Goal: Task Accomplishment & Management: Complete application form

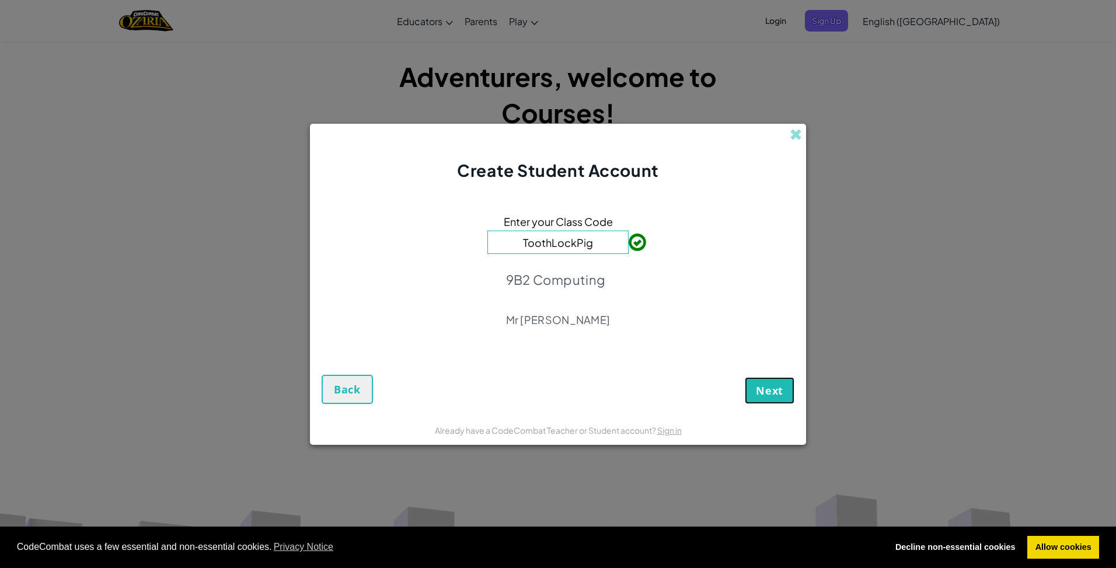
click at [751, 385] on button "Next" at bounding box center [770, 390] width 50 height 27
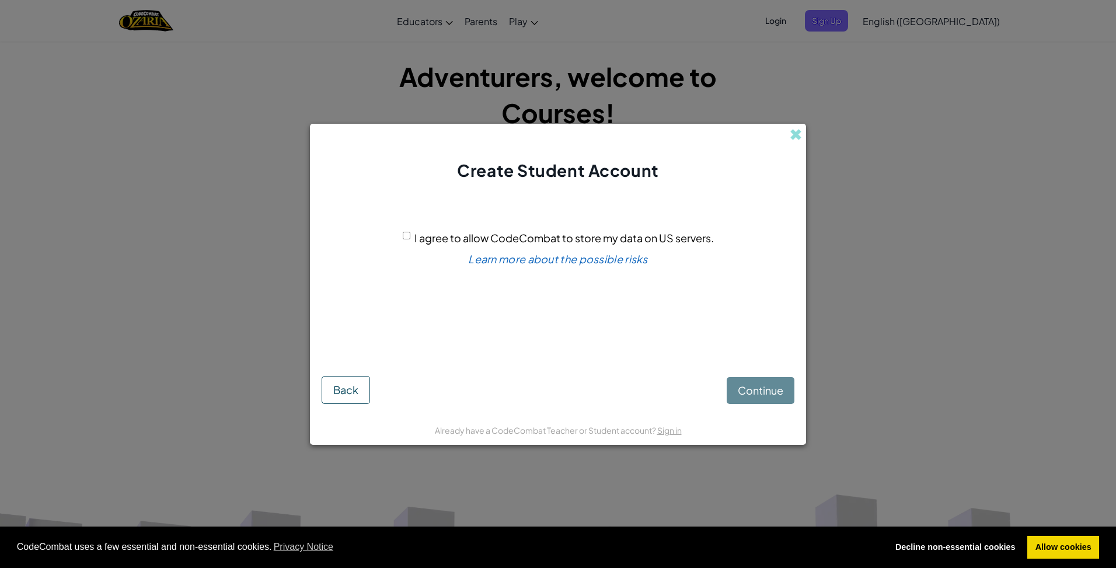
click at [765, 381] on div "Continue Back" at bounding box center [558, 381] width 473 height 46
click at [760, 391] on div "Continue Back" at bounding box center [558, 381] width 473 height 46
click at [745, 400] on div "Continue Back" at bounding box center [558, 381] width 473 height 46
click at [406, 236] on input "I agree to allow CodeCombat to store my data on US servers." at bounding box center [407, 236] width 8 height 8
checkbox input "true"
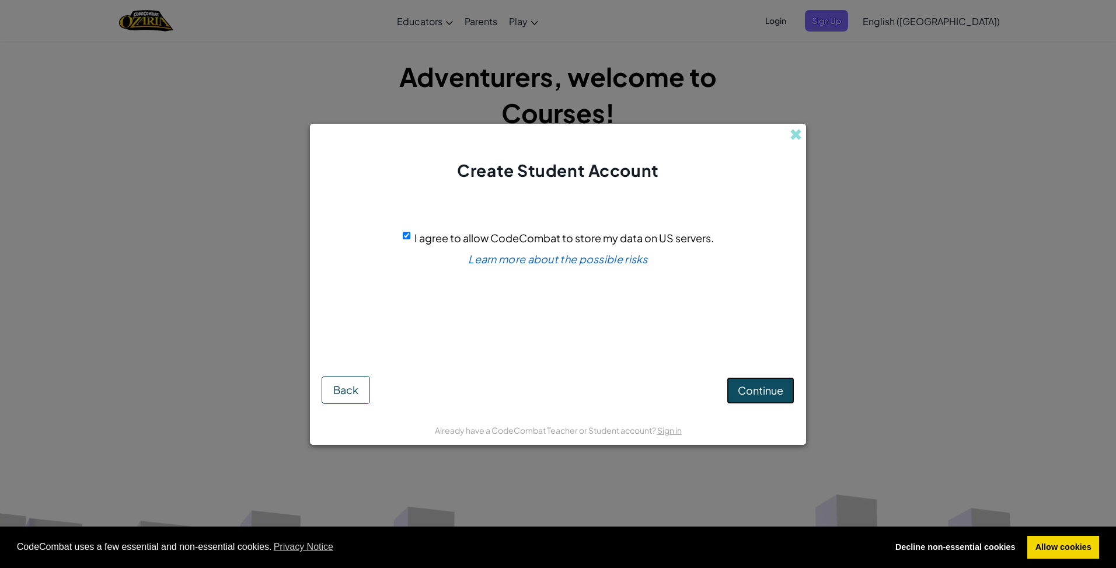
click at [735, 382] on button "Continue" at bounding box center [761, 390] width 68 height 27
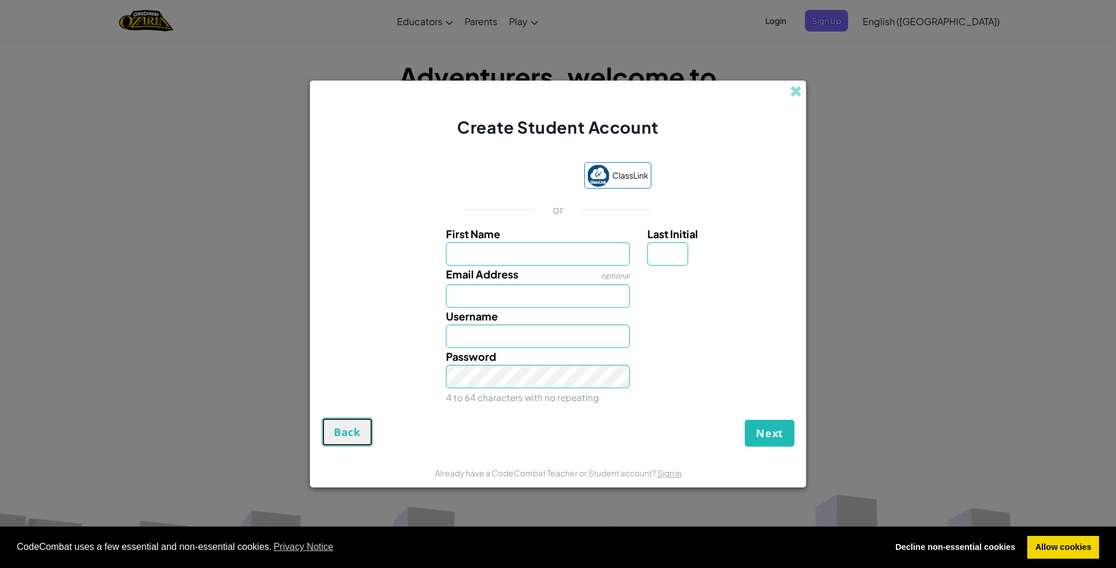
click at [341, 443] on button "Back" at bounding box center [347, 431] width 51 height 29
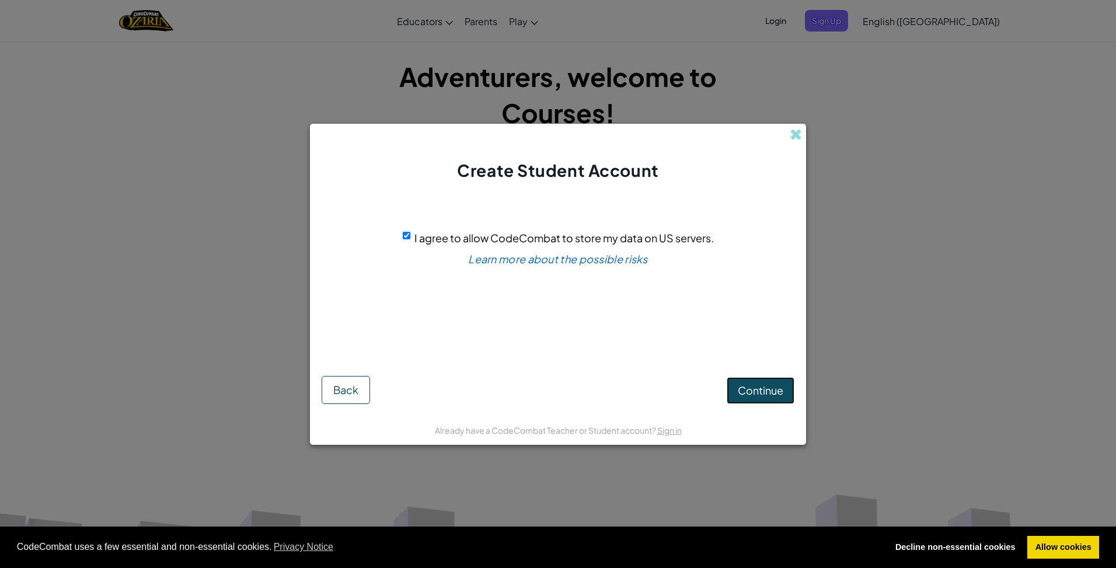
click at [737, 380] on button "Continue" at bounding box center [761, 390] width 68 height 27
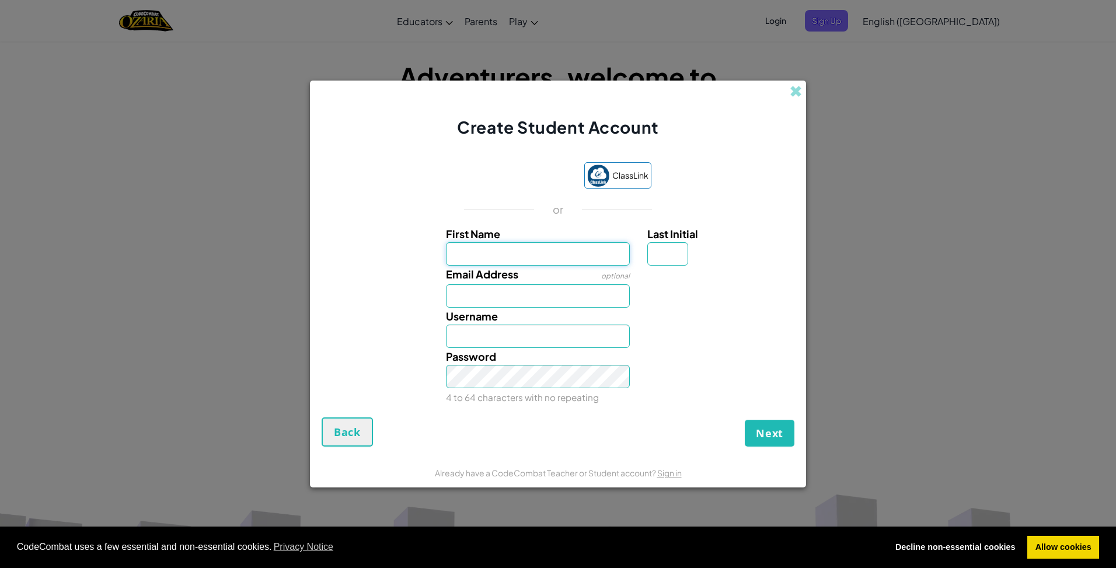
click at [544, 252] on input "First Name" at bounding box center [538, 253] width 184 height 23
type input "Taashvi"
click at [473, 301] on input "Email Address" at bounding box center [538, 295] width 184 height 23
click at [488, 286] on input "Email Address" at bounding box center [538, 295] width 184 height 23
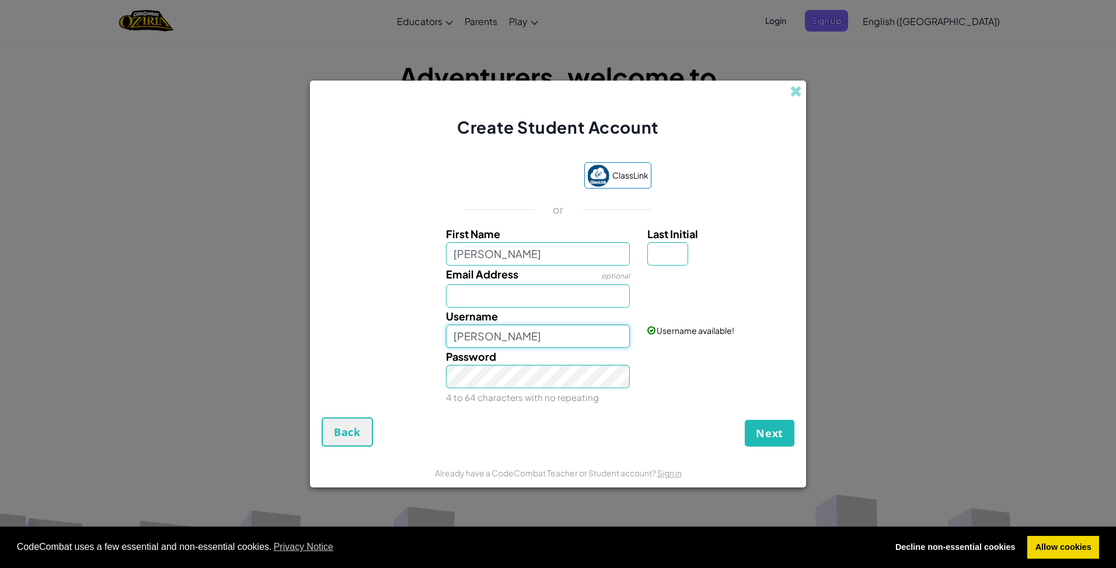
click at [498, 334] on input "Taashvi" at bounding box center [538, 336] width 184 height 23
click at [478, 289] on input "Email Address" at bounding box center [538, 295] width 184 height 23
click at [496, 252] on input "Taashvi" at bounding box center [538, 253] width 184 height 23
click at [661, 250] on input "Last Initial" at bounding box center [667, 253] width 41 height 23
type input "S"
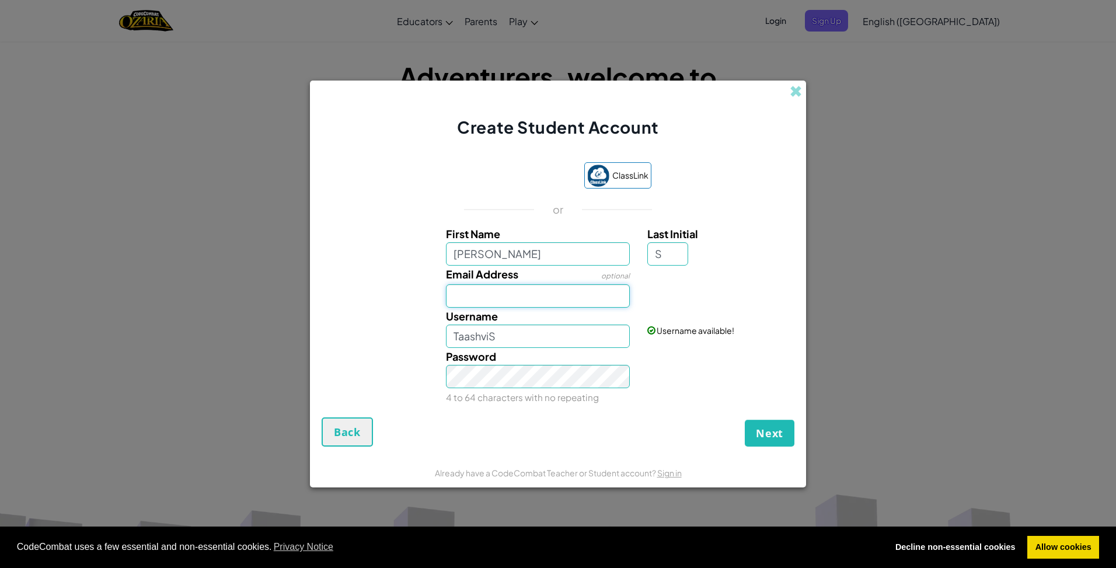
click at [545, 297] on input "Email Address" at bounding box center [538, 295] width 184 height 23
click at [543, 388] on div "Password 4 to 64 characters with no repeating" at bounding box center [538, 377] width 202 height 58
click at [529, 336] on input "TaashviS" at bounding box center [538, 336] width 184 height 23
type input "Taashvi"
click at [457, 255] on input "Taashvi" at bounding box center [538, 253] width 184 height 23
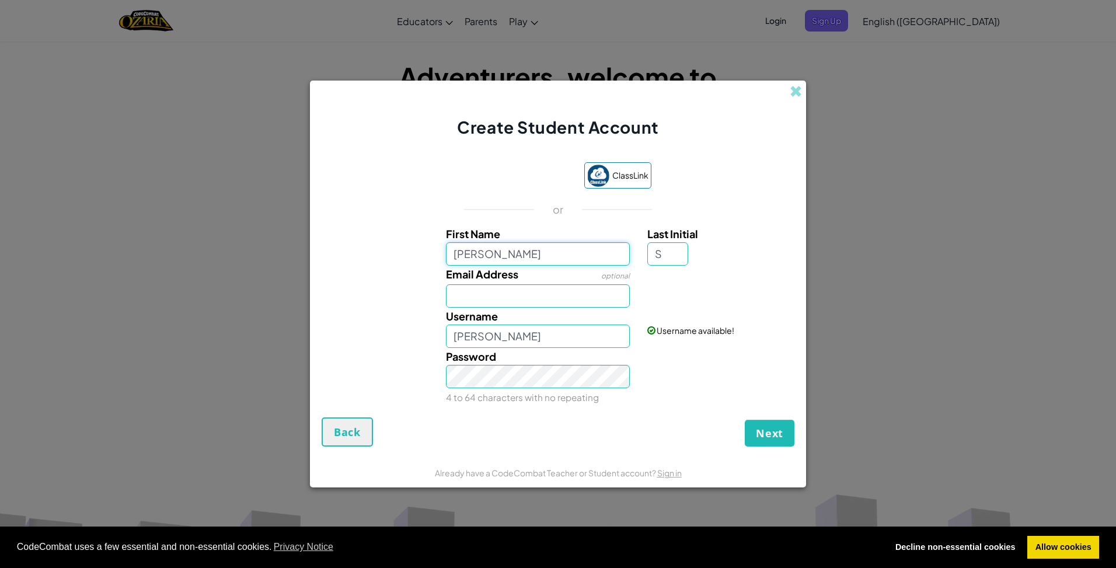
type input "[PERSON_NAME]"
click at [493, 336] on input "TaashviS" at bounding box center [538, 336] width 184 height 23
click at [499, 343] on input "TaashviS" at bounding box center [538, 336] width 184 height 23
type input "[PERSON_NAME]"
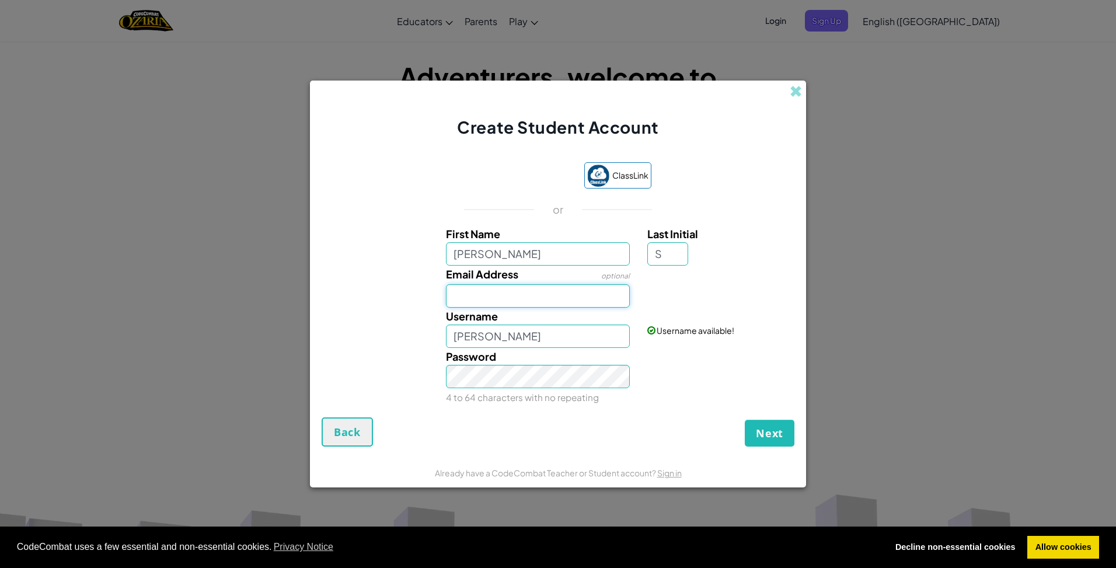
click at [480, 297] on input "Email Address" at bounding box center [538, 295] width 184 height 23
type input "23tsood@heathside.surrey.sch.uk"
click at [772, 436] on span "Next" at bounding box center [769, 433] width 27 height 14
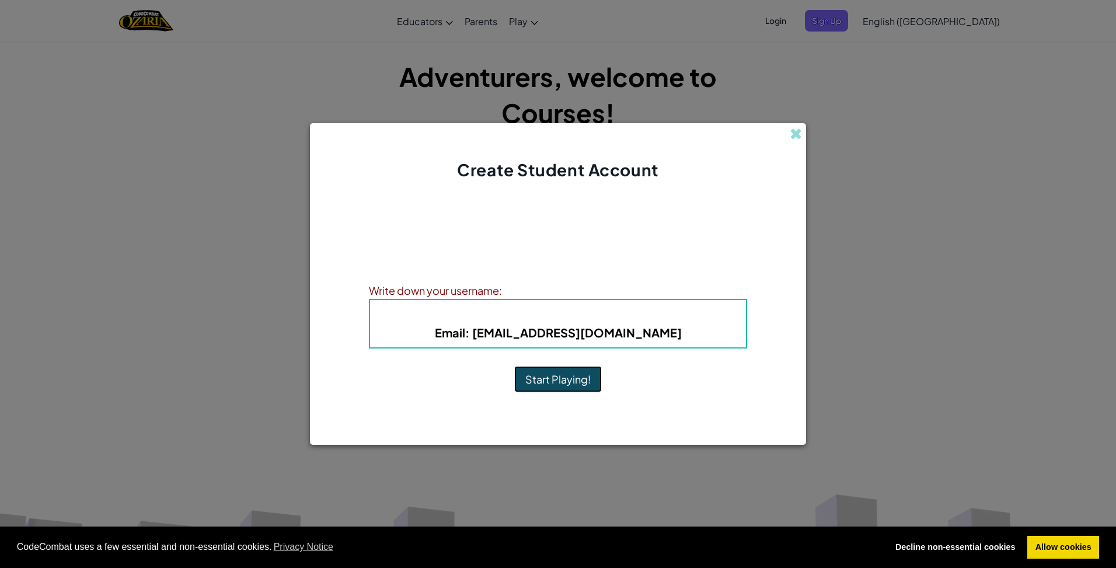
click at [597, 373] on button "Start Playing!" at bounding box center [558, 379] width 88 height 27
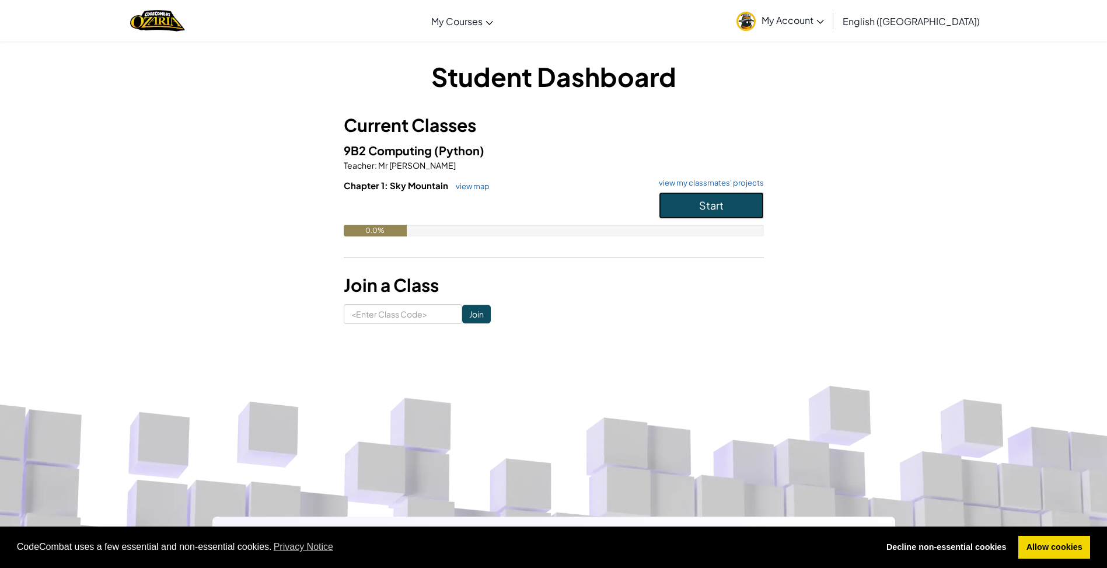
click at [692, 199] on button "Start" at bounding box center [711, 205] width 105 height 27
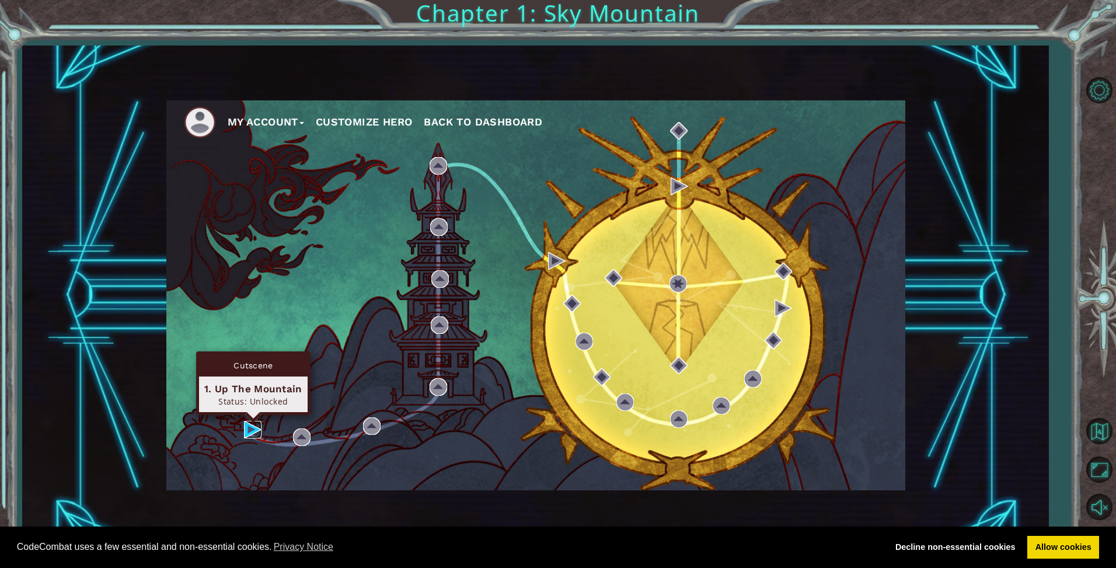
click at [248, 423] on img at bounding box center [253, 430] width 18 height 18
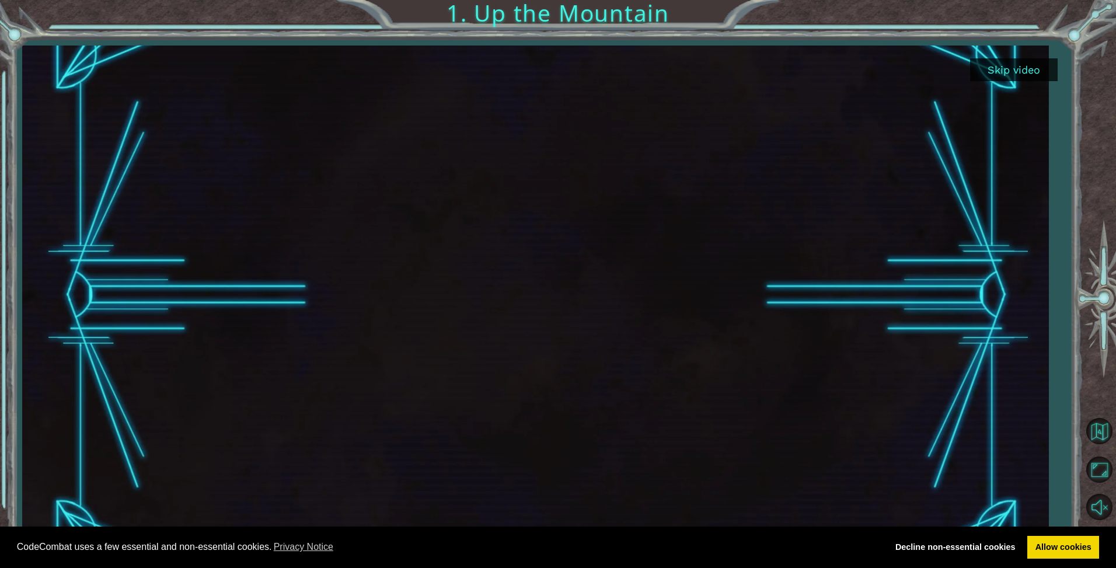
click at [1020, 64] on button "Skip video" at bounding box center [1014, 69] width 88 height 23
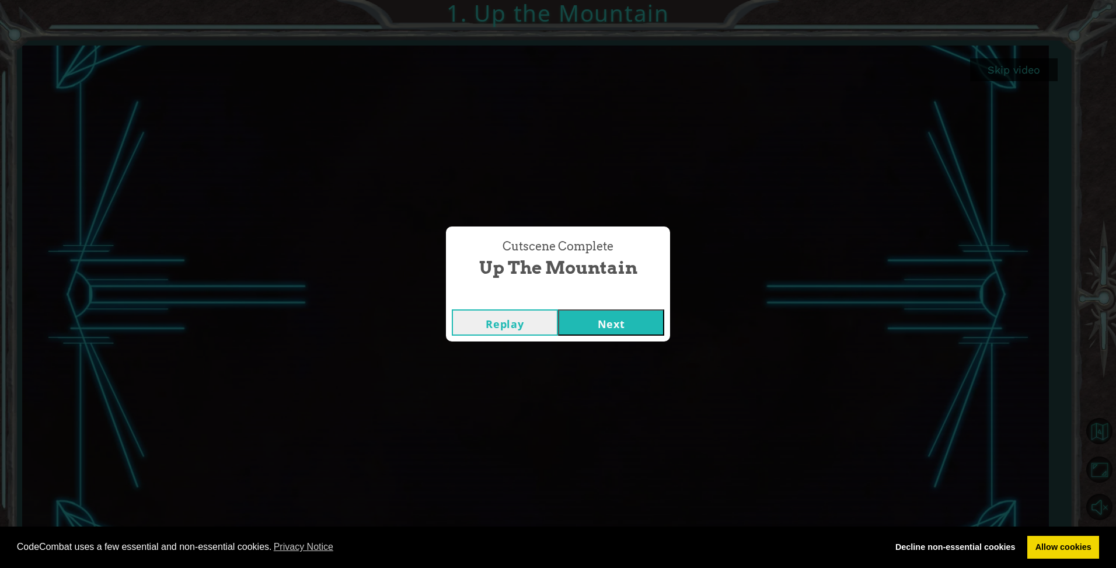
click at [599, 326] on button "Next" at bounding box center [611, 322] width 106 height 26
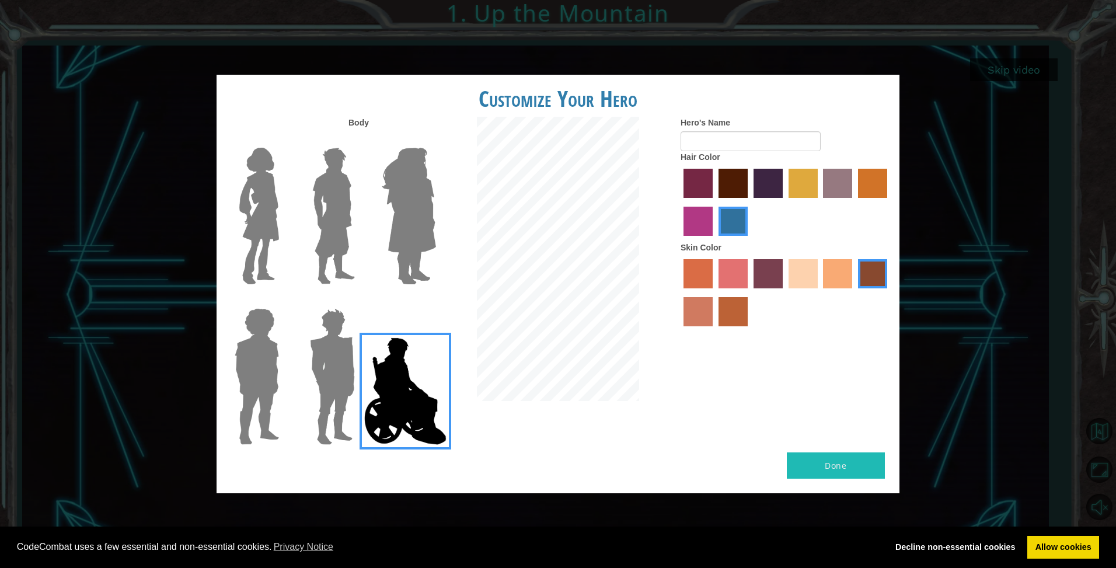
click at [250, 226] on img at bounding box center [259, 216] width 49 height 146
click at [284, 140] on input "Hero Connie" at bounding box center [284, 140] width 0 height 0
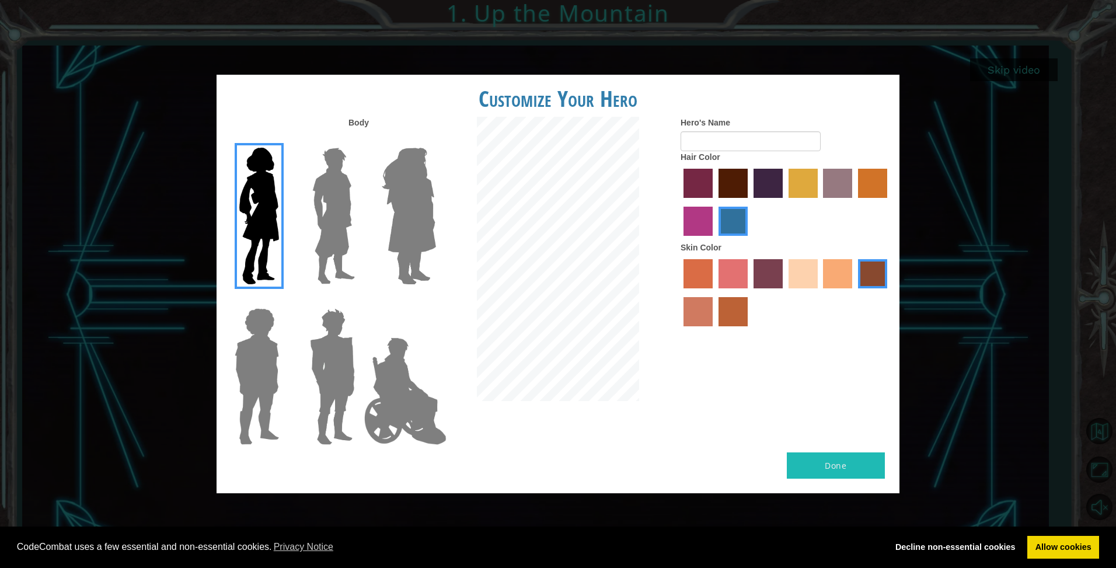
click at [355, 215] on img at bounding box center [334, 216] width 52 height 146
click at [360, 140] on input "Hero Lars" at bounding box center [360, 140] width 0 height 0
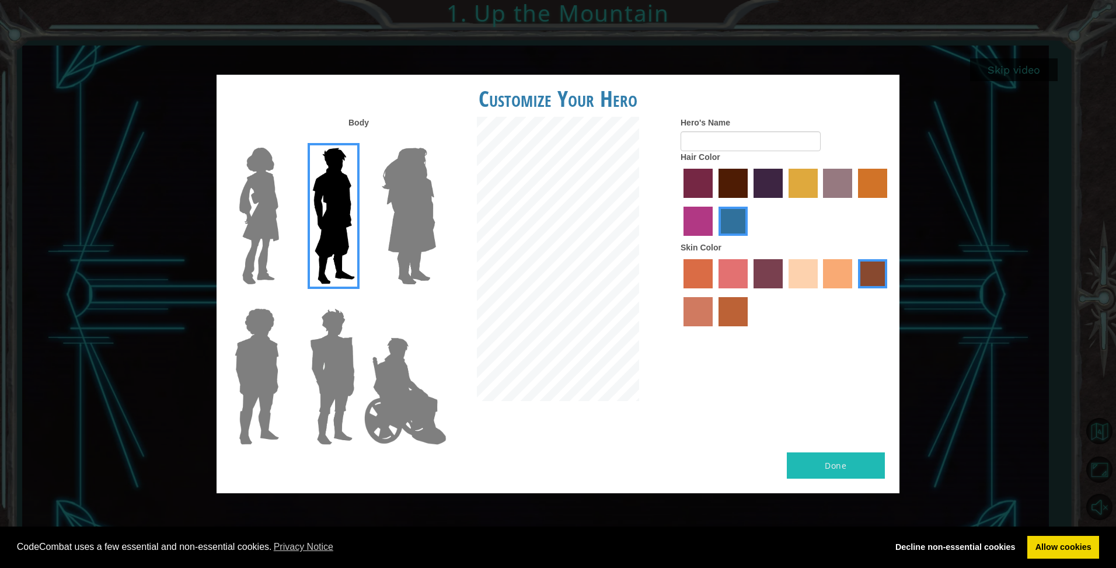
click at [391, 231] on img at bounding box center [409, 216] width 64 height 146
click at [435, 140] on input "Hero Amethyst" at bounding box center [435, 140] width 0 height 0
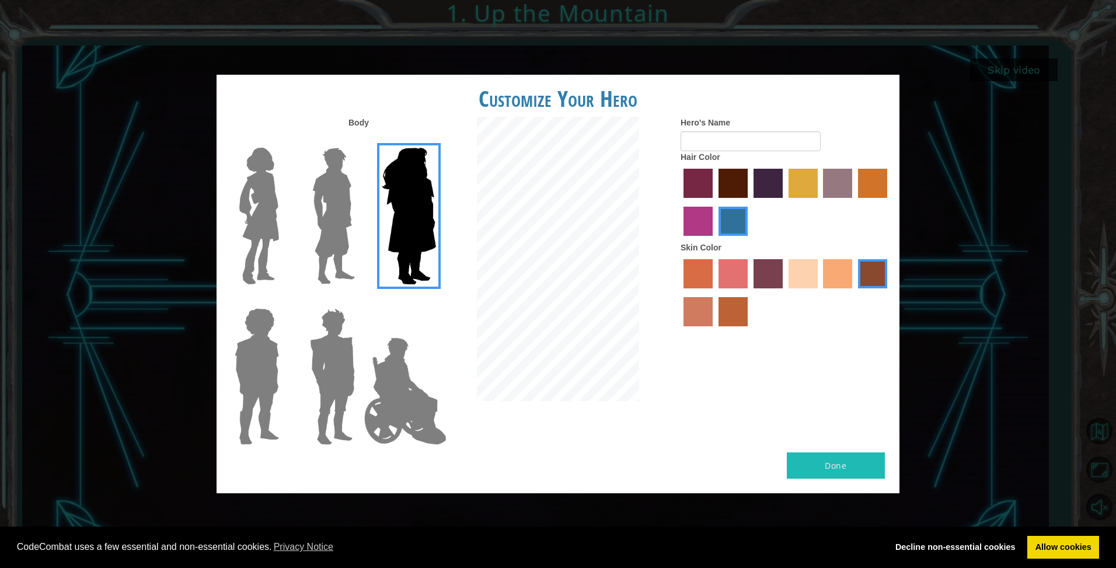
click at [325, 382] on img at bounding box center [332, 377] width 54 height 146
click at [360, 301] on input "Hero Garnet" at bounding box center [360, 301] width 0 height 0
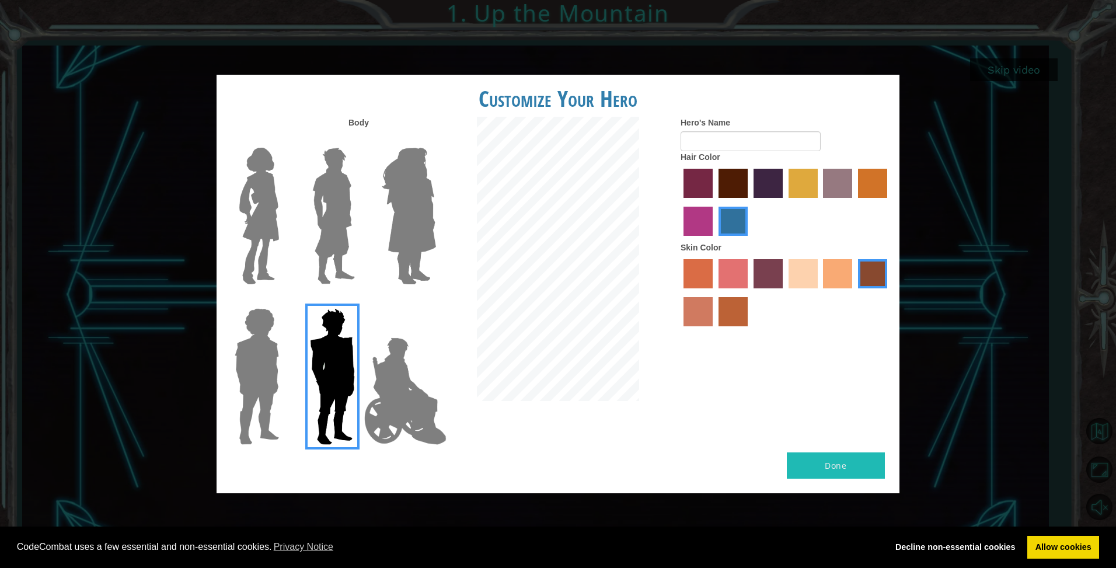
drag, startPoint x: 283, startPoint y: 351, endPoint x: 274, endPoint y: 329, distance: 24.4
click at [282, 351] on div at bounding box center [255, 372] width 76 height 161
click at [260, 316] on img at bounding box center [257, 377] width 54 height 146
click at [284, 301] on input "Hero Steven" at bounding box center [284, 301] width 0 height 0
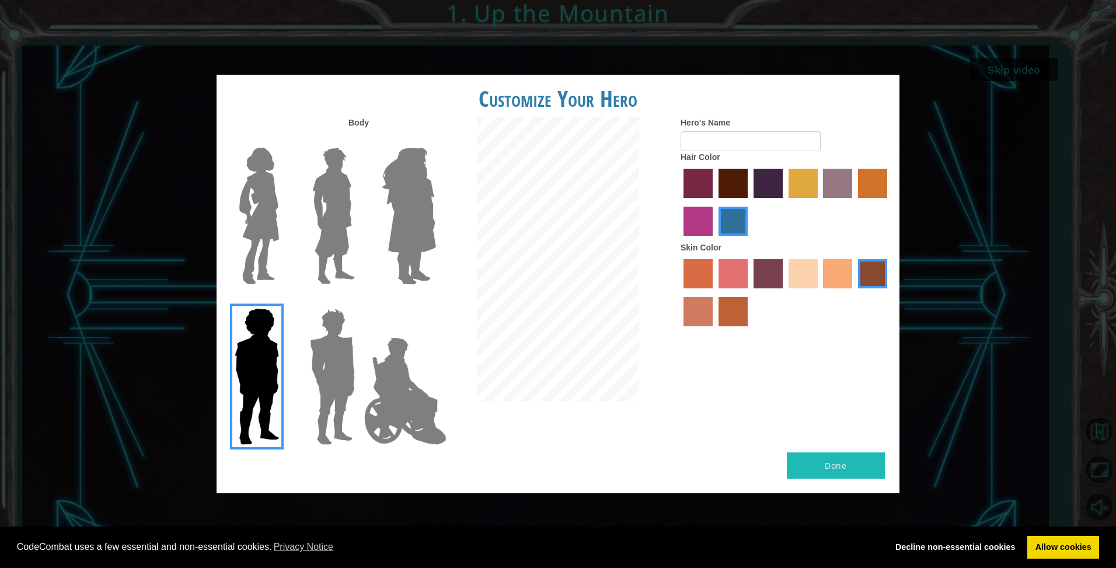
click at [284, 255] on div at bounding box center [255, 211] width 76 height 161
click at [274, 250] on img at bounding box center [259, 216] width 49 height 146
click at [284, 140] on input "Hero Connie" at bounding box center [284, 140] width 0 height 0
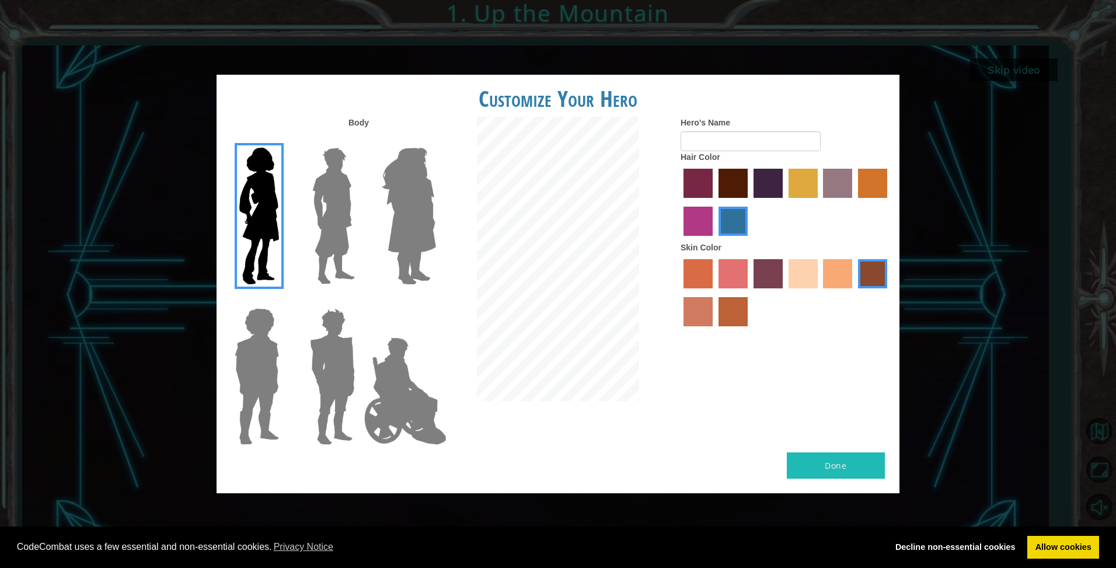
click at [716, 211] on div at bounding box center [786, 204] width 210 height 76
click at [727, 313] on label "smoke tree skin color" at bounding box center [733, 311] width 29 height 29
click at [714, 330] on input "smoke tree skin color" at bounding box center [714, 330] width 0 height 0
click at [696, 320] on label "burning sand skin color" at bounding box center [698, 311] width 29 height 29
click at [889, 292] on input "burning sand skin color" at bounding box center [889, 292] width 0 height 0
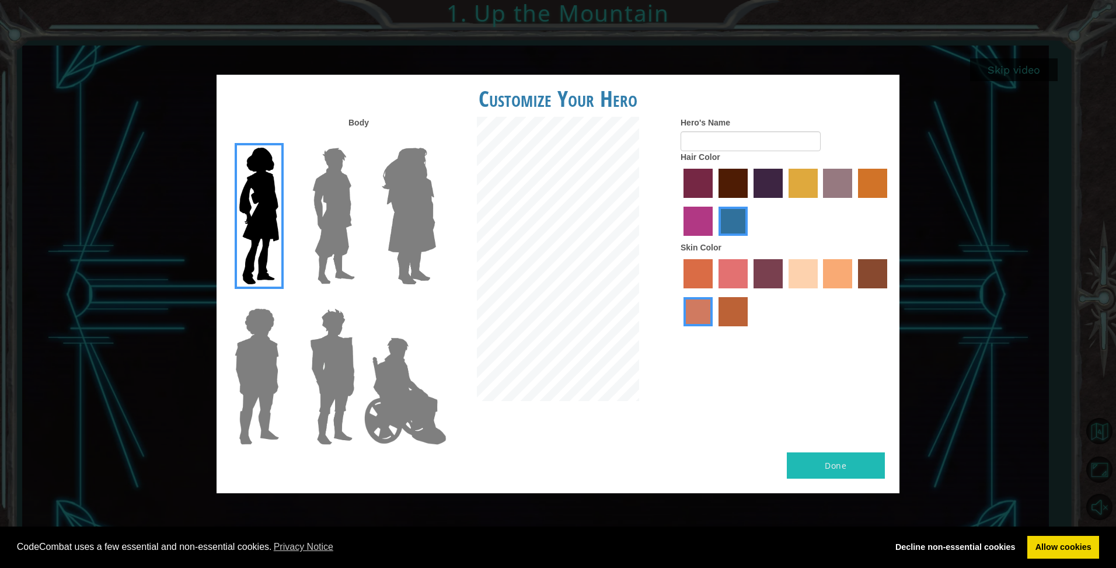
click at [833, 281] on label "tacao skin color" at bounding box center [837, 273] width 29 height 29
click at [820, 292] on input "tacao skin color" at bounding box center [820, 292] width 0 height 0
click at [731, 191] on label "maroon hair color" at bounding box center [733, 183] width 29 height 29
click at [714, 202] on input "maroon hair color" at bounding box center [714, 202] width 0 height 0
click at [820, 469] on button "Done" at bounding box center [836, 465] width 98 height 26
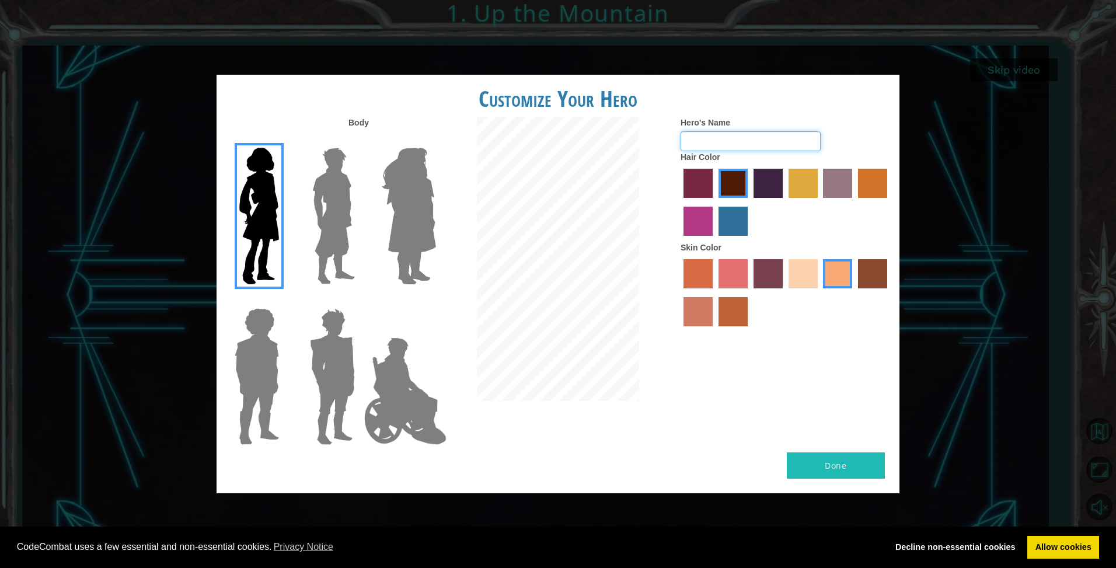
click at [742, 144] on input "Hero's Name" at bounding box center [751, 141] width 140 height 20
type input "[PERSON_NAME]"
click at [834, 482] on div "Done" at bounding box center [558, 472] width 683 height 41
drag, startPoint x: 834, startPoint y: 482, endPoint x: 834, endPoint y: 467, distance: 14.6
click at [834, 467] on button "Done" at bounding box center [836, 465] width 98 height 26
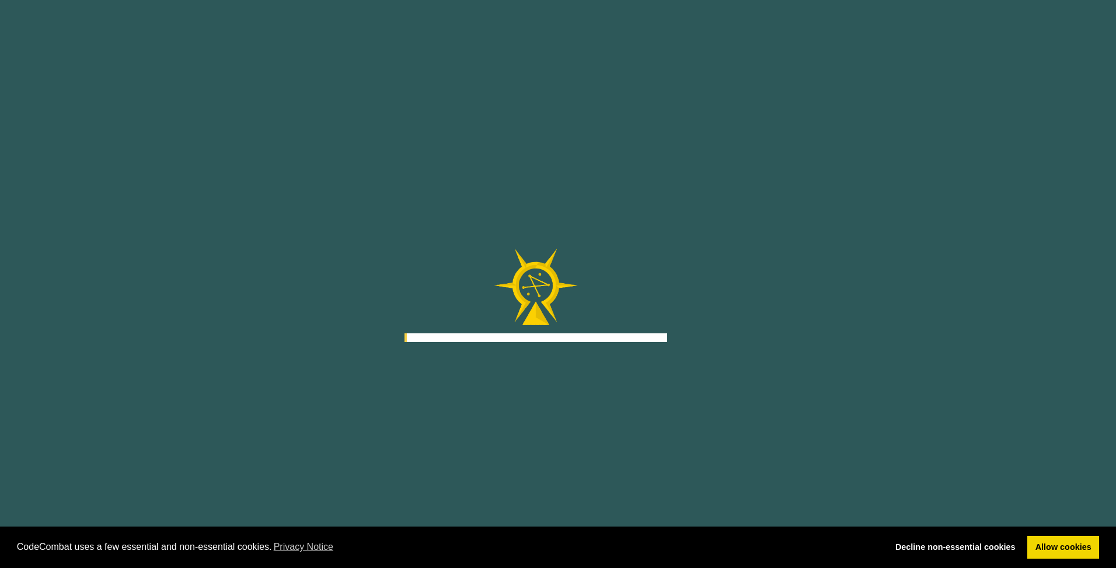
click at [834, 467] on div "Goals Error loading from server. Try refreshing the page. You'll need to join a…" at bounding box center [558, 284] width 1116 height 568
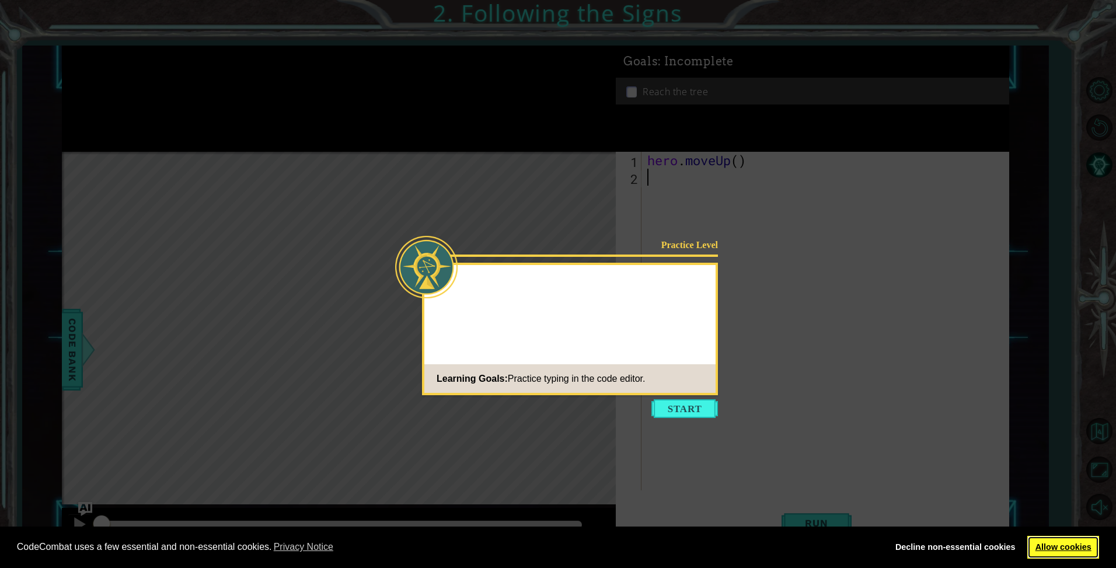
click at [1085, 549] on link "Allow cookies" at bounding box center [1063, 547] width 72 height 23
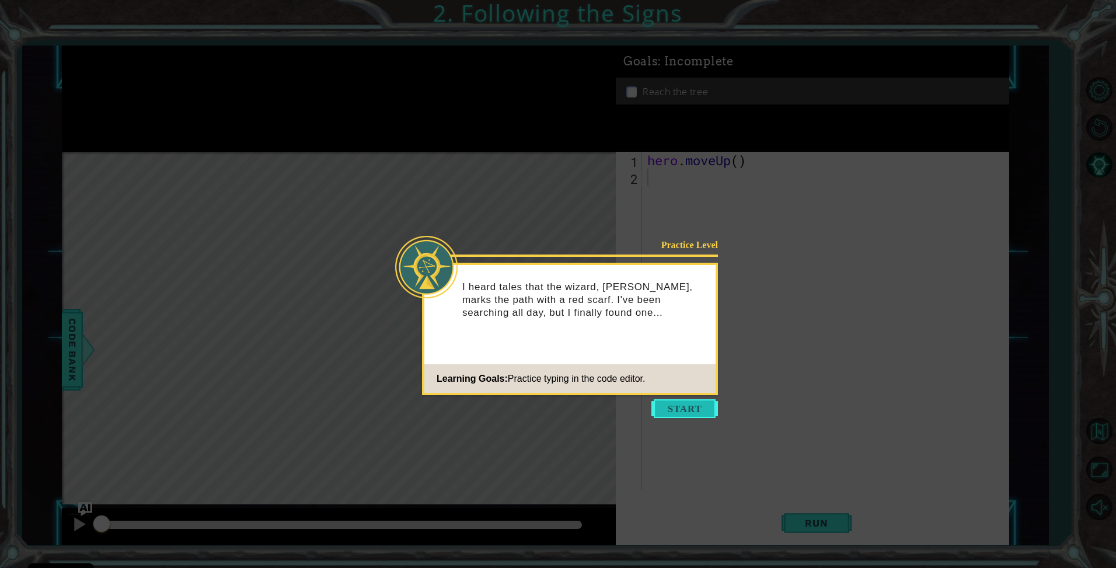
click at [661, 406] on button "Start" at bounding box center [684, 408] width 67 height 19
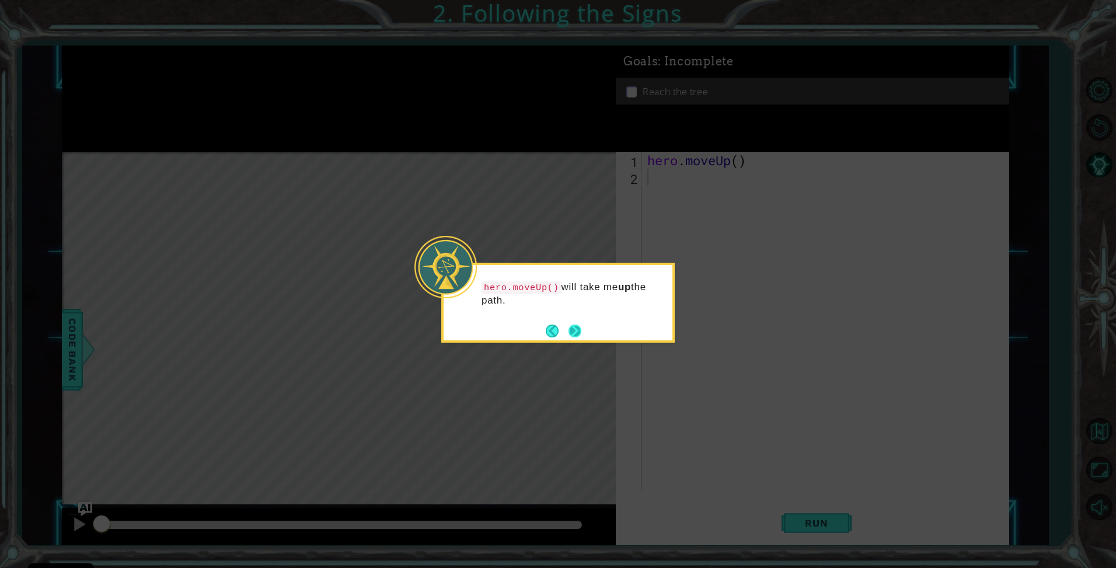
click at [572, 335] on button "Next" at bounding box center [575, 331] width 13 height 13
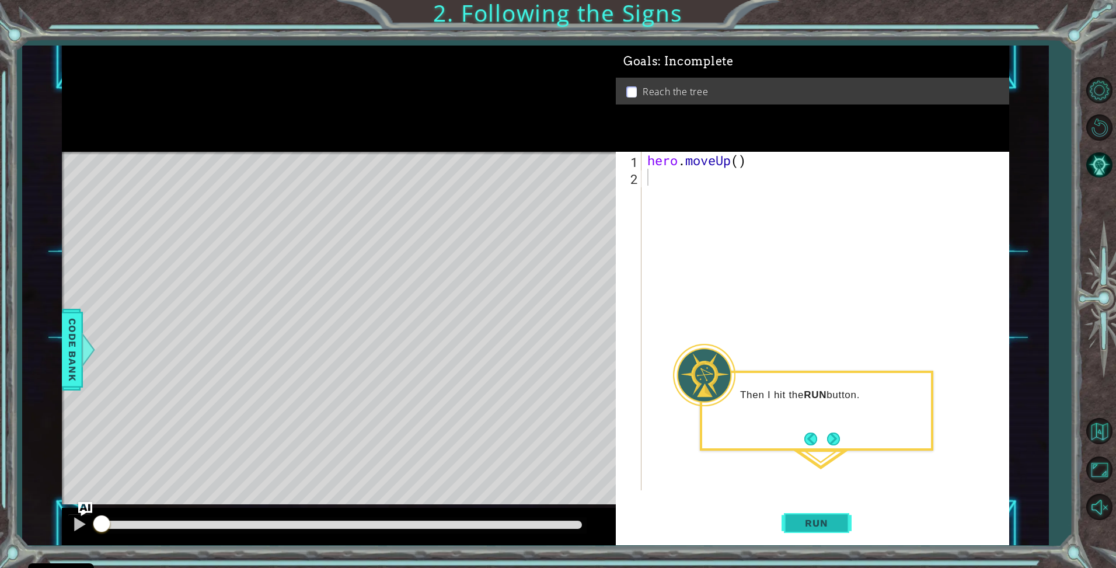
click at [828, 520] on span "Run" at bounding box center [816, 523] width 46 height 12
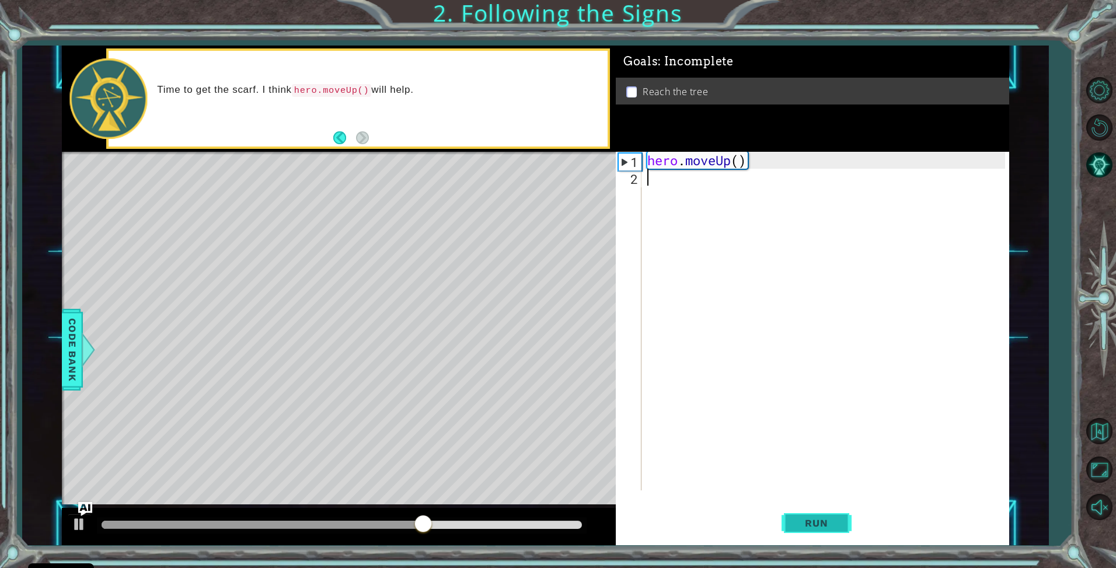
click at [797, 520] on span "Run" at bounding box center [816, 523] width 46 height 12
click at [797, 517] on button "Run" at bounding box center [817, 523] width 70 height 39
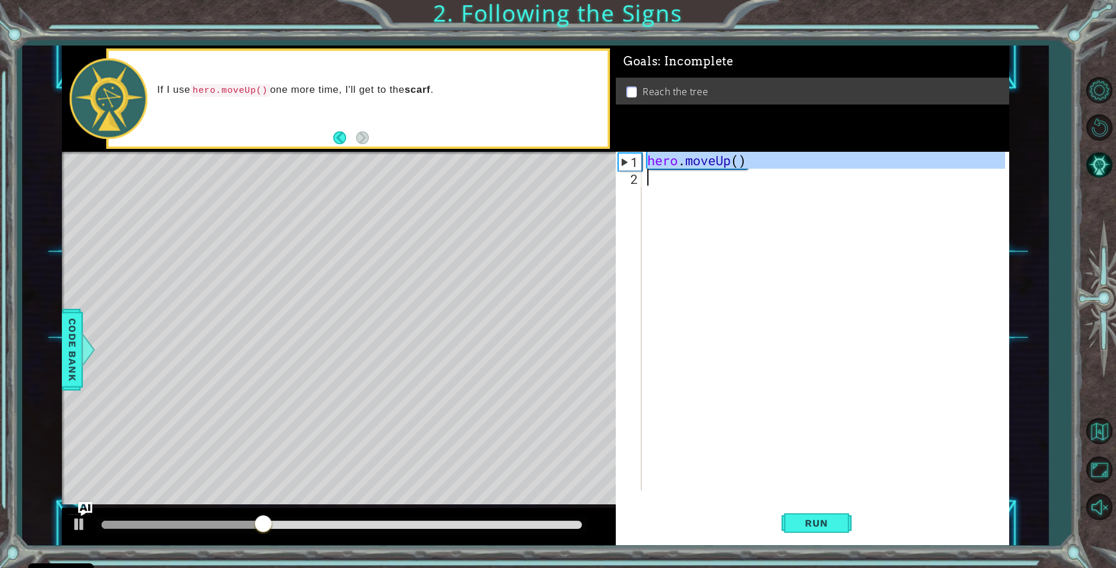
drag, startPoint x: 647, startPoint y: 159, endPoint x: 790, endPoint y: 182, distance: 144.9
click at [790, 182] on div "hero . moveUp ( )" at bounding box center [828, 338] width 367 height 372
click at [762, 164] on div "hero . moveUp ( )" at bounding box center [825, 321] width 361 height 339
type textarea "hero.moveUp()"
drag, startPoint x: 758, startPoint y: 163, endPoint x: 505, endPoint y: 150, distance: 253.7
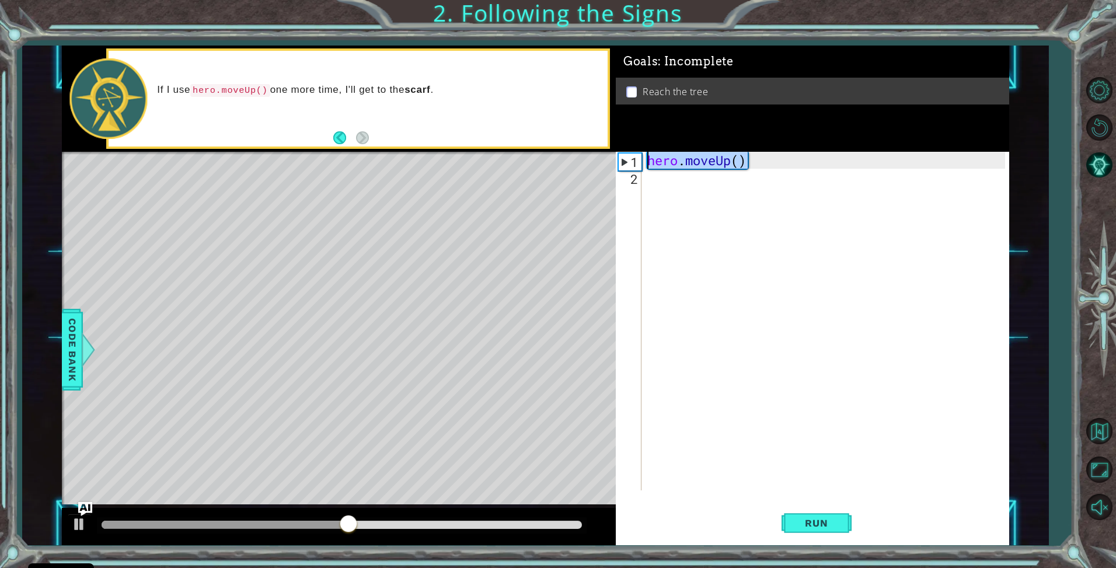
click at [505, 150] on div "1 ההההההההההההההההההההההההההההההההההההההההההההההההההההההההההההההההההההההההההההה…" at bounding box center [535, 296] width 947 height 500
click at [656, 175] on div "hero . moveUp ( )" at bounding box center [828, 338] width 367 height 372
paste textarea "hero.moveUp()"
type textarea "hero.moveUp()"
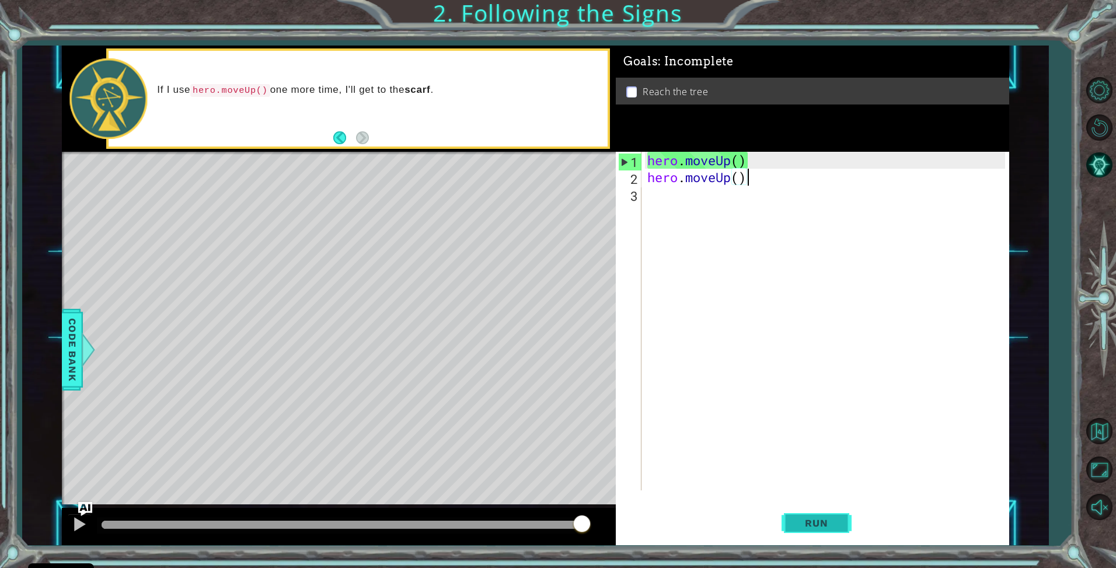
click at [840, 527] on button "Run" at bounding box center [817, 523] width 70 height 39
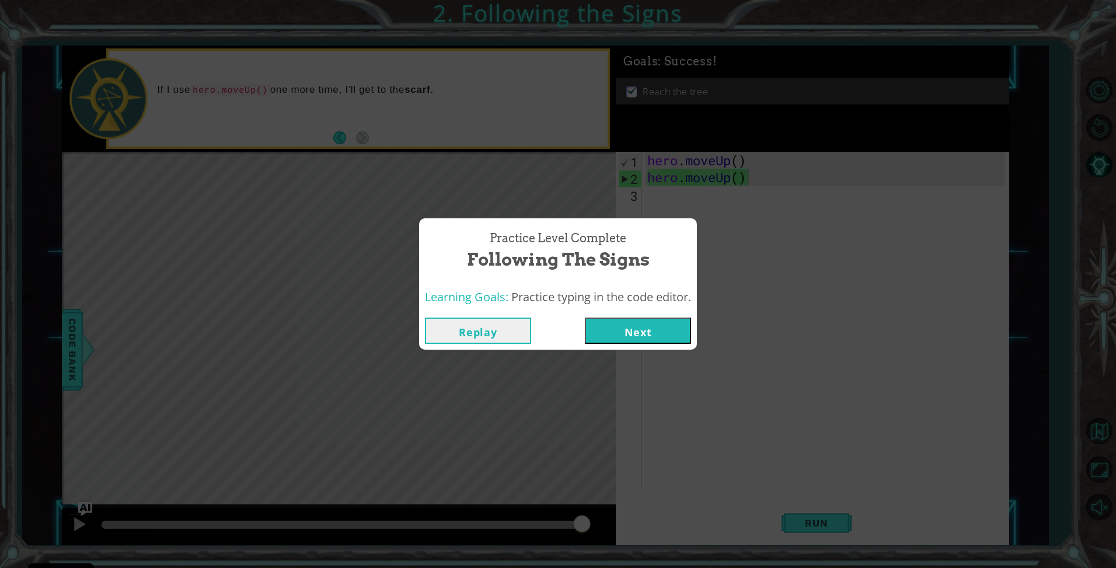
click at [633, 337] on button "Next" at bounding box center [638, 331] width 106 height 26
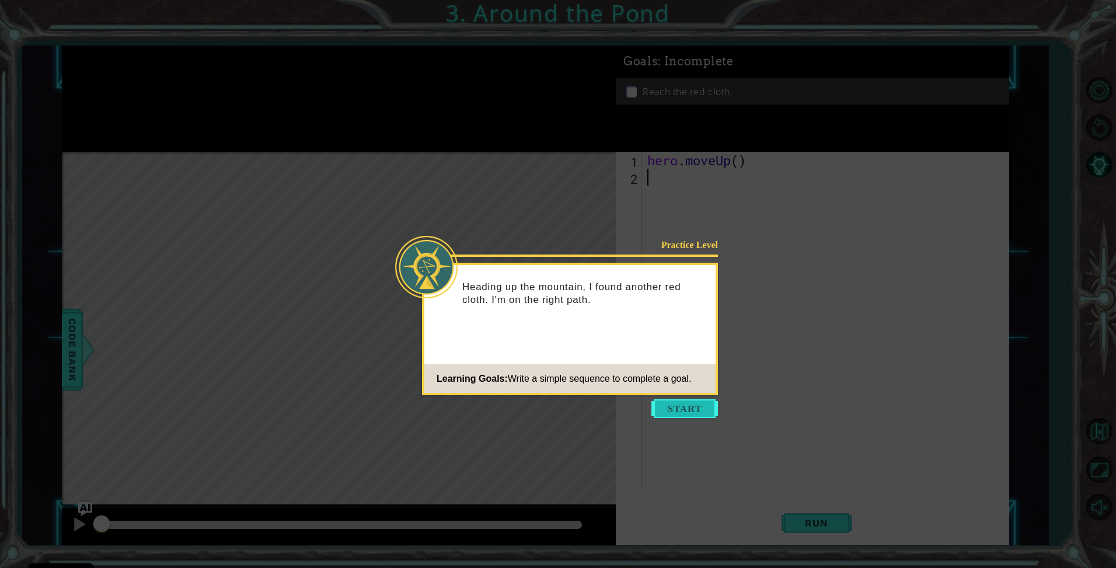
click at [665, 408] on button "Start" at bounding box center [684, 408] width 67 height 19
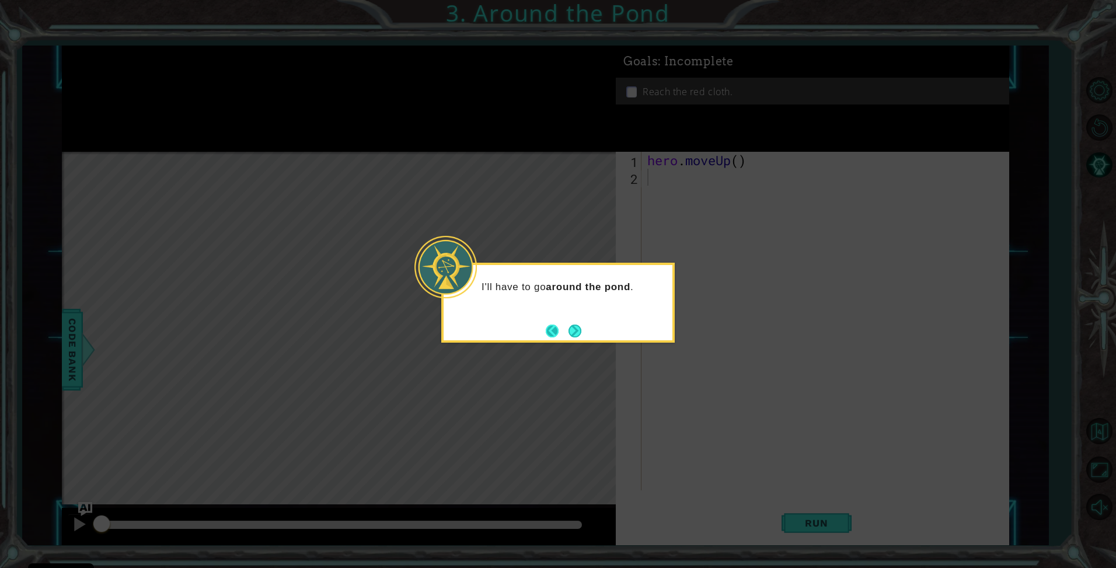
click at [565, 327] on footer at bounding box center [564, 331] width 36 height 18
click at [576, 331] on button "Next" at bounding box center [575, 331] width 13 height 13
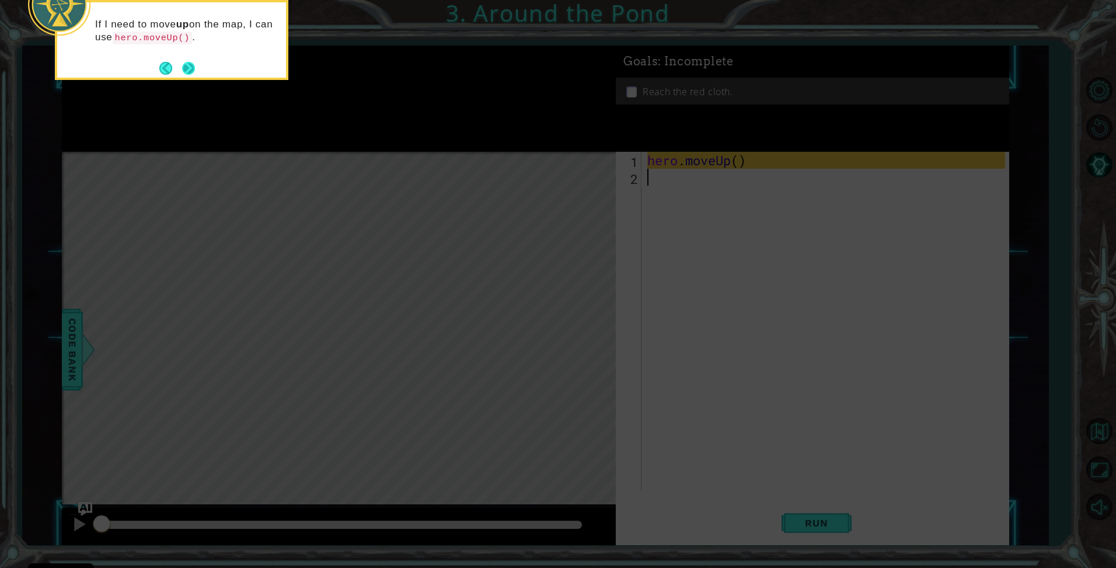
click at [187, 71] on button "Next" at bounding box center [188, 68] width 13 height 13
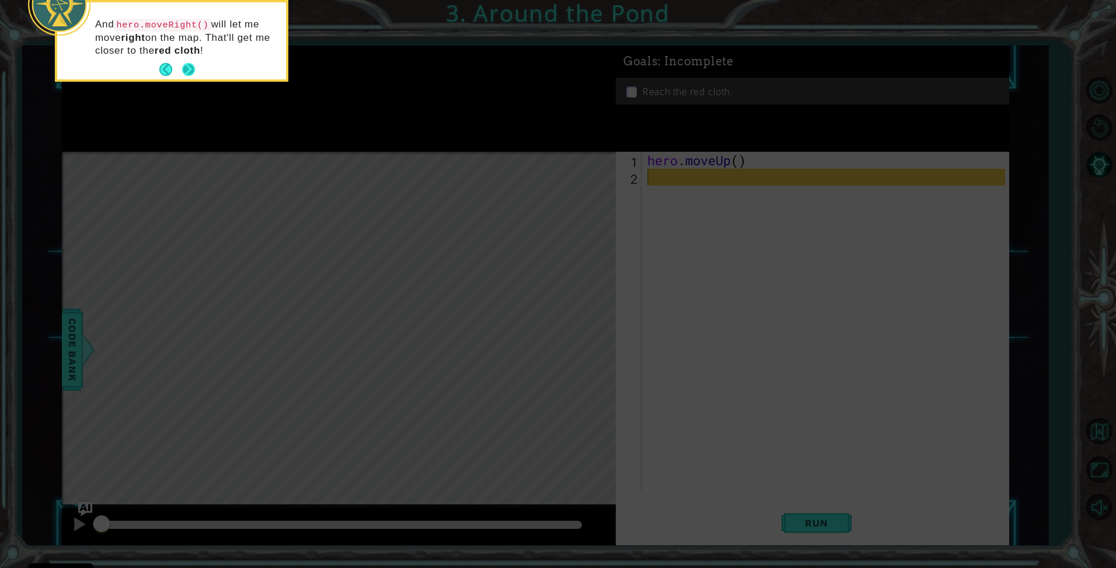
click at [191, 72] on button "Next" at bounding box center [188, 69] width 13 height 13
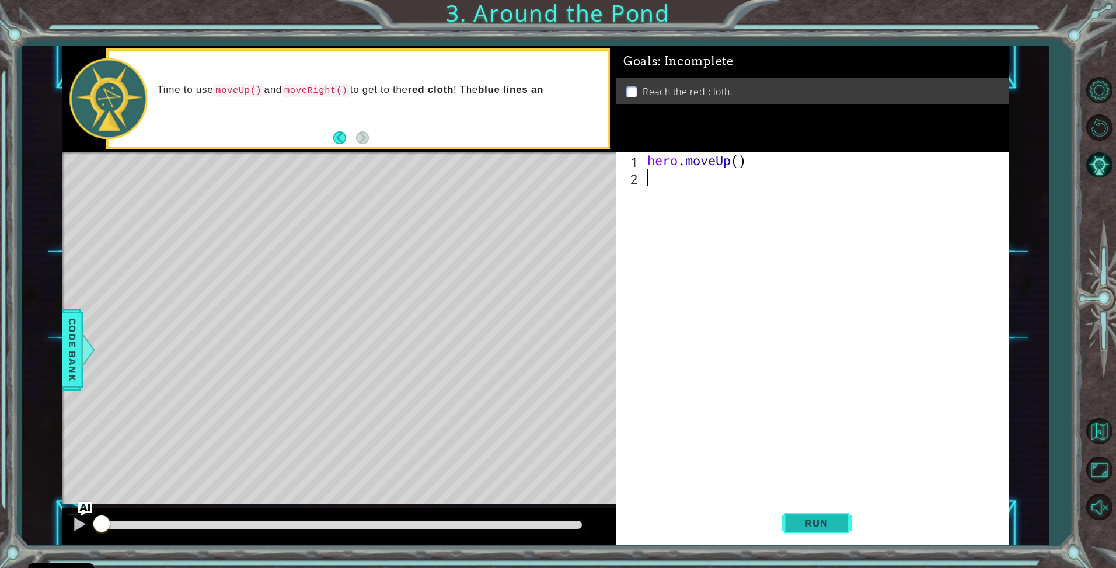
click at [815, 522] on span "Run" at bounding box center [816, 523] width 46 height 12
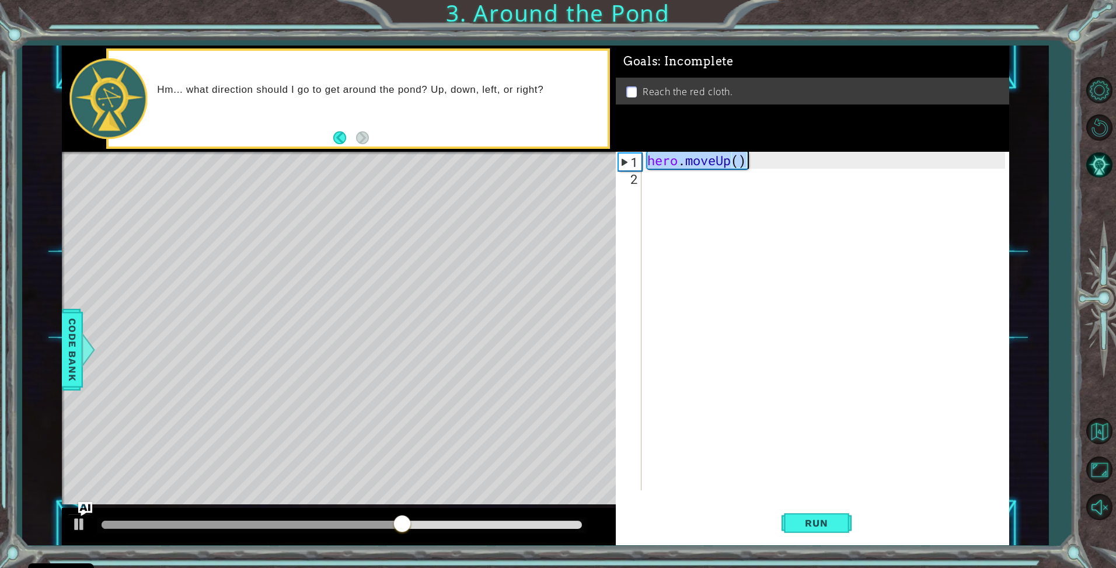
drag, startPoint x: 649, startPoint y: 161, endPoint x: 789, endPoint y: 164, distance: 140.7
click at [789, 164] on div "hero . moveUp ( )" at bounding box center [828, 338] width 367 height 372
type textarea "hero.moveUp()"
click at [748, 176] on div "hero . moveUp ( )" at bounding box center [828, 338] width 367 height 372
paste textarea "hero.moveUp()"
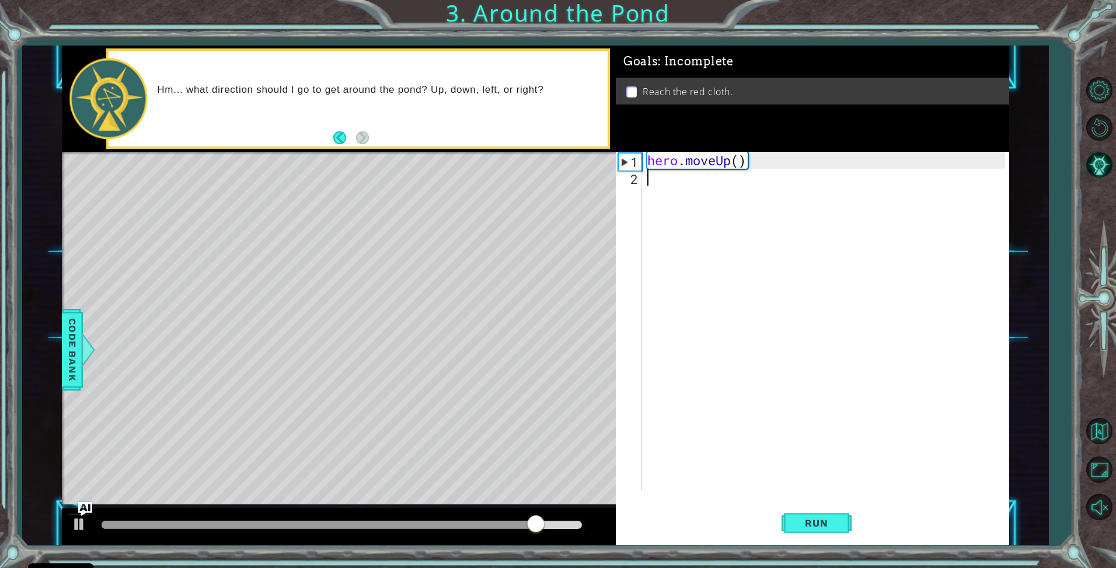
type textarea "hero.moveUp()"
click at [821, 522] on span "Run" at bounding box center [816, 523] width 46 height 12
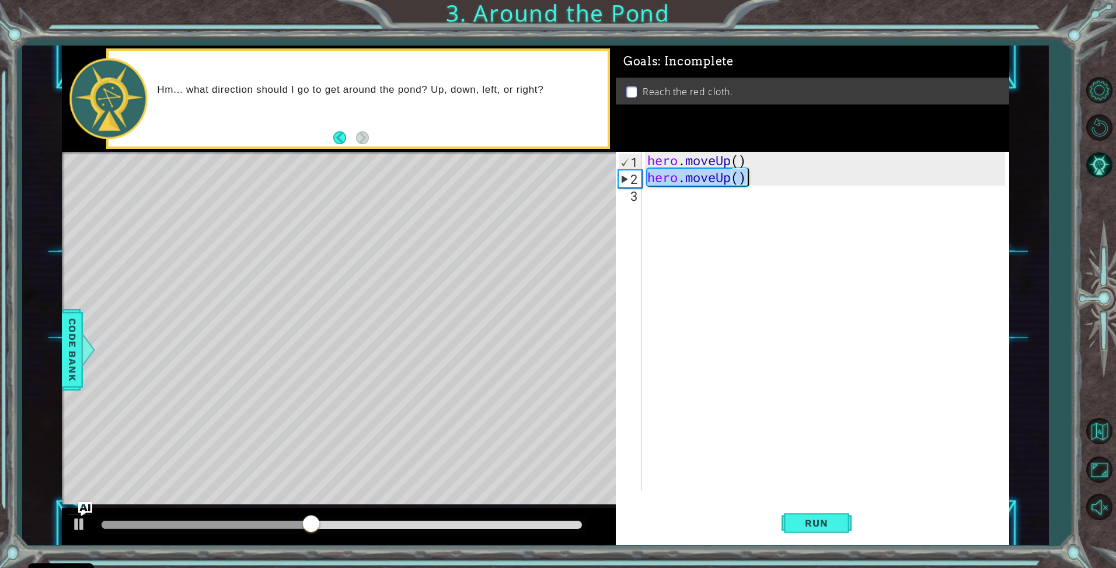
drag, startPoint x: 649, startPoint y: 177, endPoint x: 771, endPoint y: 180, distance: 122.6
click at [771, 180] on div "hero . moveUp ( ) hero . moveUp ( )" at bounding box center [828, 338] width 367 height 372
click at [710, 204] on div "hero . moveUp ( ) hero . moveUp ( )" at bounding box center [828, 338] width 367 height 372
paste textarea "hero.moveUp()"
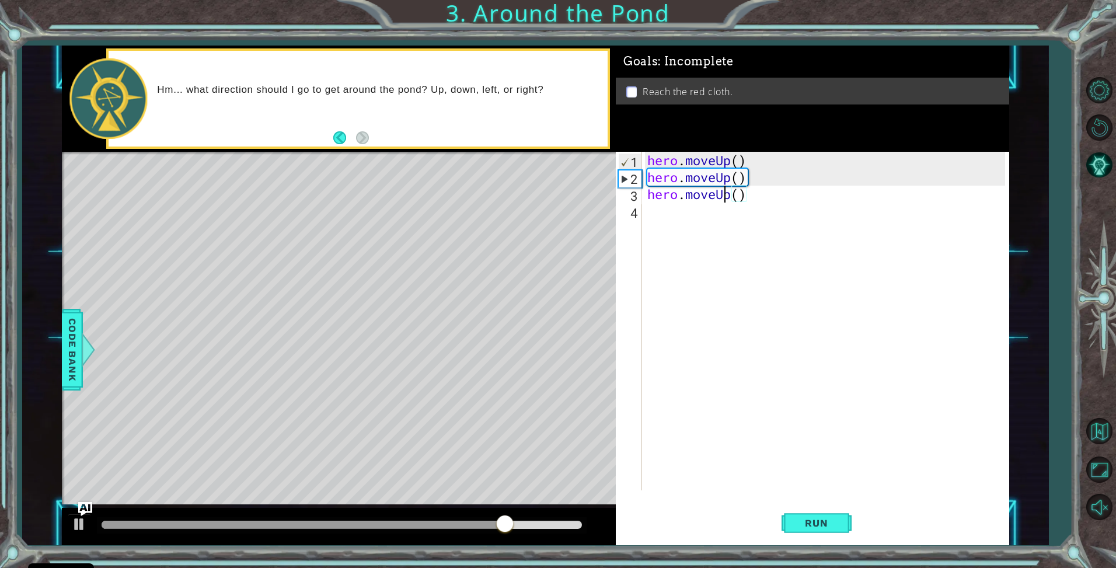
click at [727, 195] on div "hero . moveUp ( ) hero . moveUp ( ) hero . moveUp ( )" at bounding box center [828, 338] width 367 height 372
click at [731, 196] on div "hero . moveUp ( ) hero . moveUp ( ) hero . moveUp ( )" at bounding box center [828, 338] width 367 height 372
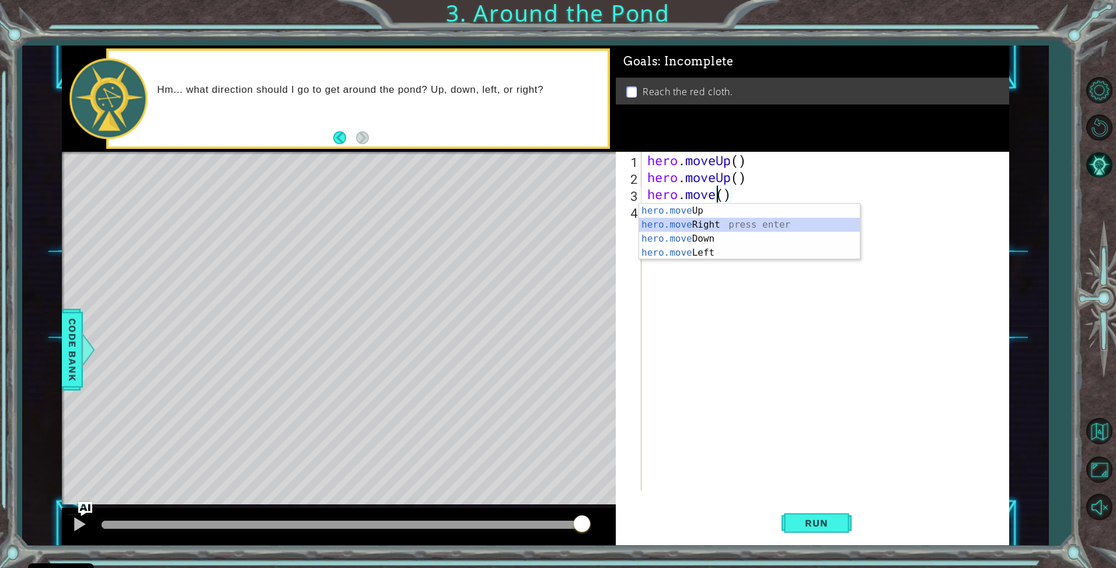
click at [728, 226] on div "hero.move Up press enter hero.move Right press enter hero.move Down press enter…" at bounding box center [749, 246] width 221 height 84
type textarea "hero.moveRight"
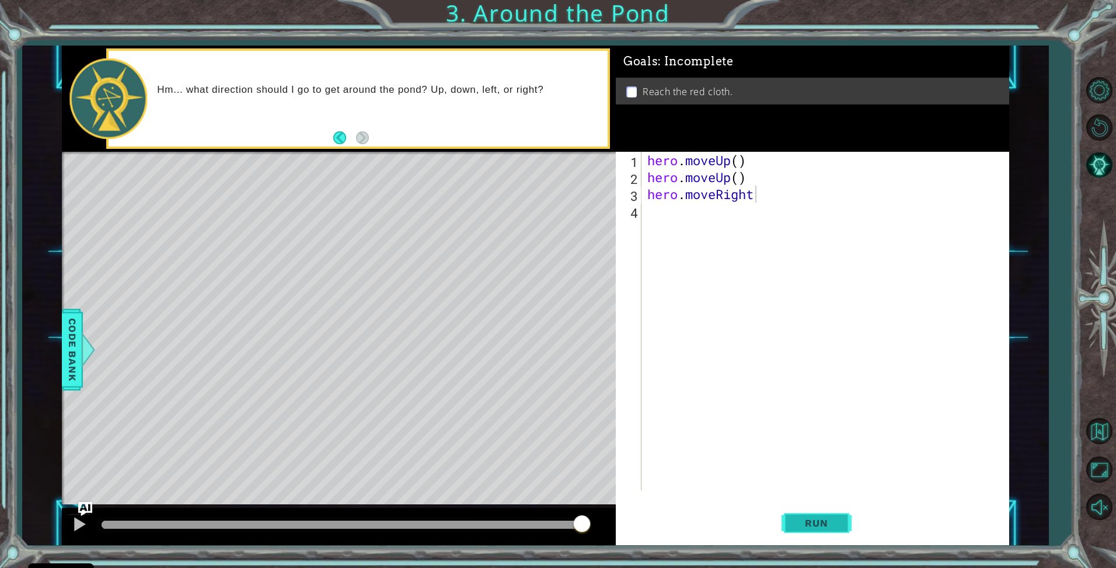
click at [828, 514] on button "Run" at bounding box center [817, 523] width 70 height 39
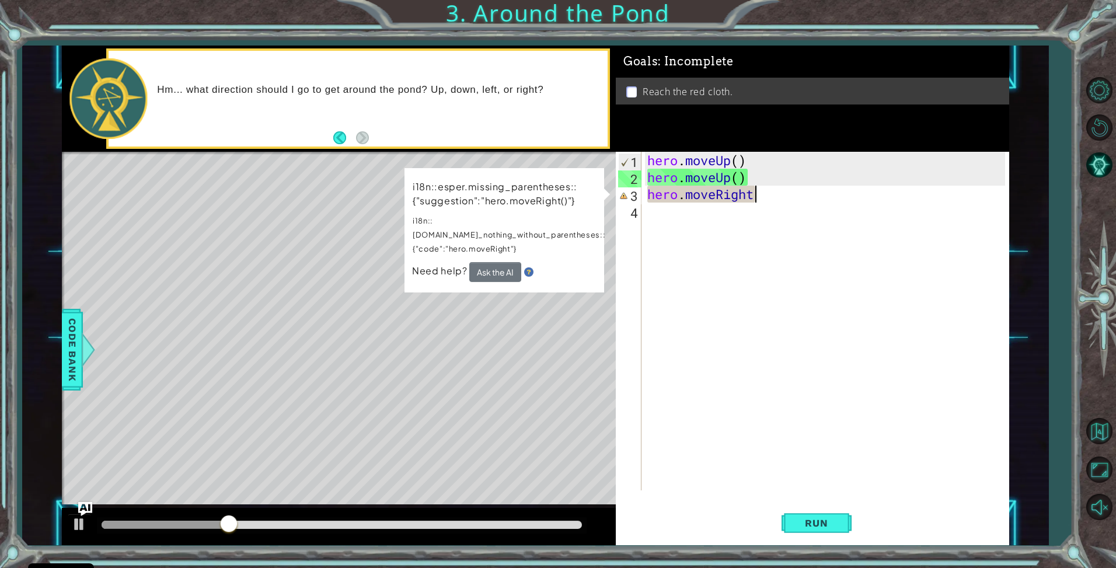
drag, startPoint x: 759, startPoint y: 218, endPoint x: 765, endPoint y: 204, distance: 15.2
click at [760, 217] on div "hero . moveUp ( ) hero . moveUp ( ) hero . moveRight" at bounding box center [828, 338] width 367 height 372
click at [767, 200] on div "hero . moveUp ( ) hero . moveUp ( ) hero . moveRight" at bounding box center [828, 338] width 367 height 372
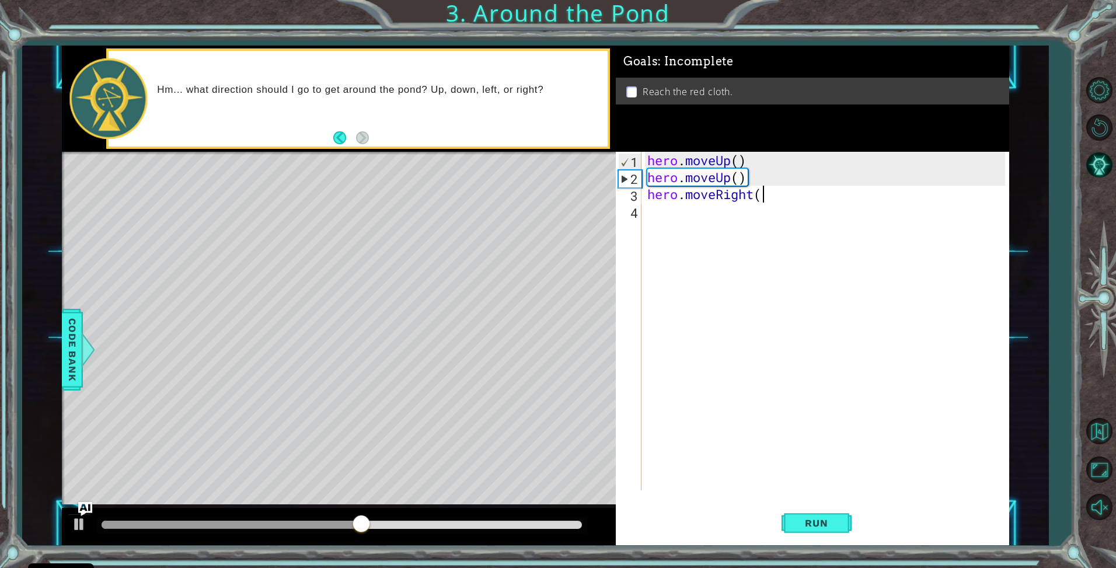
scroll to position [0, 5]
type textarea "hero.moveRight()"
click at [825, 528] on span "Run" at bounding box center [816, 523] width 46 height 12
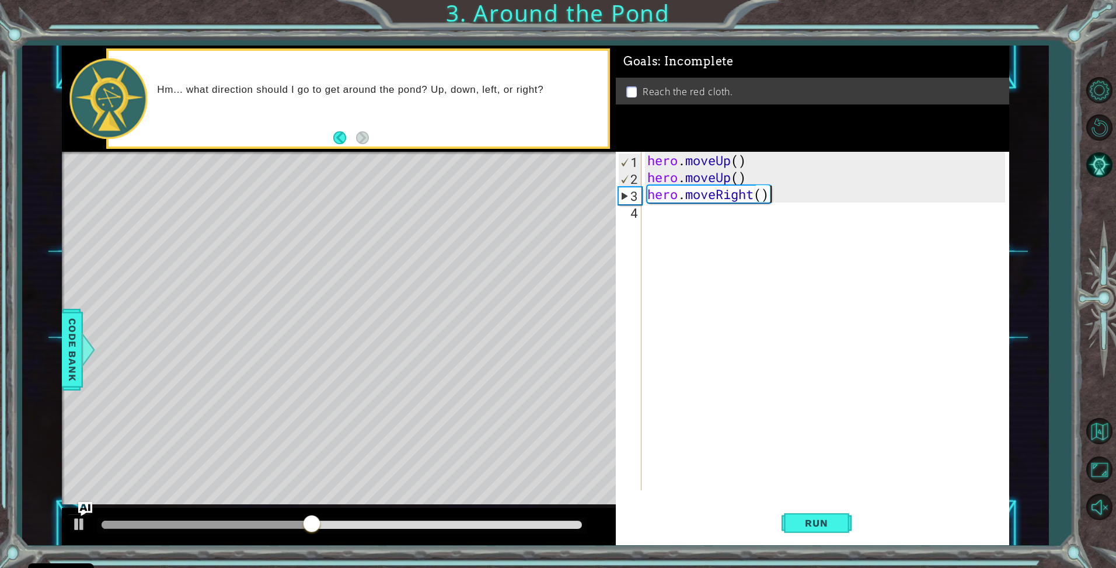
click at [663, 219] on div "hero . moveUp ( ) hero . moveUp ( ) hero . moveRight ( )" at bounding box center [828, 338] width 367 height 372
click at [678, 216] on div "hero . moveUp ( ) hero . moveUp ( ) hero . moveRight ( )" at bounding box center [828, 338] width 367 height 372
click at [781, 197] on div "hero . moveUp ( ) hero . moveUp ( ) hero . moveRight ( )" at bounding box center [828, 338] width 367 height 372
type textarea "hero.moveRight()"
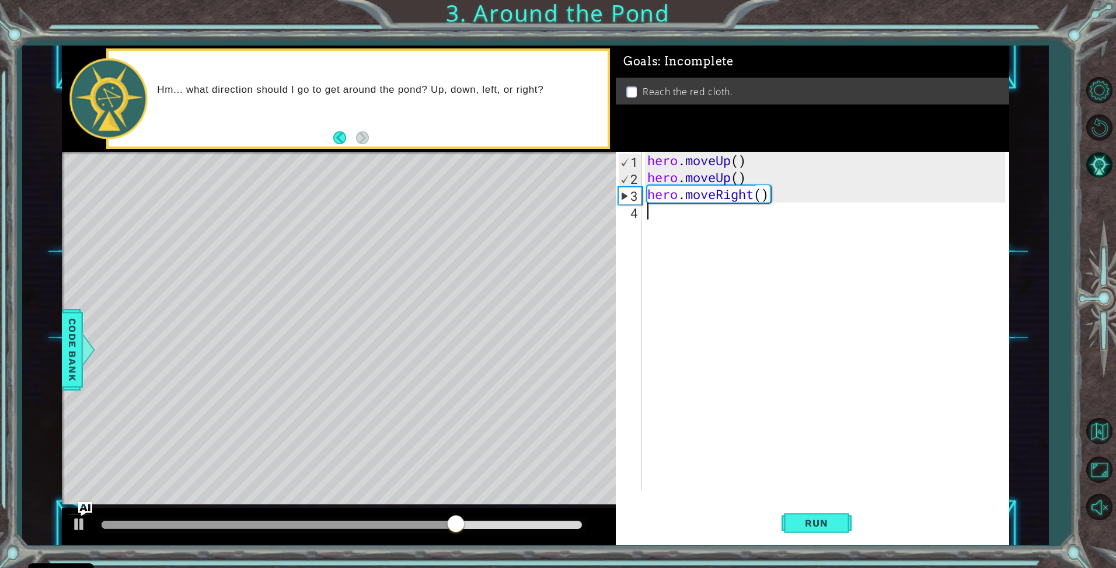
click at [677, 218] on div "hero . moveUp ( ) hero . moveUp ( ) hero . moveRight ( )" at bounding box center [828, 338] width 367 height 372
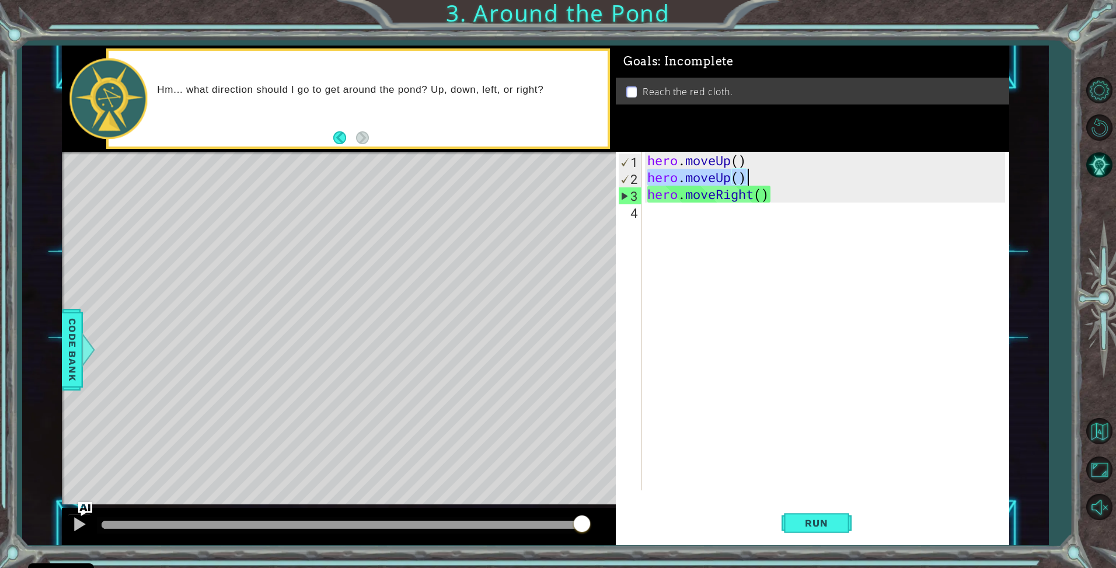
drag, startPoint x: 653, startPoint y: 179, endPoint x: 764, endPoint y: 177, distance: 110.9
click at [764, 177] on div "hero . moveUp ( ) hero . moveUp ( ) hero . moveRight ( )" at bounding box center [828, 338] width 367 height 372
type textarea "hero.moveUp()"
click at [751, 226] on div "hero . moveUp ( ) hero . moveUp ( ) hero . moveRight ( )" at bounding box center [828, 338] width 367 height 372
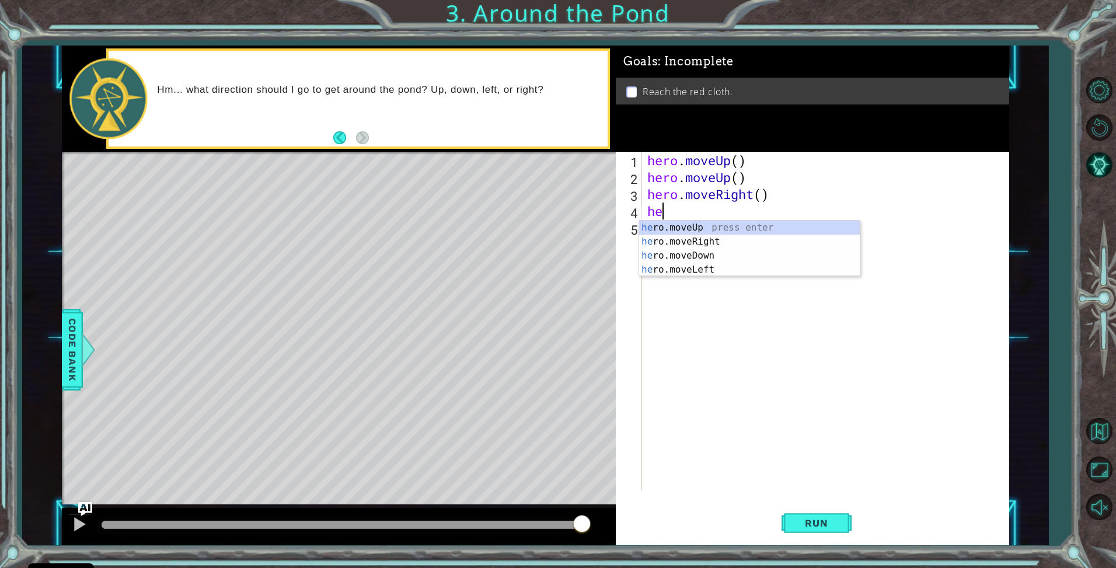
type textarea "hero"
click at [750, 226] on div "hero .moveUp press enter hero .moveRight press enter hero .moveDown press enter…" at bounding box center [749, 263] width 221 height 84
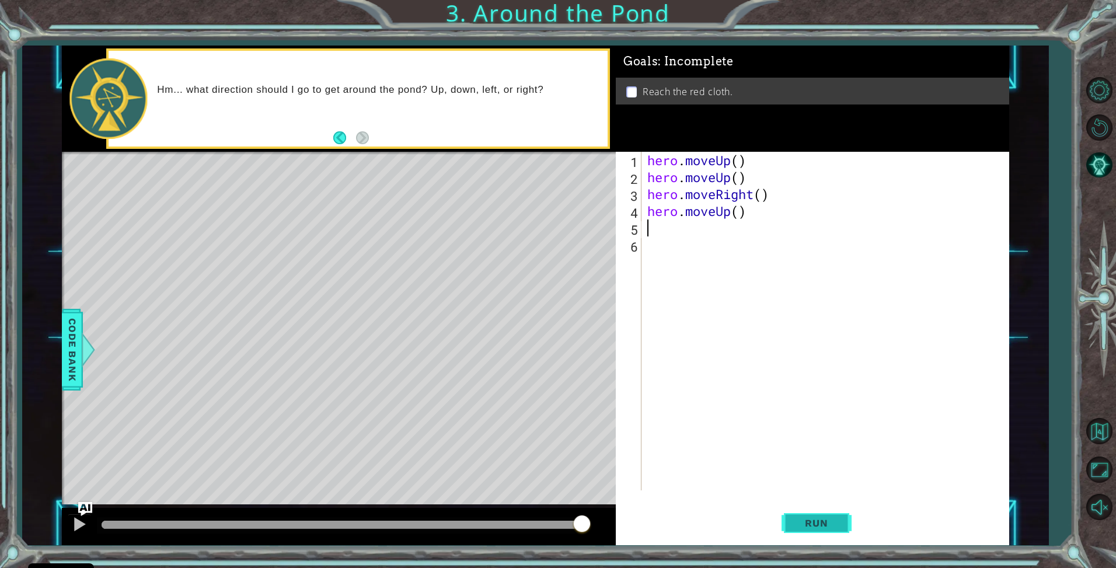
click at [819, 514] on button "Run" at bounding box center [817, 523] width 70 height 39
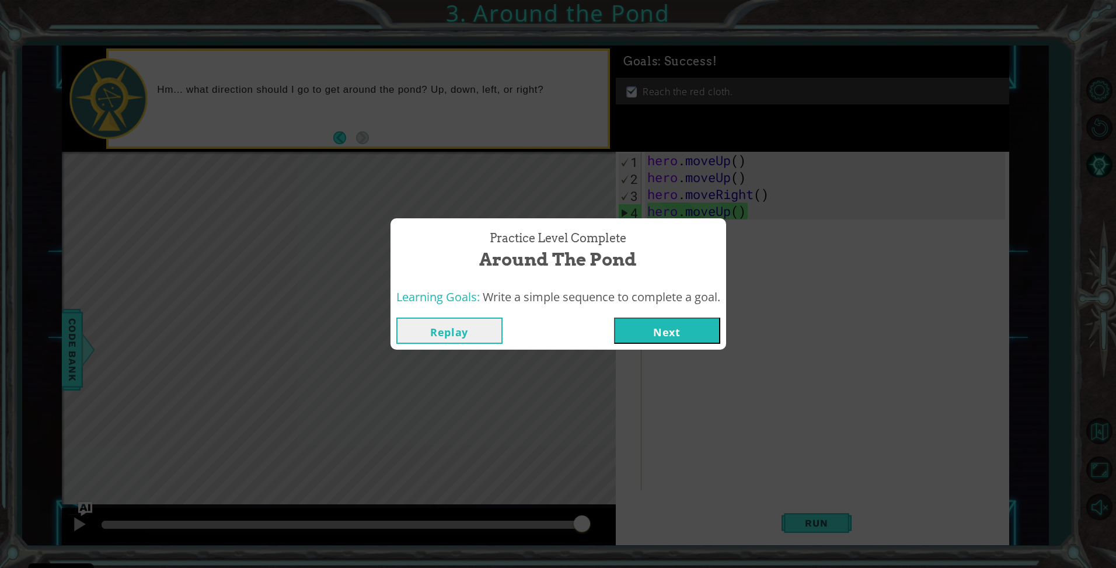
click at [650, 328] on button "Next" at bounding box center [667, 331] width 106 height 26
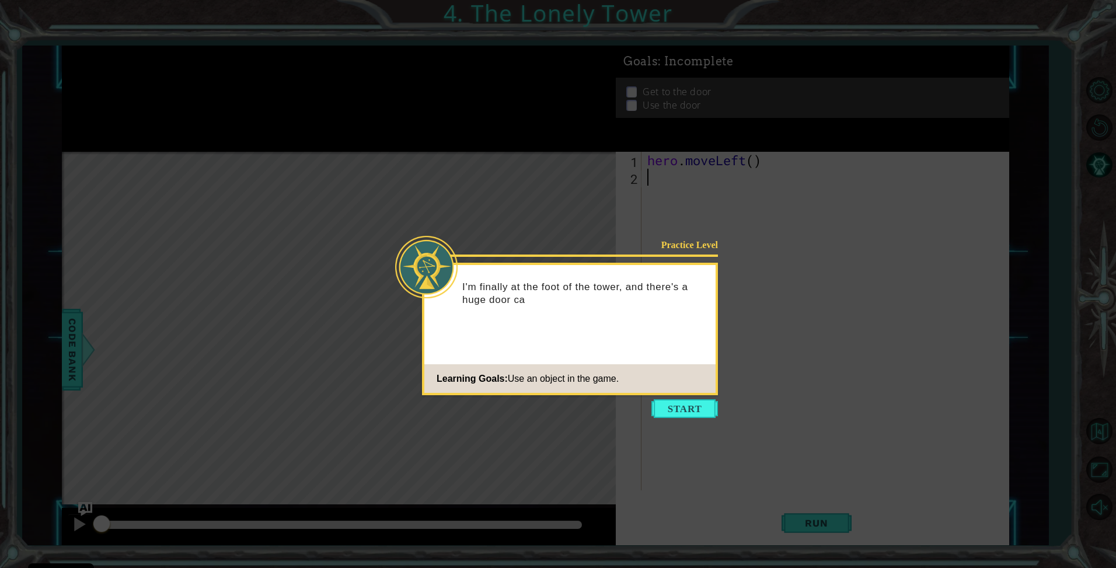
click at [692, 423] on icon at bounding box center [558, 284] width 1116 height 568
click at [689, 408] on button "Start" at bounding box center [684, 408] width 67 height 19
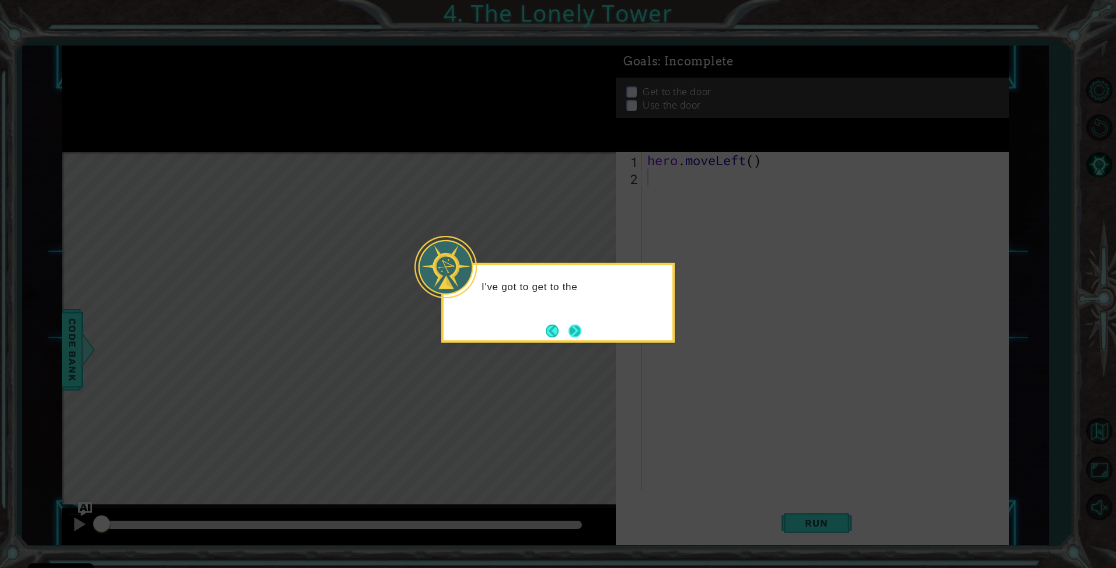
click at [579, 336] on button "Next" at bounding box center [575, 331] width 13 height 13
click at [578, 334] on button "Next" at bounding box center [575, 331] width 13 height 13
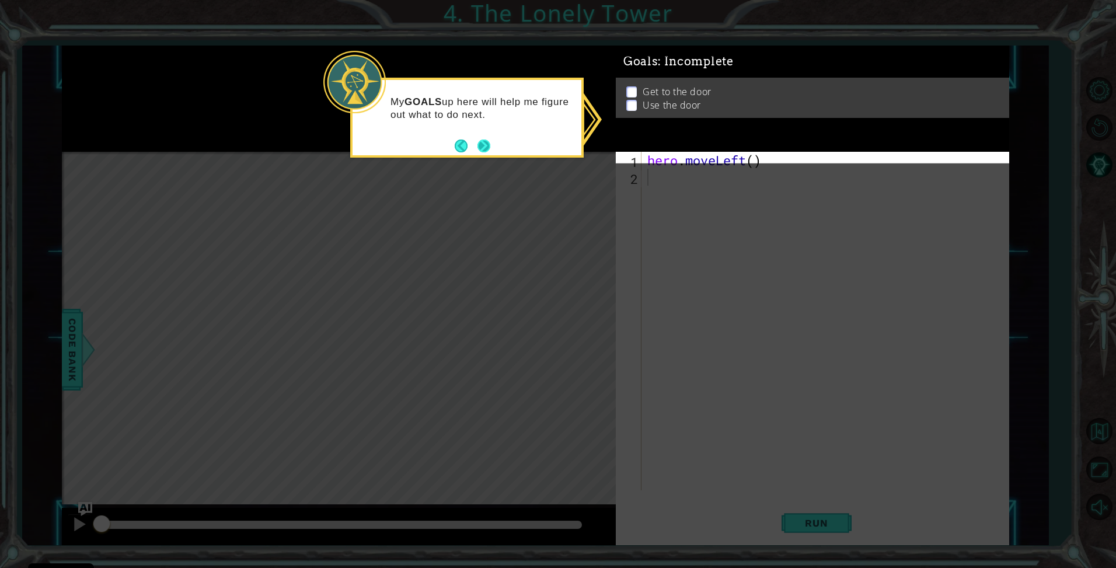
click at [486, 144] on button "Next" at bounding box center [483, 146] width 13 height 13
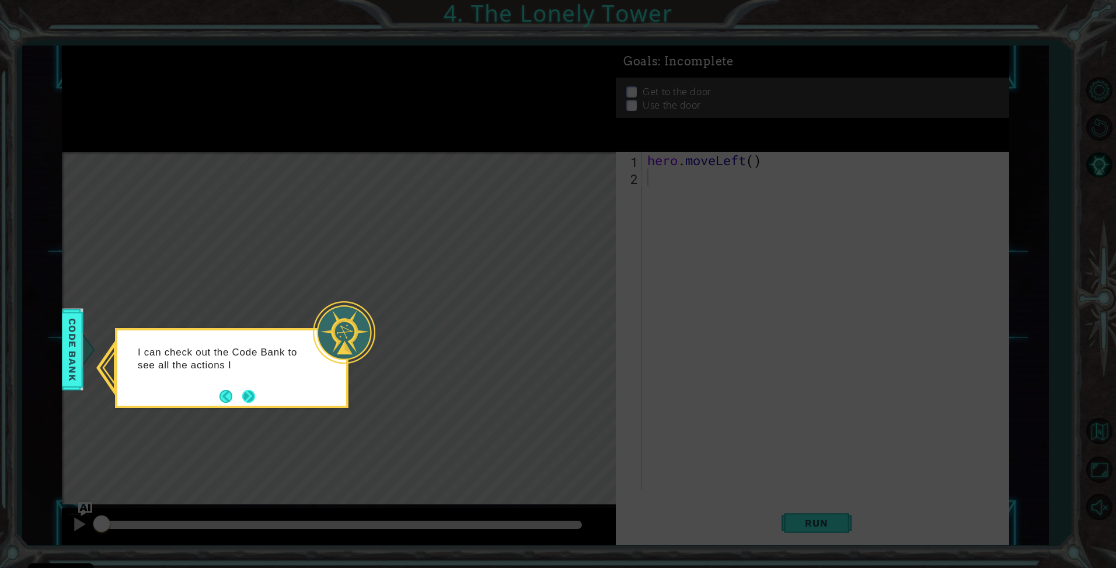
click at [246, 397] on button "Next" at bounding box center [248, 396] width 13 height 13
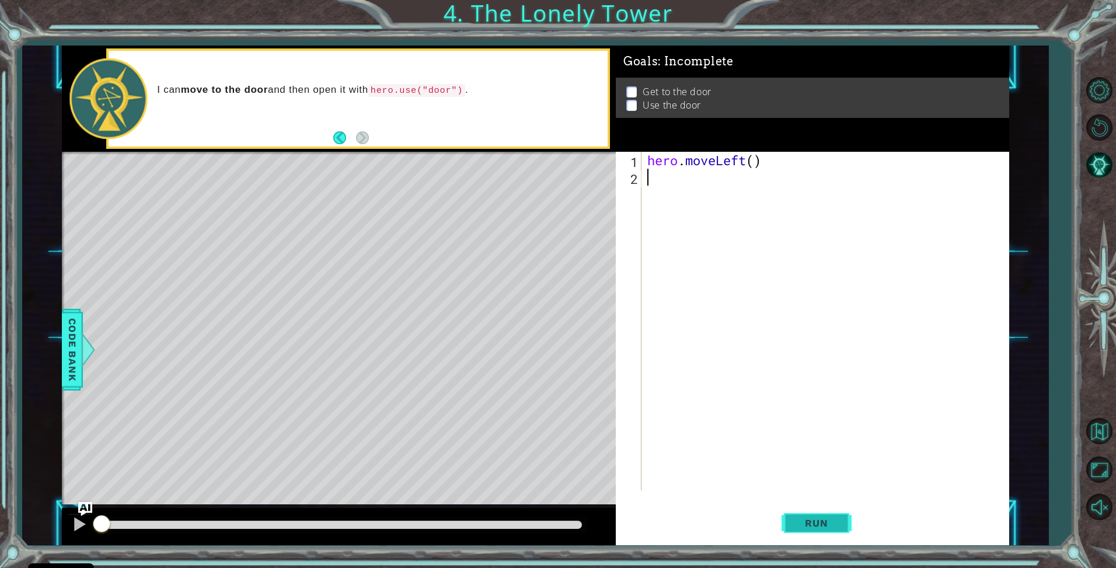
click at [804, 531] on button "Run" at bounding box center [817, 523] width 70 height 39
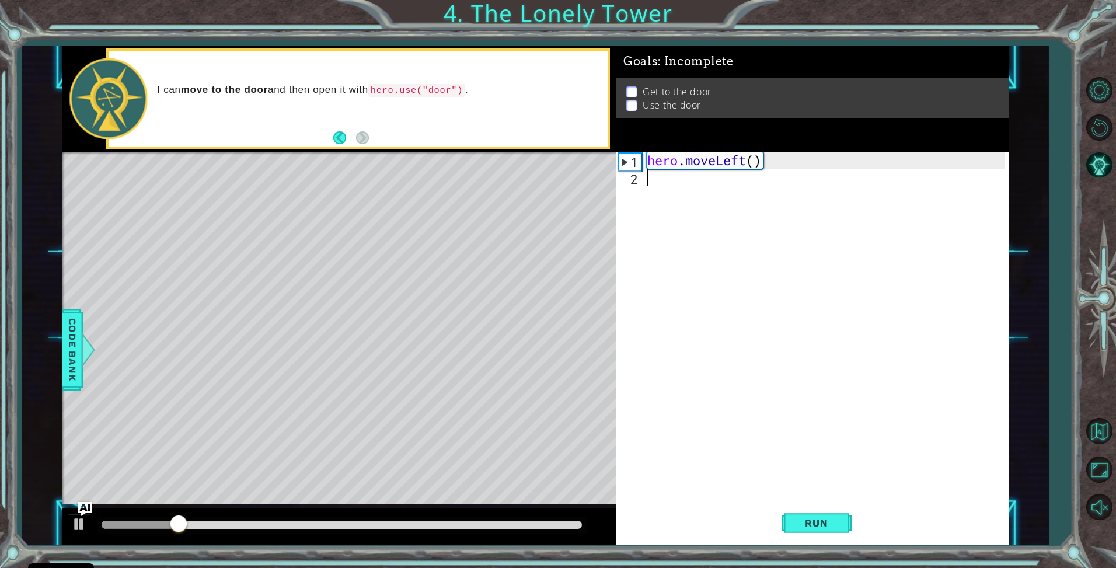
type textarea "h"
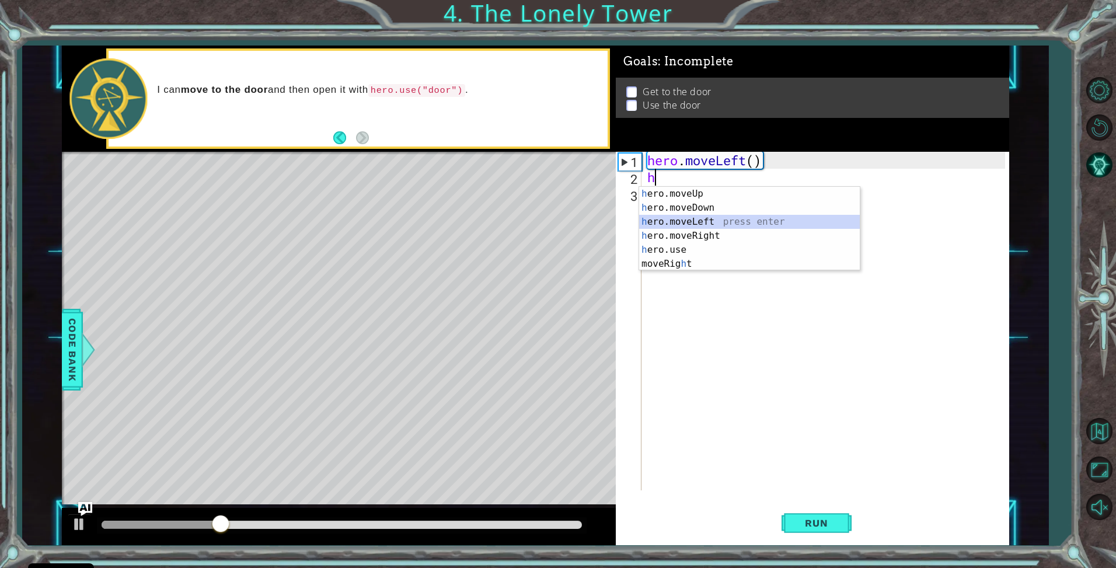
click at [719, 222] on div "h ero.moveUp press enter h ero.moveDown press enter h ero.moveLeft press enter …" at bounding box center [749, 243] width 221 height 112
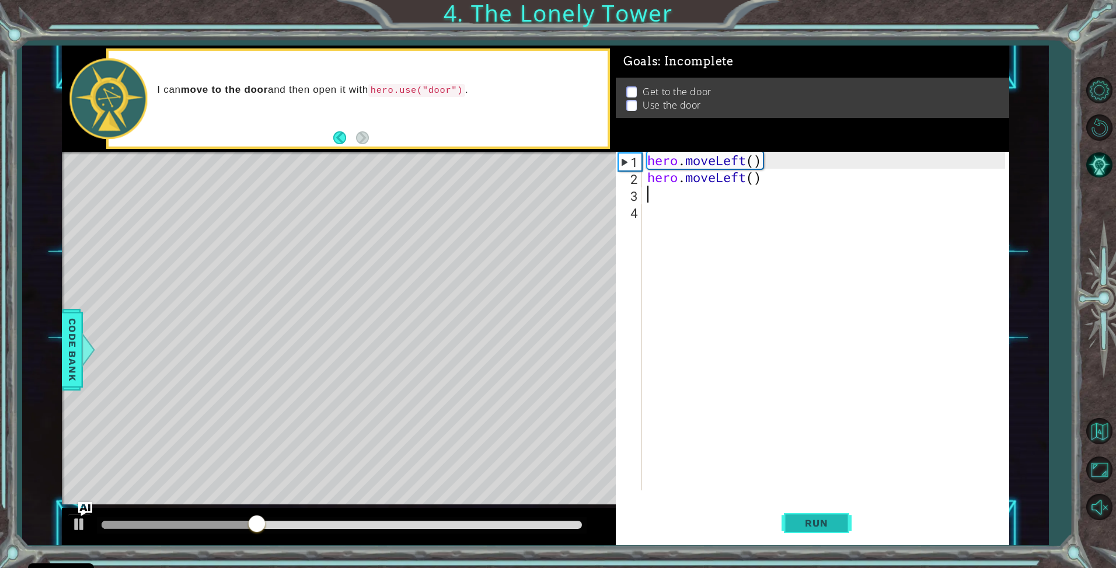
click at [825, 510] on button "Run" at bounding box center [817, 523] width 70 height 39
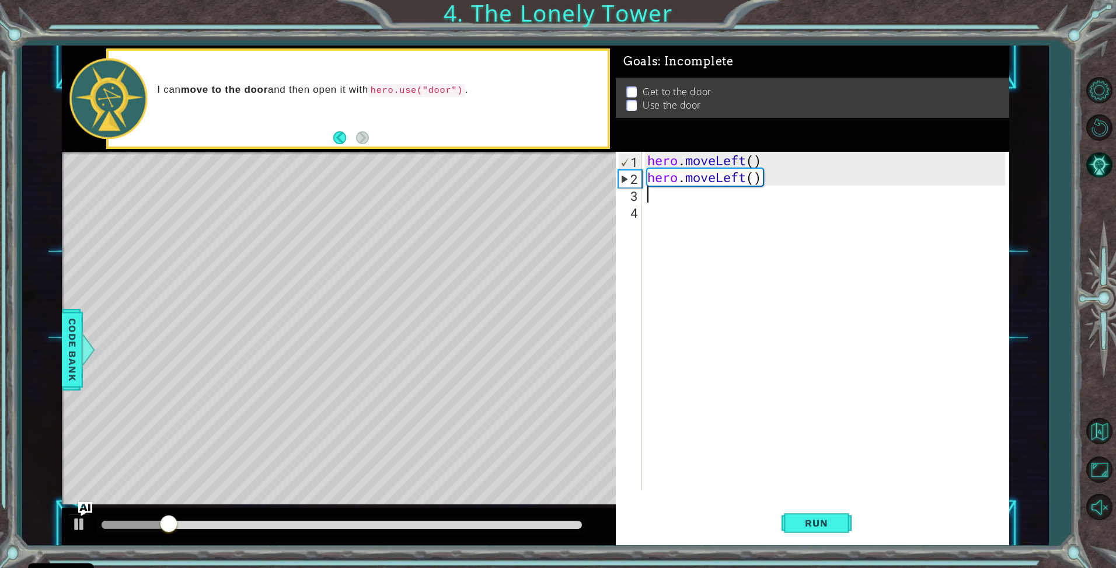
type textarea "h"
type textarea "up"
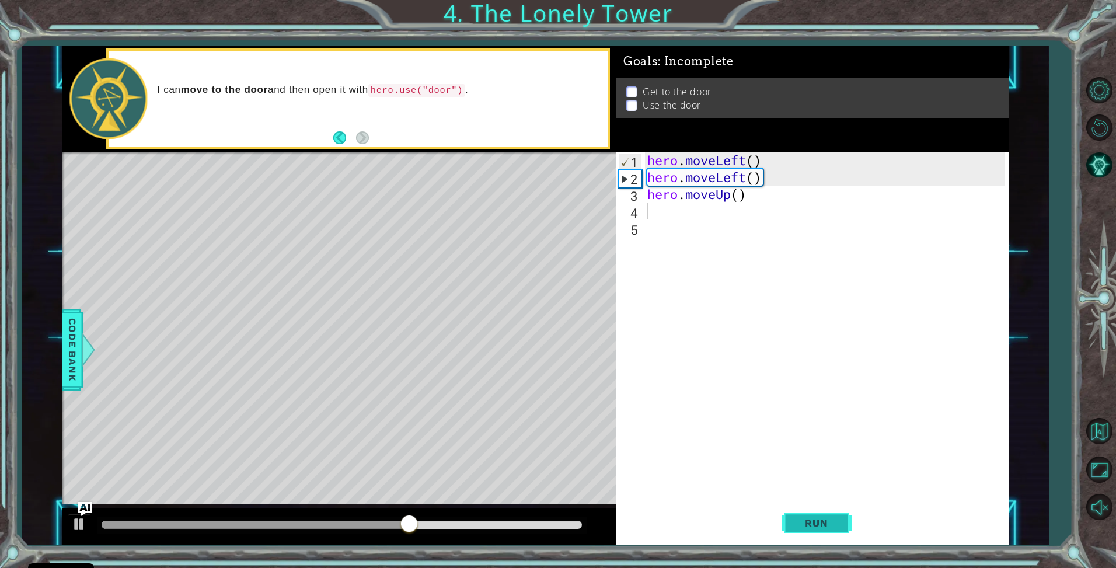
click at [806, 531] on button "Run" at bounding box center [817, 523] width 70 height 39
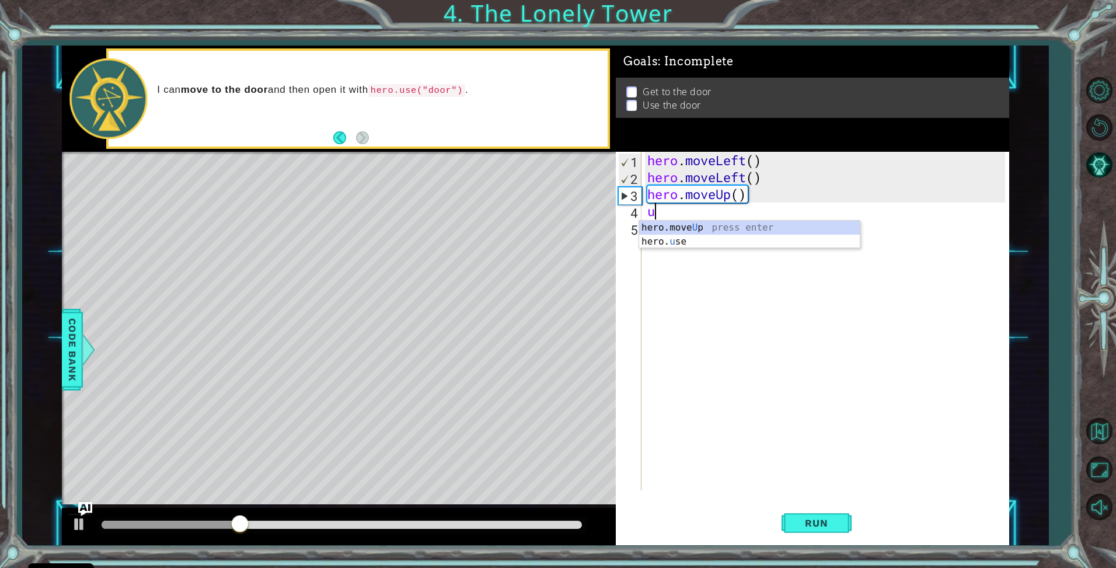
type textarea "up"
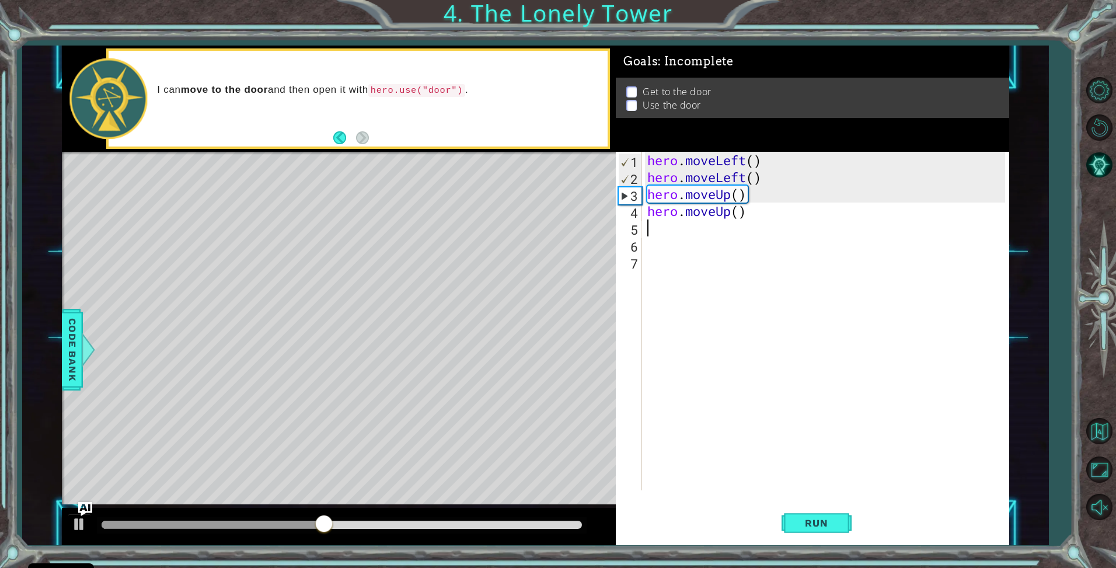
drag, startPoint x: 653, startPoint y: 232, endPoint x: 778, endPoint y: 459, distance: 259.4
click at [657, 235] on div "hero . moveLeft ( ) hero . moveLeft ( ) hero . moveUp ( ) hero . moveUp ( )" at bounding box center [828, 338] width 367 height 372
click at [828, 517] on span "Run" at bounding box center [816, 523] width 46 height 12
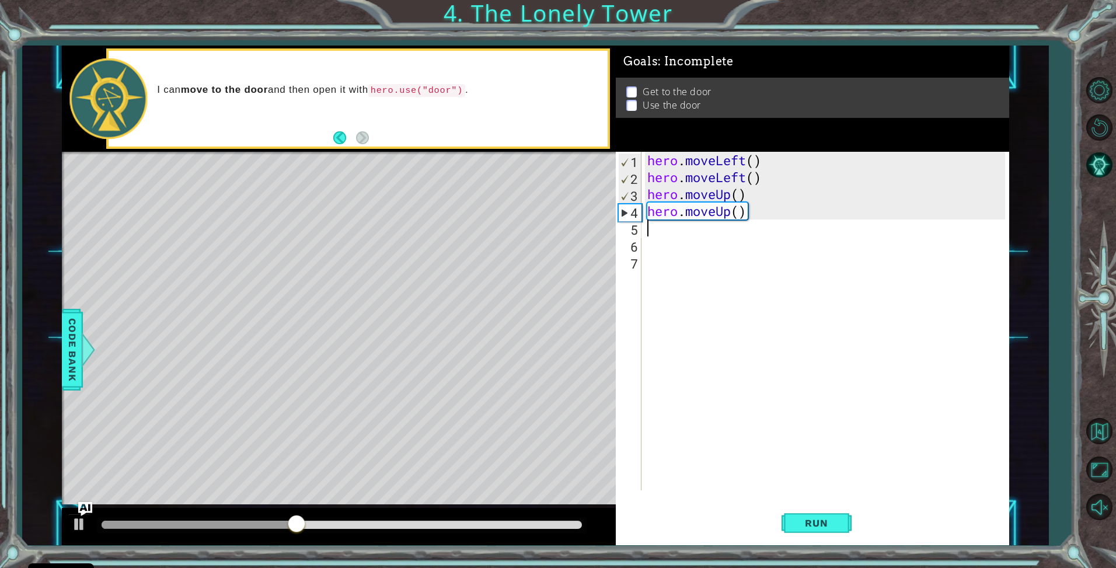
type textarea "r"
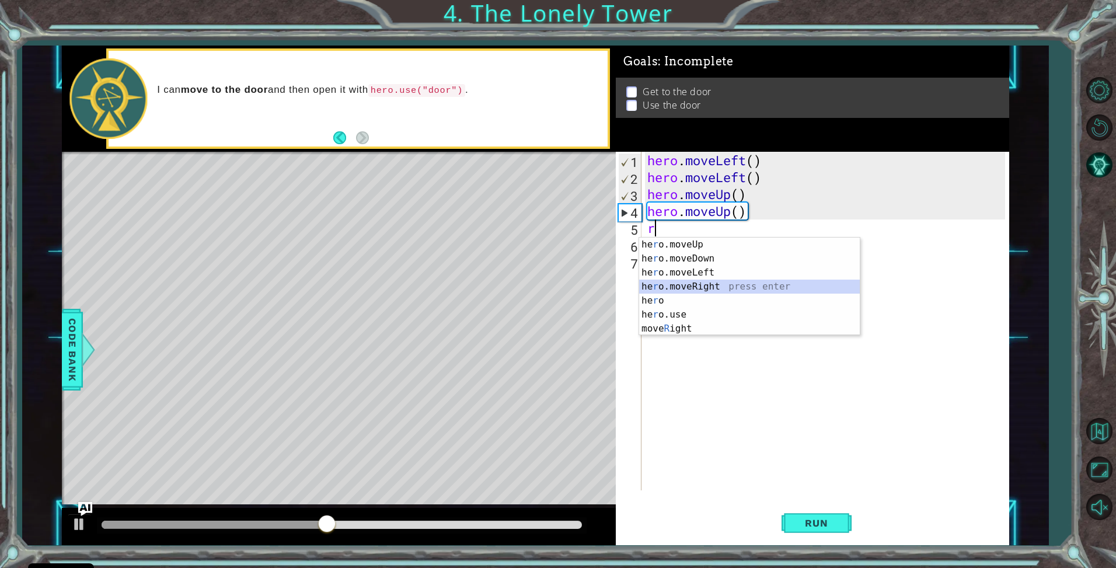
click at [708, 289] on div "he r o.moveUp press enter he r o.moveDown press enter he r o.moveLeft press ent…" at bounding box center [749, 301] width 221 height 126
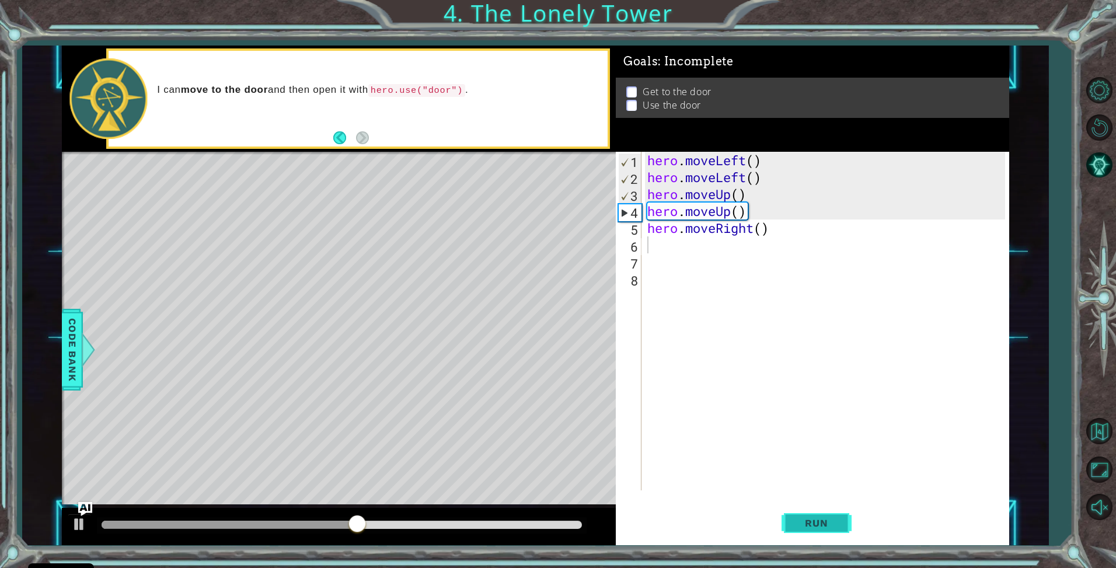
drag, startPoint x: 851, startPoint y: 524, endPoint x: 843, endPoint y: 522, distance: 8.4
click at [844, 522] on div "Run" at bounding box center [816, 523] width 393 height 39
click at [842, 521] on button "Run" at bounding box center [817, 523] width 70 height 39
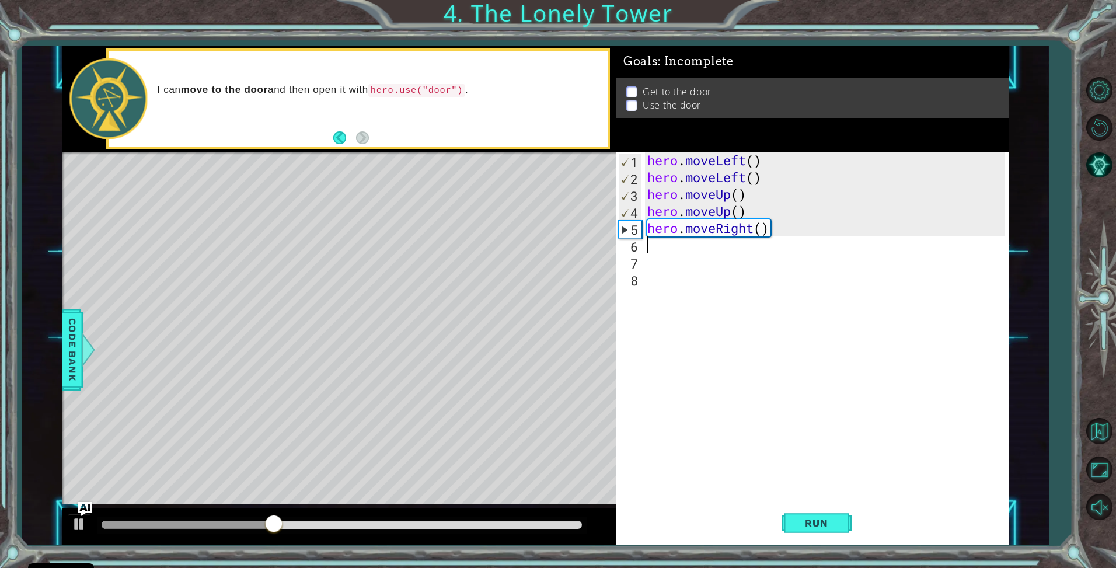
type textarea "r"
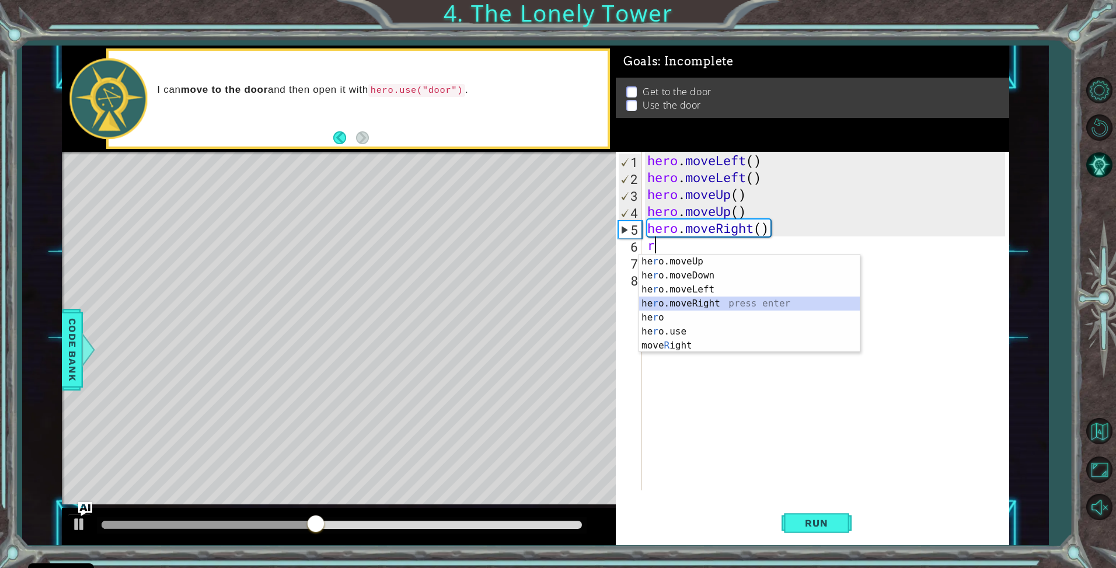
click at [720, 305] on div "he r o.moveUp press enter he r o.moveDown press enter he r o.moveLeft press ent…" at bounding box center [749, 318] width 221 height 126
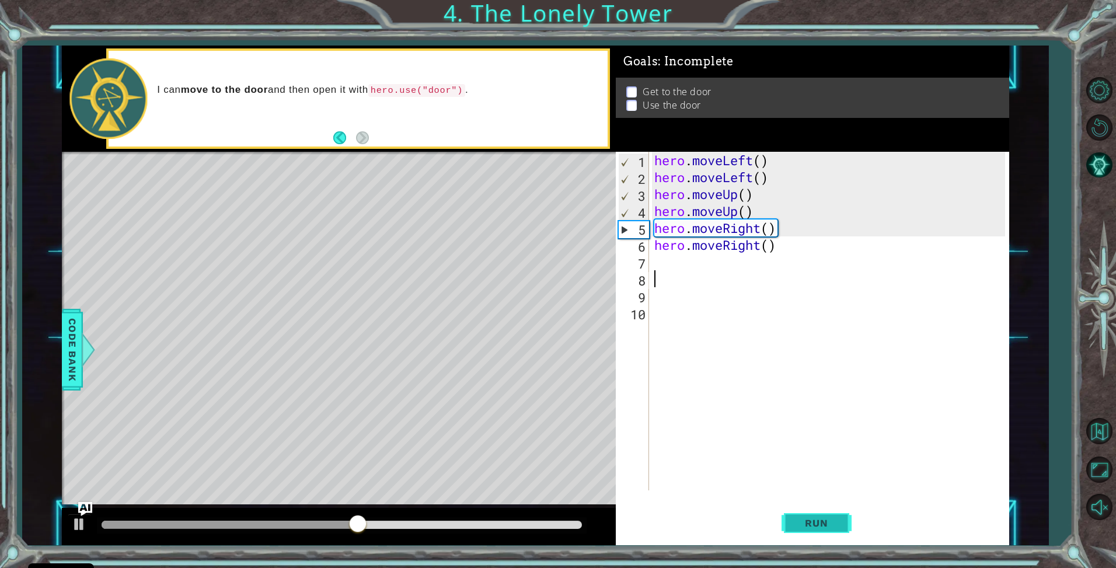
click at [797, 510] on button "Run" at bounding box center [817, 523] width 70 height 39
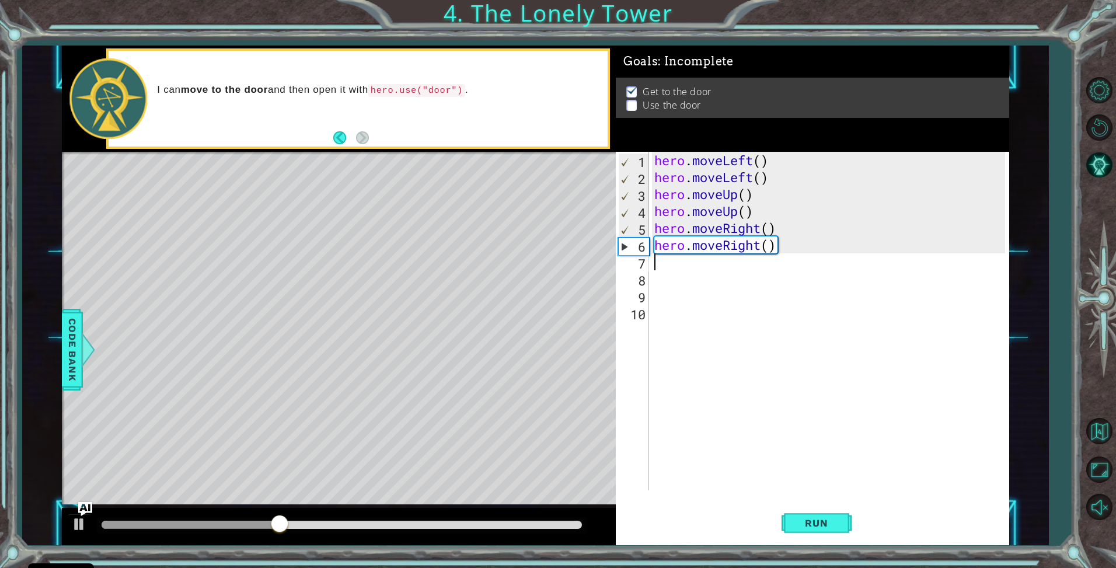
click at [671, 266] on div "hero . moveLeft ( ) hero . moveLeft ( ) hero . moveUp ( ) hero . moveUp ( ) her…" at bounding box center [832, 338] width 360 height 372
type textarea "up"
click at [704, 282] on div "hero.move Up press enter" at bounding box center [756, 292] width 221 height 42
click at [811, 523] on span "Run" at bounding box center [816, 523] width 46 height 12
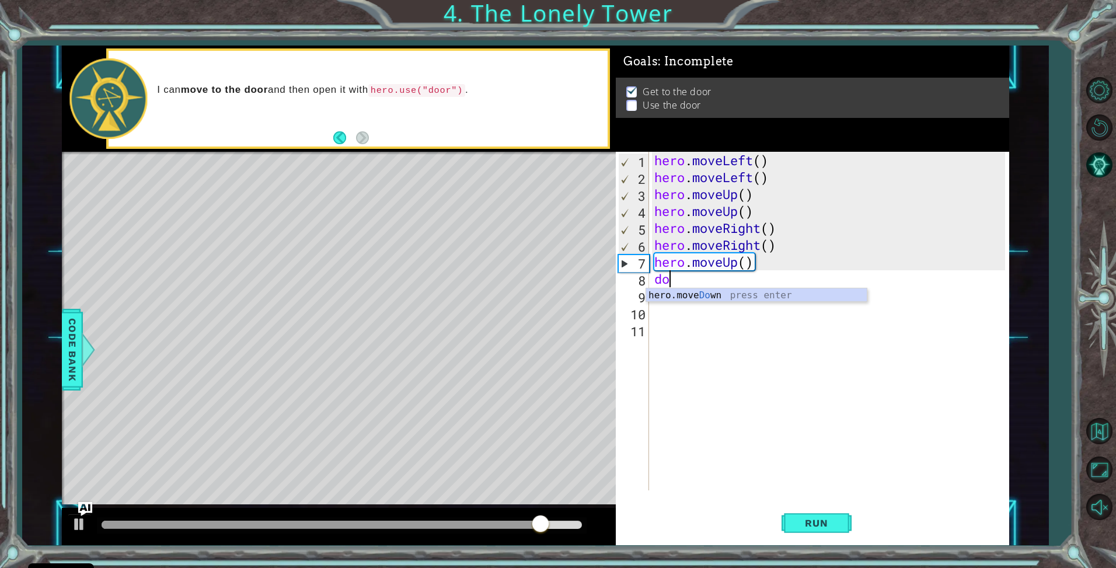
type textarea "d"
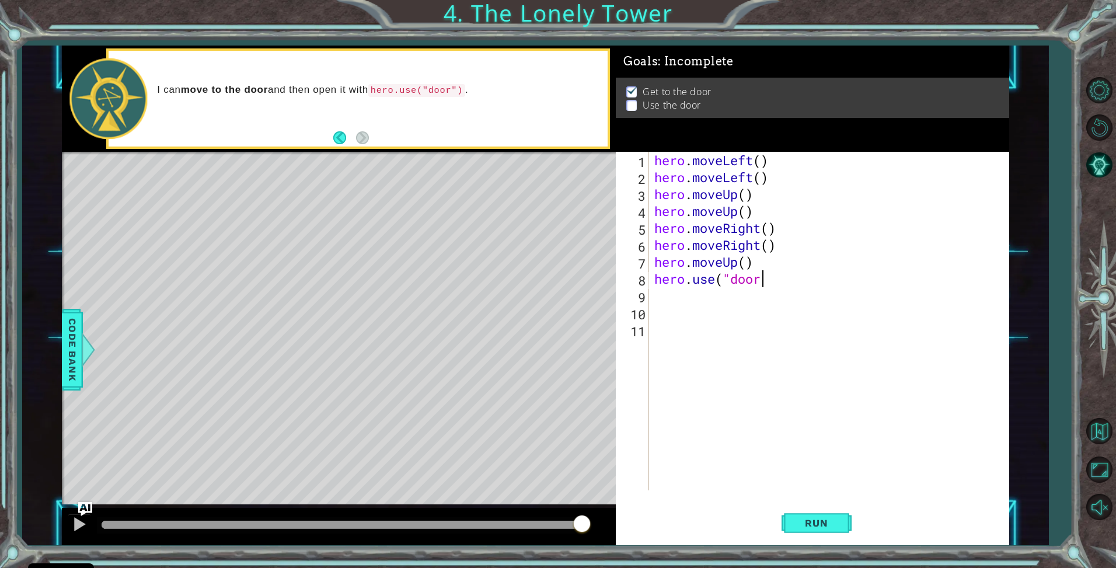
scroll to position [0, 5]
type textarea "hero.use("door")"
click at [811, 531] on button "Run" at bounding box center [817, 523] width 70 height 39
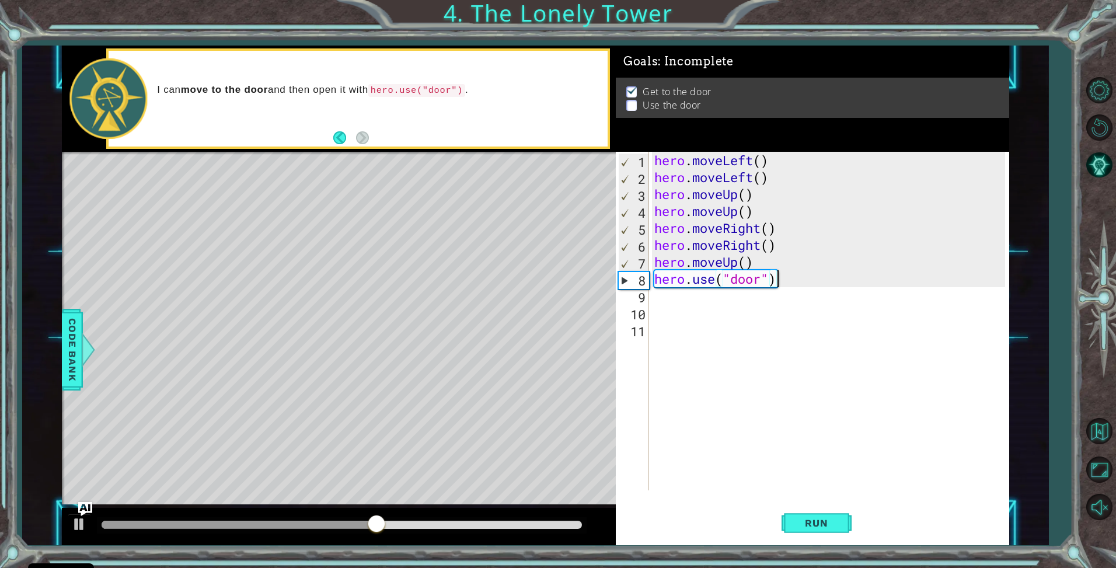
click at [652, 276] on div "hero . moveLeft ( ) hero . moveLeft ( ) hero . moveUp ( ) hero . moveUp ( ) her…" at bounding box center [832, 338] width 360 height 372
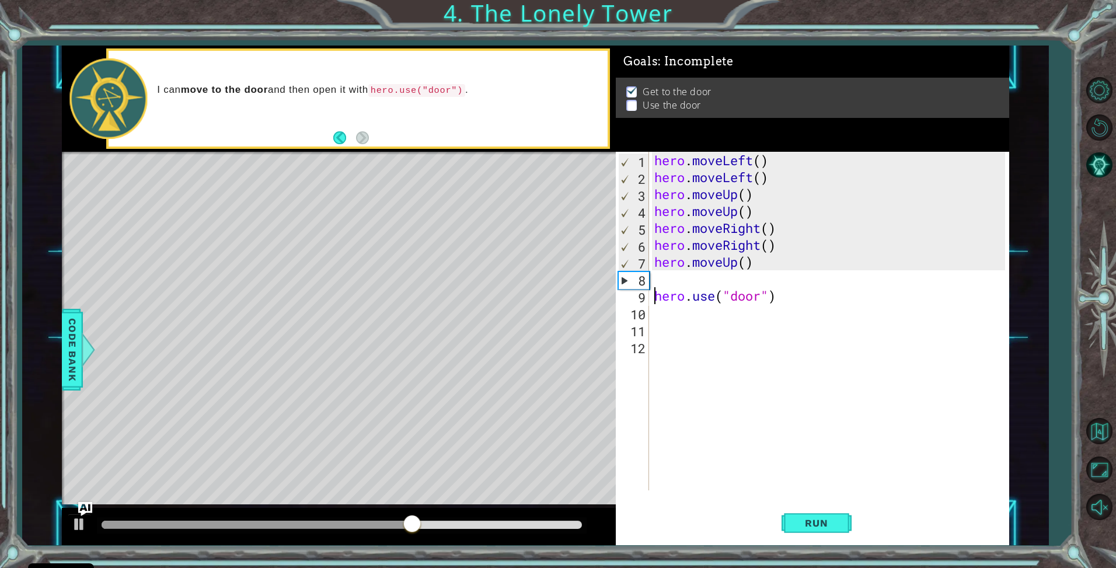
drag, startPoint x: 587, startPoint y: 229, endPoint x: 671, endPoint y: 276, distance: 96.2
click at [598, 237] on div "Level Map" at bounding box center [331, 324] width 539 height 344
click at [671, 276] on div "hero . moveLeft ( ) hero . moveLeft ( ) hero . moveUp ( ) hero . moveUp ( ) her…" at bounding box center [832, 338] width 360 height 372
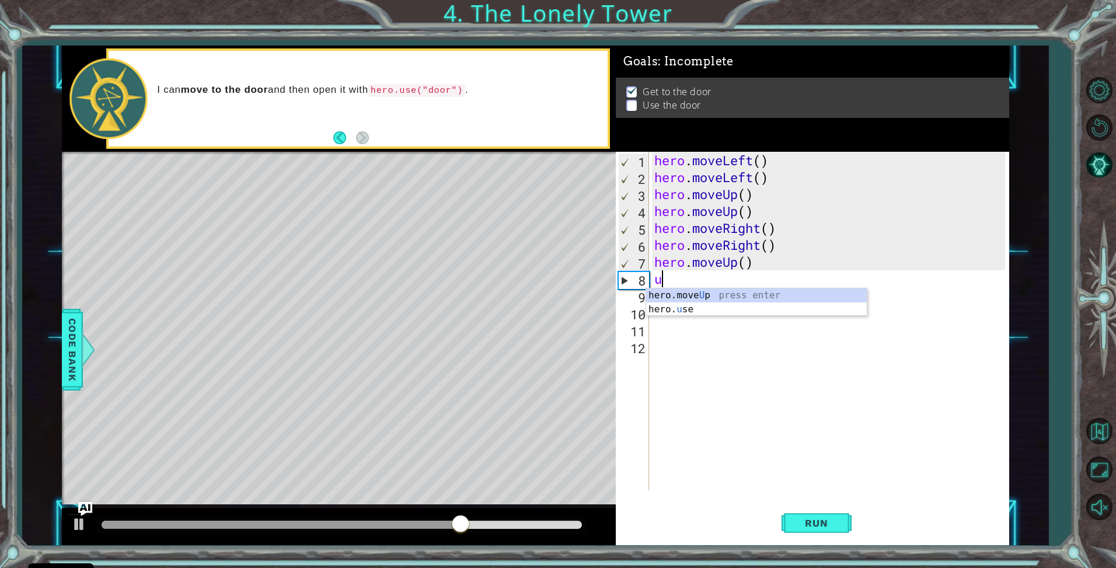
type textarea "up"
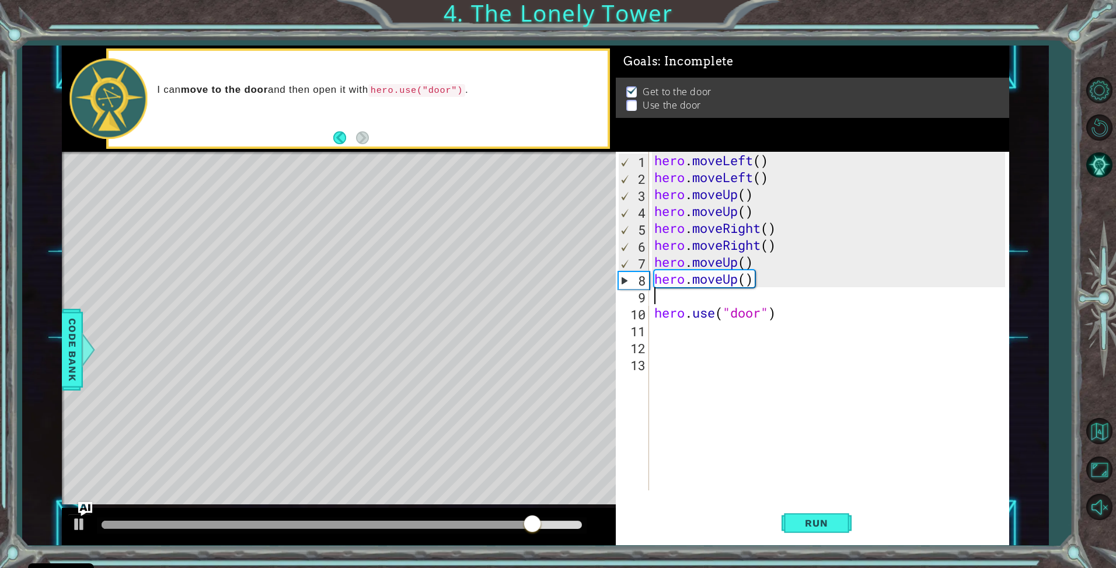
click at [654, 309] on div "hero . moveLeft ( ) hero . moveLeft ( ) hero . moveUp ( ) hero . moveUp ( ) her…" at bounding box center [832, 338] width 360 height 372
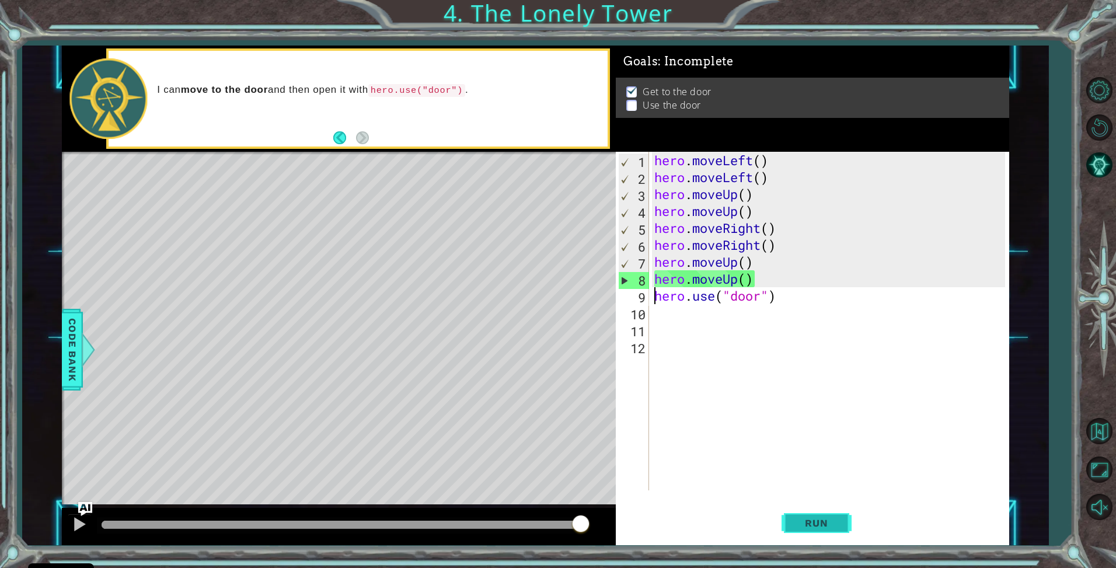
click at [793, 517] on button "Run" at bounding box center [817, 523] width 70 height 39
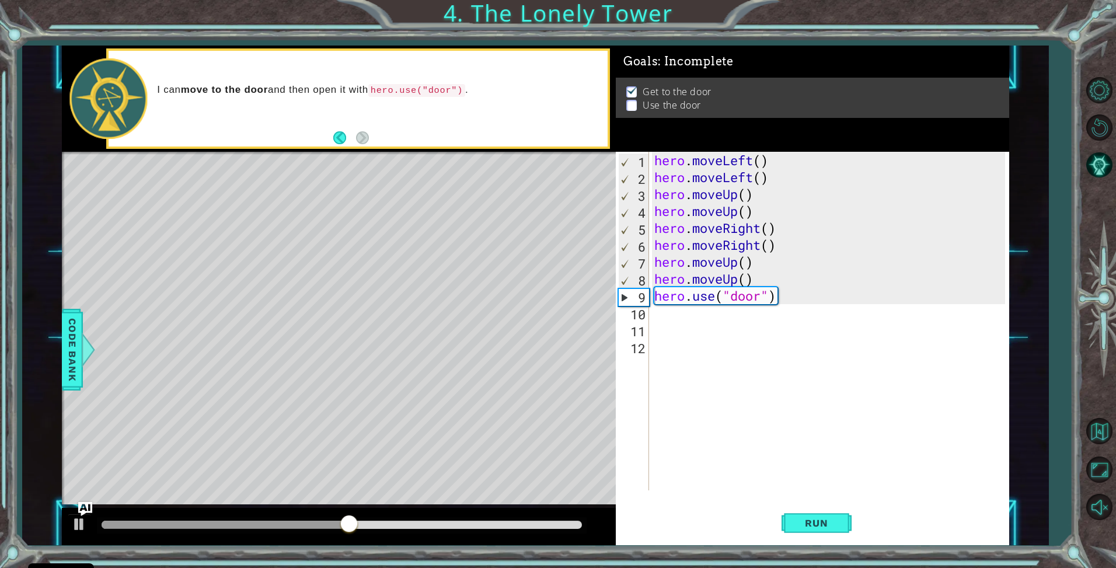
click at [416, 172] on div "Level Map" at bounding box center [331, 324] width 539 height 344
drag, startPoint x: 421, startPoint y: 169, endPoint x: 541, endPoint y: 182, distance: 119.7
click at [435, 172] on div "Level Map" at bounding box center [331, 324] width 539 height 344
click at [838, 521] on span "Run" at bounding box center [816, 523] width 46 height 12
click at [605, 278] on div "1 ההההההההההההההההההההההההההההההההההההההההההההההההההההההההההההההההההההההההההההה…" at bounding box center [535, 296] width 947 height 500
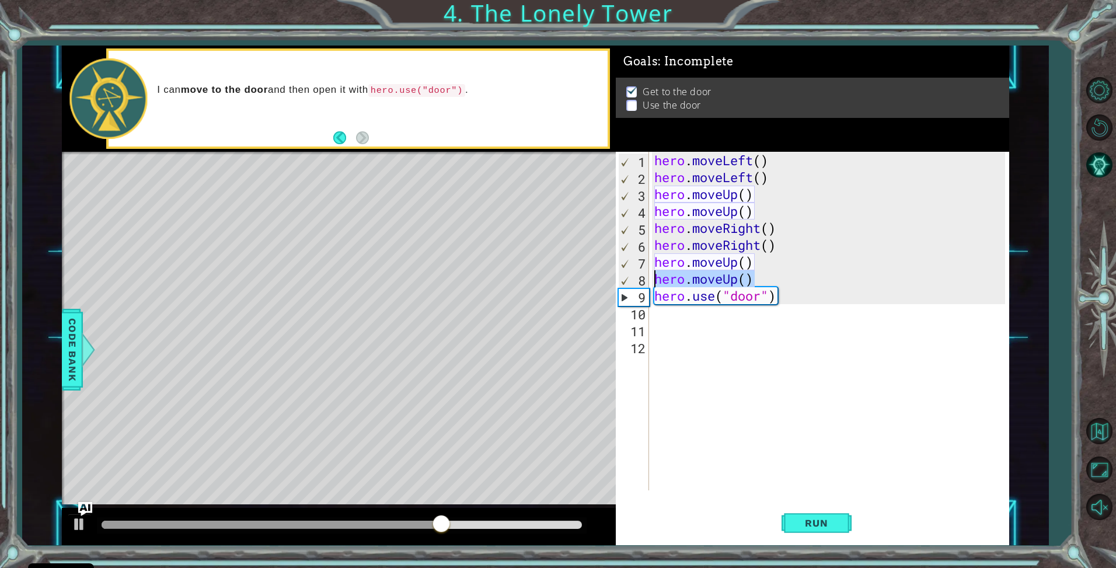
type textarea "hero.moveUp()"
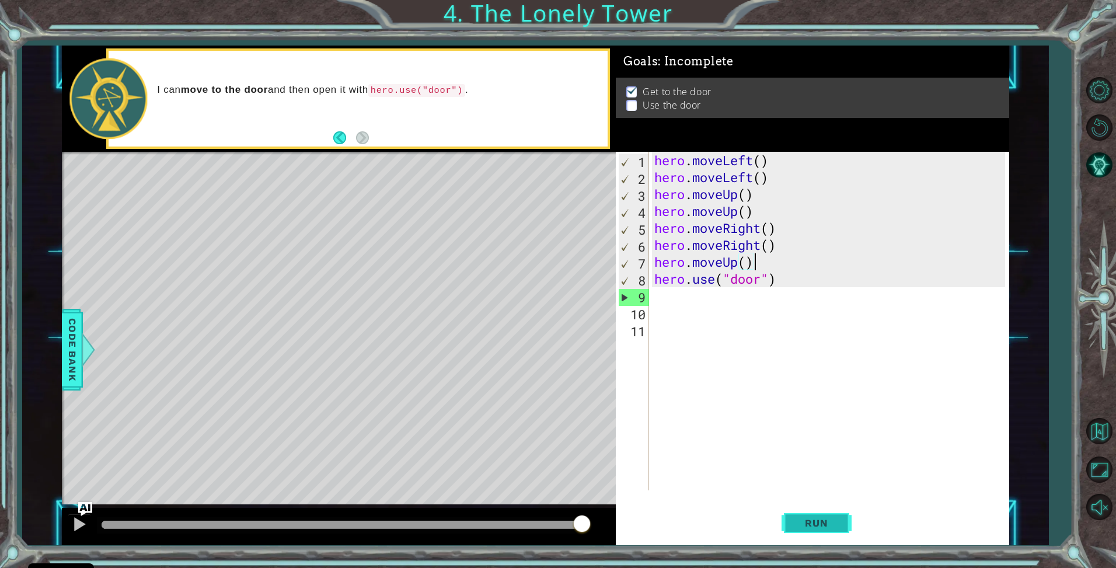
drag, startPoint x: 804, startPoint y: 527, endPoint x: 803, endPoint y: 521, distance: 6.0
click at [805, 527] on span "Run" at bounding box center [816, 523] width 46 height 12
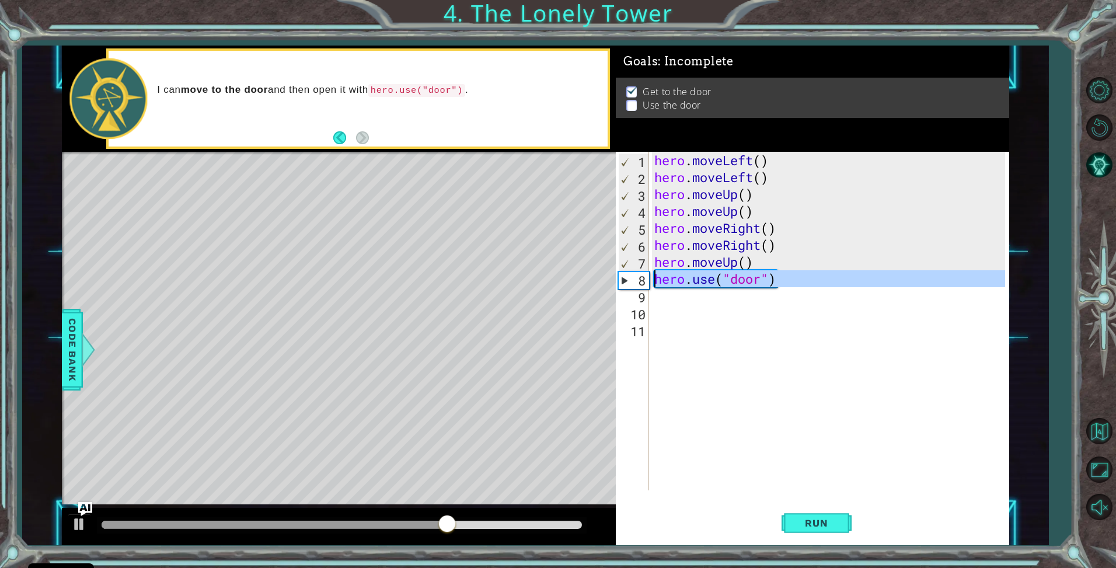
drag, startPoint x: 801, startPoint y: 290, endPoint x: 704, endPoint y: 269, distance: 99.3
click at [701, 269] on div "hero . moveLeft ( ) hero . moveLeft ( ) hero . moveUp ( ) hero . moveUp ( ) her…" at bounding box center [832, 338] width 360 height 372
type textarea "hero.moveUp() hero.use("door")"
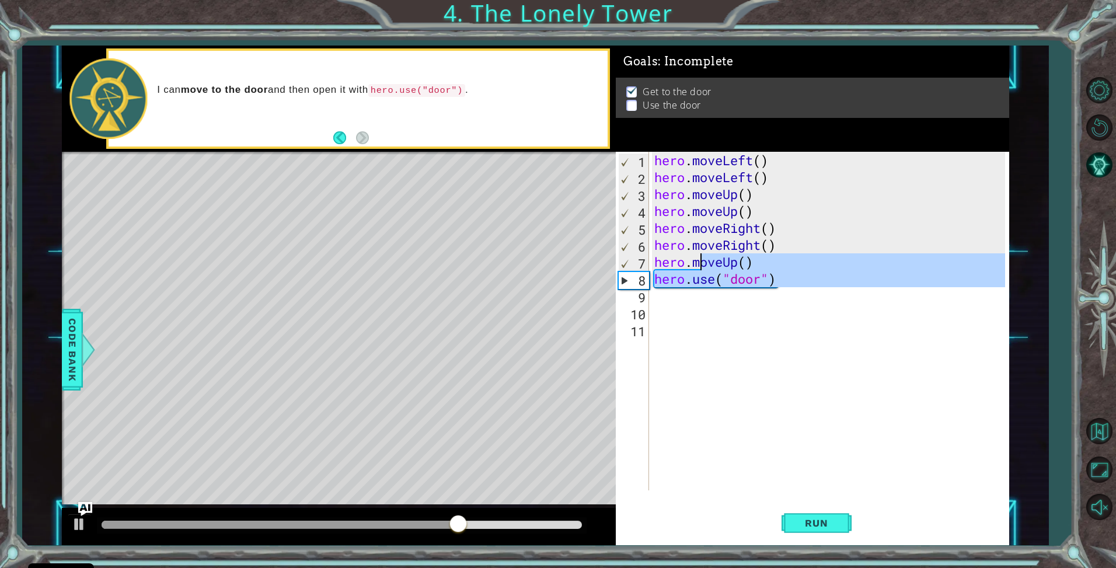
click at [826, 297] on div "hero . moveLeft ( ) hero . moveLeft ( ) hero . moveUp ( ) hero . moveUp ( ) her…" at bounding box center [828, 321] width 353 height 339
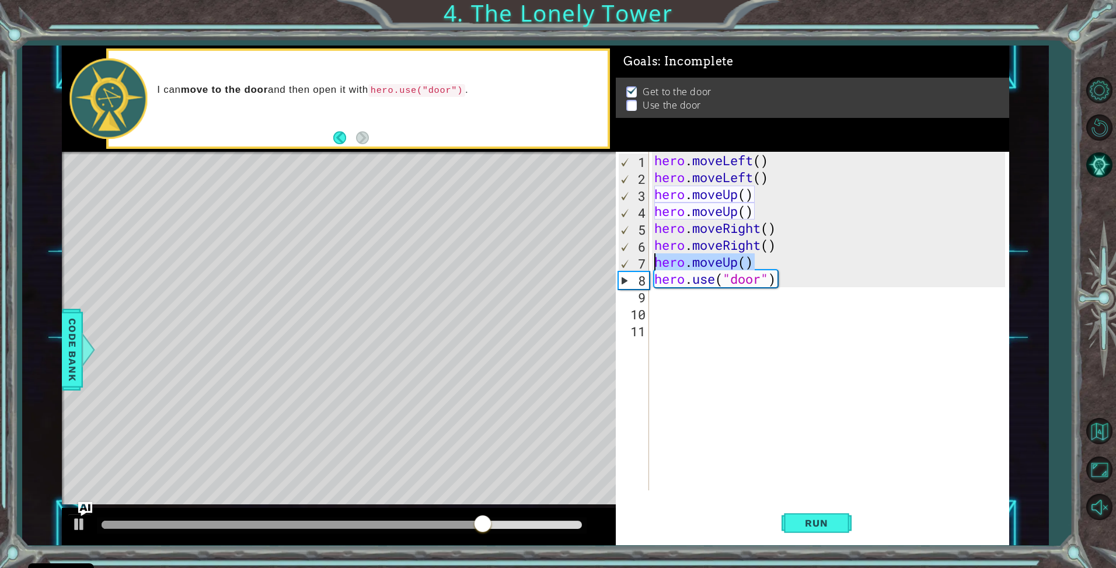
click at [613, 267] on div "1 ההההההההההההההההההההההההההההההההההההההההההההההההההההההההההההההההההההההההההההה…" at bounding box center [535, 296] width 947 height 500
type textarea "hero.moveUp()"
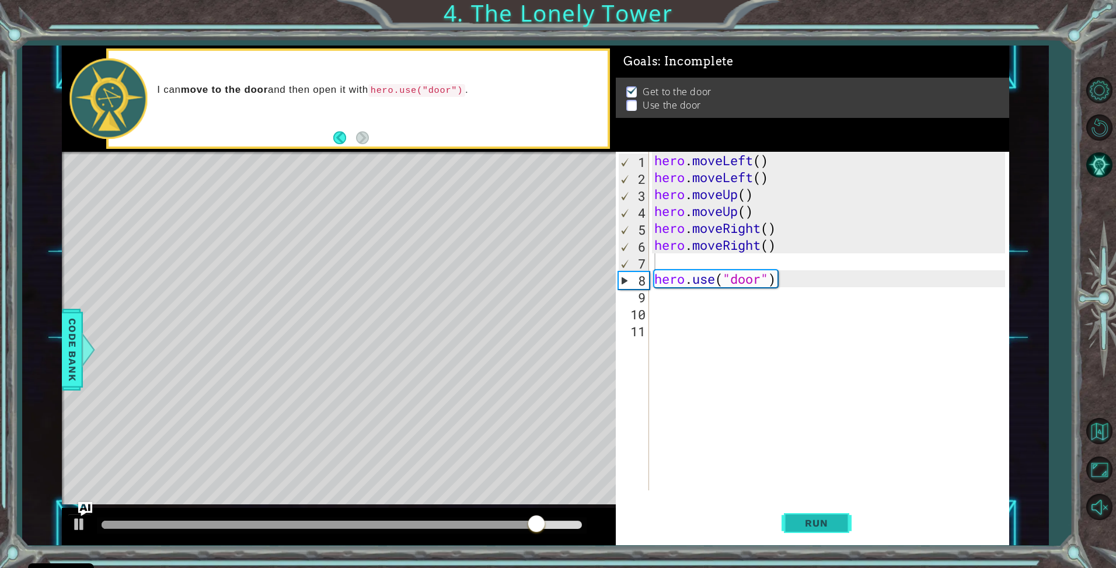
click at [810, 518] on span "Run" at bounding box center [816, 523] width 46 height 12
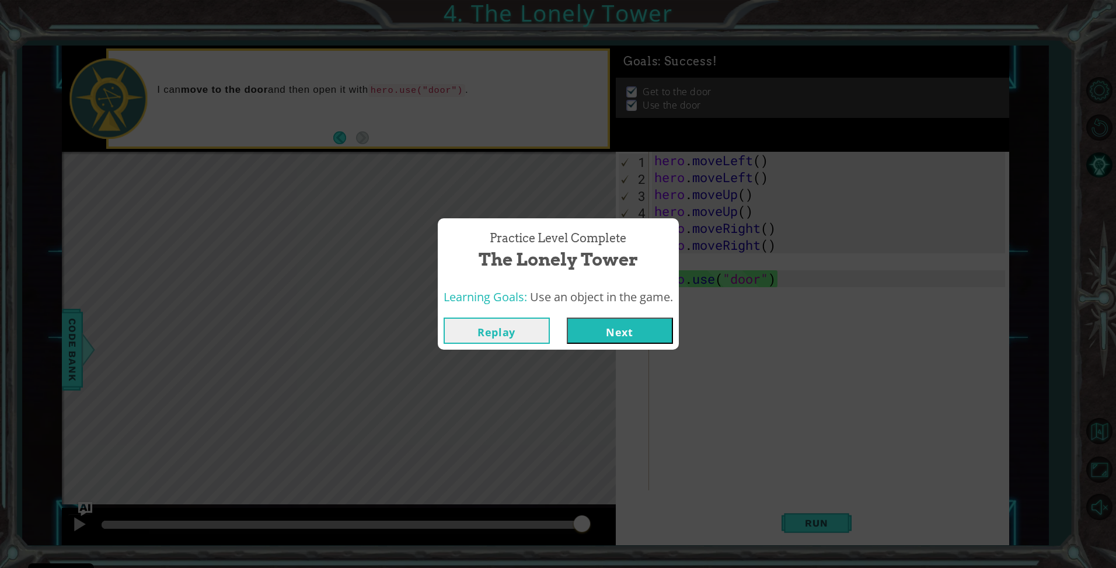
click at [625, 322] on button "Next" at bounding box center [620, 331] width 106 height 26
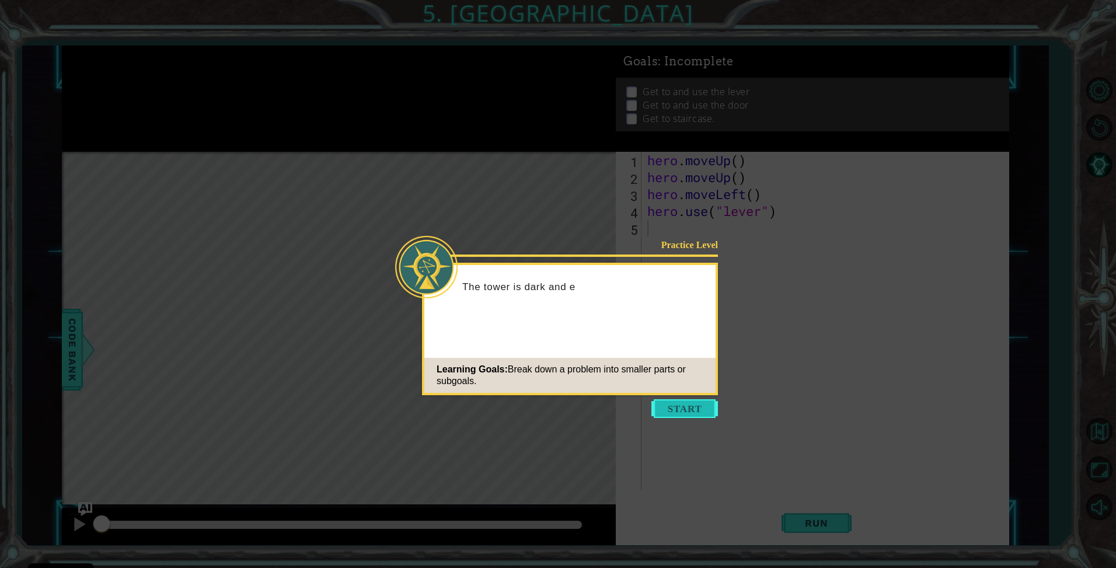
click at [657, 402] on button "Start" at bounding box center [684, 408] width 67 height 19
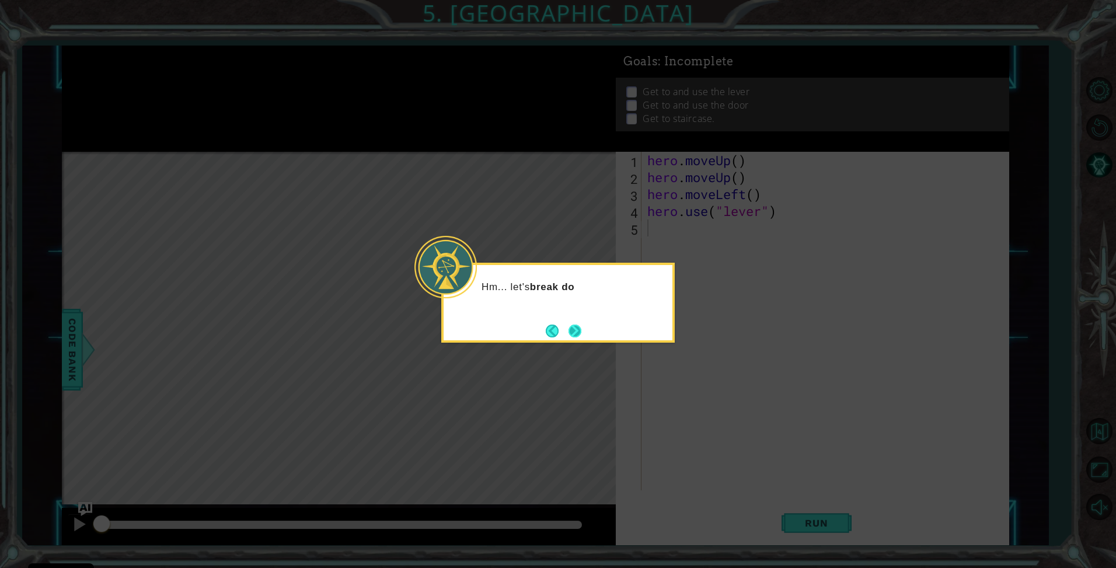
click at [577, 327] on button "Next" at bounding box center [575, 331] width 13 height 13
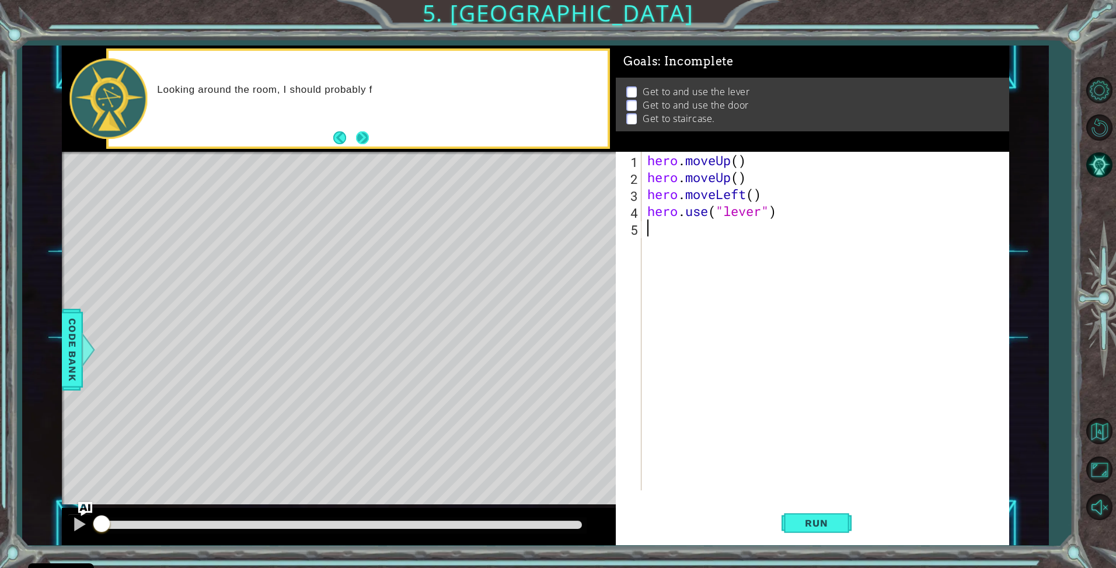
click at [368, 137] on button "Next" at bounding box center [362, 137] width 13 height 13
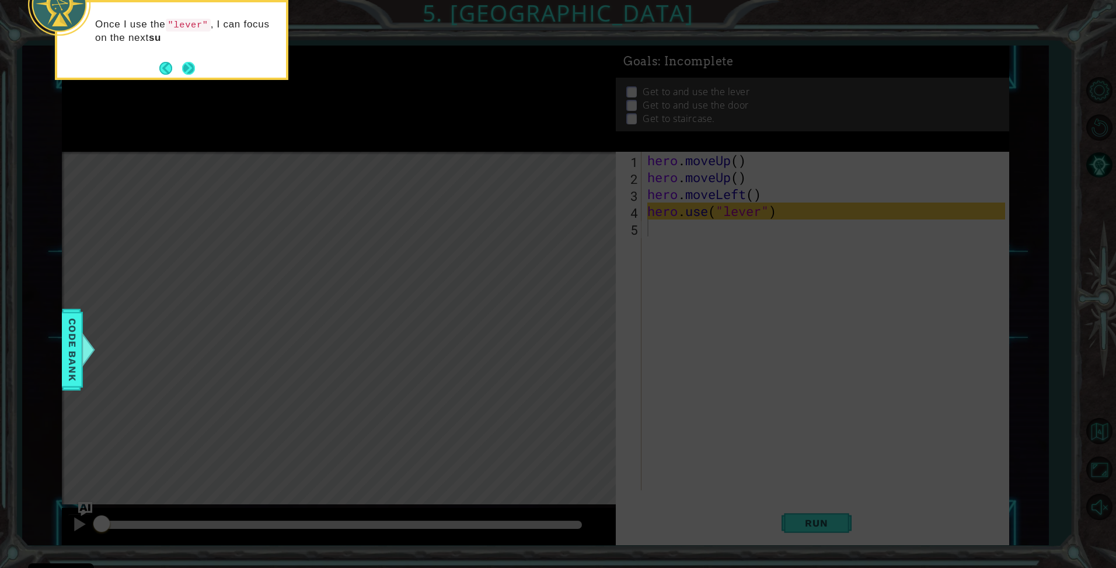
click at [183, 68] on button "Next" at bounding box center [188, 68] width 13 height 13
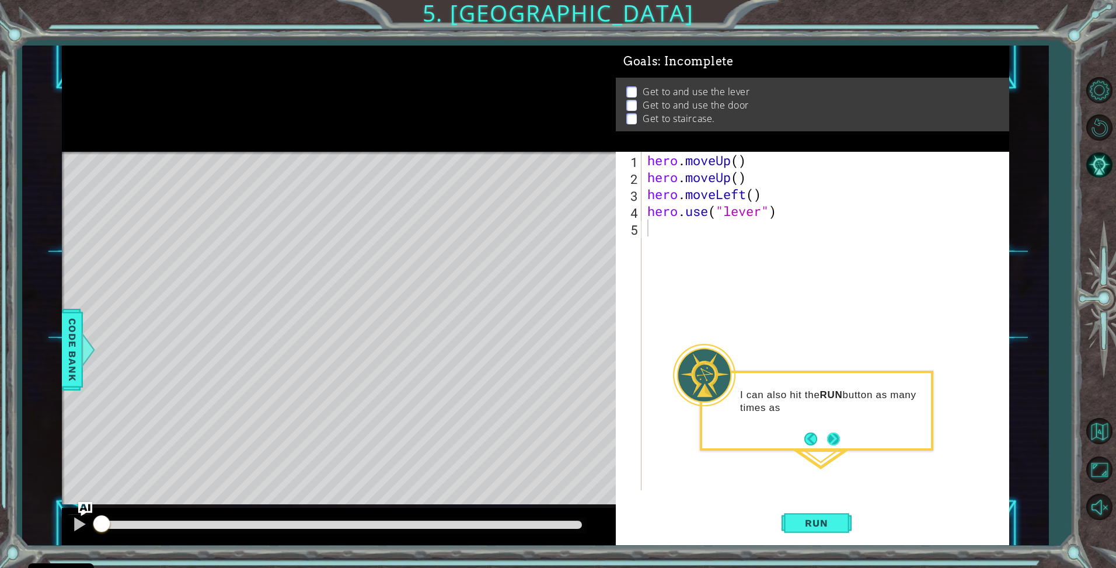
click at [831, 445] on button "Next" at bounding box center [833, 439] width 13 height 13
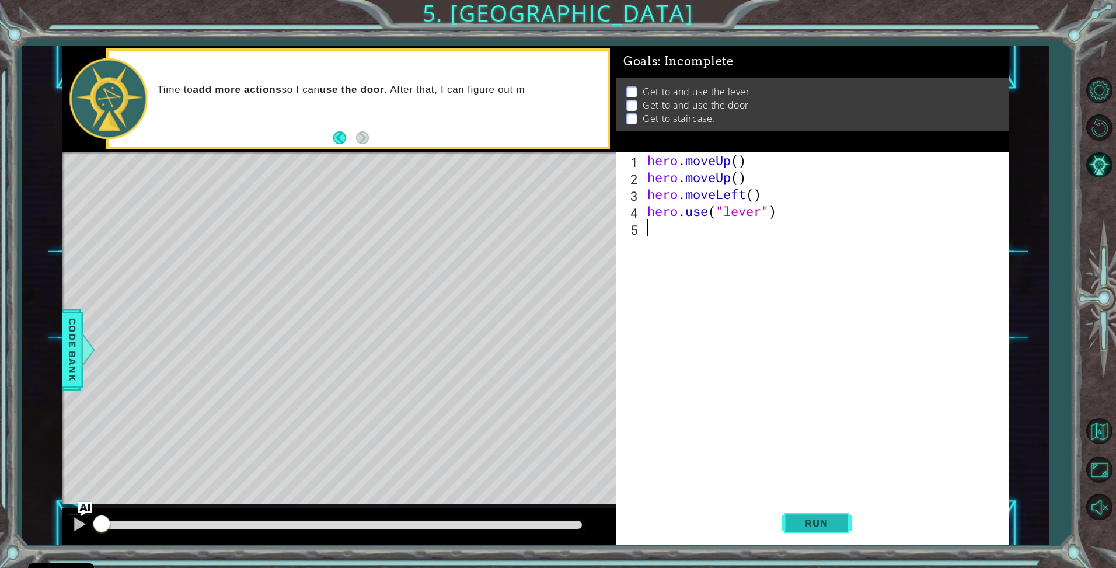
click at [831, 512] on button "Run" at bounding box center [817, 523] width 70 height 39
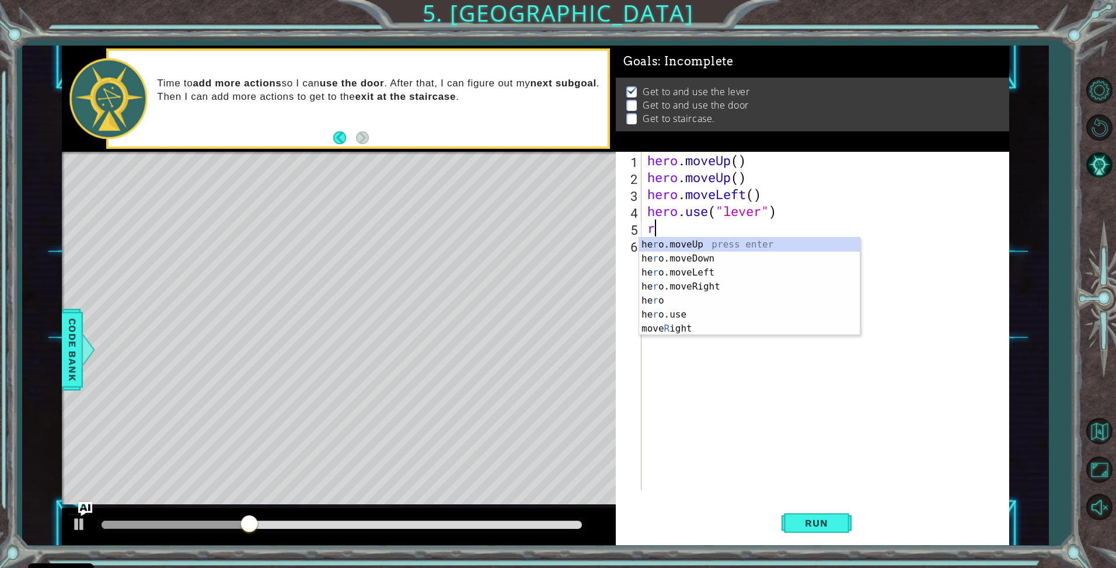
type textarea "ri"
click at [699, 245] on div "hero.move Ri ght press enter" at bounding box center [749, 259] width 221 height 42
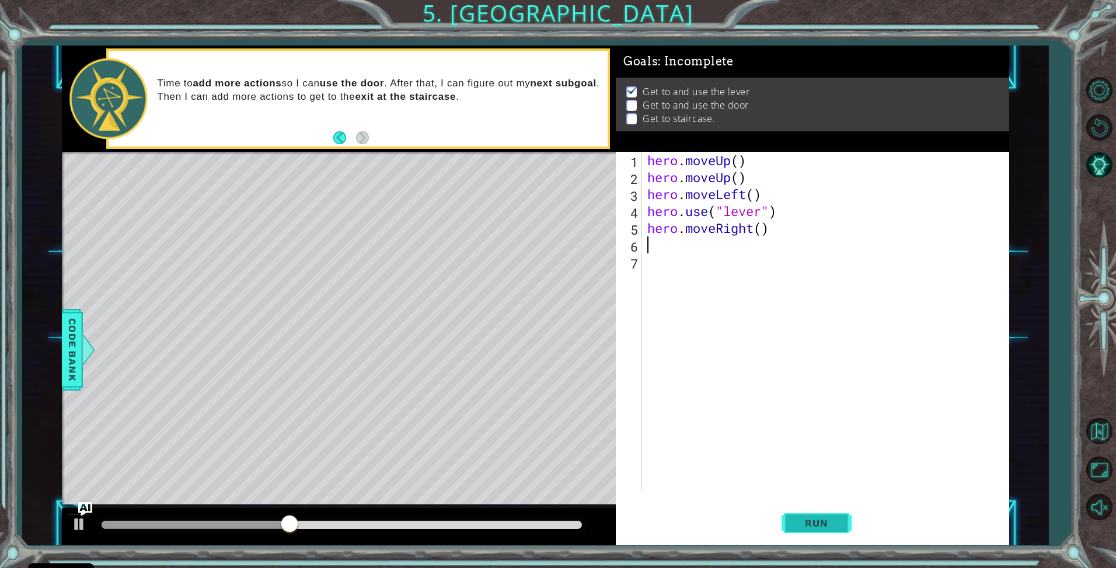
click at [792, 517] on button "Run" at bounding box center [817, 523] width 70 height 39
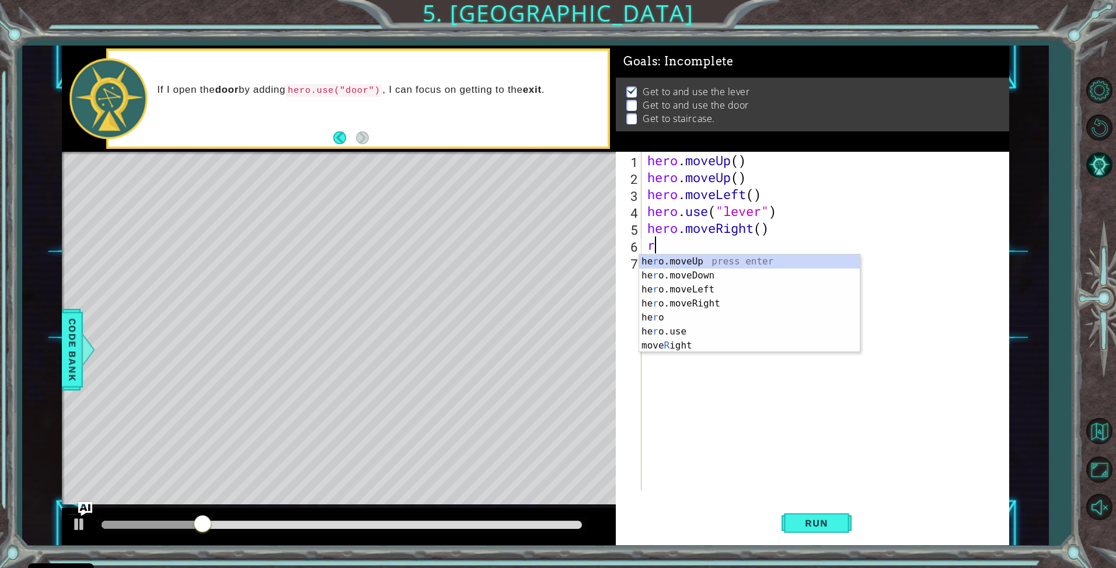
type textarea "ri"
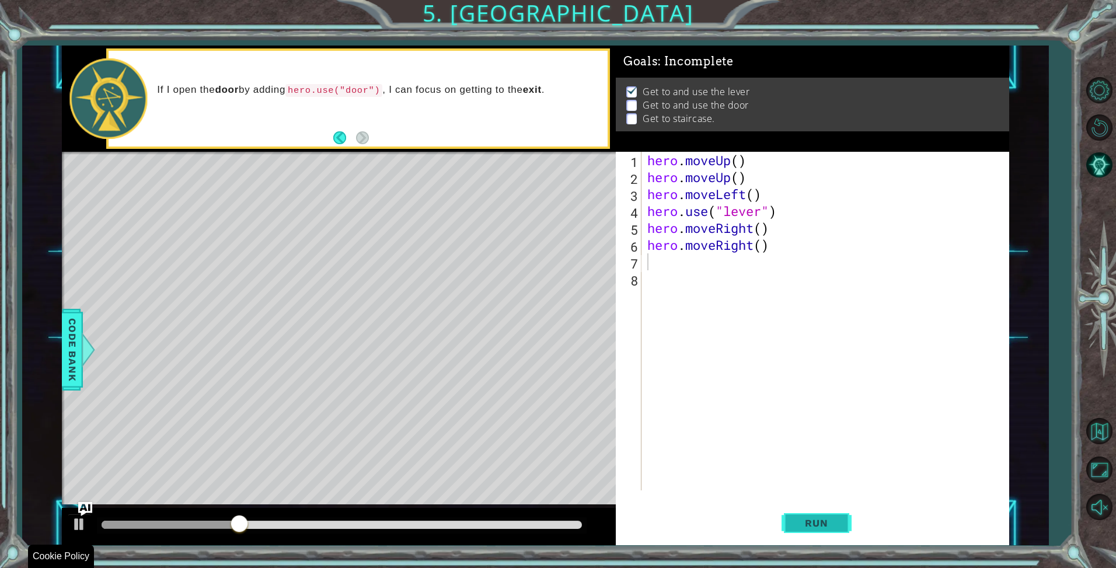
click at [805, 532] on button "Run" at bounding box center [817, 523] width 70 height 39
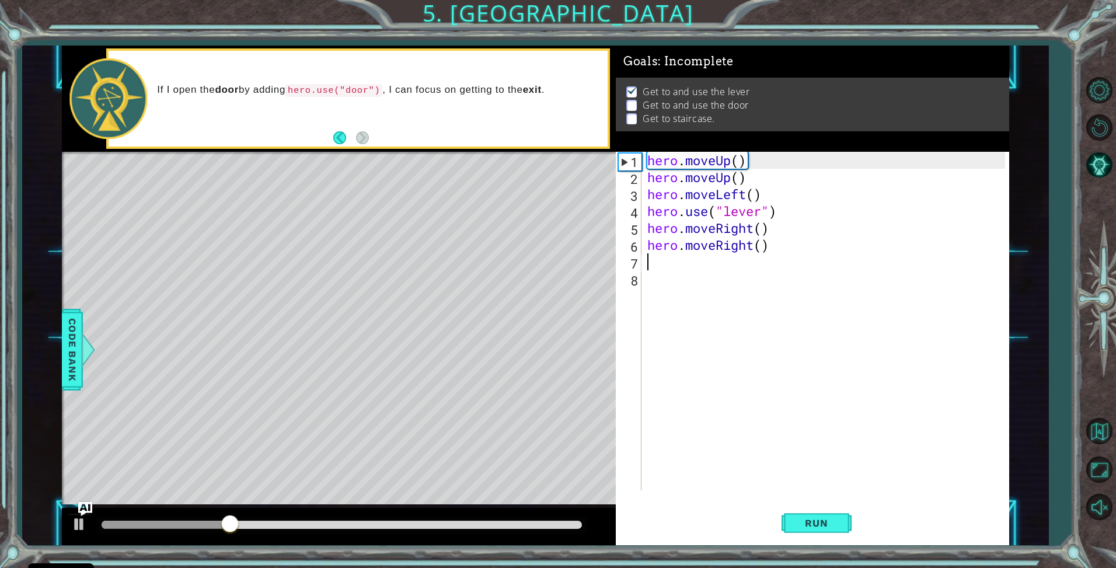
type textarea "r"
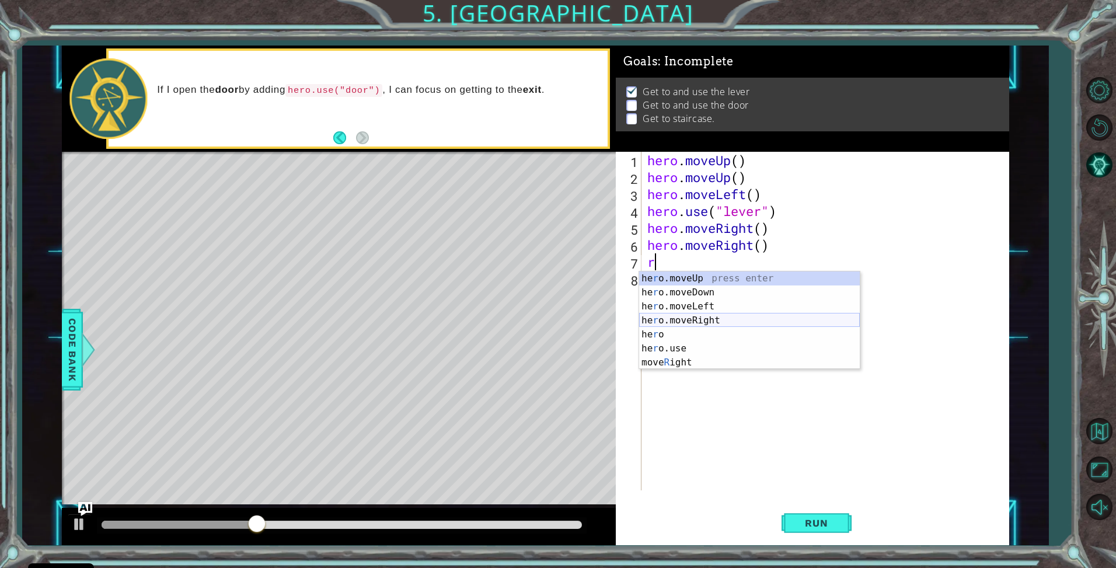
click at [705, 317] on div "he r o.moveUp press enter he r o.moveDown press enter he r o.moveLeft press ent…" at bounding box center [749, 334] width 221 height 126
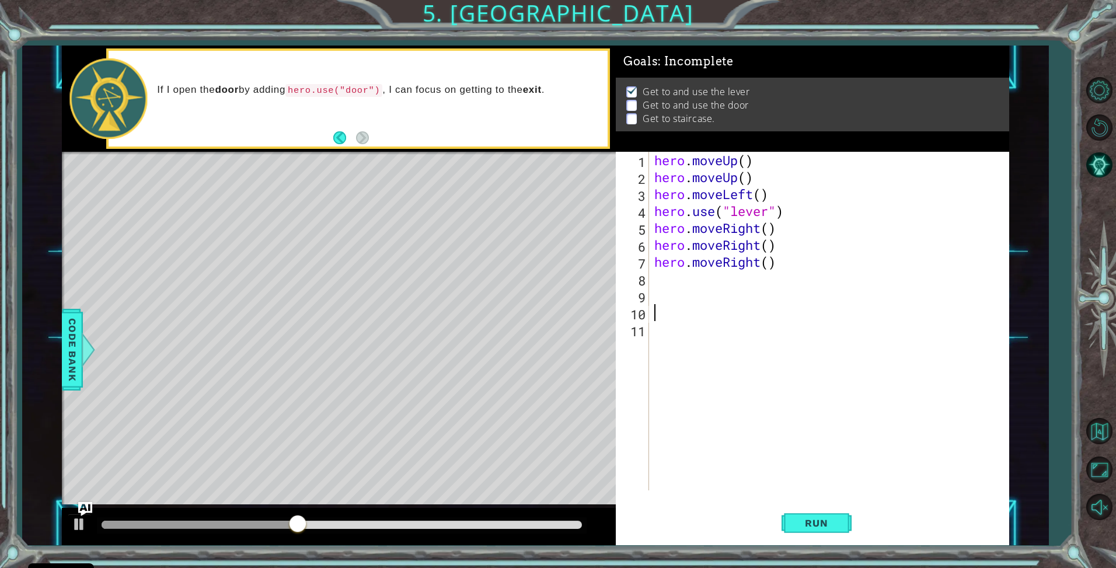
click at [653, 279] on div "hero . moveUp ( ) hero . moveUp ( ) hero . moveLeft ( ) hero . use ( "lever" ) …" at bounding box center [832, 338] width 360 height 372
click at [814, 522] on span "Run" at bounding box center [816, 523] width 46 height 12
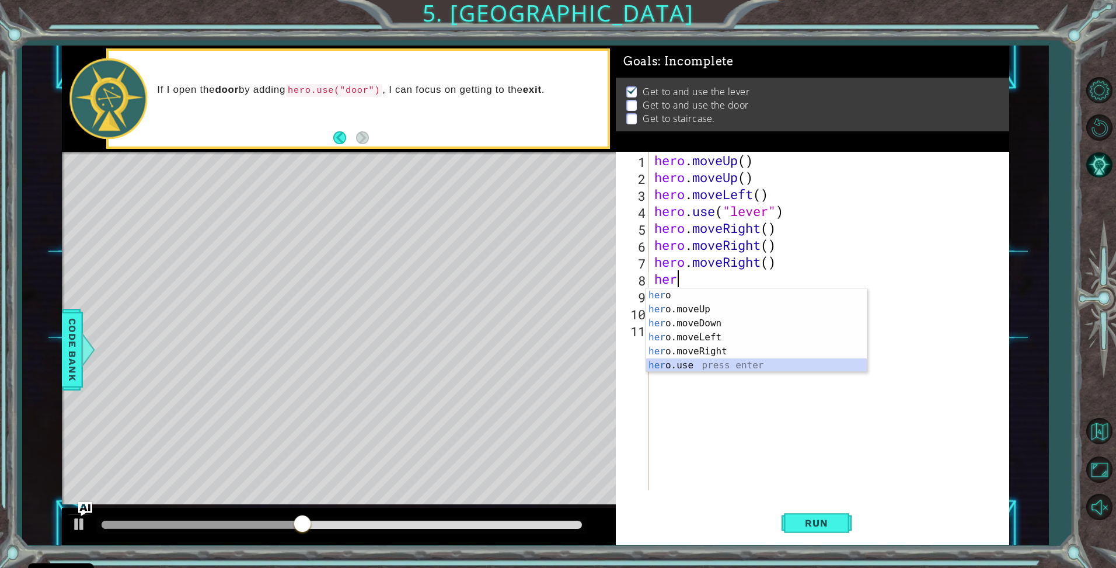
click at [659, 364] on div "her o press enter her o.moveUp press enter her o.moveDown press enter her o.mov…" at bounding box center [756, 344] width 221 height 112
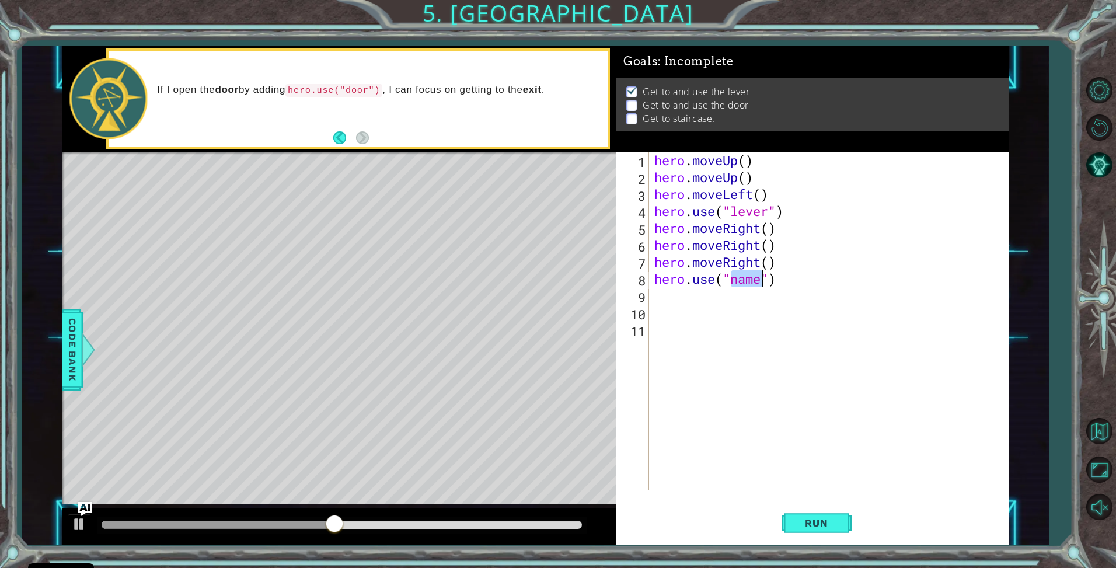
click at [751, 282] on div "hero . moveUp ( ) hero . moveUp ( ) hero . moveLeft ( ) hero . use ( "lever" ) …" at bounding box center [828, 321] width 353 height 339
click at [751, 282] on div "hero . moveUp ( ) hero . moveUp ( ) hero . moveLeft ( ) hero . use ( "lever" ) …" at bounding box center [832, 338] width 360 height 372
type textarea "hero.use("door")"
click at [785, 509] on button "Run" at bounding box center [817, 523] width 70 height 39
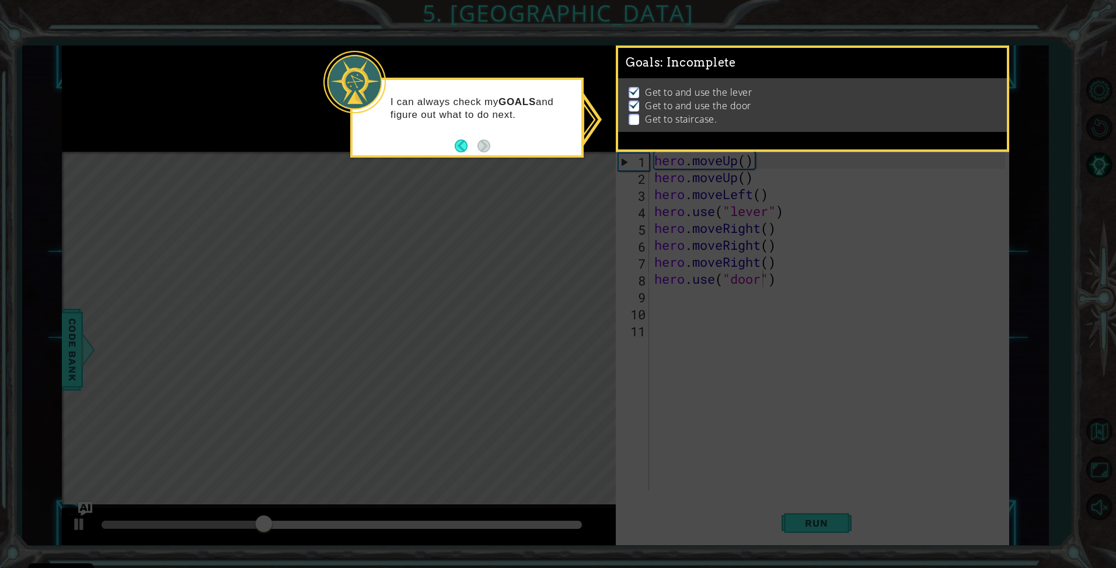
drag, startPoint x: 497, startPoint y: 170, endPoint x: 540, endPoint y: 190, distance: 47.8
click at [497, 171] on icon at bounding box center [558, 284] width 1116 height 568
drag, startPoint x: 563, startPoint y: 217, endPoint x: 564, endPoint y: 162, distance: 55.5
click at [564, 214] on icon at bounding box center [558, 284] width 1116 height 568
click at [644, 129] on div "Get to and use the lever Get to and use the door Get to staircase." at bounding box center [812, 105] width 389 height 54
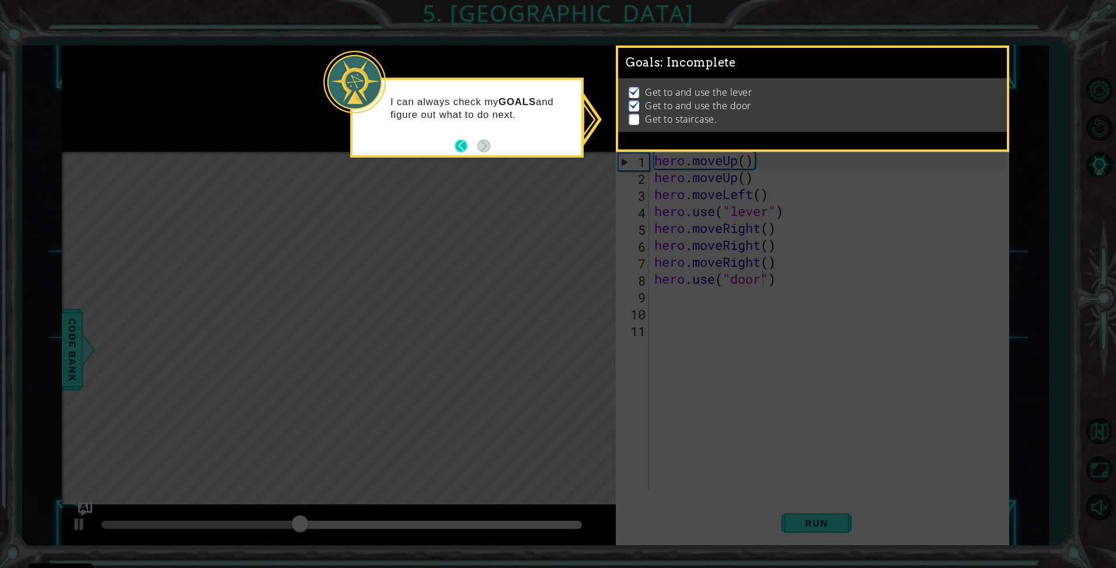
click at [462, 150] on button "Back" at bounding box center [466, 146] width 23 height 13
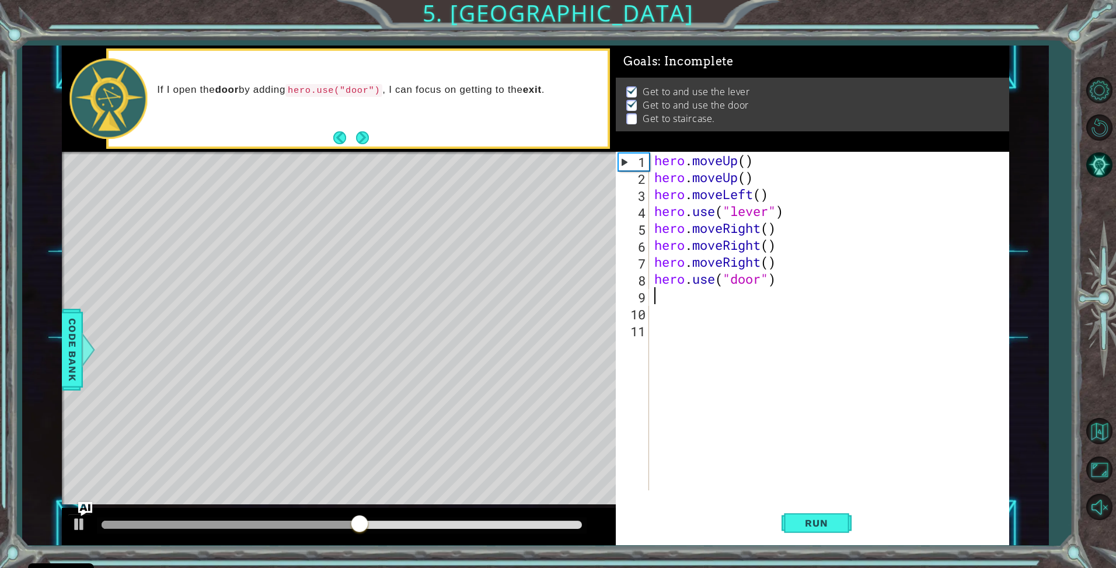
click at [667, 301] on div "hero . moveUp ( ) hero . moveUp ( ) hero . moveLeft ( ) hero . use ( "lever" ) …" at bounding box center [832, 338] width 360 height 372
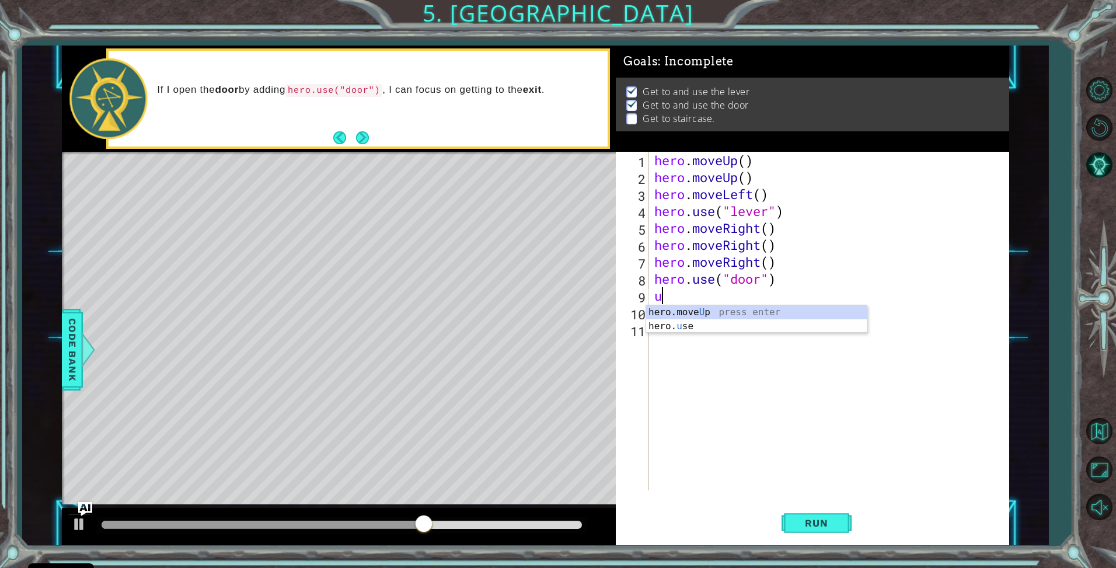
type textarea "up"
click at [745, 315] on div "hero.move Up press enter" at bounding box center [756, 326] width 221 height 42
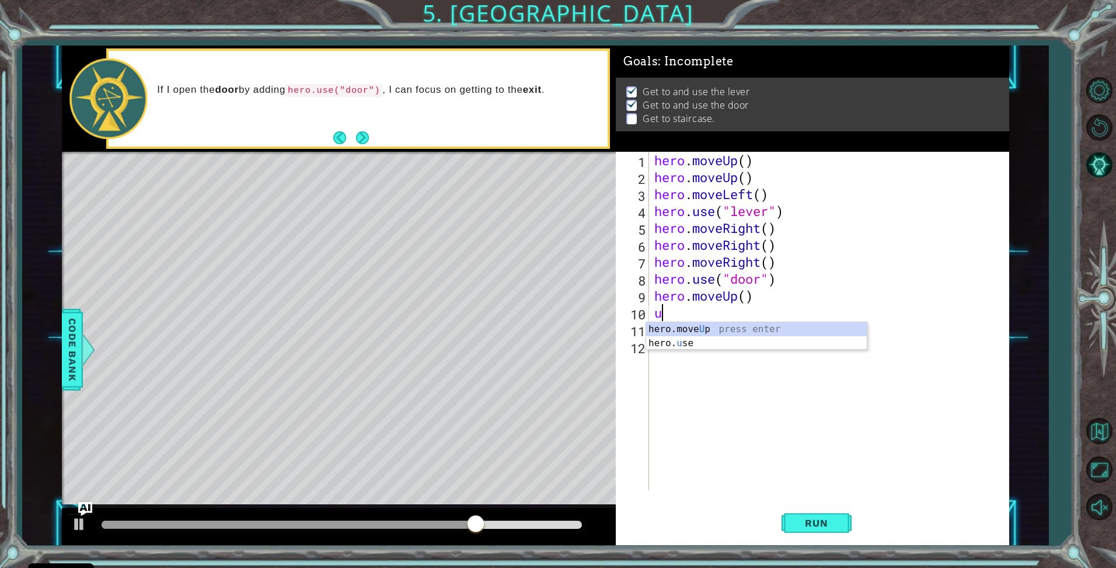
type textarea "up"
click at [716, 328] on div "hero.move Up press enter" at bounding box center [756, 343] width 221 height 42
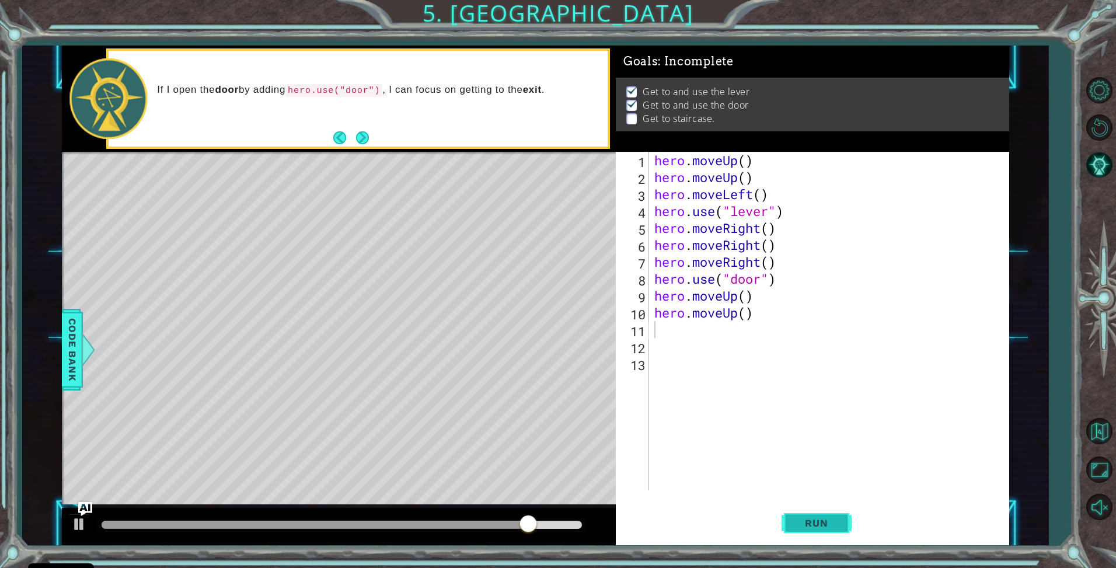
click at [811, 528] on span "Run" at bounding box center [816, 523] width 46 height 12
type textarea "le"
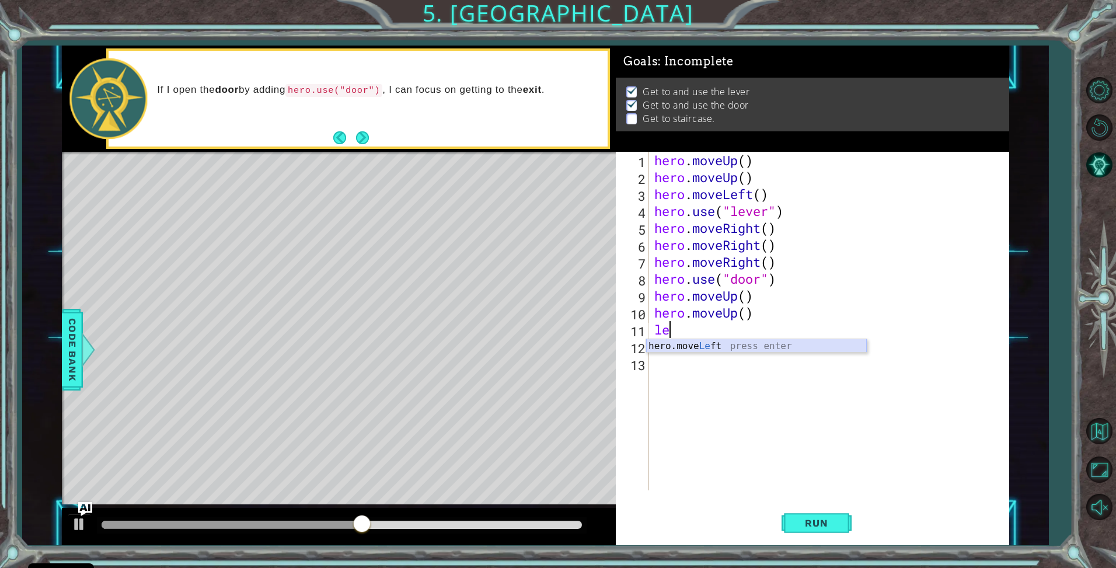
click at [691, 342] on div "hero.move Le ft press enter" at bounding box center [756, 360] width 221 height 42
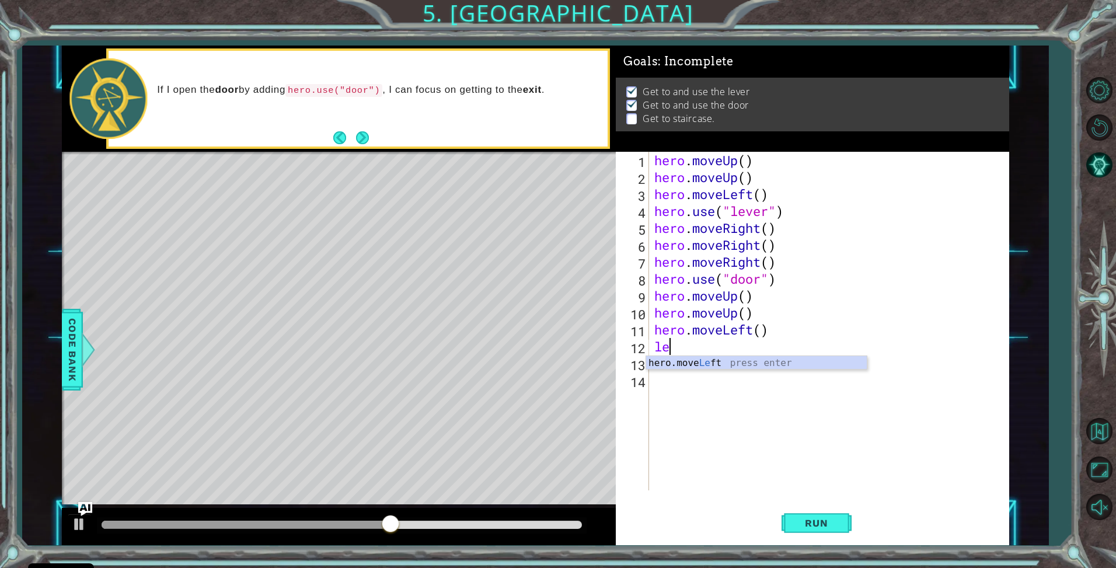
type textarea "lef"
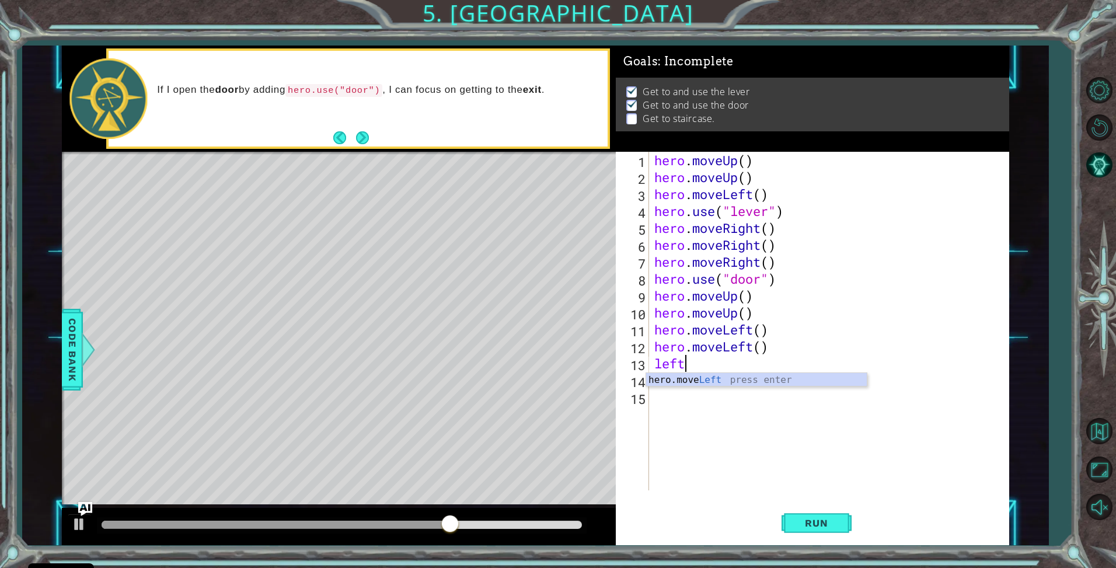
scroll to position [0, 1]
type textarea "left"
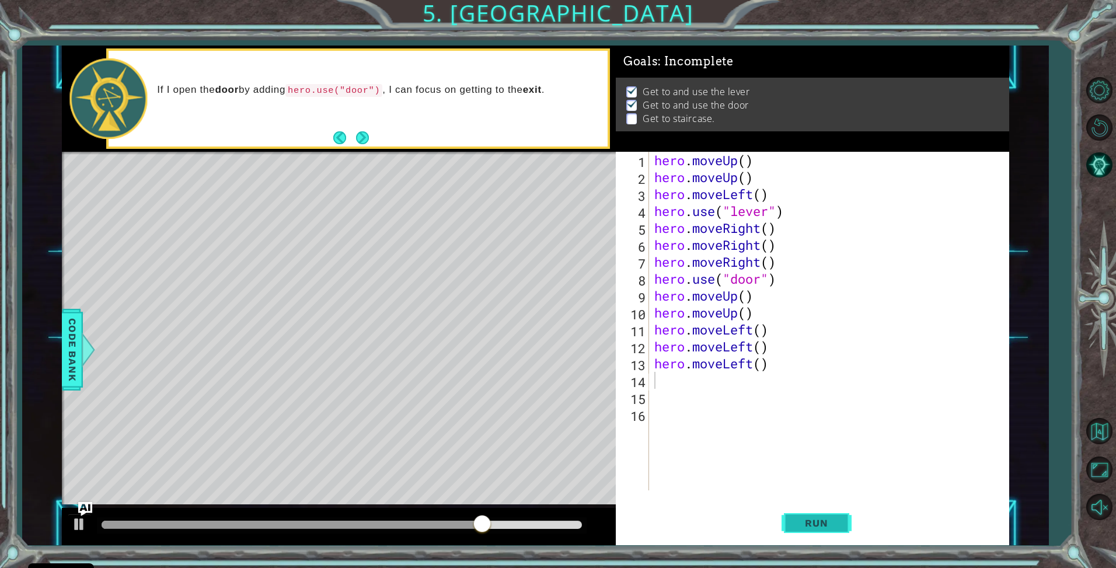
click at [808, 518] on span "Run" at bounding box center [816, 523] width 46 height 12
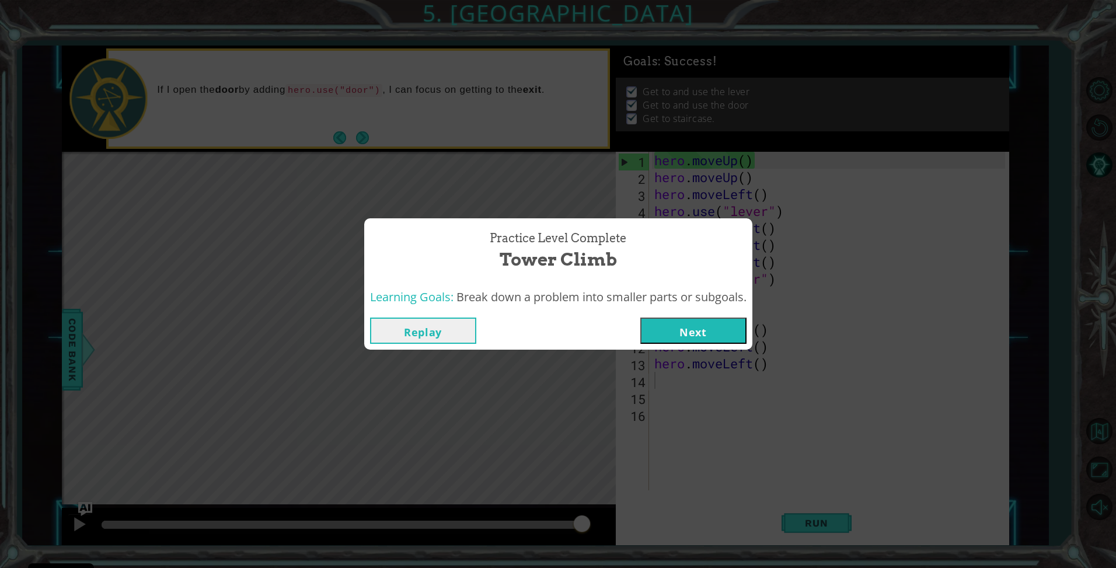
click at [671, 327] on button "Next" at bounding box center [693, 331] width 106 height 26
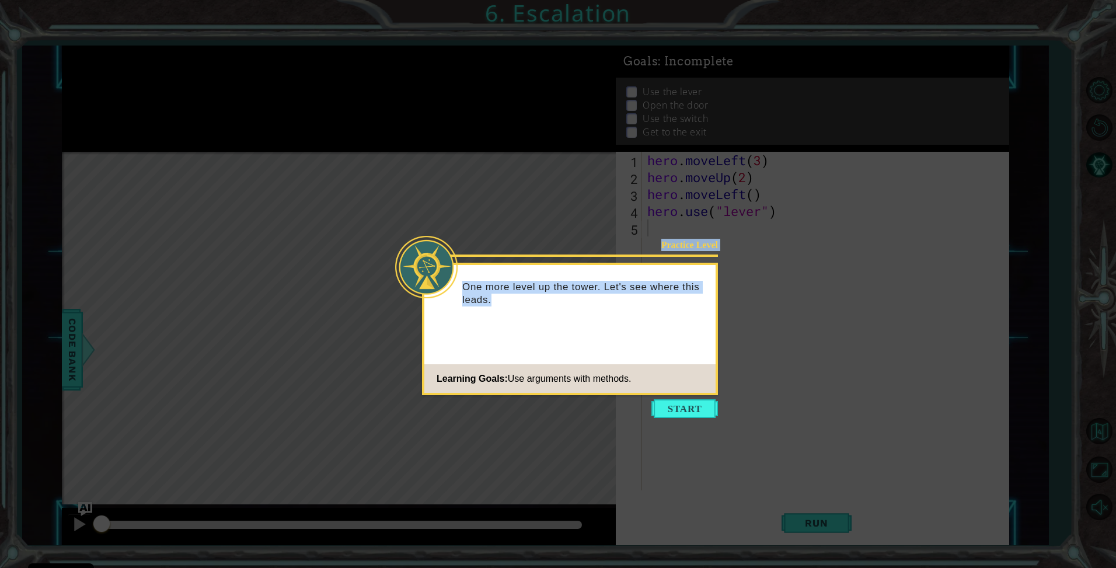
drag, startPoint x: 719, startPoint y: 383, endPoint x: 696, endPoint y: 423, distance: 46.0
click at [707, 423] on icon at bounding box center [558, 284] width 1116 height 568
click at [693, 423] on icon at bounding box center [558, 284] width 1116 height 568
click at [691, 410] on button "Start" at bounding box center [684, 408] width 67 height 19
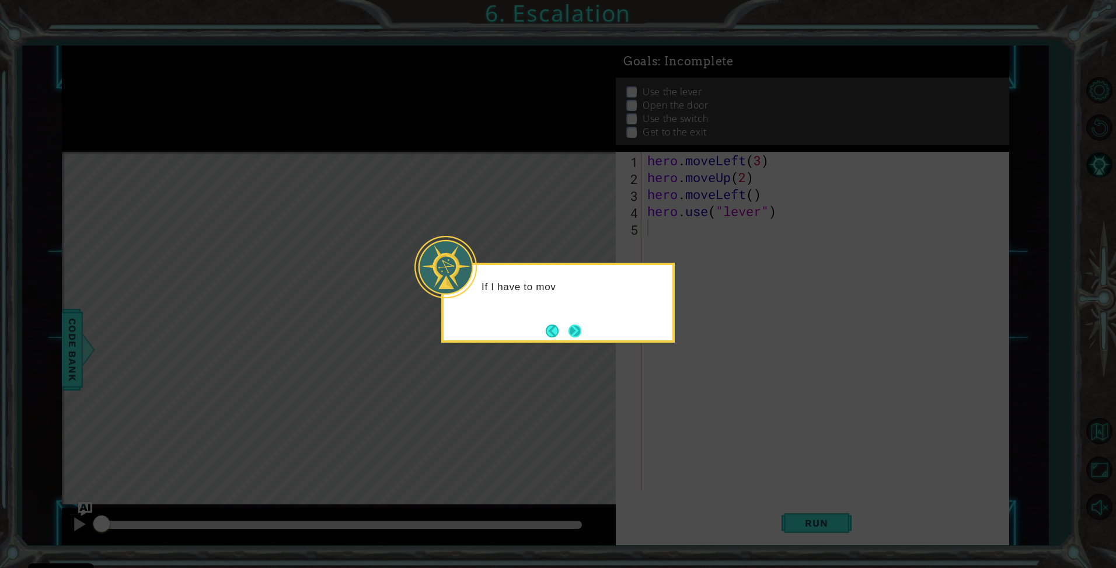
click at [581, 335] on button "Next" at bounding box center [575, 331] width 13 height 13
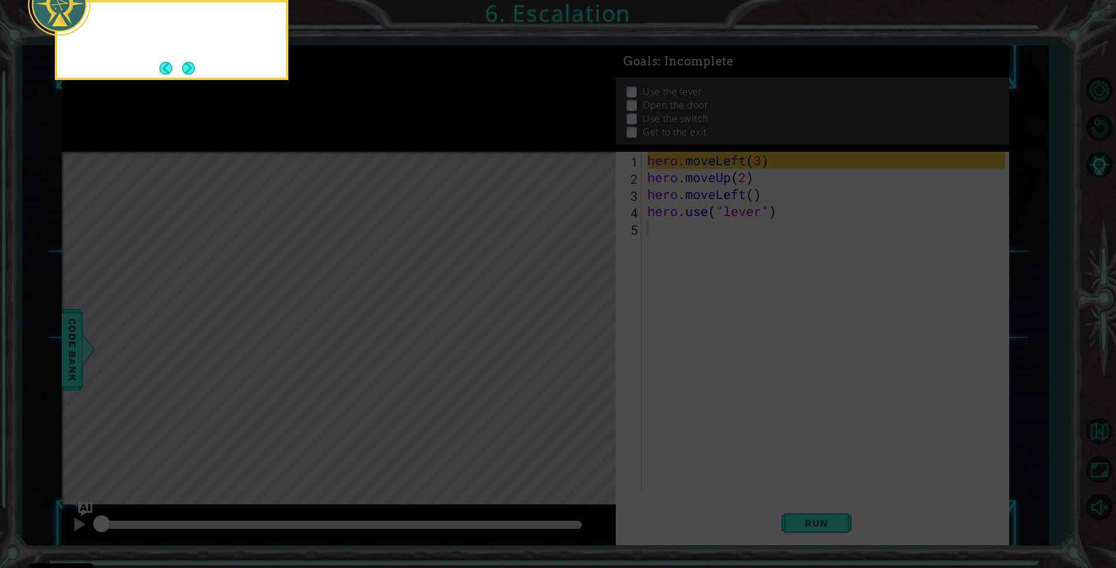
click at [579, 335] on icon at bounding box center [558, 85] width 1116 height 966
click at [654, 317] on icon at bounding box center [558, 85] width 1116 height 966
click at [190, 78] on div "I can put a number 3 into hero.moveLe" at bounding box center [171, 40] width 233 height 80
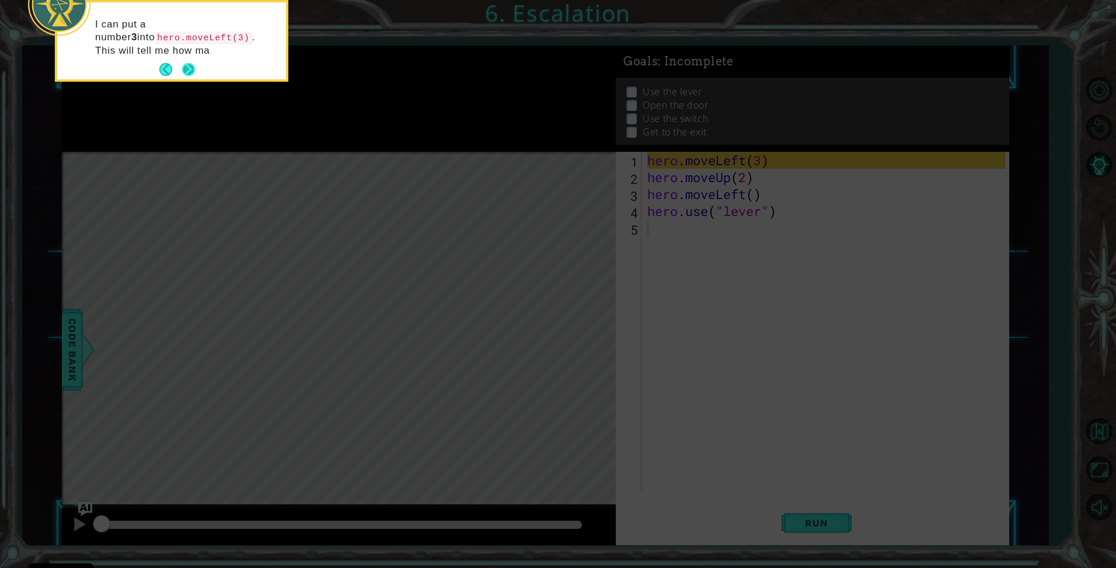
click at [192, 72] on button "Next" at bounding box center [188, 69] width 13 height 13
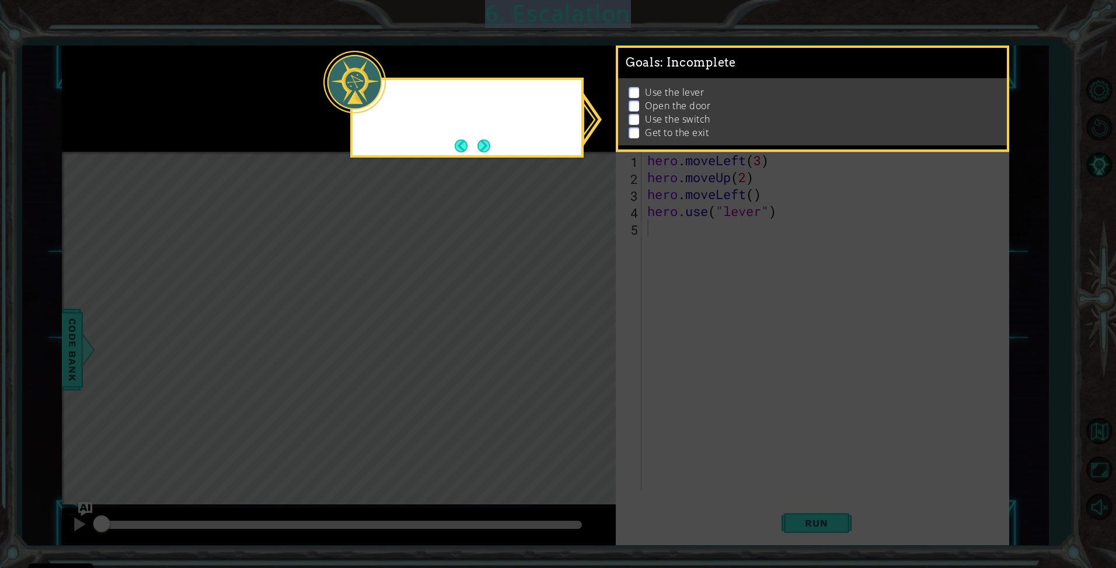
click at [192, 72] on icon at bounding box center [558, 284] width 1116 height 568
click at [477, 144] on button "Next" at bounding box center [483, 146] width 13 height 13
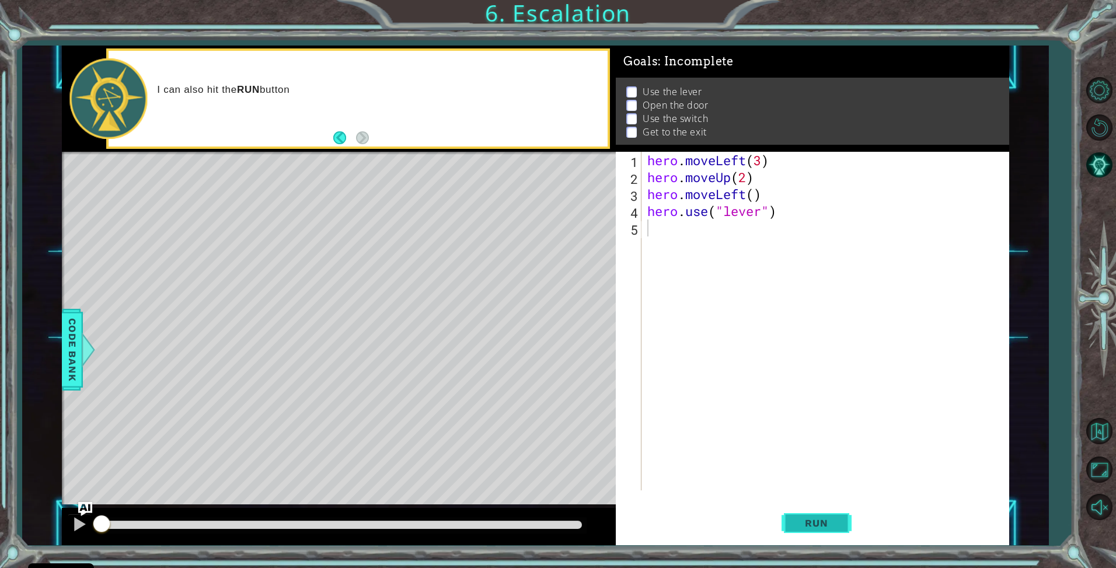
click at [809, 529] on span "Run" at bounding box center [816, 523] width 46 height 12
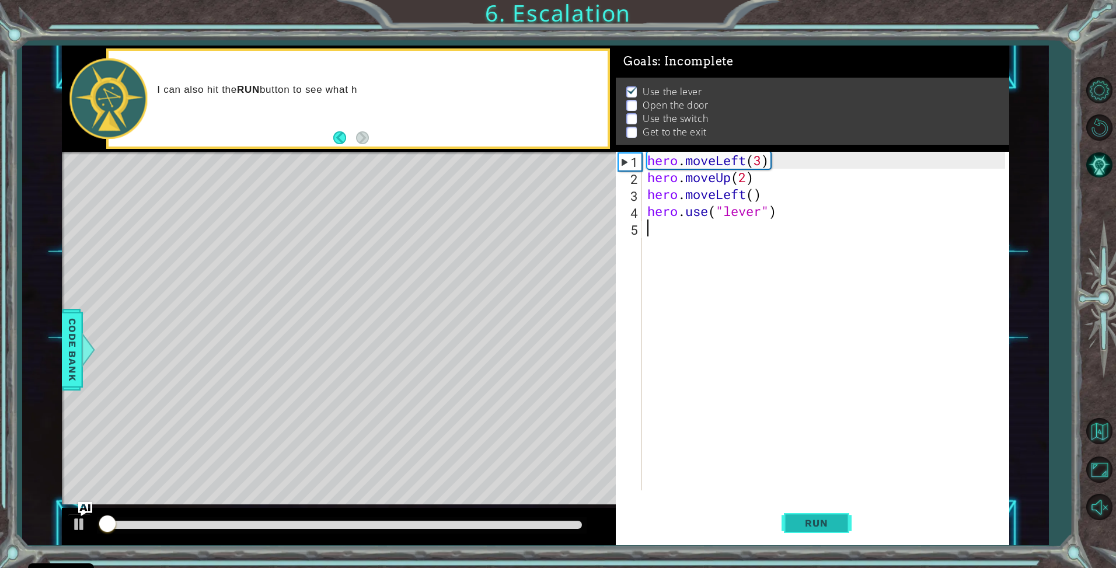
scroll to position [4, 0]
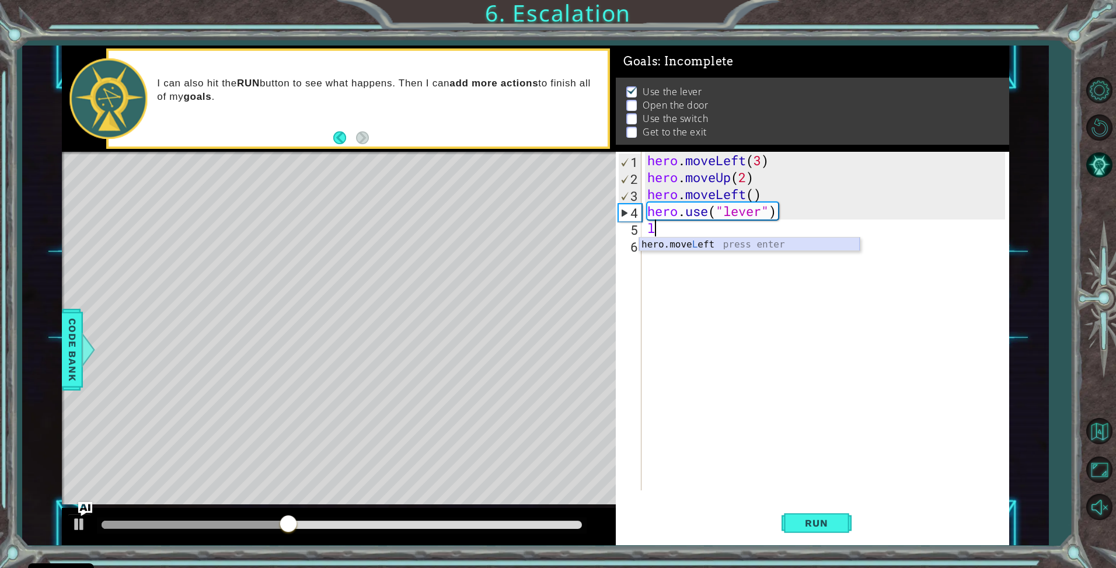
drag, startPoint x: 675, startPoint y: 247, endPoint x: 676, endPoint y: 254, distance: 6.4
click at [675, 250] on div "hero.move L eft press enter" at bounding box center [749, 259] width 221 height 42
type textarea "hero.moveLeft(1)"
click at [832, 533] on button "Run" at bounding box center [817, 523] width 70 height 39
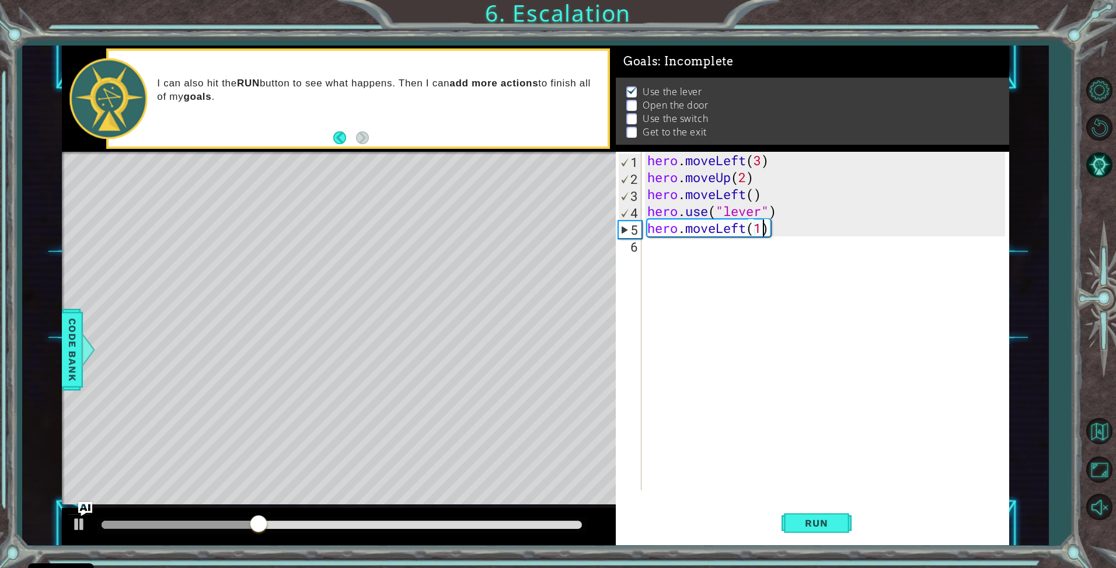
click at [662, 240] on div "hero . moveLeft ( 3 ) hero . moveUp ( 2 ) hero . moveLeft ( ) hero . use ( "lev…" at bounding box center [828, 338] width 367 height 372
click at [681, 266] on div "hero. use press enter" at bounding box center [749, 276] width 221 height 42
click at [735, 246] on div "hero . moveLeft ( 3 ) hero . moveUp ( 2 ) hero . moveLeft ( ) hero . use ( "lev…" at bounding box center [825, 321] width 361 height 339
click at [735, 246] on div "hero . moveLeft ( 3 ) hero . moveUp ( 2 ) hero . moveLeft ( ) hero . use ( "lev…" at bounding box center [828, 338] width 367 height 372
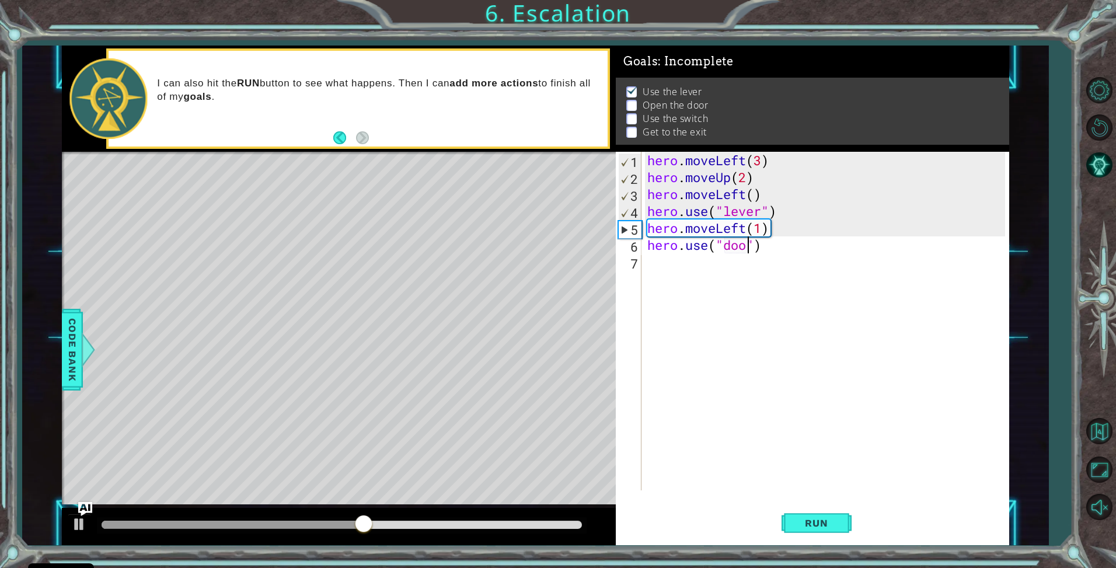
type textarea "hero.use("door")"
click at [696, 282] on div "hero . moveLeft ( 3 ) hero . moveUp ( 2 ) hero . moveLeft ( ) hero . use ( "lev…" at bounding box center [828, 338] width 367 height 372
click at [807, 518] on span "Run" at bounding box center [816, 523] width 46 height 12
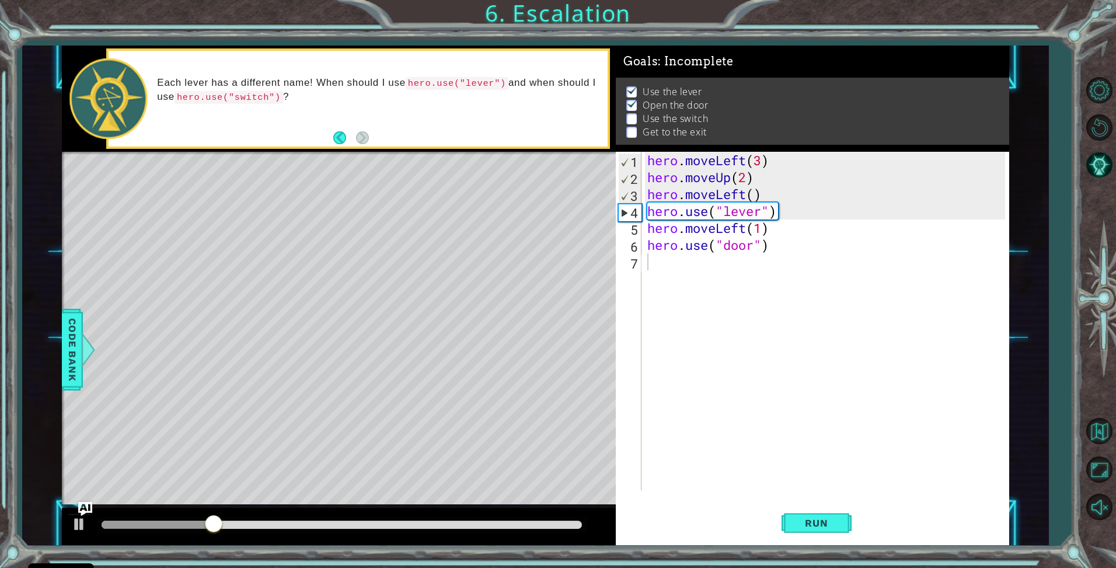
click at [737, 86] on li "Use the lever" at bounding box center [813, 91] width 375 height 13
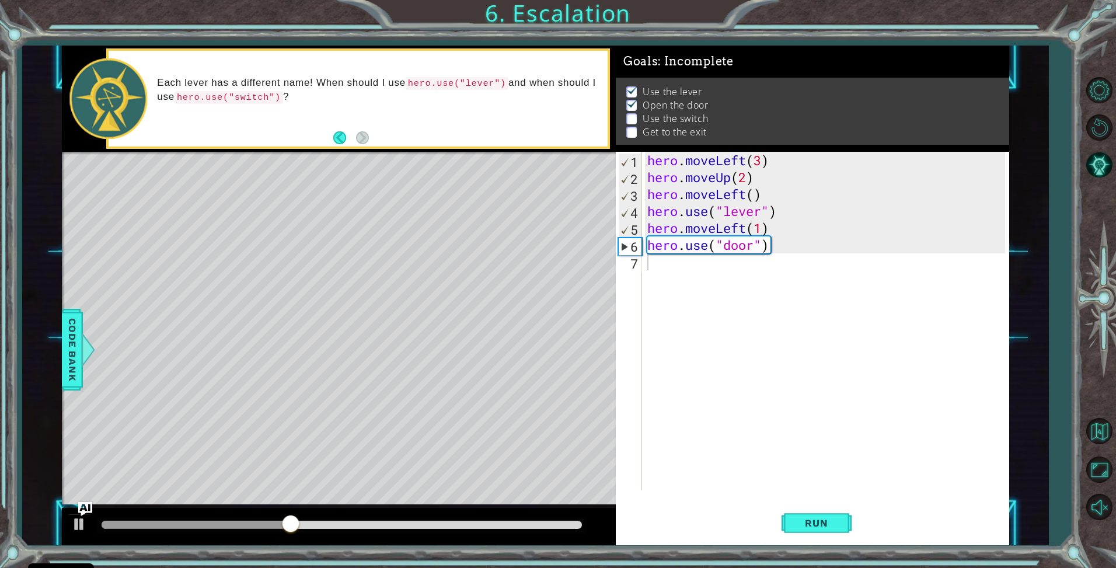
click at [702, 264] on div "hero . moveLeft ( 3 ) hero . moveUp ( 2 ) hero . moveLeft ( ) hero . use ( "lev…" at bounding box center [828, 338] width 367 height 372
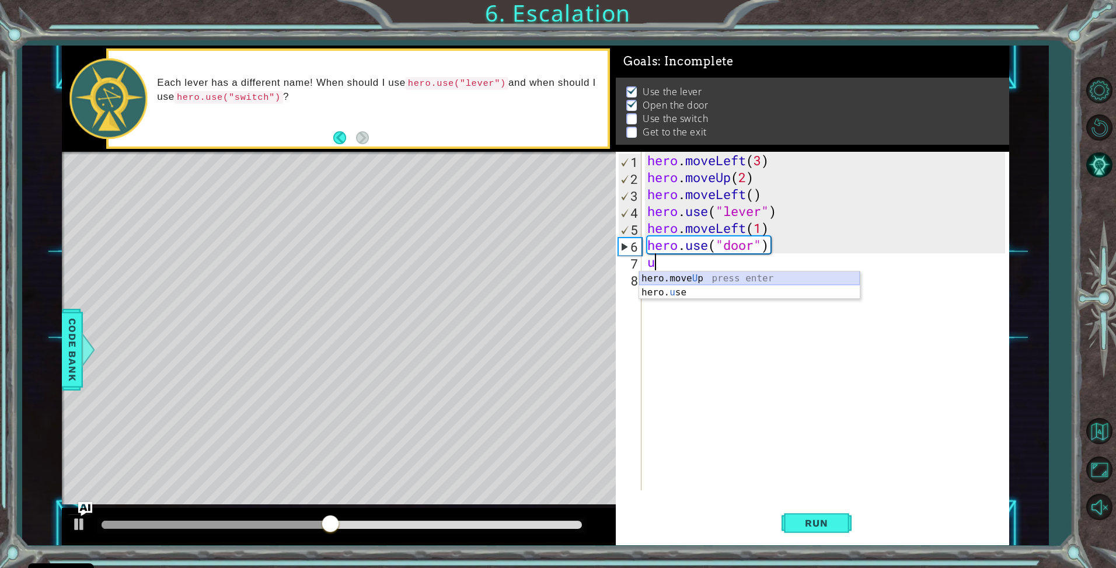
click at [684, 278] on div "hero.move U p press enter hero. u se press enter" at bounding box center [749, 299] width 221 height 56
type textarea "hero.moveUp(1)"
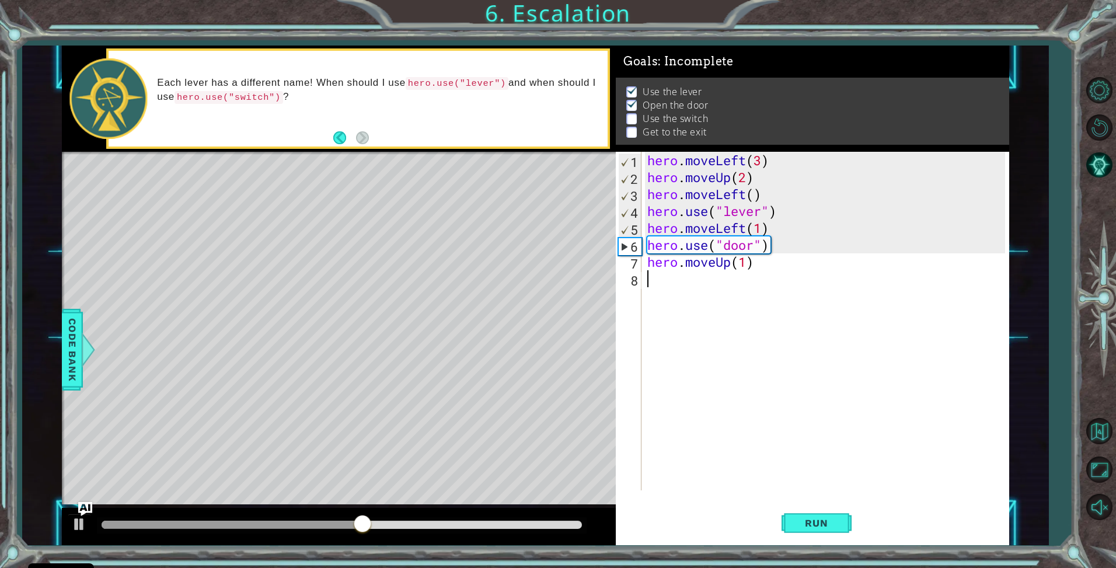
click at [684, 280] on div "hero . moveLeft ( 3 ) hero . moveUp ( 2 ) hero . moveLeft ( ) hero . use ( "lev…" at bounding box center [828, 338] width 367 height 372
click at [800, 521] on span "Run" at bounding box center [816, 523] width 46 height 12
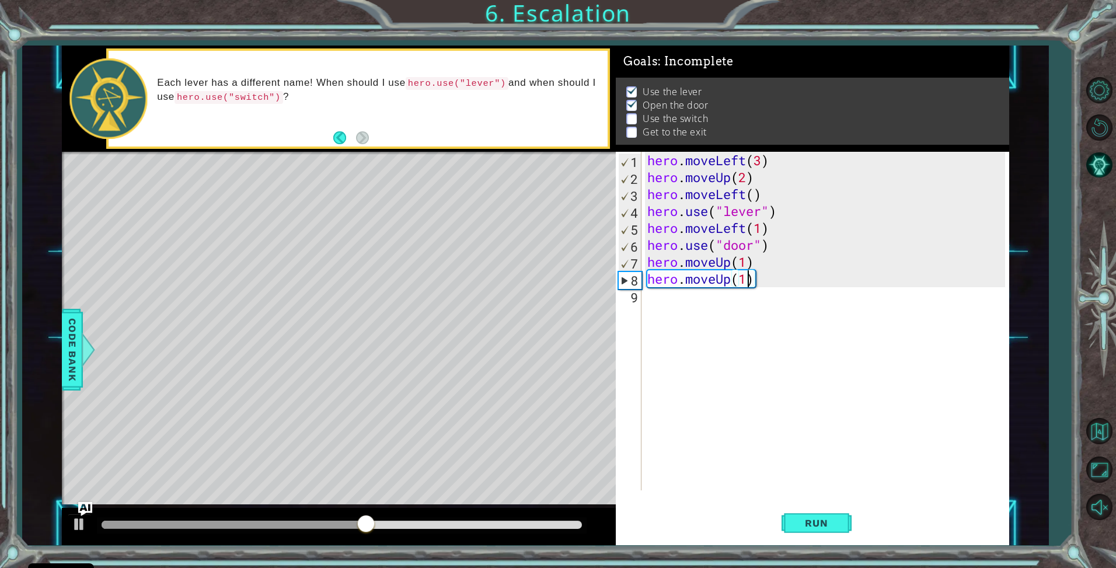
click at [745, 265] on div "hero . moveLeft ( 3 ) hero . moveUp ( 2 ) hero . moveLeft ( ) hero . use ( "lev…" at bounding box center [828, 338] width 367 height 372
drag, startPoint x: 791, startPoint y: 273, endPoint x: 621, endPoint y: 285, distance: 170.3
click at [621, 285] on div "hero.moveUp(2) 1 2 3 4 5 6 7 8 9 hero . moveLeft ( 3 ) hero . moveUp ( 2 ) hero…" at bounding box center [811, 321] width 390 height 339
type textarea "hero.moveUp(1)"
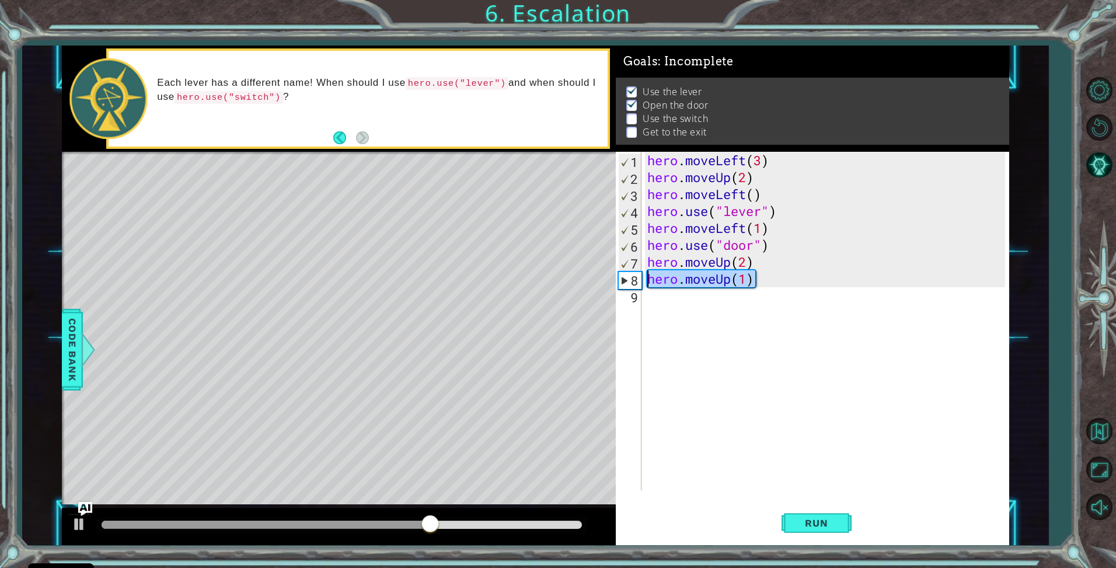
scroll to position [0, 0]
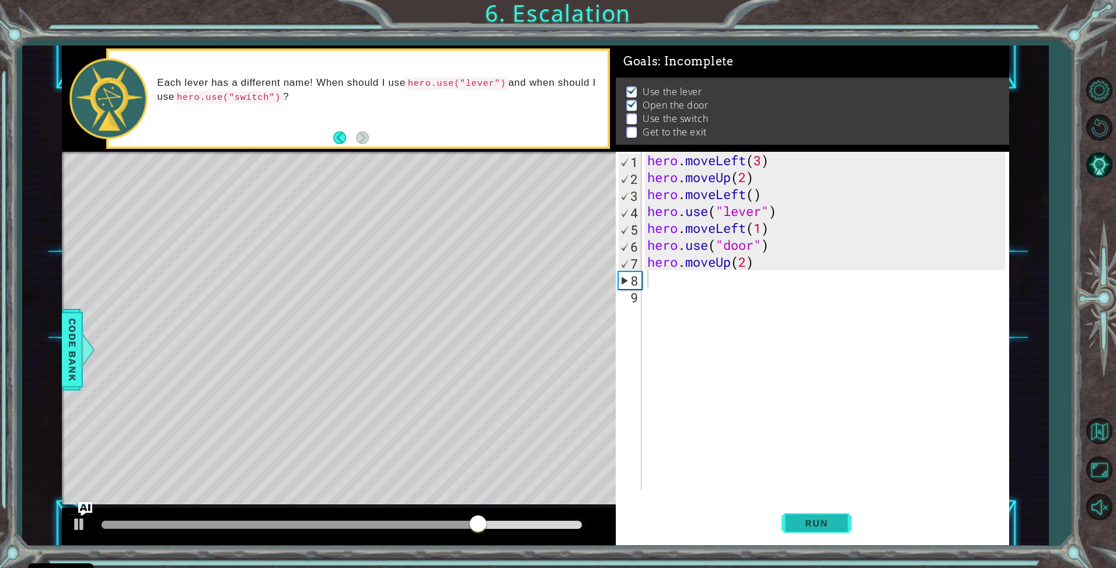
click at [808, 524] on span "Run" at bounding box center [816, 523] width 46 height 12
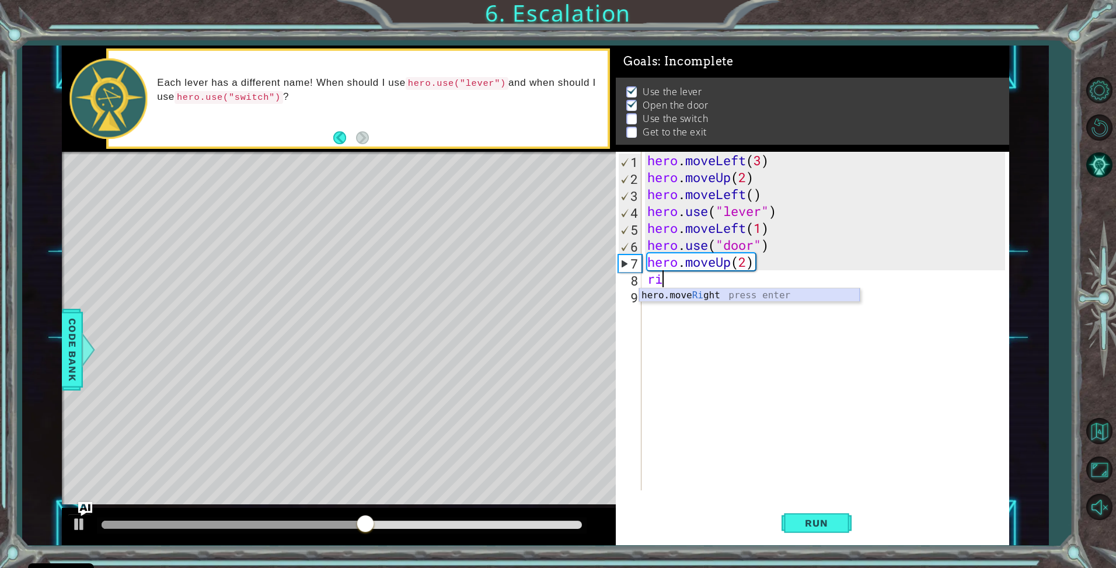
click at [764, 299] on div "hero.move Ri ght press enter" at bounding box center [749, 309] width 221 height 42
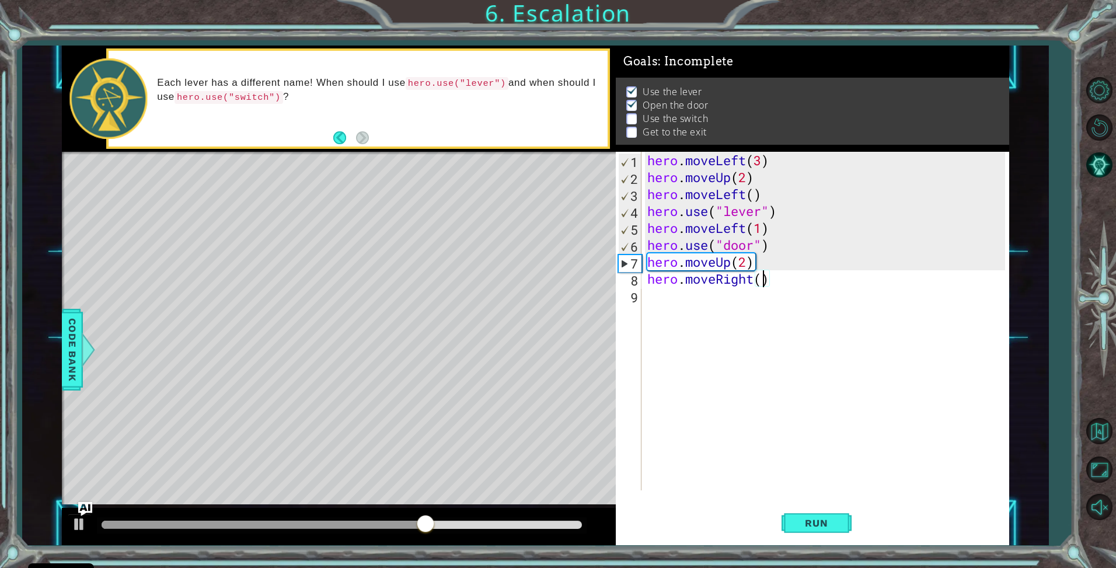
type textarea "hero.moveRight(2)"
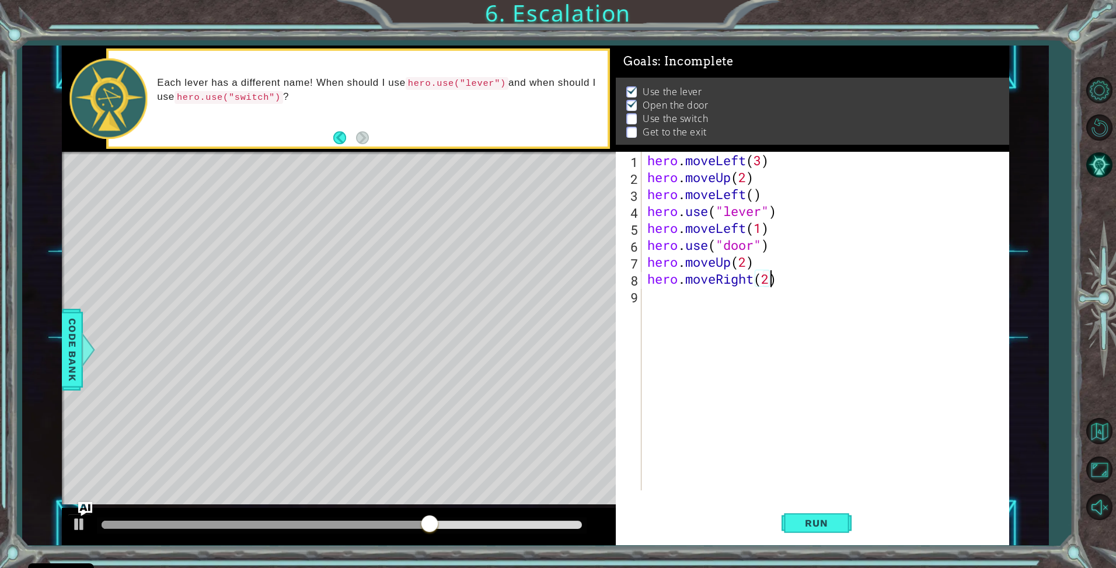
scroll to position [0, 5]
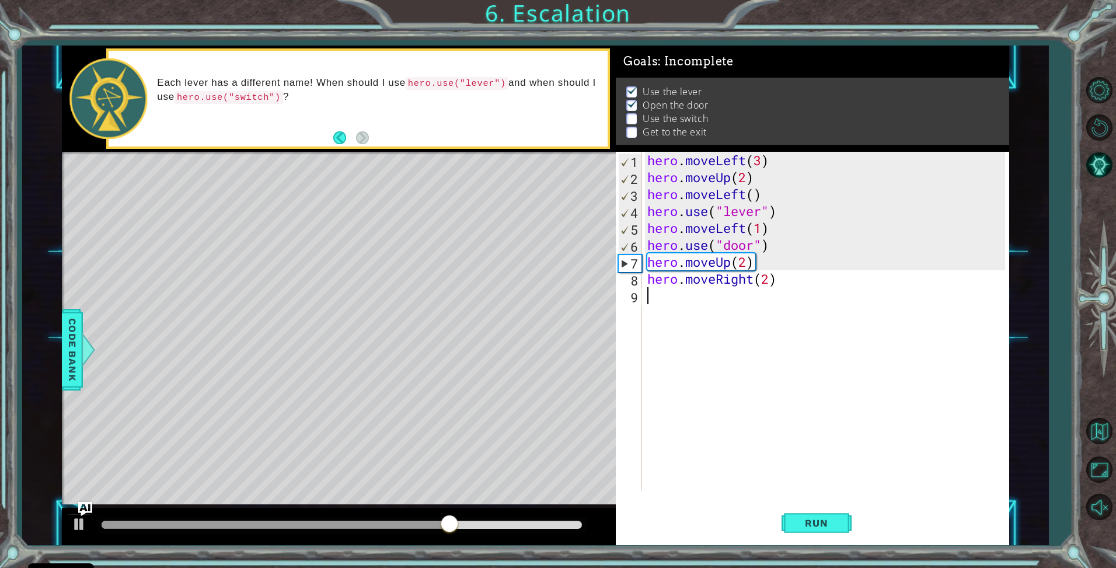
click at [660, 302] on div "hero . moveLeft ( 3 ) hero . moveUp ( 2 ) hero . moveLeft ( ) hero . use ( "lev…" at bounding box center [828, 338] width 367 height 372
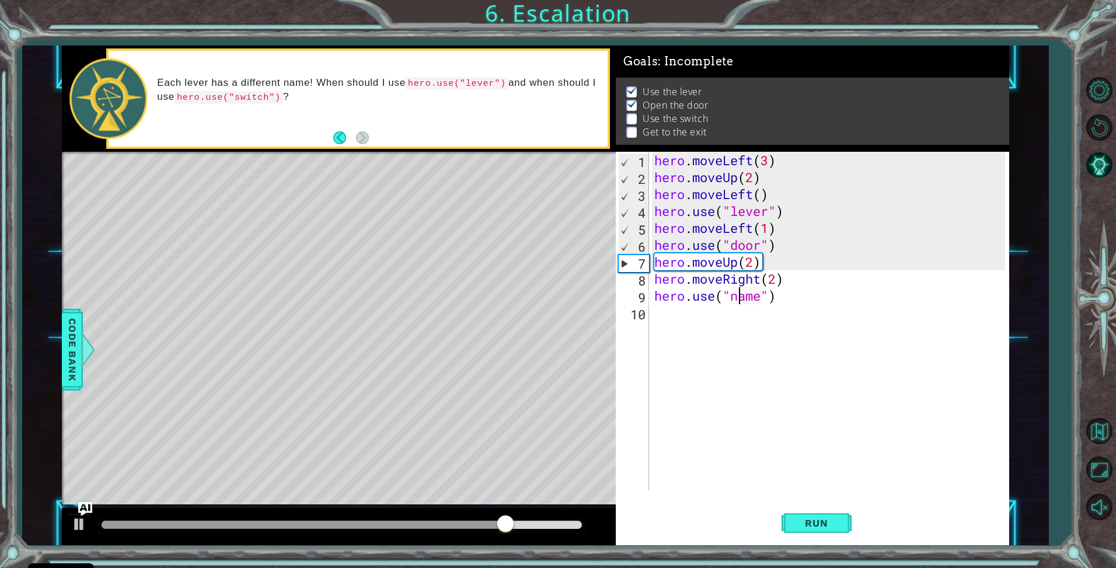
click at [740, 301] on div "hero . moveLeft ( 3 ) hero . moveUp ( 2 ) hero . moveLeft ( ) hero . use ( "lev…" at bounding box center [832, 338] width 360 height 372
click at [741, 301] on div "hero . moveLeft ( 3 ) hero . moveUp ( 2 ) hero . moveLeft ( ) hero . use ( "lev…" at bounding box center [832, 338] width 360 height 372
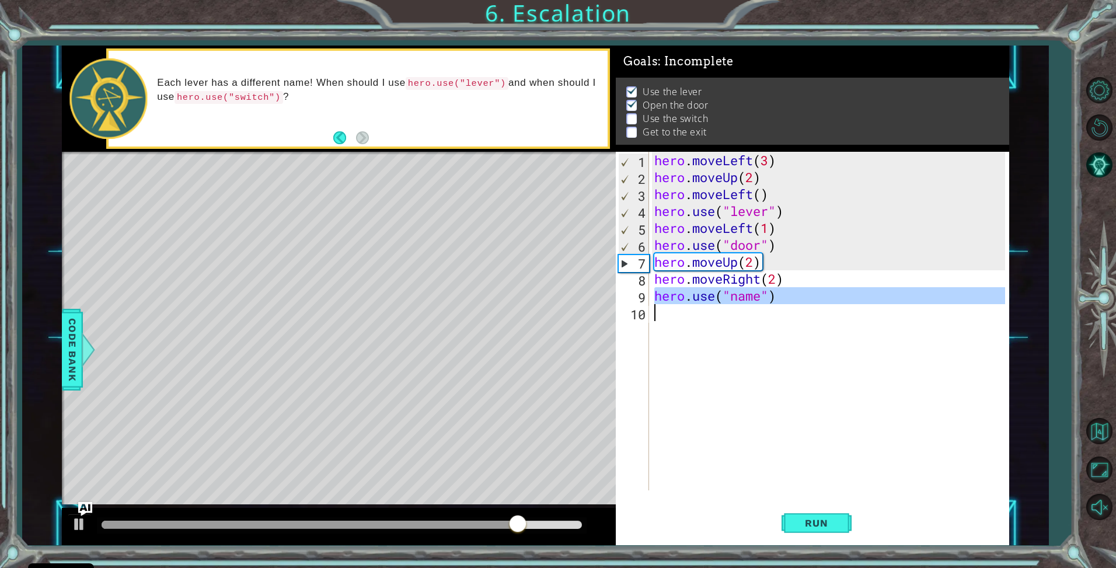
click at [743, 299] on div "hero . moveLeft ( 3 ) hero . moveUp ( 2 ) hero . moveLeft ( ) hero . use ( "lev…" at bounding box center [828, 321] width 353 height 339
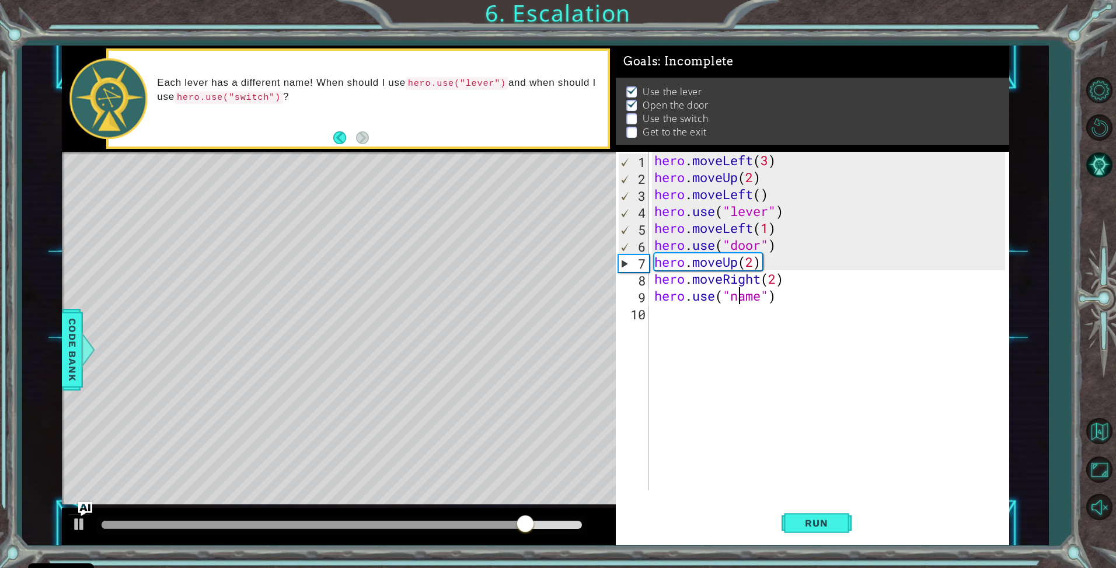
click at [743, 299] on div "hero . moveLeft ( 3 ) hero . moveUp ( 2 ) hero . moveLeft ( ) hero . use ( "lev…" at bounding box center [832, 338] width 360 height 372
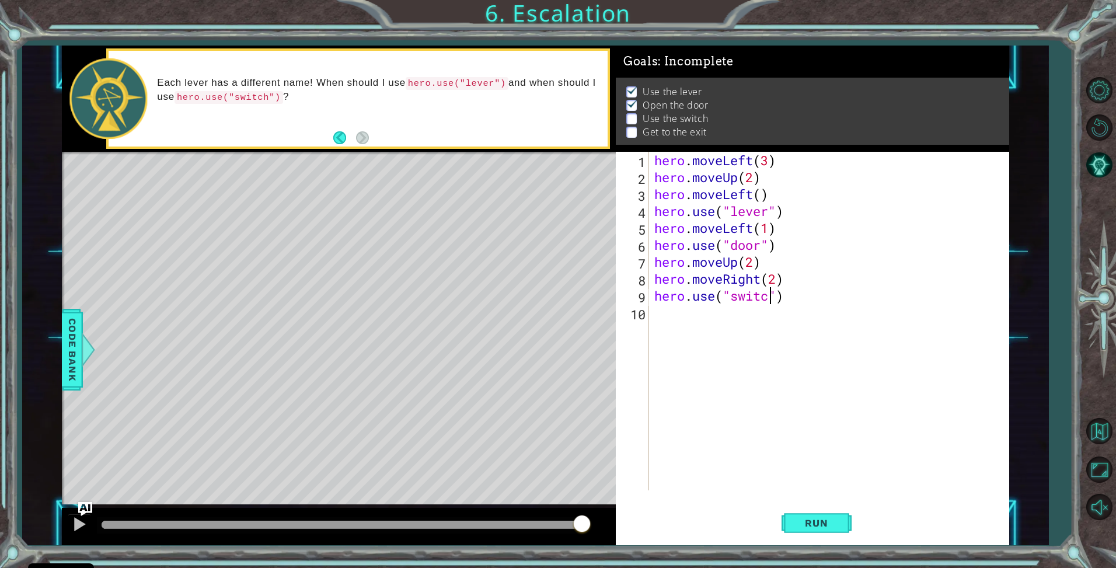
scroll to position [0, 5]
type textarea "hero.use("switch")"
click at [820, 530] on button "Run" at bounding box center [817, 523] width 70 height 39
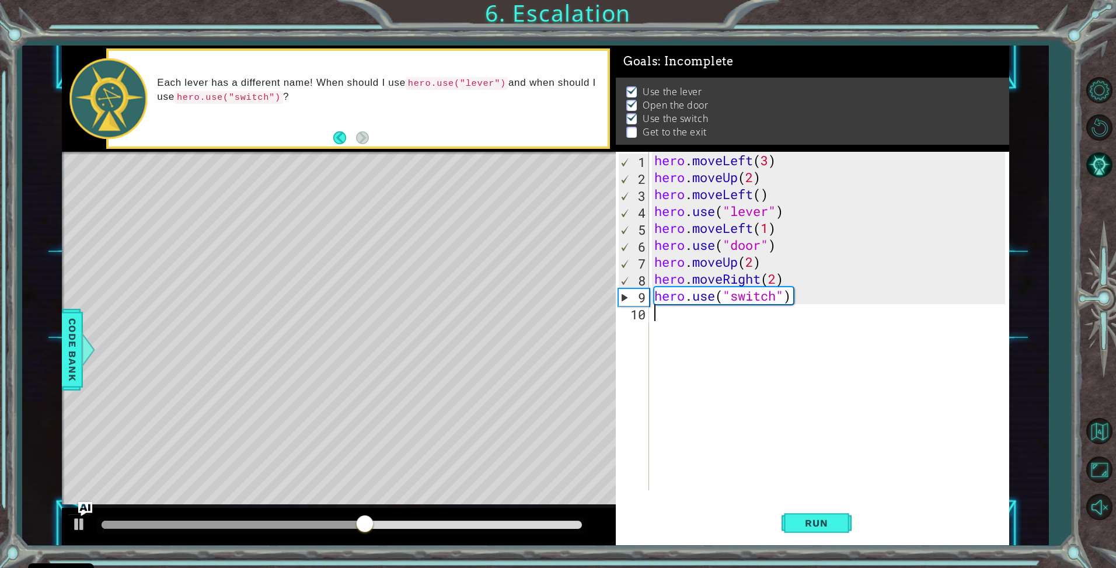
click at [675, 316] on div "hero . moveLeft ( 3 ) hero . moveUp ( 2 ) hero . moveLeft ( ) hero . use ( "lev…" at bounding box center [832, 338] width 360 height 372
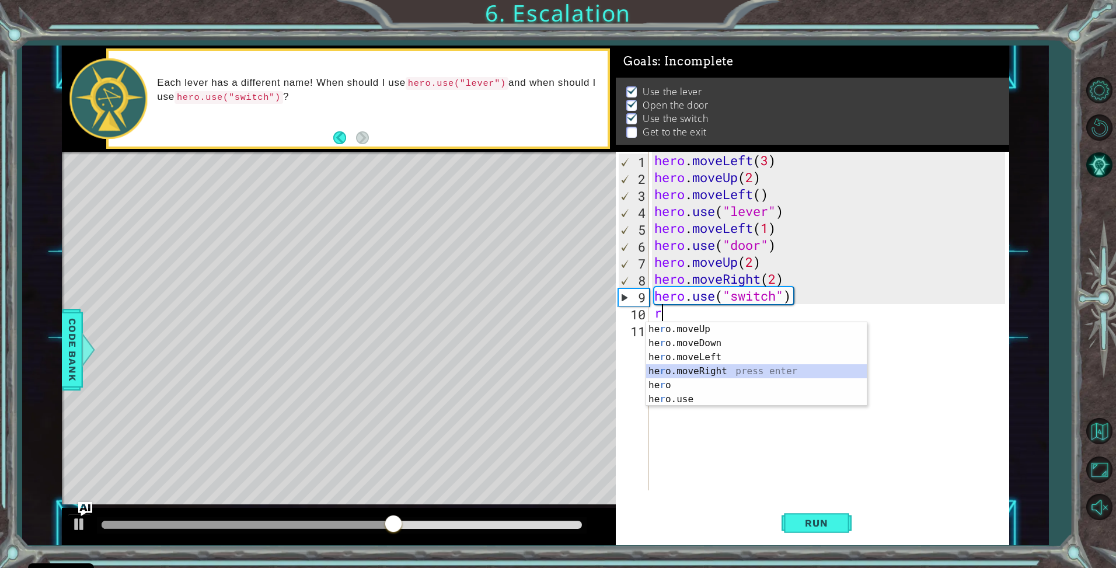
click at [727, 372] on div "he r o.moveUp press enter he r o.moveDown press enter he r o.moveLeft press ent…" at bounding box center [756, 378] width 221 height 112
type textarea "hero.moveRight(1)"
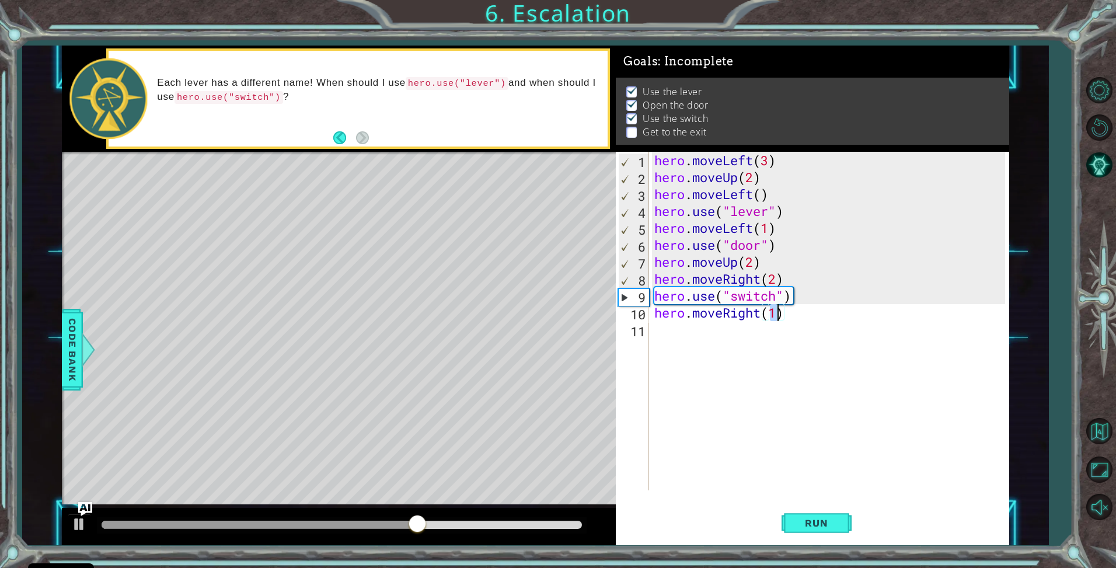
click at [686, 346] on div "hero . moveLeft ( 3 ) hero . moveUp ( 2 ) hero . moveLeft ( ) hero . use ( "lev…" at bounding box center [832, 338] width 360 height 372
type textarea "hero.moveUp(1)"
click at [809, 515] on button "Run" at bounding box center [817, 523] width 70 height 39
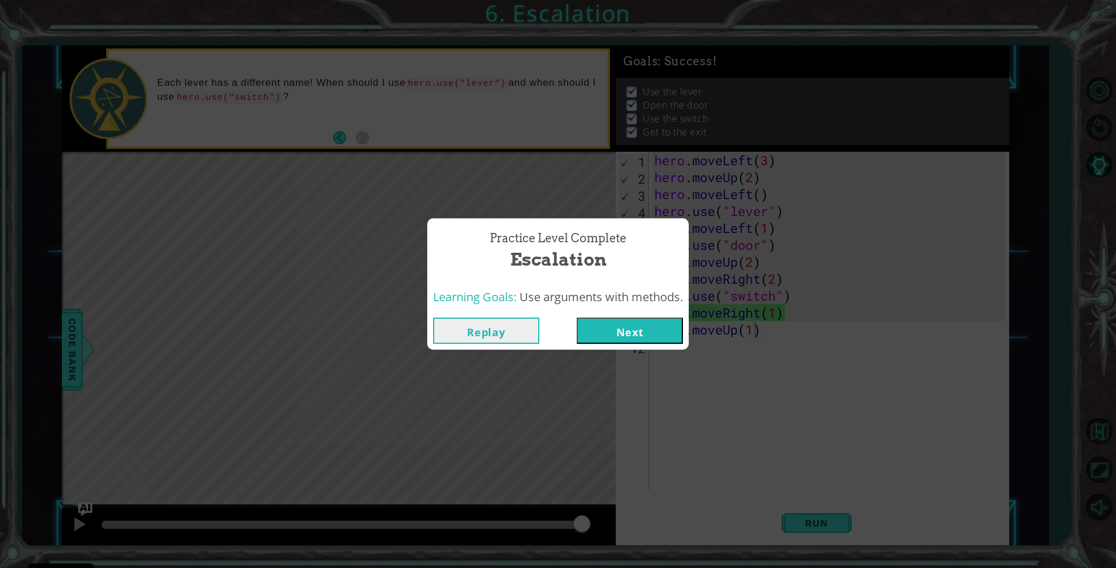
click at [649, 344] on div "Replay Next" at bounding box center [558, 331] width 262 height 38
click at [643, 337] on button "Next" at bounding box center [630, 331] width 106 height 26
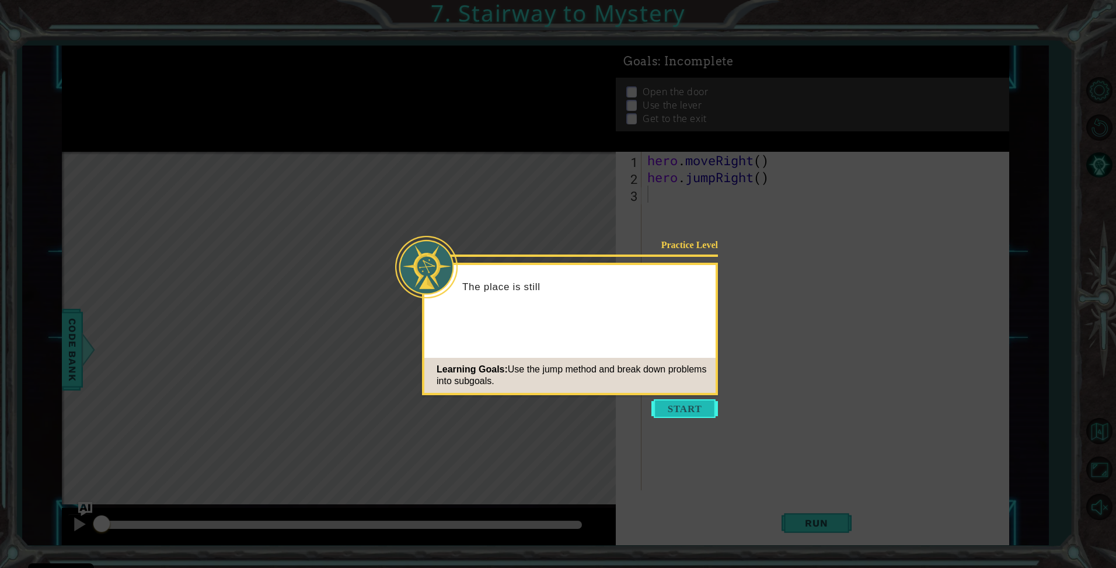
click at [683, 408] on button "Start" at bounding box center [684, 408] width 67 height 19
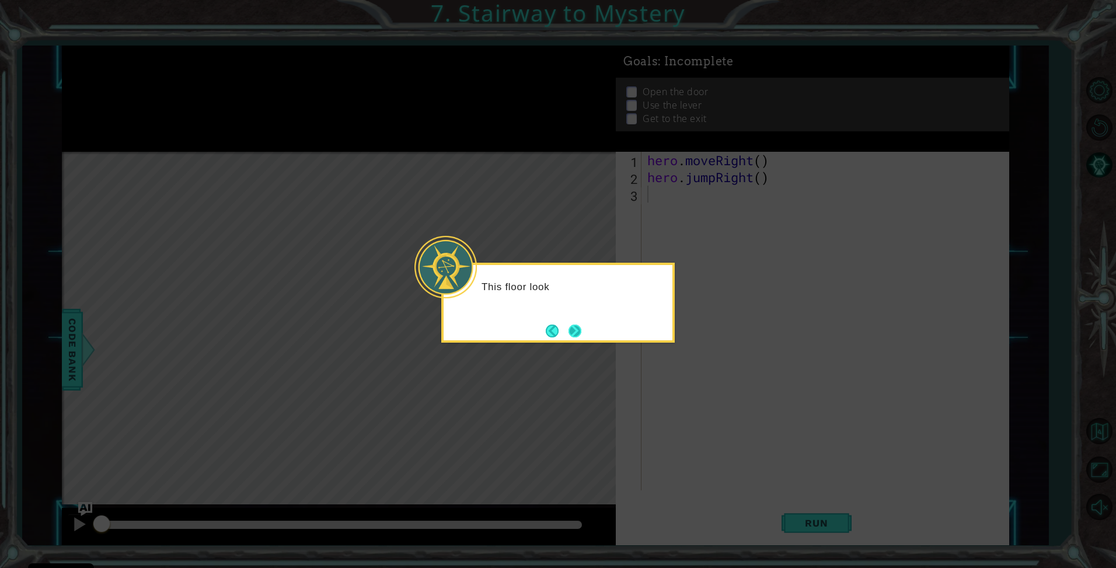
click at [580, 335] on button "Next" at bounding box center [575, 331] width 13 height 13
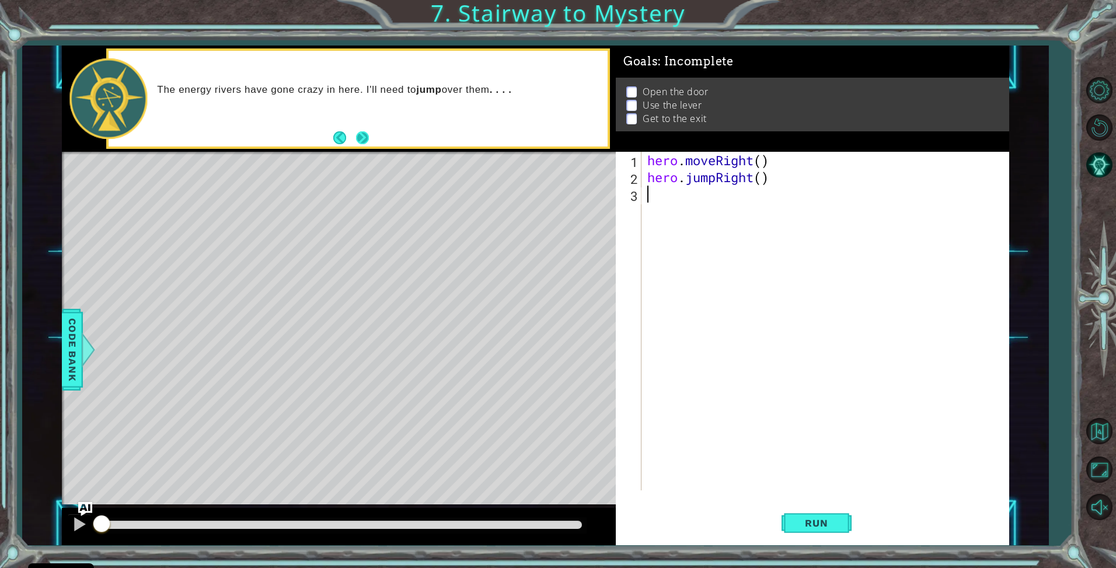
click at [361, 133] on button "Next" at bounding box center [362, 137] width 13 height 13
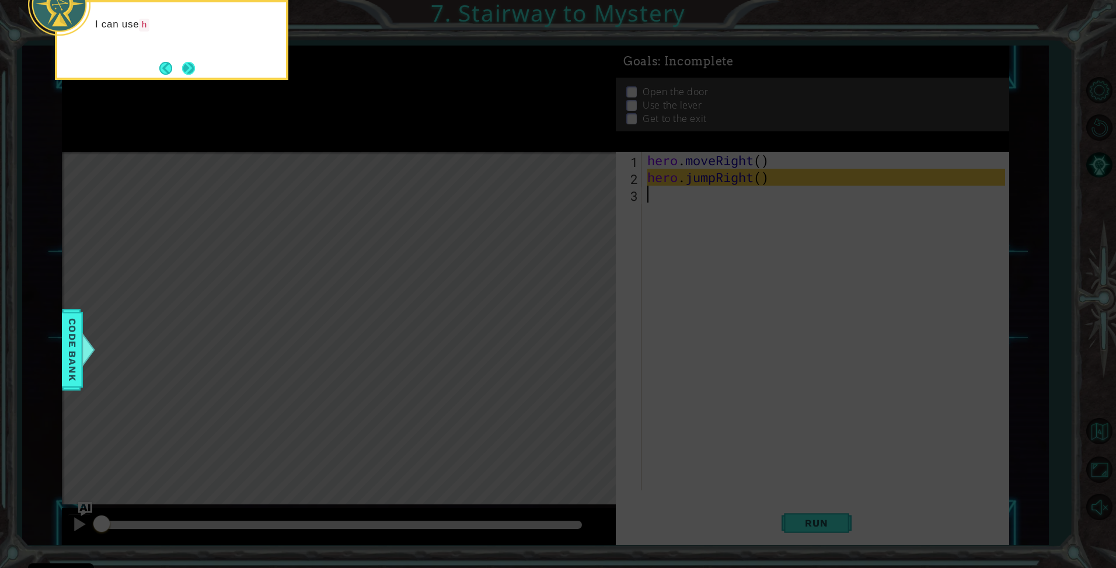
click at [182, 67] on button "Next" at bounding box center [188, 68] width 13 height 13
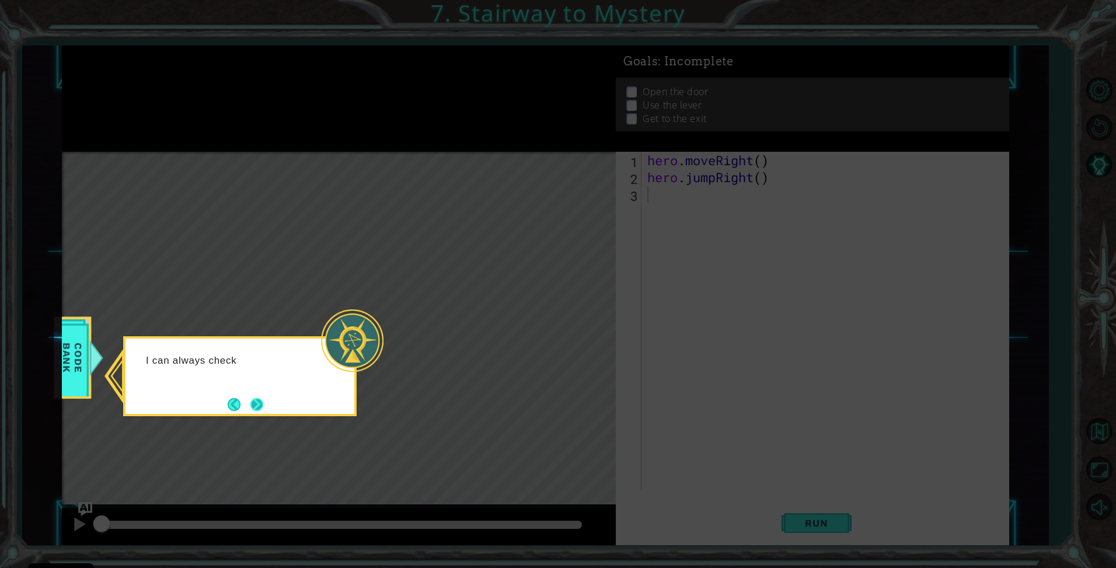
click at [264, 393] on div "I can always check" at bounding box center [239, 376] width 233 height 80
click at [256, 405] on button "Next" at bounding box center [256, 404] width 13 height 13
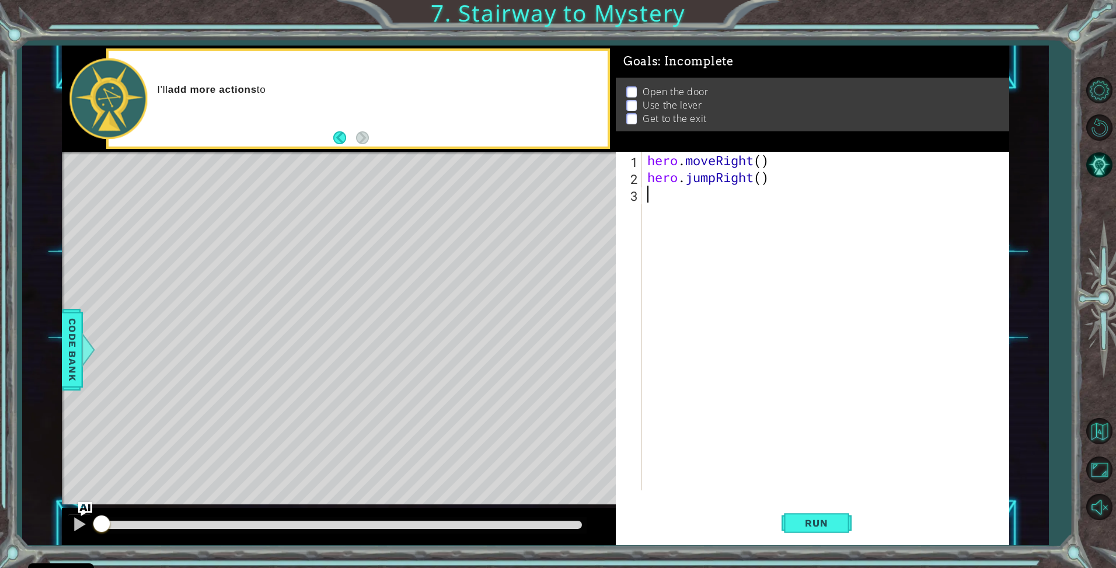
click at [660, 361] on div "hero . moveRight ( ) hero . jumpRight ( )" at bounding box center [828, 338] width 367 height 372
click at [396, 90] on p "I'll add more actions to open the door . Then I can focus on the next subgoal ." at bounding box center [378, 89] width 442 height 13
click at [845, 519] on button "Run" at bounding box center [817, 523] width 70 height 39
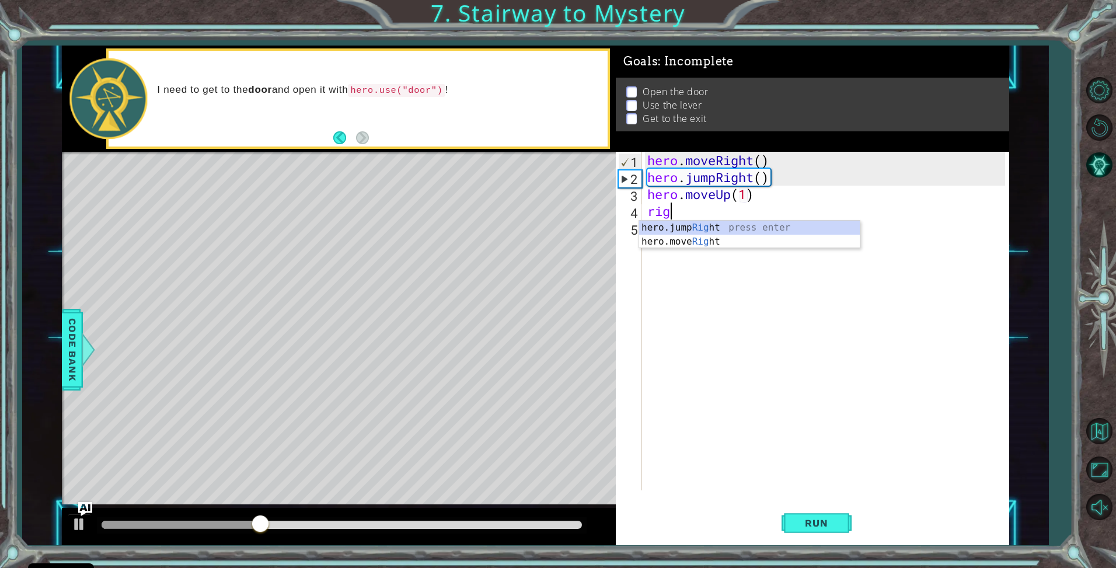
type textarea "hero.moveUp(1)right"
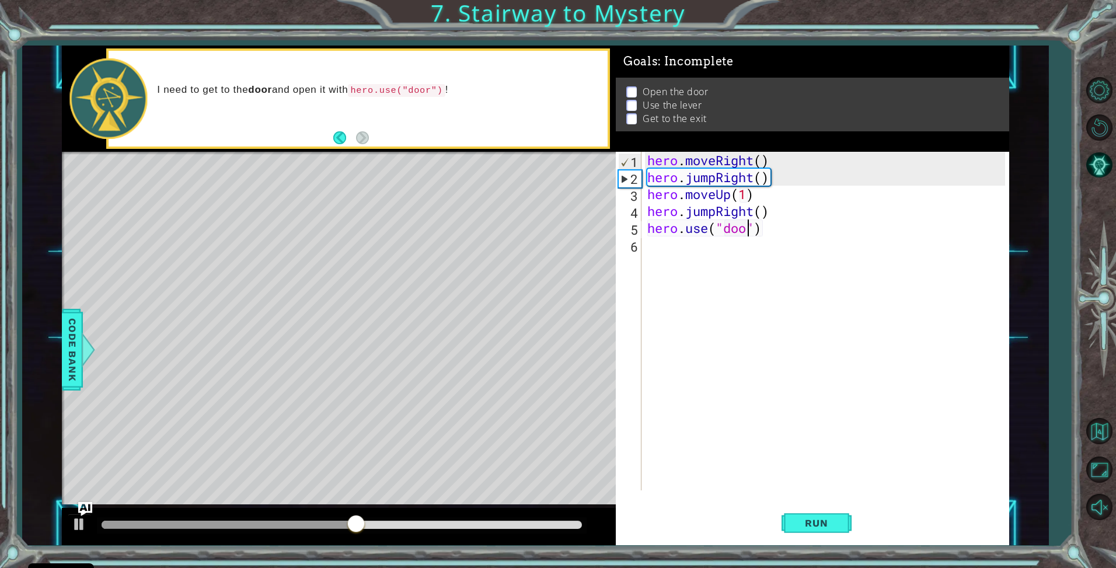
type textarea "hero.use("door")"
click at [799, 520] on span "Run" at bounding box center [816, 523] width 46 height 12
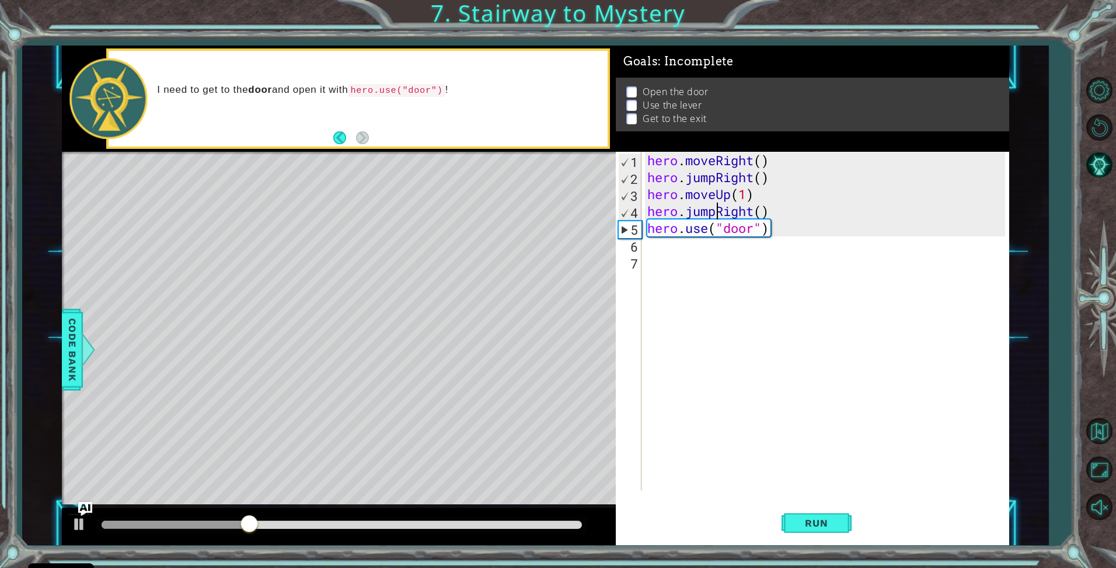
click at [720, 212] on div "hero . moveRight ( ) hero . jumpRight ( ) hero . moveUp ( 1 ) hero . jumpRight …" at bounding box center [828, 338] width 367 height 372
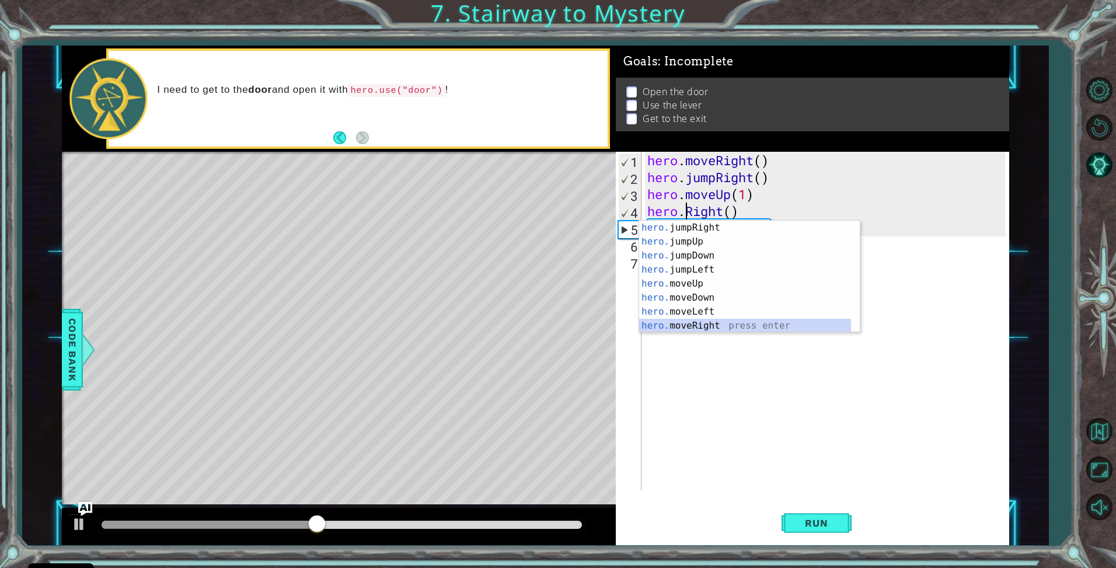
click at [758, 320] on div "hero. jumpRight press enter hero. jumpUp press enter hero. jumpDown press enter…" at bounding box center [745, 291] width 212 height 140
type textarea "hero.moveRight(1)"
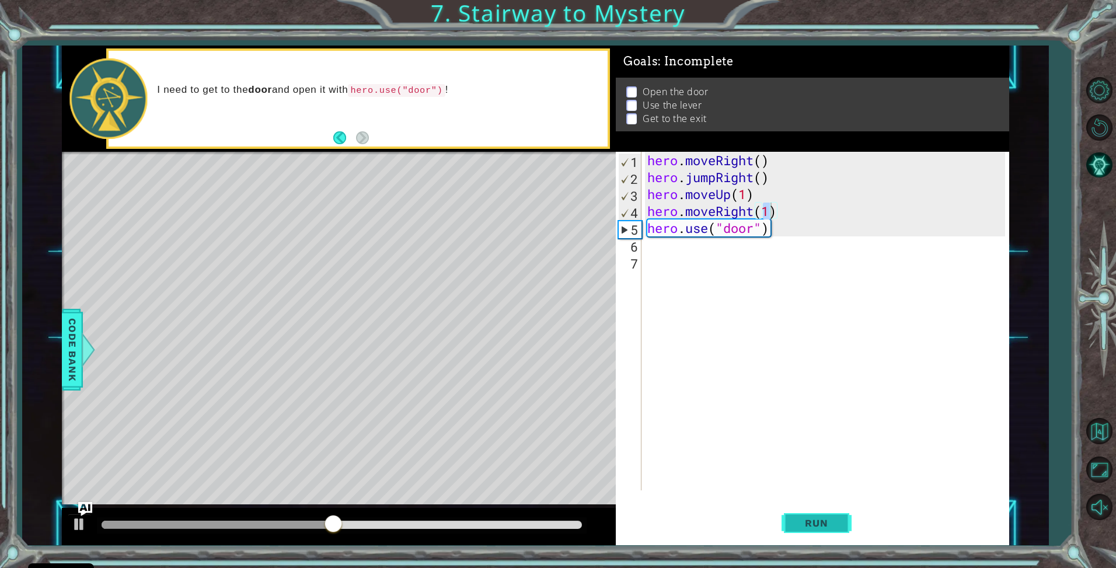
click at [821, 528] on span "Run" at bounding box center [816, 523] width 46 height 12
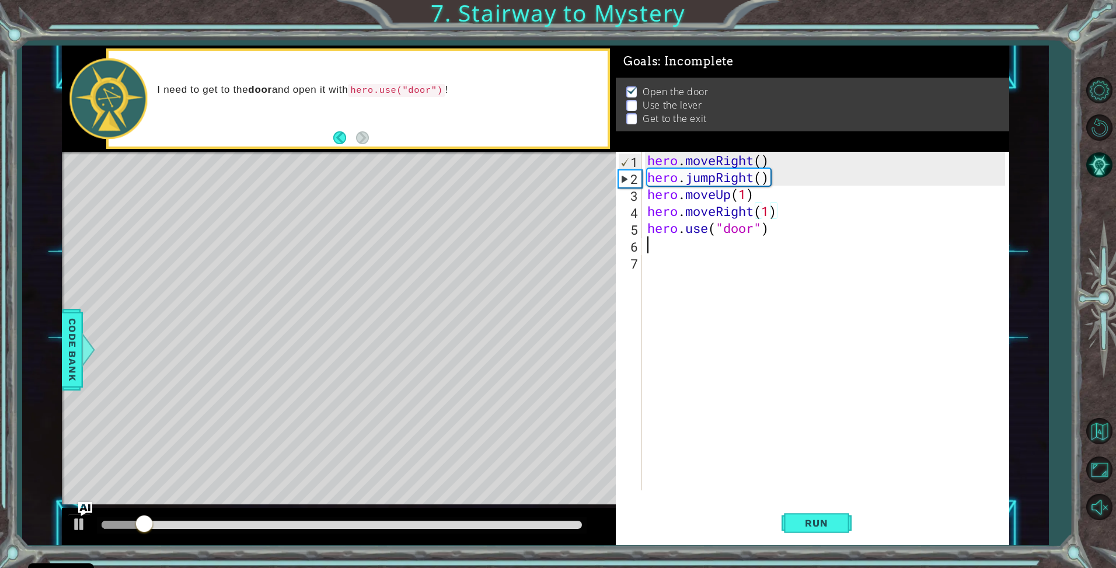
click at [657, 240] on div "hero . moveRight ( ) hero . jumpRight ( ) hero . moveUp ( 1 ) hero . moveRight …" at bounding box center [828, 338] width 367 height 372
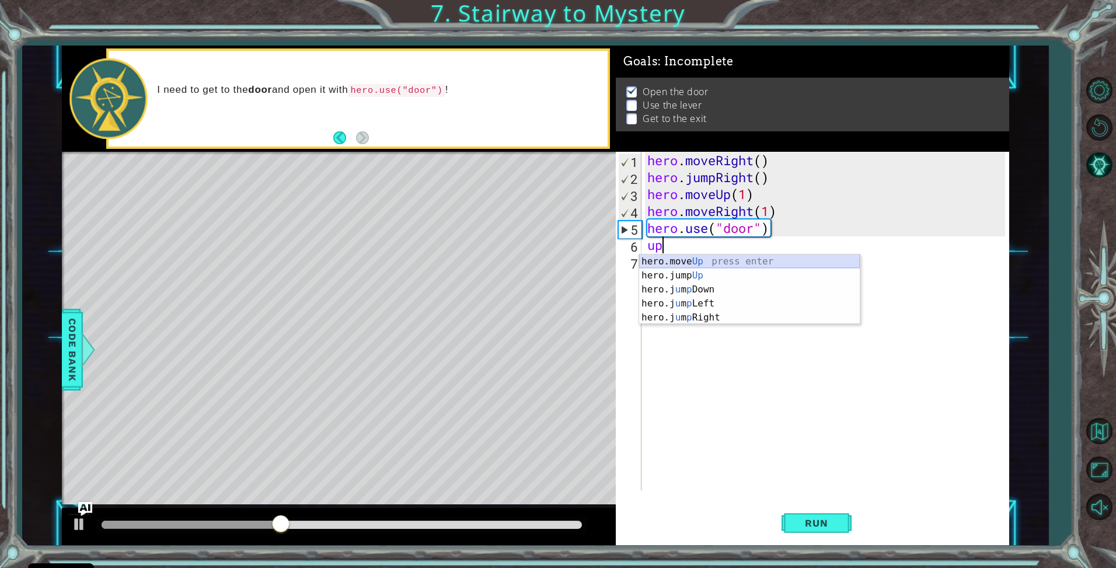
click at [698, 262] on div "hero.move Up press enter hero.jump Up press enter hero.j u m p Down press enter…" at bounding box center [749, 304] width 221 height 98
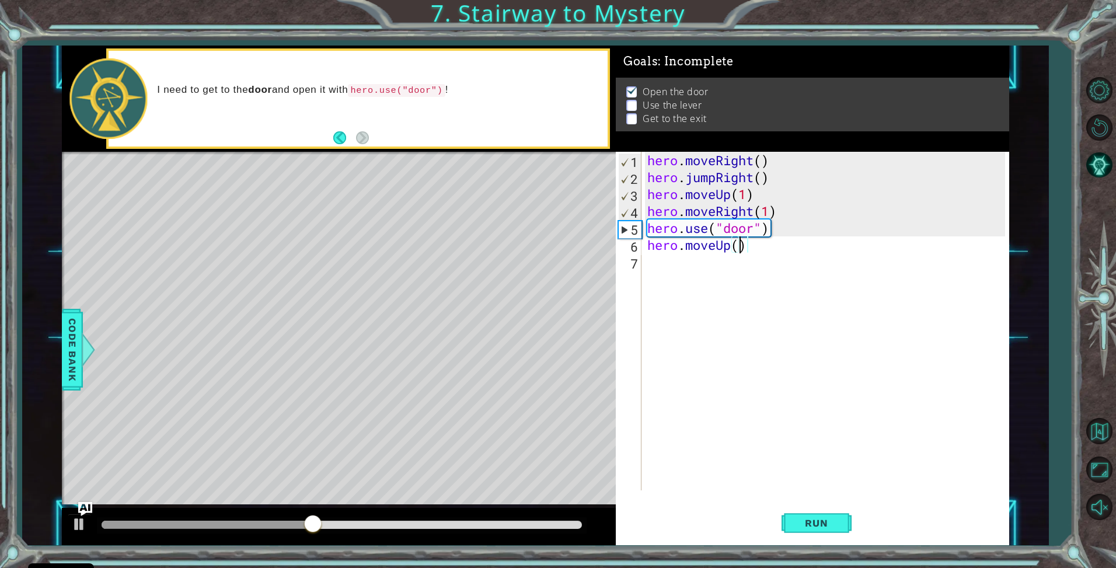
type textarea "hero.moveUp(2)"
click at [661, 253] on div "hero . moveRight ( ) hero . jumpRight ( ) hero . moveUp ( 1 ) hero . moveRight …" at bounding box center [828, 338] width 367 height 372
click at [654, 273] on div "hero . moveRight ( ) hero . jumpRight ( ) hero . moveUp ( 1 ) hero . moveRight …" at bounding box center [828, 338] width 367 height 372
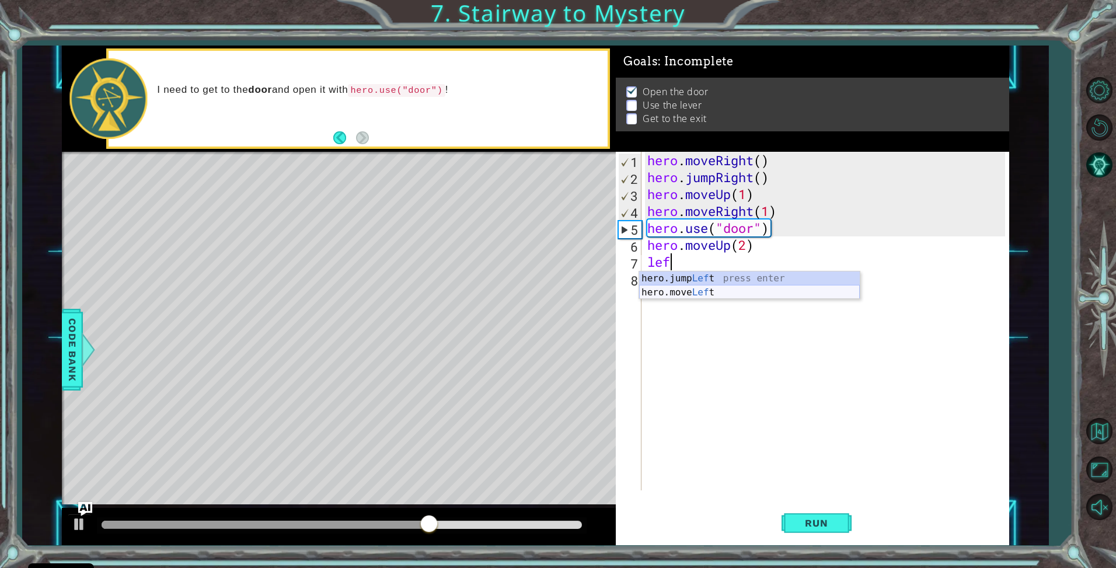
click at [667, 288] on div "hero.jump Lef t press enter hero.move Lef t press enter" at bounding box center [749, 299] width 221 height 56
type textarea "hero.moveLeft(1)"
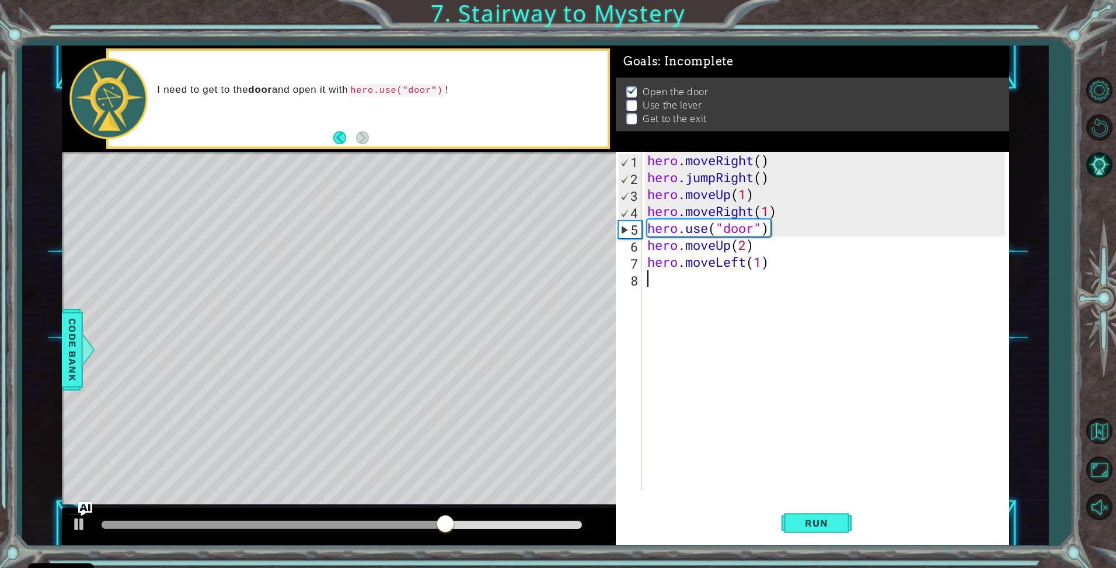
click at [663, 279] on div "hero . moveRight ( ) hero . jumpRight ( ) hero . moveUp ( 1 ) hero . moveRight …" at bounding box center [828, 338] width 367 height 372
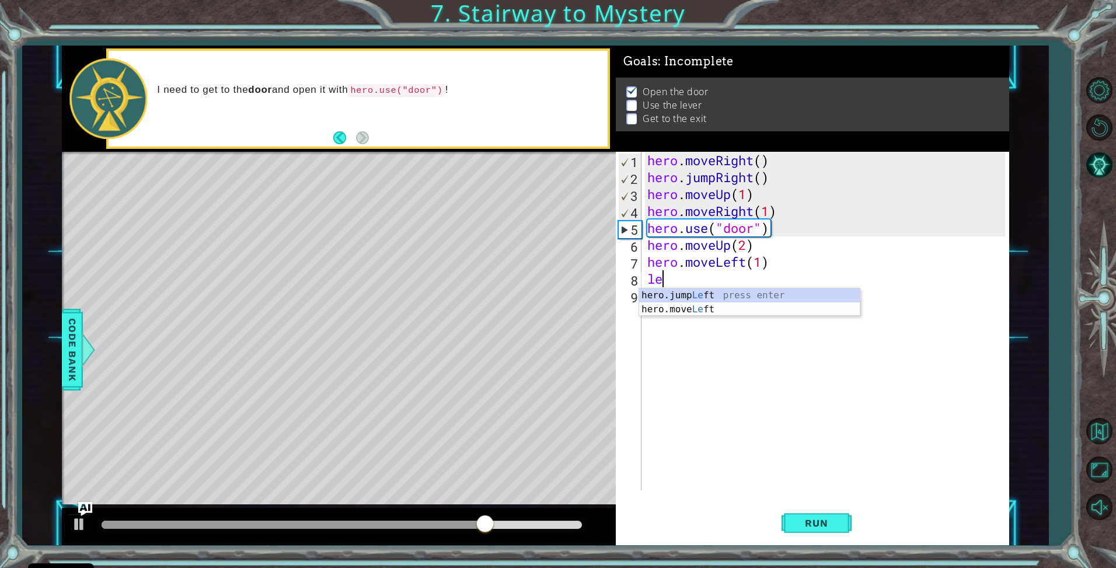
type textarea "l"
type textarea "use"
click at [682, 309] on div "hero . moveRight ( ) hero . jumpRight ( ) hero . moveUp ( 1 ) hero . moveRight …" at bounding box center [828, 338] width 367 height 372
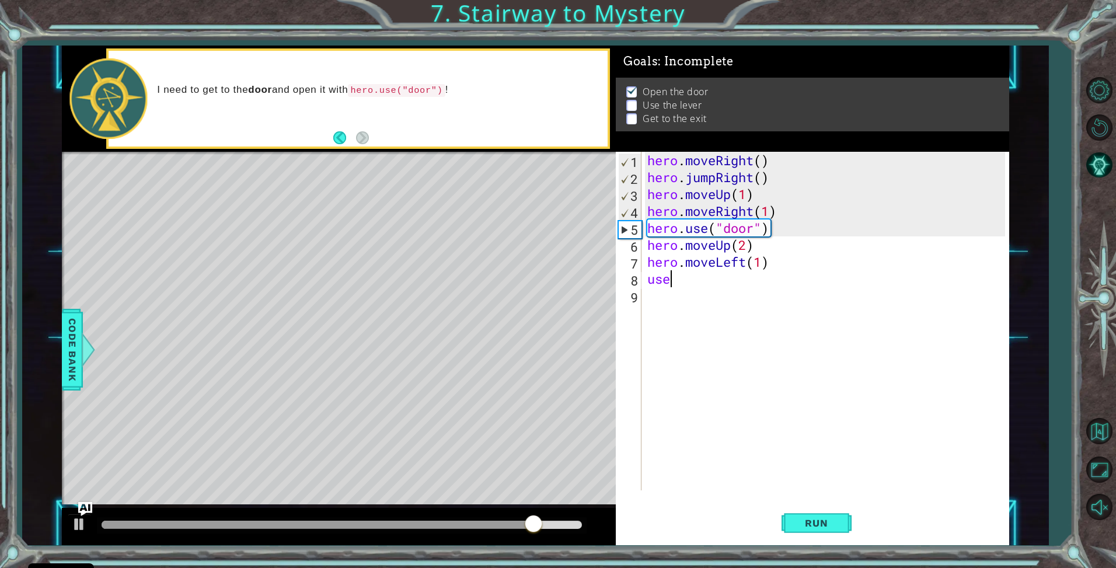
click at [676, 286] on div "hero . moveRight ( ) hero . jumpRight ( ) hero . moveUp ( 1 ) hero . moveRight …" at bounding box center [828, 338] width 367 height 372
type textarea "us"
click at [677, 304] on div "hero . moveRight ( ) hero . jumpRight ( ) hero . moveUp ( 1 ) hero . moveRight …" at bounding box center [828, 338] width 367 height 372
click at [676, 285] on div "hero . moveRight ( ) hero . jumpRight ( ) hero . moveUp ( 1 ) hero . moveRight …" at bounding box center [828, 338] width 367 height 372
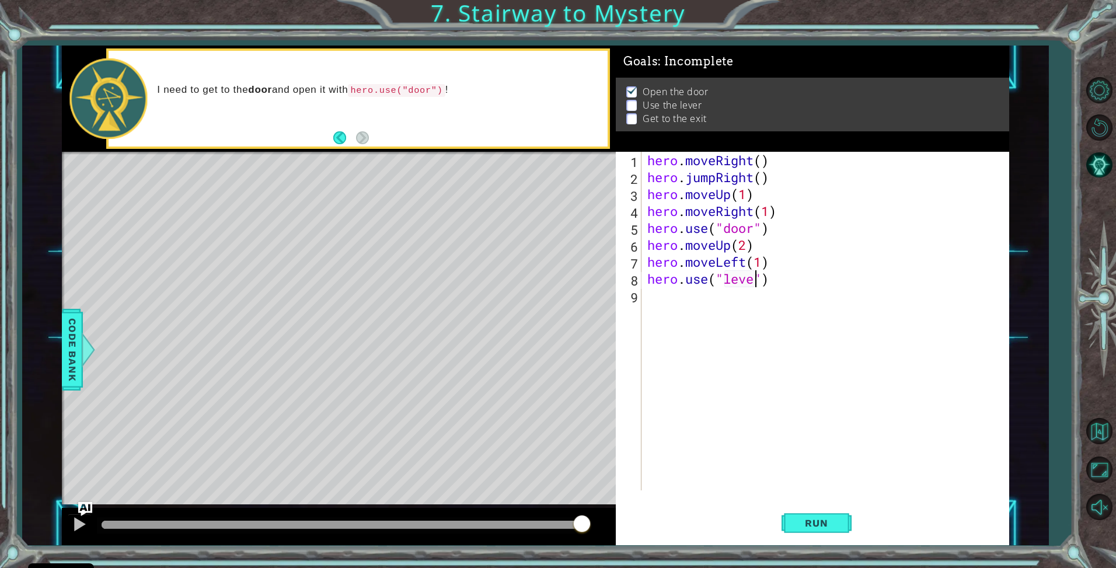
scroll to position [0, 5]
type textarea "hero.use("lever")"
click at [796, 517] on button "Run" at bounding box center [817, 523] width 70 height 39
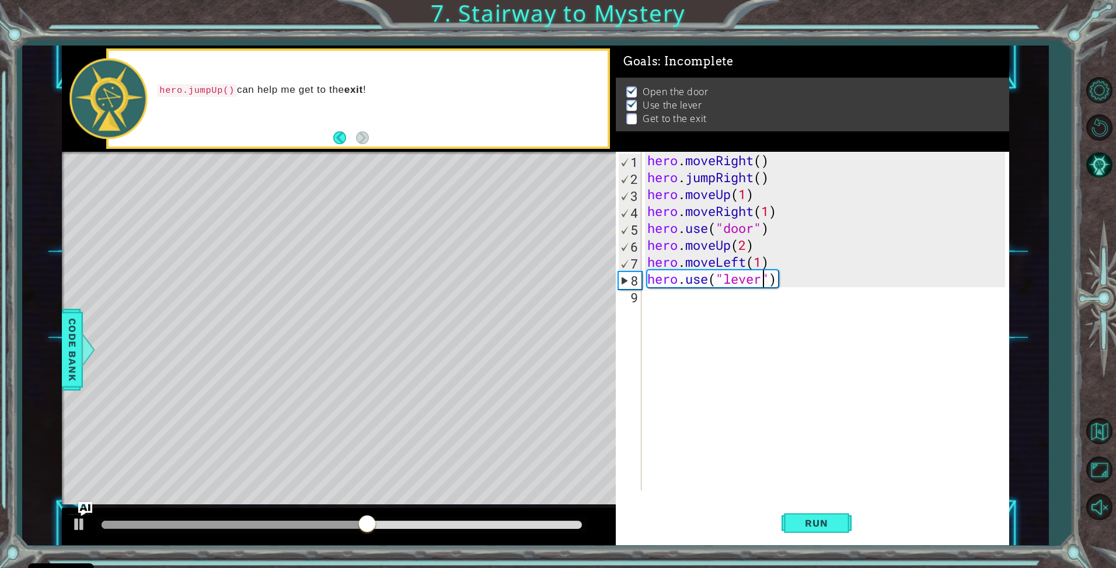
click at [680, 313] on div "hero . moveRight ( ) hero . jumpRight ( ) hero . moveUp ( 1 ) hero . moveRight …" at bounding box center [828, 338] width 367 height 372
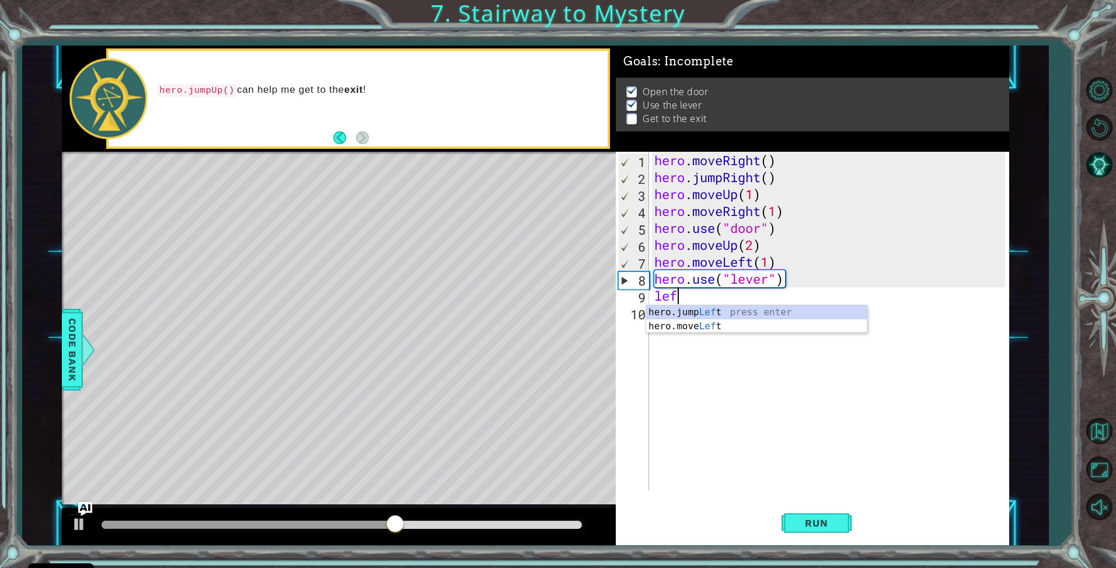
scroll to position [0, 1]
click at [731, 321] on div "hero.jump Left press enter hero.move Left press enter" at bounding box center [756, 333] width 221 height 56
type textarea "hero.moveLeft(2)"
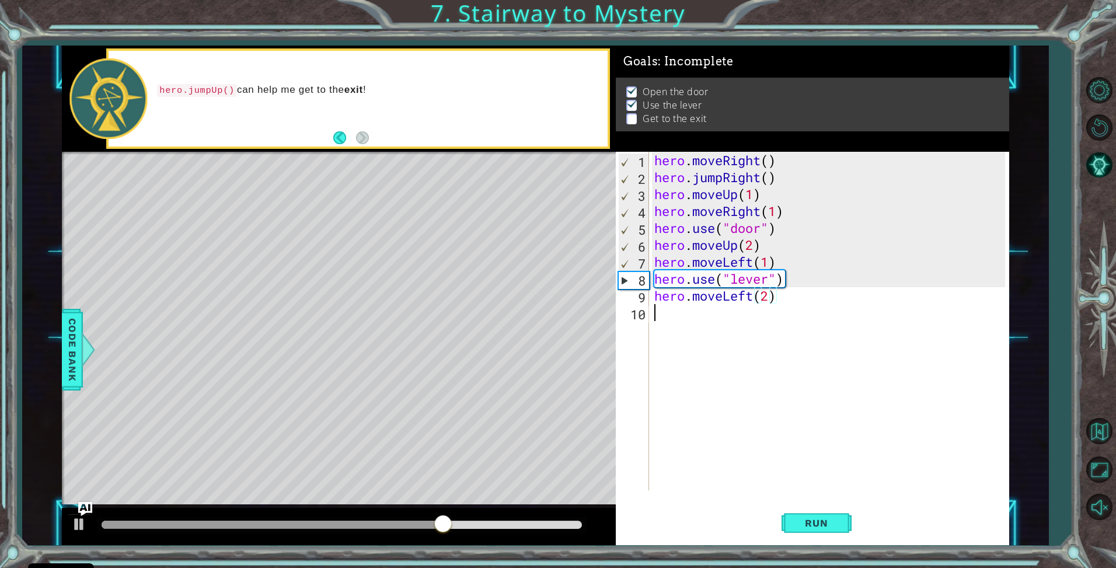
click at [724, 321] on div "hero . moveRight ( ) hero . jumpRight ( ) hero . moveUp ( 1 ) hero . moveRight …" at bounding box center [832, 338] width 360 height 372
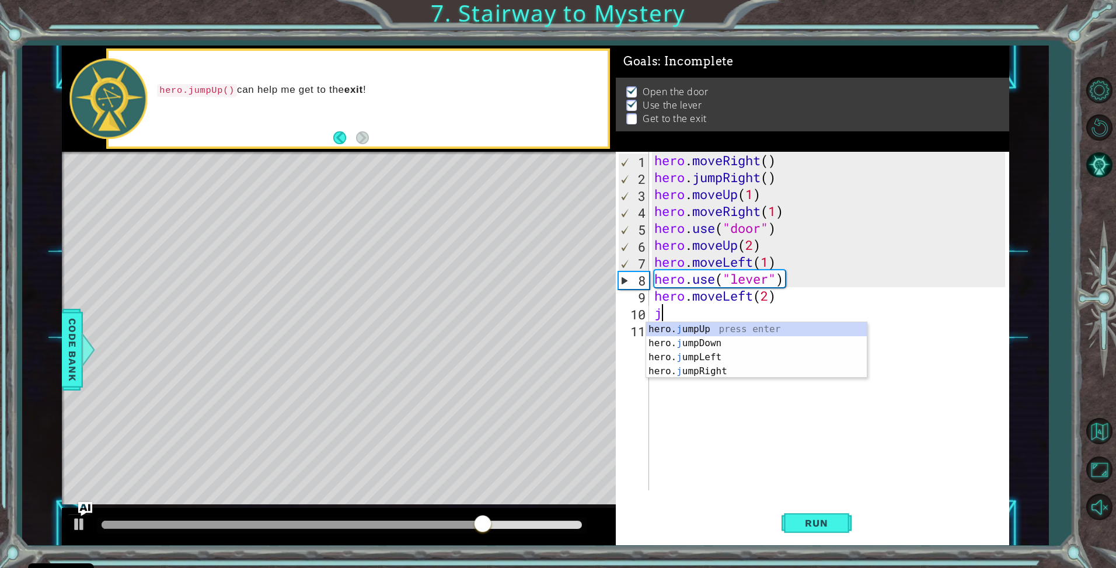
type textarea "jum"
click at [696, 325] on div "hero. jum pUp press enter hero. jum pDown press enter hero. jum pLeft press ent…" at bounding box center [756, 364] width 221 height 84
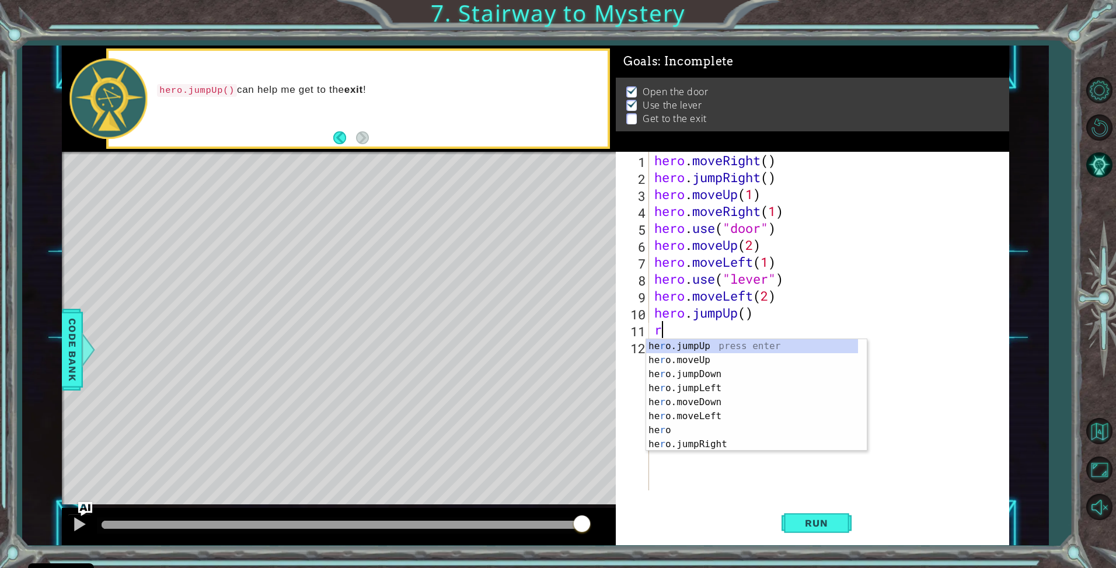
type textarea "ri"
click at [705, 345] on div "hero.jump Ri ght press enter hero.move Ri ght press enter" at bounding box center [756, 367] width 221 height 56
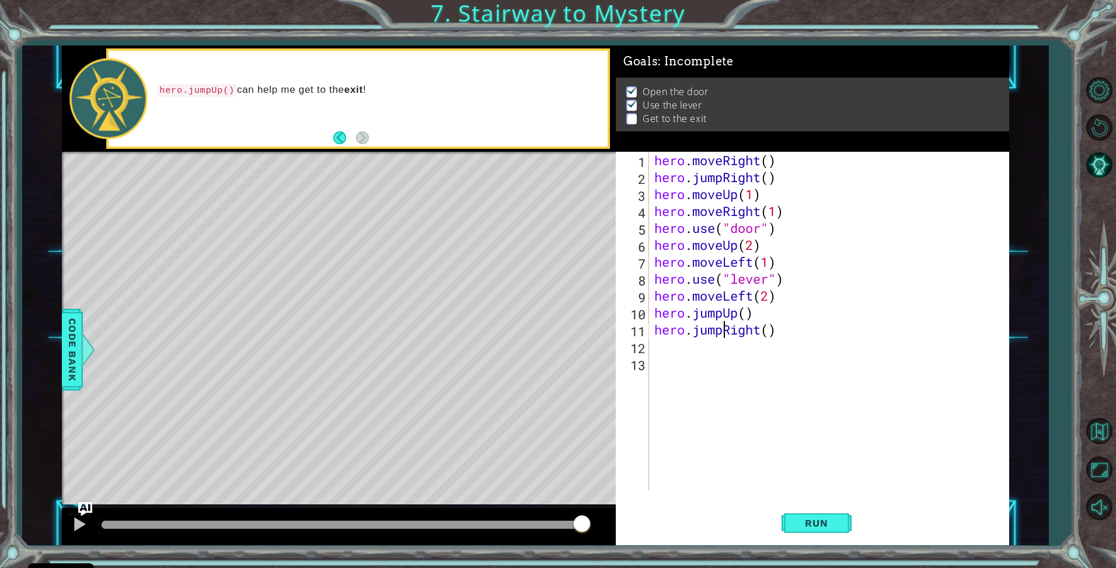
click at [725, 329] on div "hero . moveRight ( ) hero . jumpRight ( ) hero . moveUp ( 1 ) hero . moveRight …" at bounding box center [832, 338] width 360 height 372
click at [763, 334] on div "hero . moveRight ( ) hero . jumpRight ( ) hero . moveUp ( 1 ) hero . moveRight …" at bounding box center [832, 338] width 360 height 372
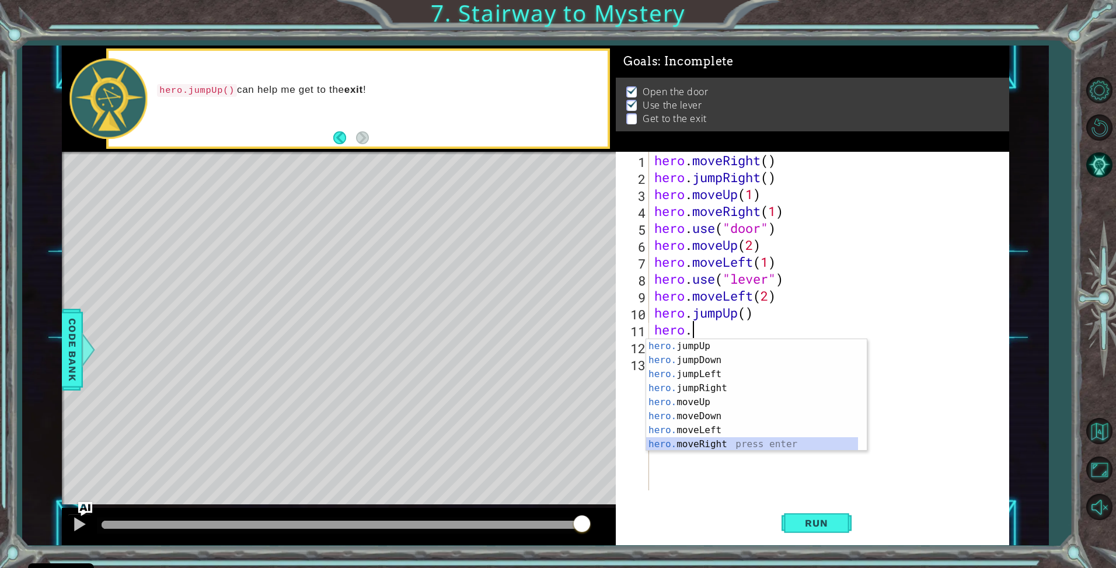
click at [743, 439] on div "hero. jumpUp press enter hero. jumpDown press enter hero. jumpLeft press enter …" at bounding box center [752, 409] width 212 height 140
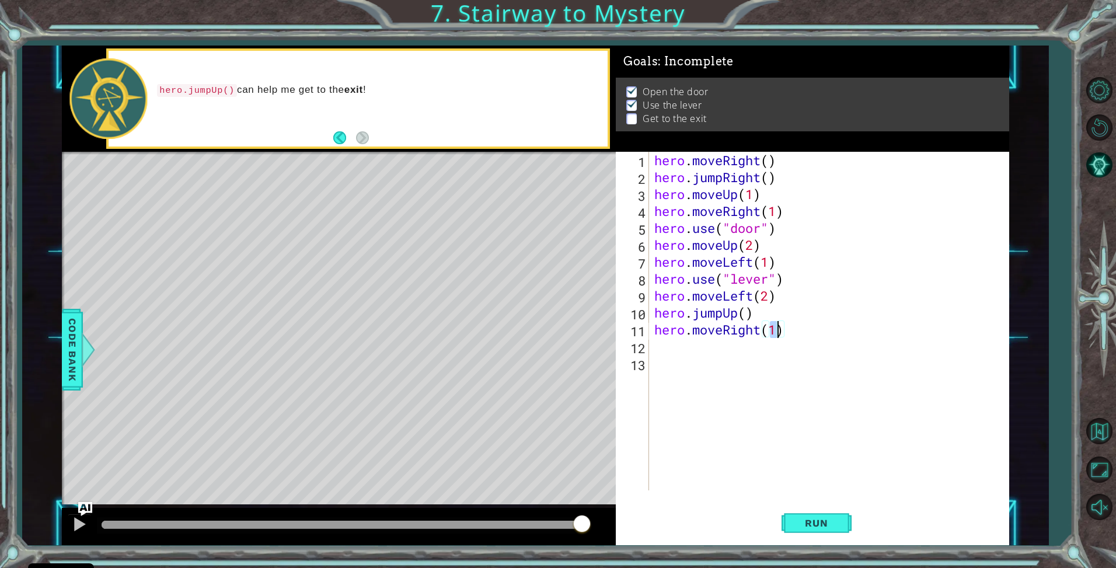
scroll to position [0, 5]
type textarea "hero.moveRight(2)"
click at [815, 521] on span "Run" at bounding box center [816, 523] width 46 height 12
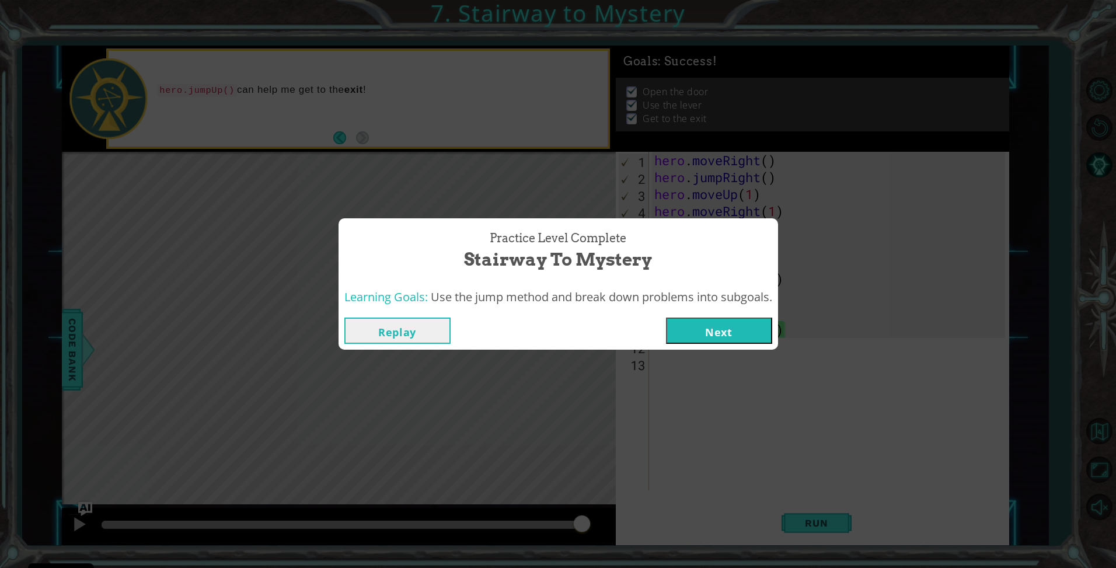
click at [715, 318] on button "Next" at bounding box center [719, 331] width 106 height 26
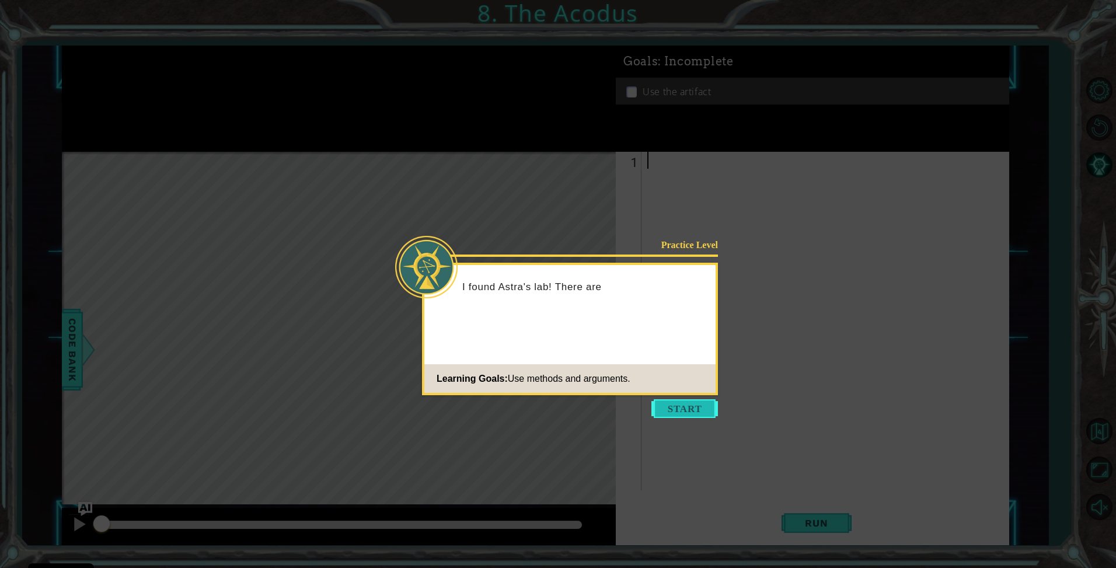
click at [691, 403] on button "Start" at bounding box center [684, 408] width 67 height 19
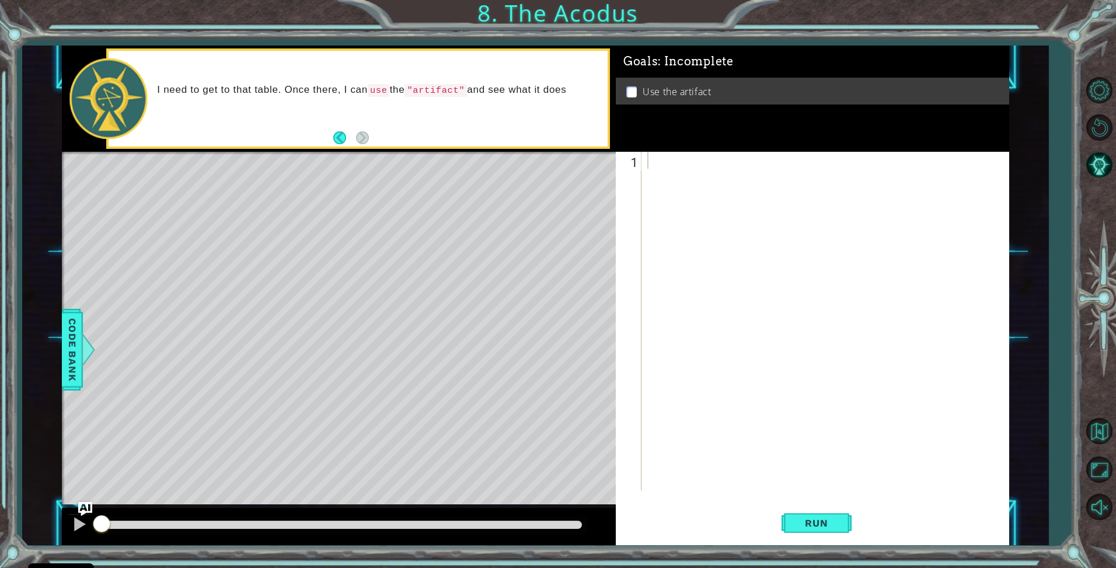
click at [508, 89] on p "I need to get to that table. Once there, I can use the "artifact" and see what …" at bounding box center [378, 89] width 442 height 13
drag, startPoint x: 520, startPoint y: 102, endPoint x: 544, endPoint y: 115, distance: 28.0
click at [520, 103] on div "I need to get to that table. Once there, I can use the "artifact" and see what …" at bounding box center [378, 99] width 459 height 42
click at [754, 193] on div at bounding box center [828, 338] width 367 height 372
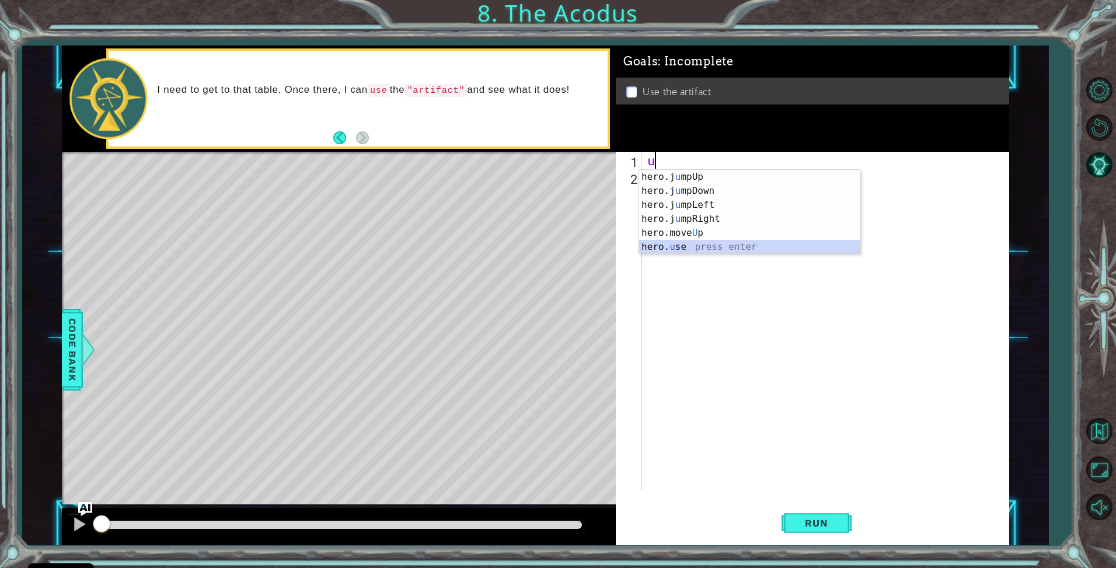
click at [689, 242] on div "hero.j u mpUp press enter hero.j u mpDown press enter hero.j u mpLeft press ent…" at bounding box center [749, 226] width 221 height 112
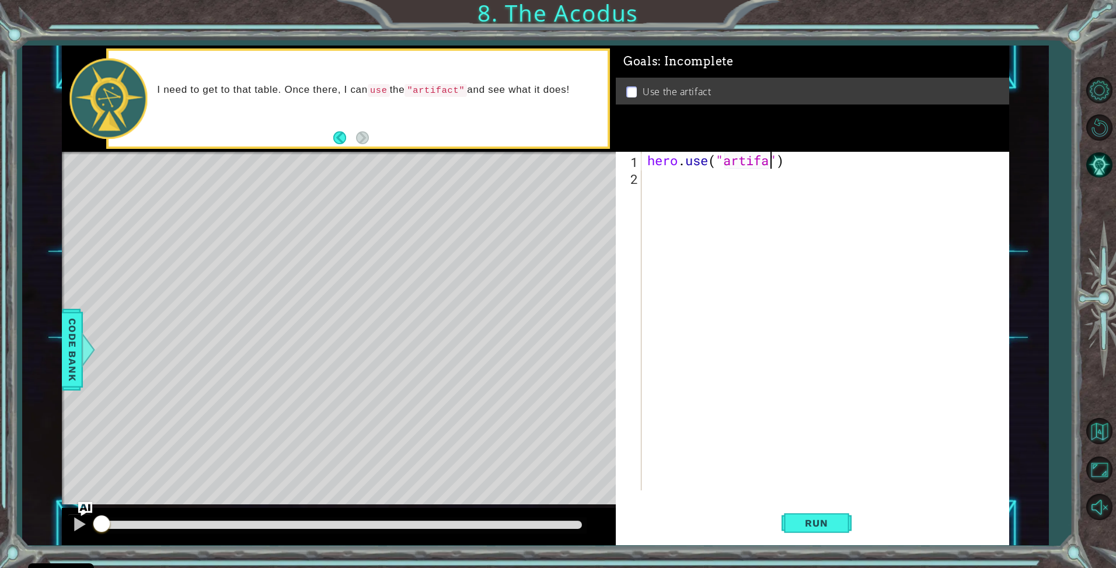
scroll to position [0, 6]
click at [824, 529] on button "Run" at bounding box center [817, 523] width 70 height 39
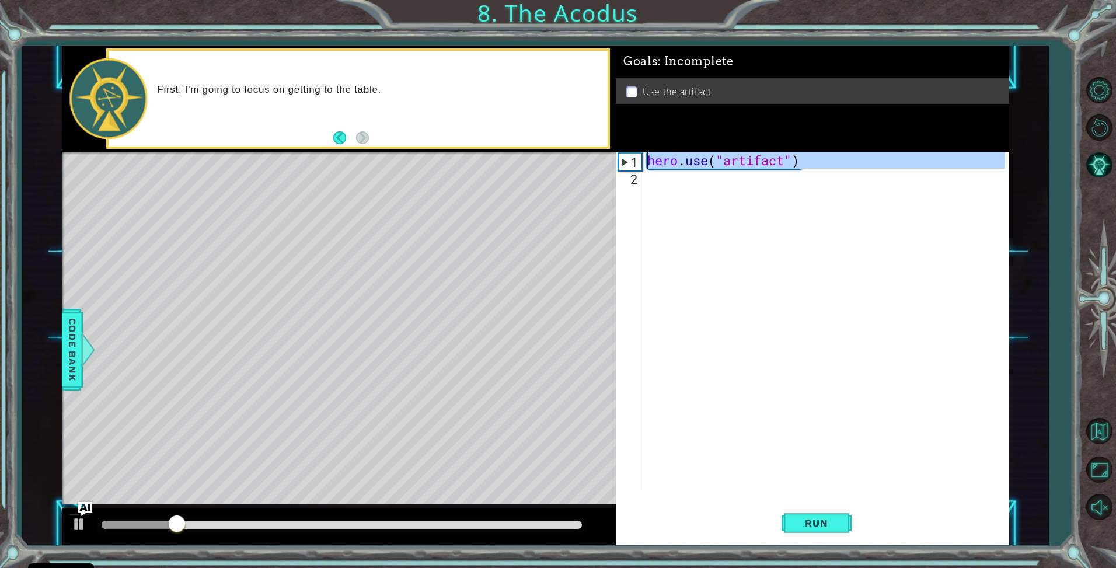
drag, startPoint x: 832, startPoint y: 175, endPoint x: 546, endPoint y: 142, distance: 287.3
click at [546, 142] on div "1 ההההההההההההההההההההההההההההההההההההההההההההההההההההההההההההההההההההההההההההה…" at bounding box center [535, 296] width 947 height 500
type textarea "hero.use("artifact")"
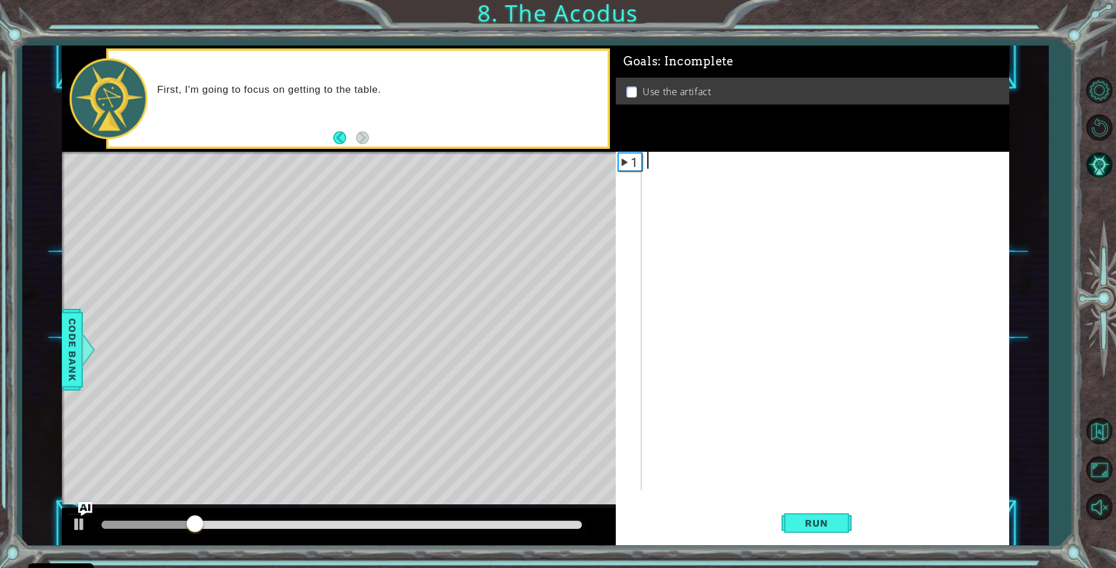
scroll to position [0, 0]
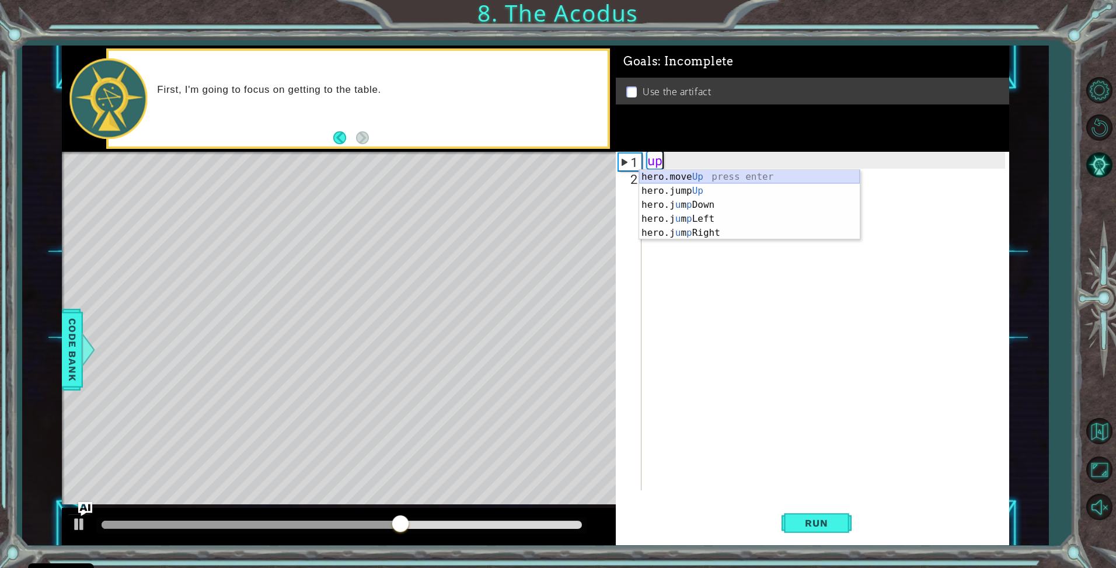
click at [661, 179] on div "hero.move Up press enter hero.jump Up press enter hero.j u m p Down press enter…" at bounding box center [749, 219] width 221 height 98
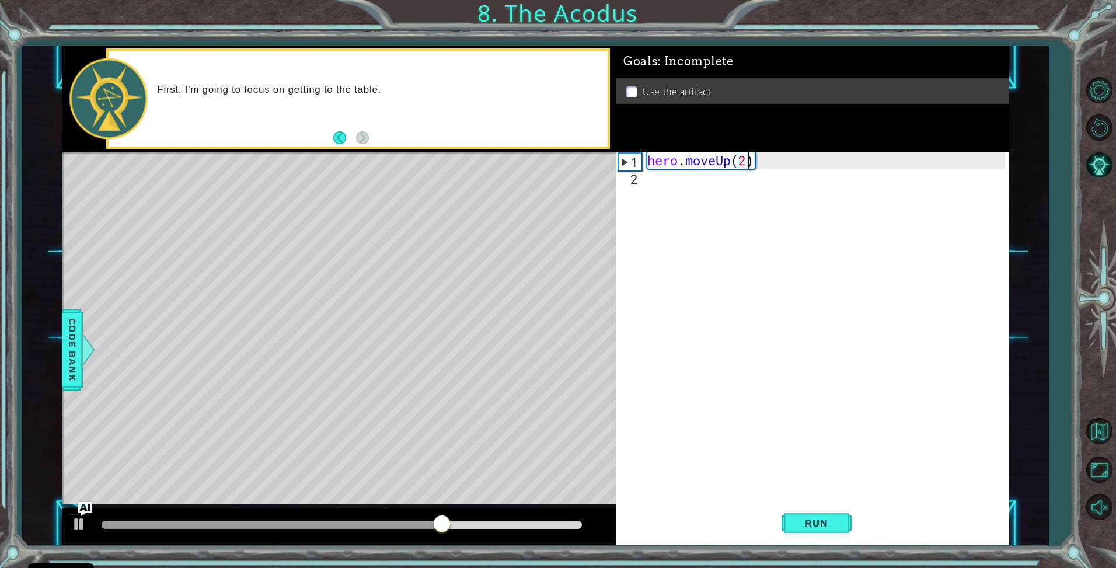
scroll to position [0, 4]
click at [744, 169] on div "hero . moveUp ( 2 )" at bounding box center [828, 338] width 367 height 372
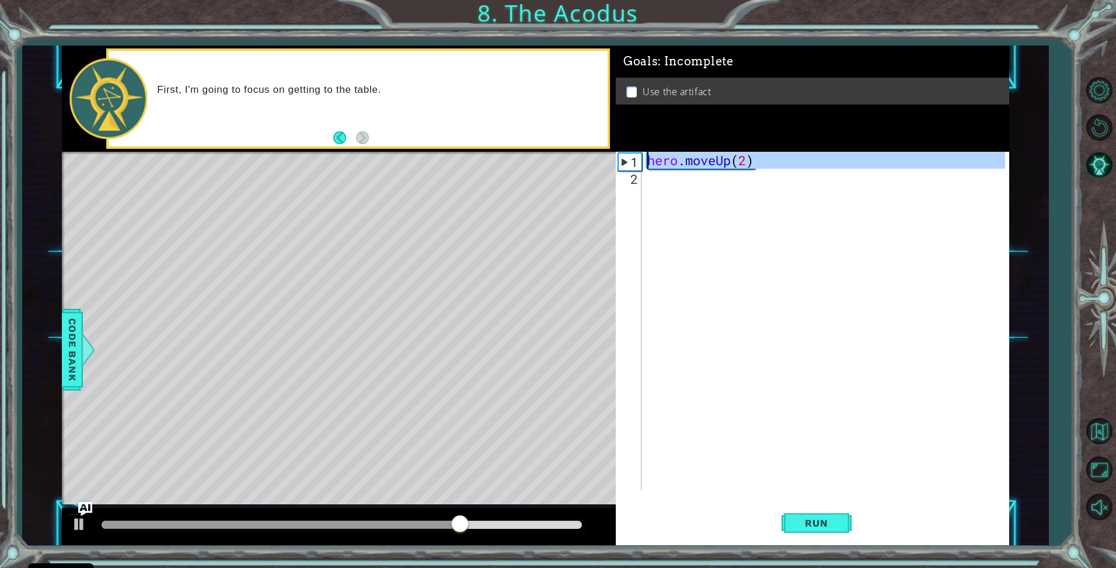
type textarea "hero.moveUp(2)"
click at [744, 180] on div "hero . moveUp ( 2 )" at bounding box center [825, 321] width 361 height 339
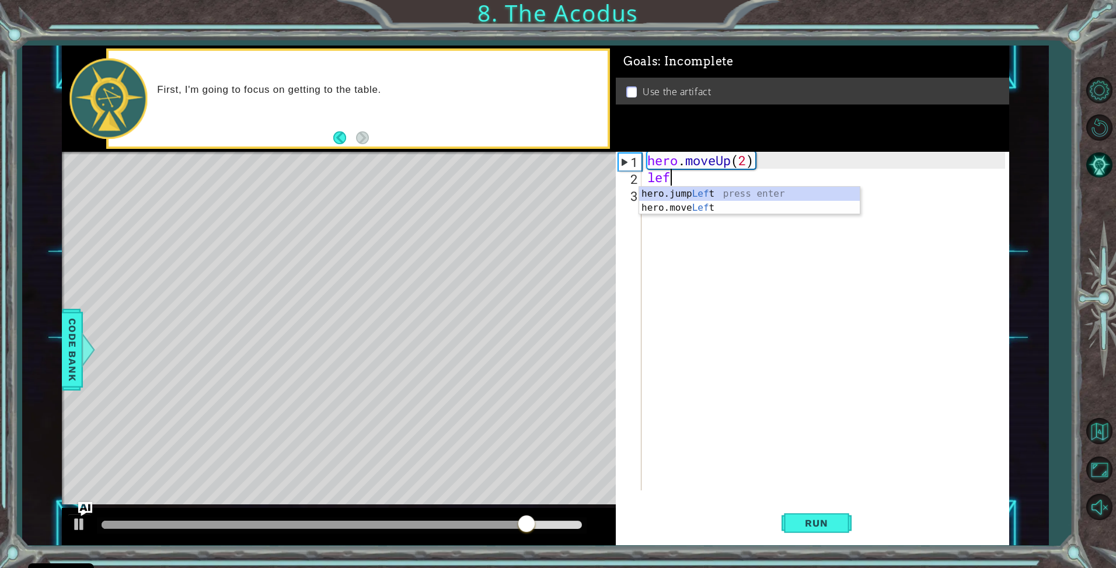
scroll to position [0, 1]
click at [731, 212] on div "hero.jump Left press enter hero.move Left press enter" at bounding box center [749, 215] width 221 height 56
type textarea "hero.moveLeft(1)"
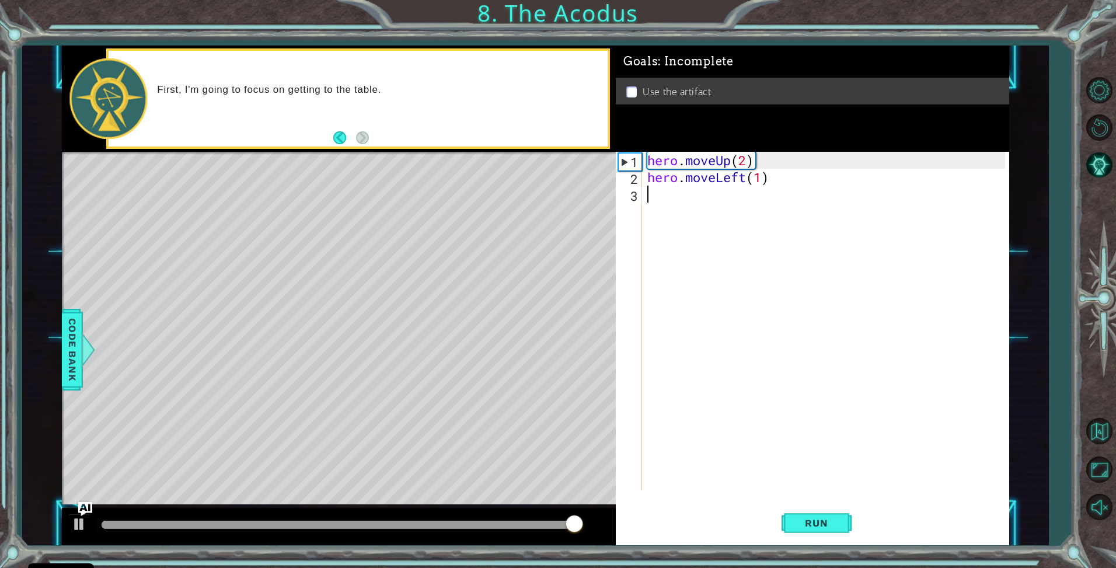
click at [721, 210] on div "hero . moveUp ( 2 ) hero . moveLeft ( 1 )" at bounding box center [828, 338] width 367 height 372
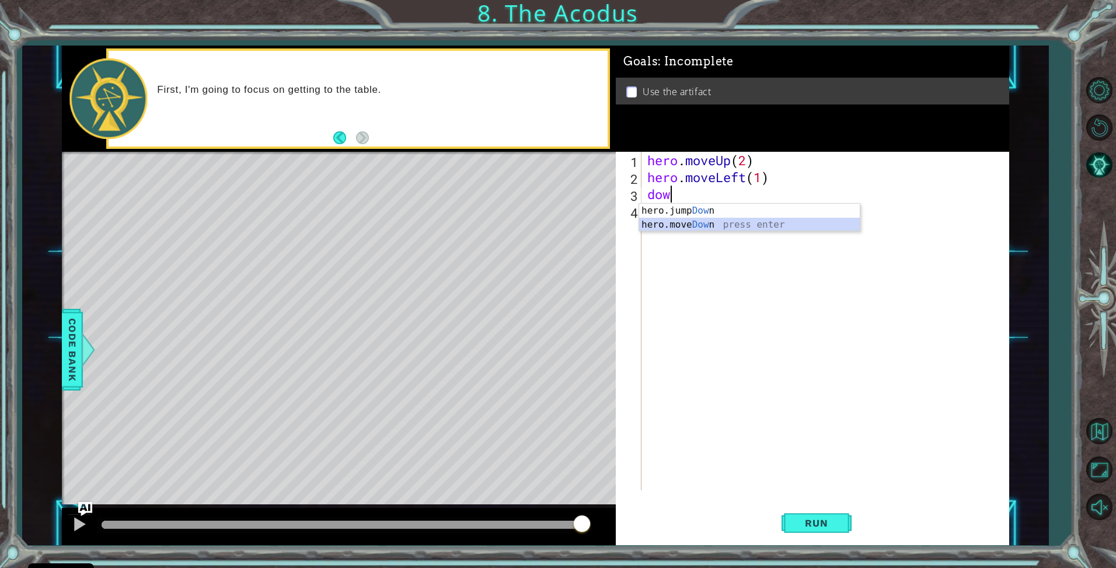
click at [720, 222] on div "hero.jump Dow n press enter hero.move Dow n press enter" at bounding box center [749, 232] width 221 height 56
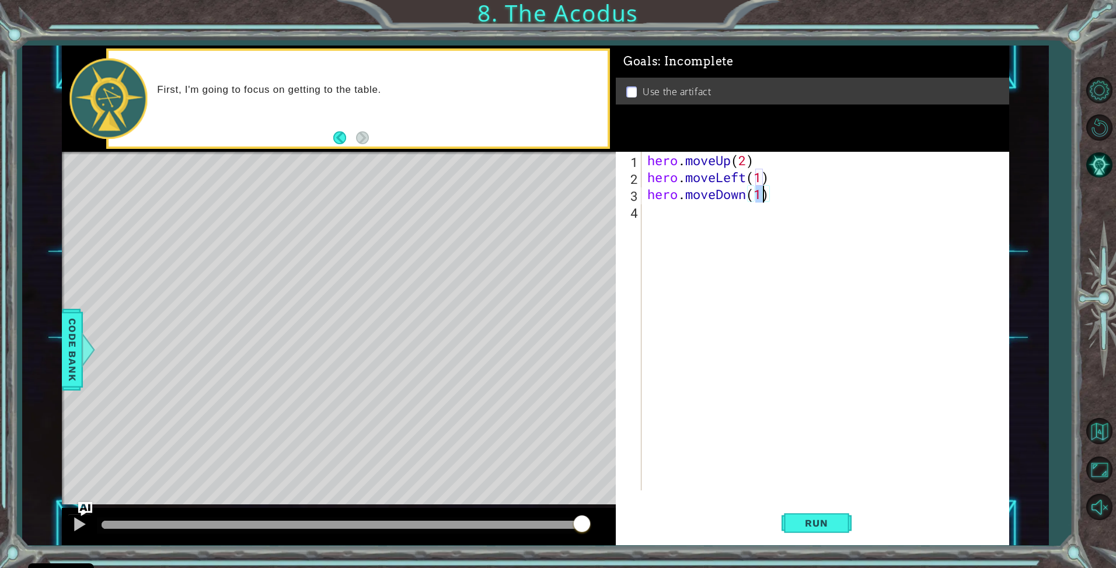
type textarea "hero.moveDown(2)"
click at [724, 214] on div "hero . moveUp ( 2 ) hero . moveLeft ( 1 ) hero . moveDown ( 2 )" at bounding box center [828, 338] width 367 height 372
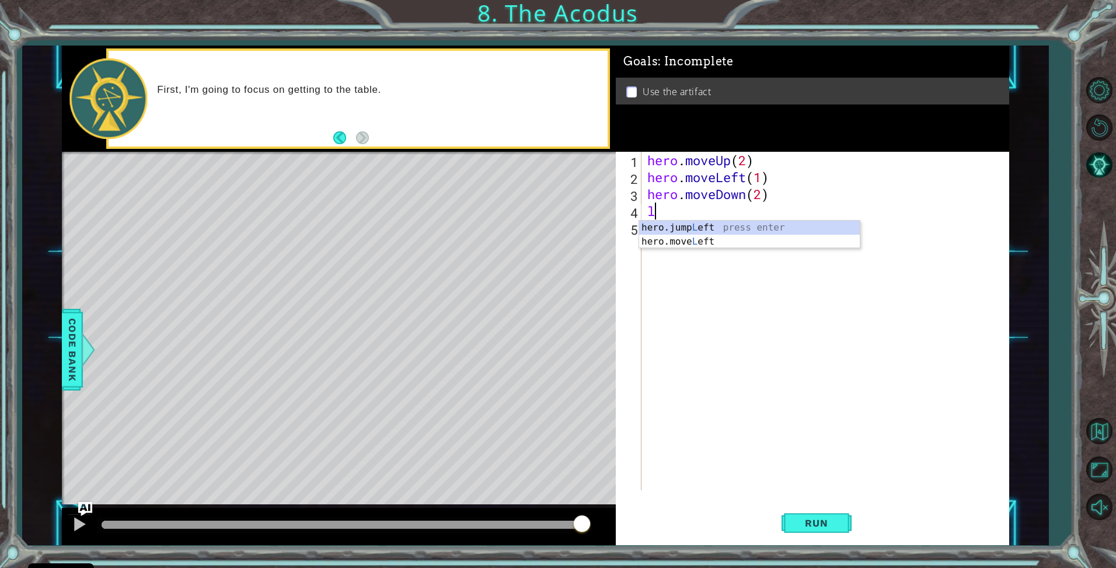
type textarea "le"
click at [721, 225] on div "hero.jump Le ft press enter hero.move Le ft press enter" at bounding box center [749, 249] width 221 height 56
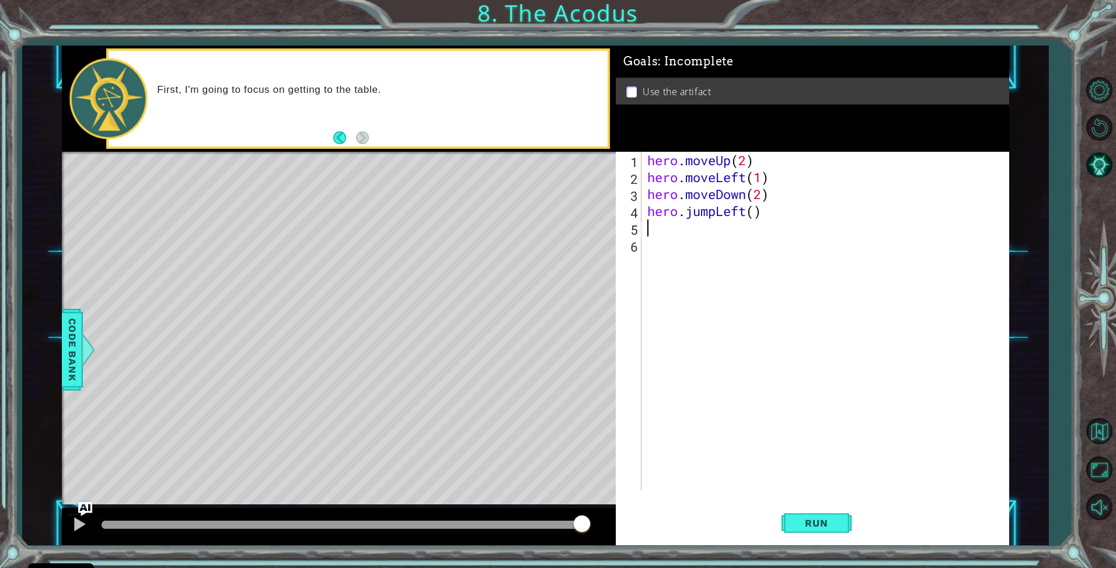
click at [713, 227] on div "hero . moveUp ( 2 ) hero . moveLeft ( 1 ) hero . moveDown ( 2 ) hero . jumpLeft…" at bounding box center [828, 338] width 367 height 372
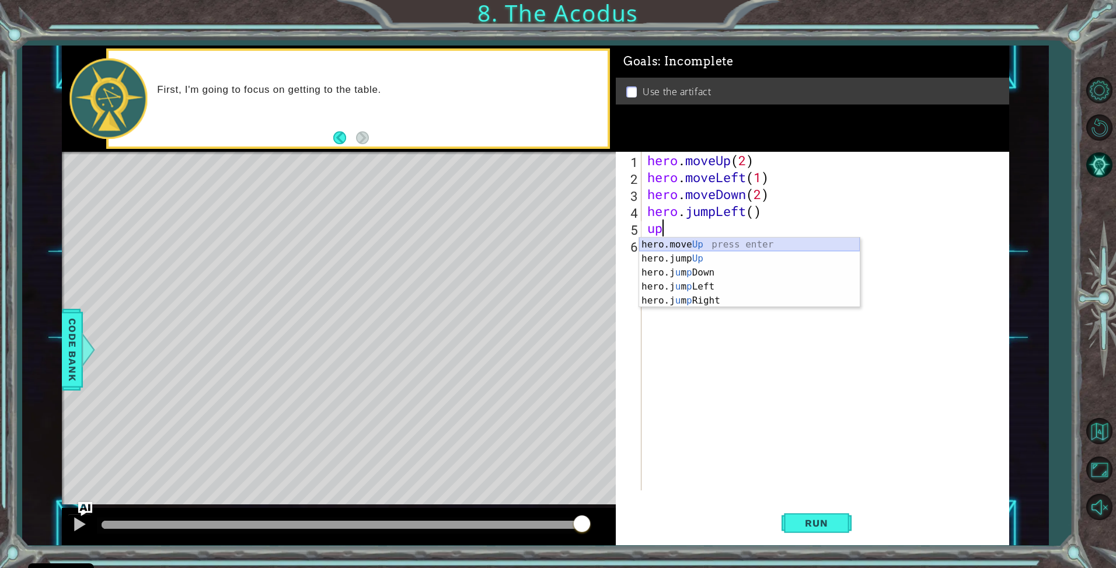
click at [718, 246] on div "hero.move Up press enter hero.jump Up press enter hero.j u m p Down press enter…" at bounding box center [749, 287] width 221 height 98
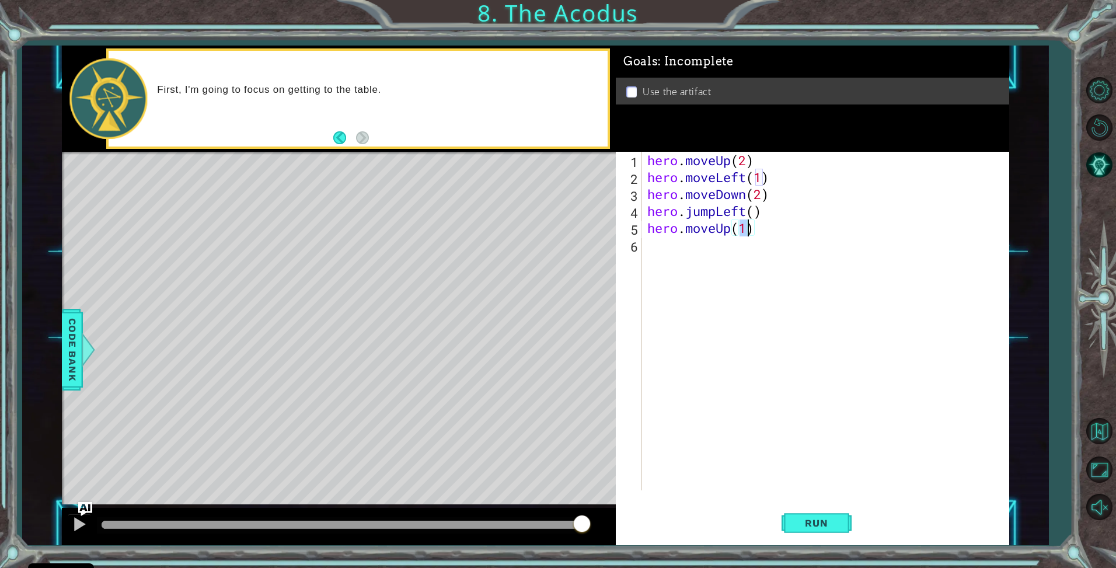
type textarea "hero.moveUp(2)"
click at [721, 246] on div "hero . moveUp ( 2 ) hero . moveLeft ( 1 ) hero . moveDown ( 2 ) hero . jumpLeft…" at bounding box center [828, 338] width 367 height 372
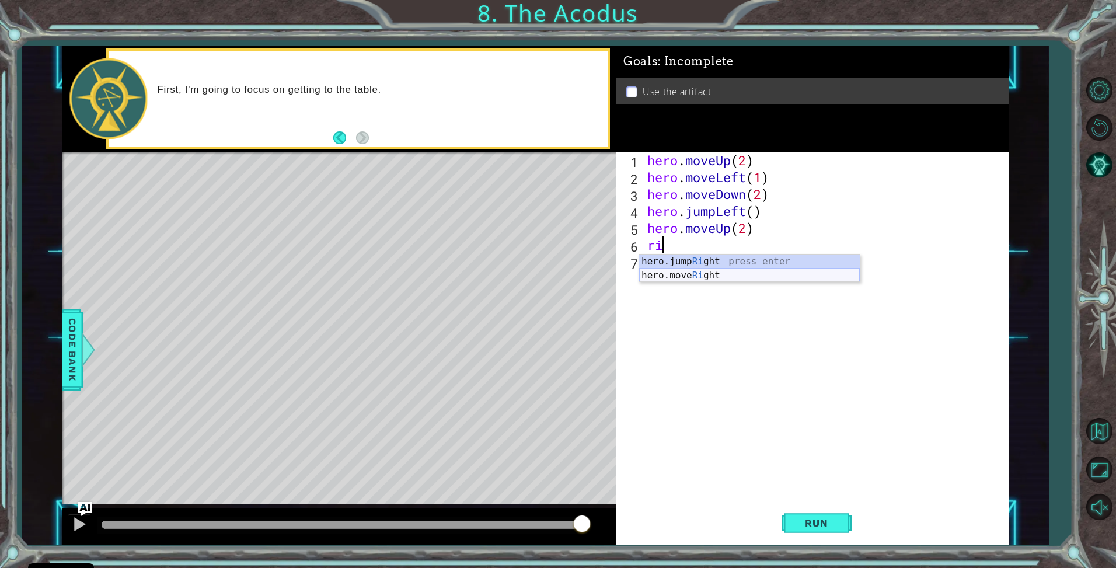
click at [714, 272] on div "hero.jump Ri ght press enter hero.move Ri ght press enter" at bounding box center [749, 283] width 221 height 56
type textarea "hero.moveRight(1)"
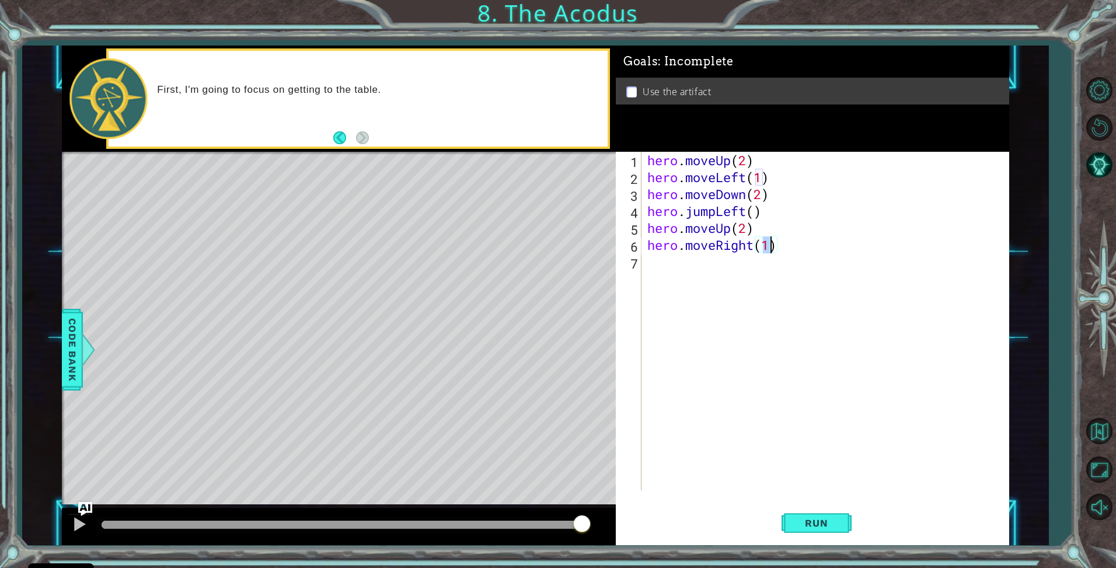
click at [714, 271] on div "hero . moveUp ( 2 ) hero . moveLeft ( 1 ) hero . moveDown ( 2 ) hero . jumpLeft…" at bounding box center [828, 338] width 367 height 372
click at [715, 276] on div "hero. use press enter" at bounding box center [749, 292] width 221 height 42
type textarea "hero.use("artifact")"
click at [786, 522] on button "Run" at bounding box center [817, 523] width 70 height 39
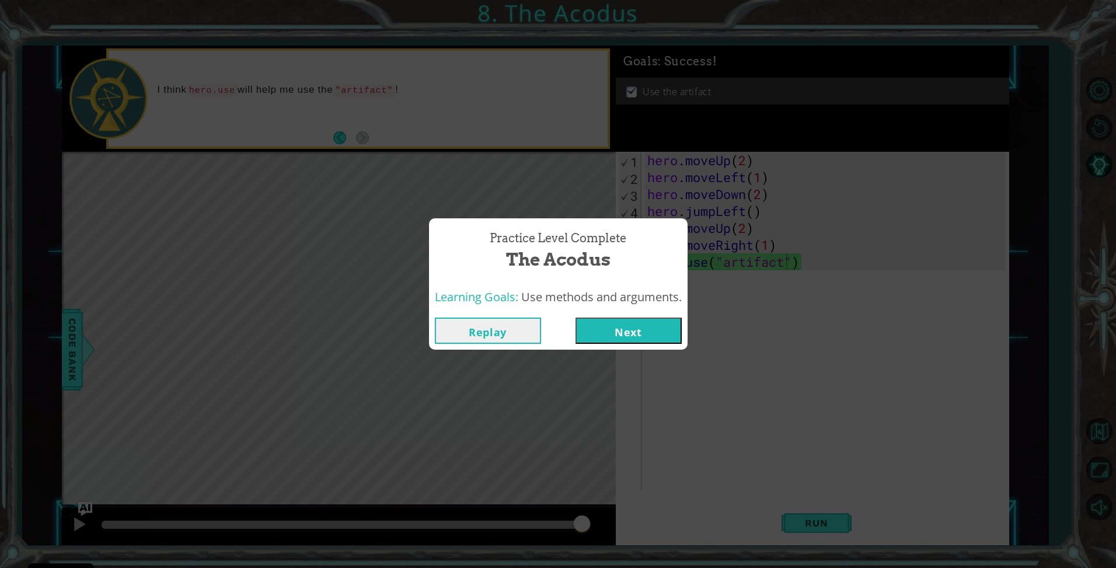
drag, startPoint x: 620, startPoint y: 315, endPoint x: 622, endPoint y: 332, distance: 17.6
click at [620, 322] on div "Replay Next" at bounding box center [558, 331] width 259 height 38
click at [622, 332] on button "Next" at bounding box center [629, 331] width 106 height 26
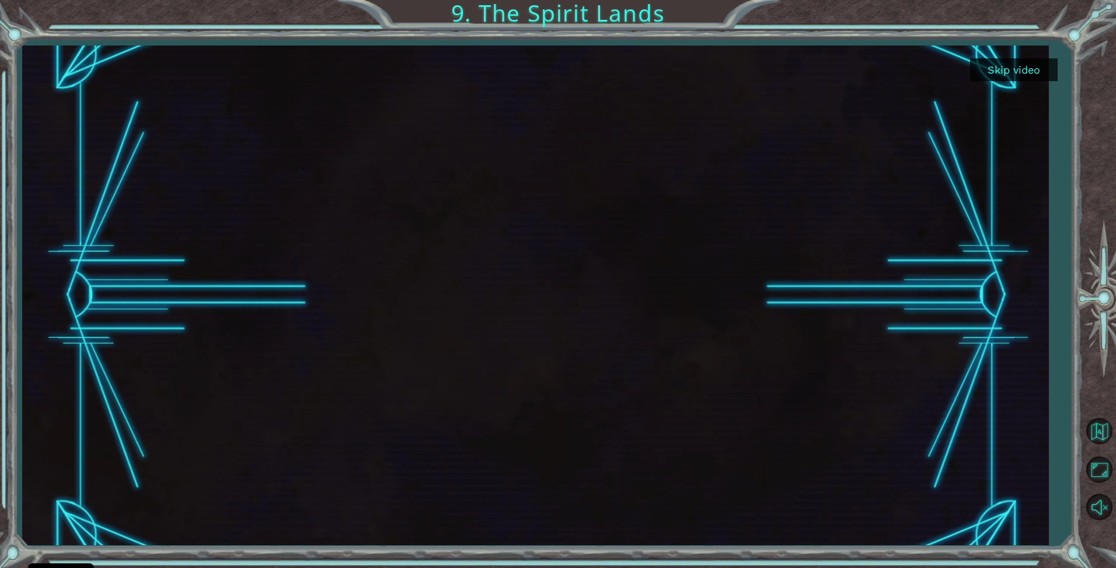
click at [1022, 76] on button "Skip video" at bounding box center [1014, 69] width 88 height 23
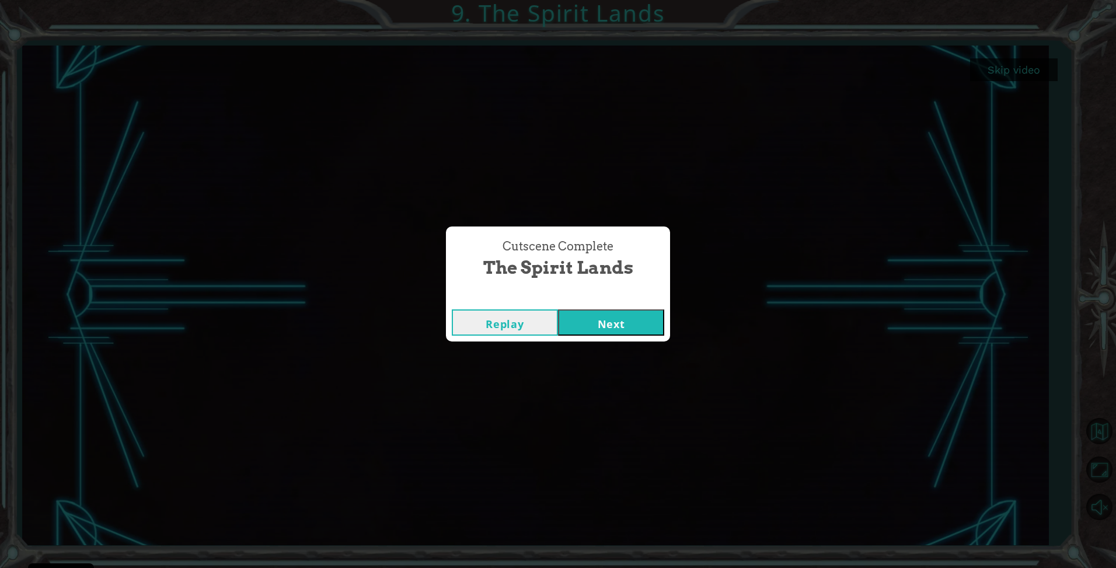
click at [645, 323] on button "Next" at bounding box center [611, 322] width 106 height 26
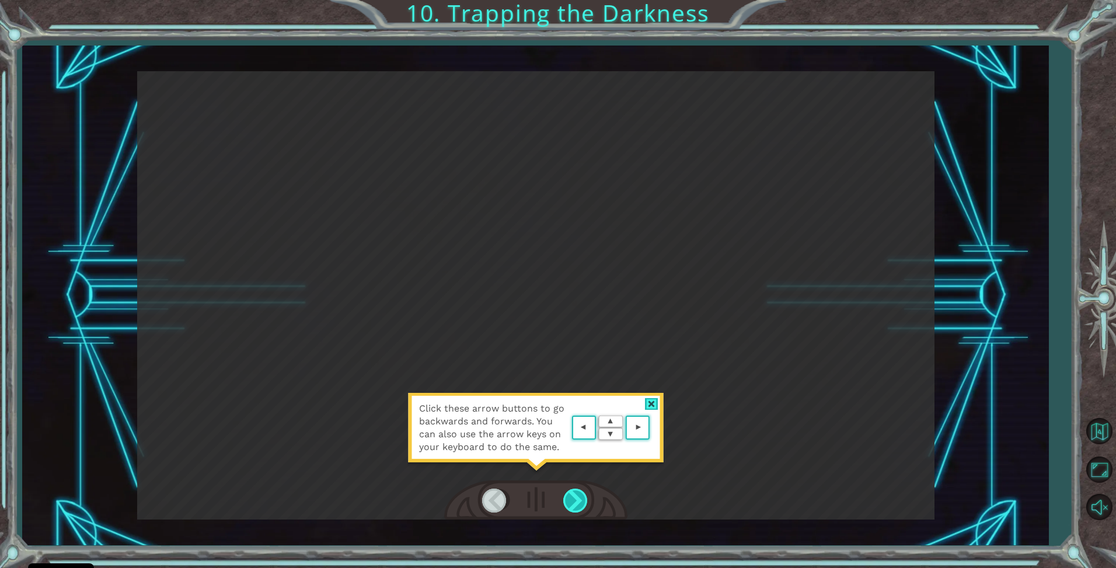
click at [576, 500] on div at bounding box center [576, 501] width 26 height 24
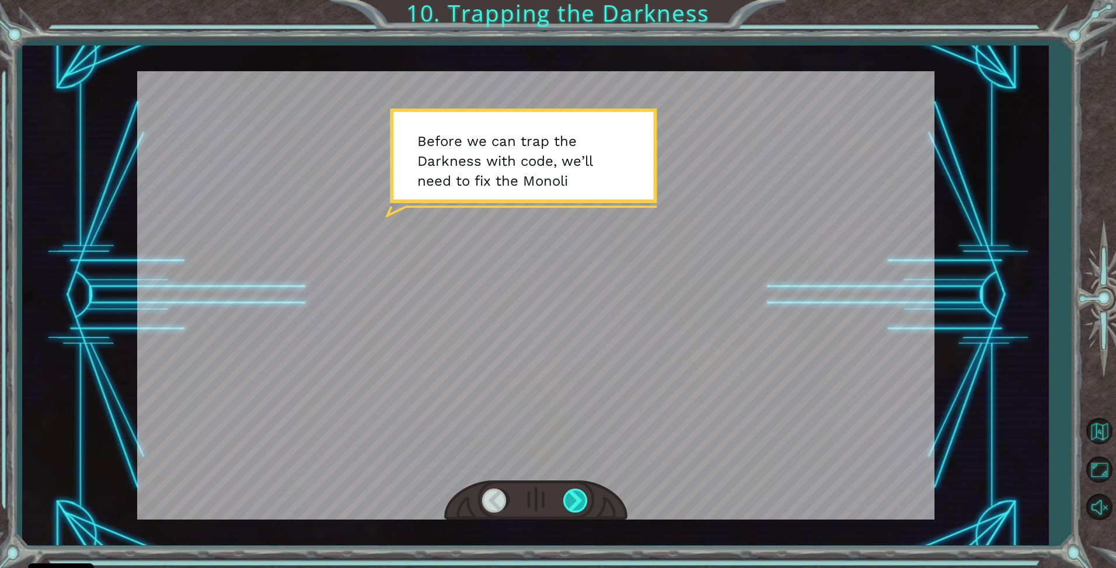
click at [571, 505] on div at bounding box center [576, 501] width 26 height 24
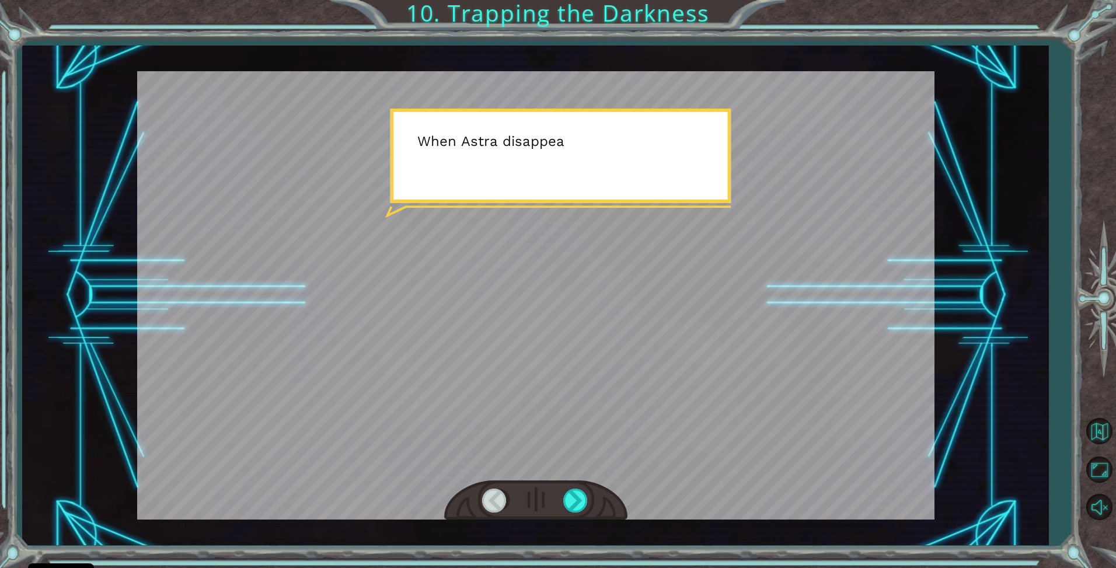
click at [568, 432] on div at bounding box center [535, 295] width 797 height 448
click at [552, 292] on div at bounding box center [535, 295] width 797 height 448
drag, startPoint x: 544, startPoint y: 225, endPoint x: 541, endPoint y: 186, distance: 39.3
click at [543, 203] on div at bounding box center [535, 295] width 797 height 448
drag, startPoint x: 541, startPoint y: 186, endPoint x: 534, endPoint y: 190, distance: 7.3
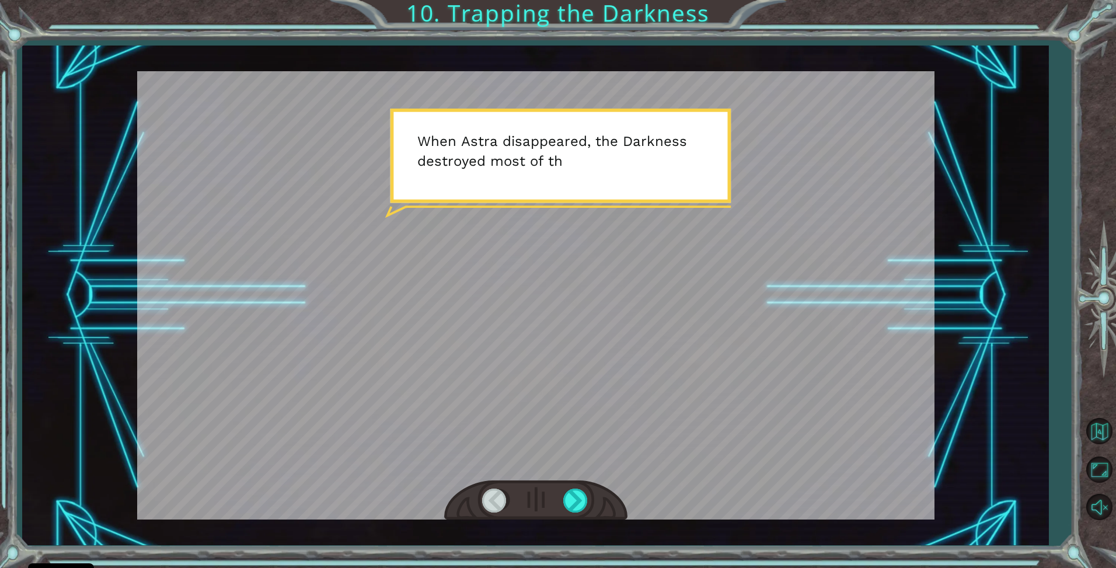
click at [540, 186] on div at bounding box center [535, 295] width 797 height 448
click at [583, 501] on div at bounding box center [576, 501] width 26 height 24
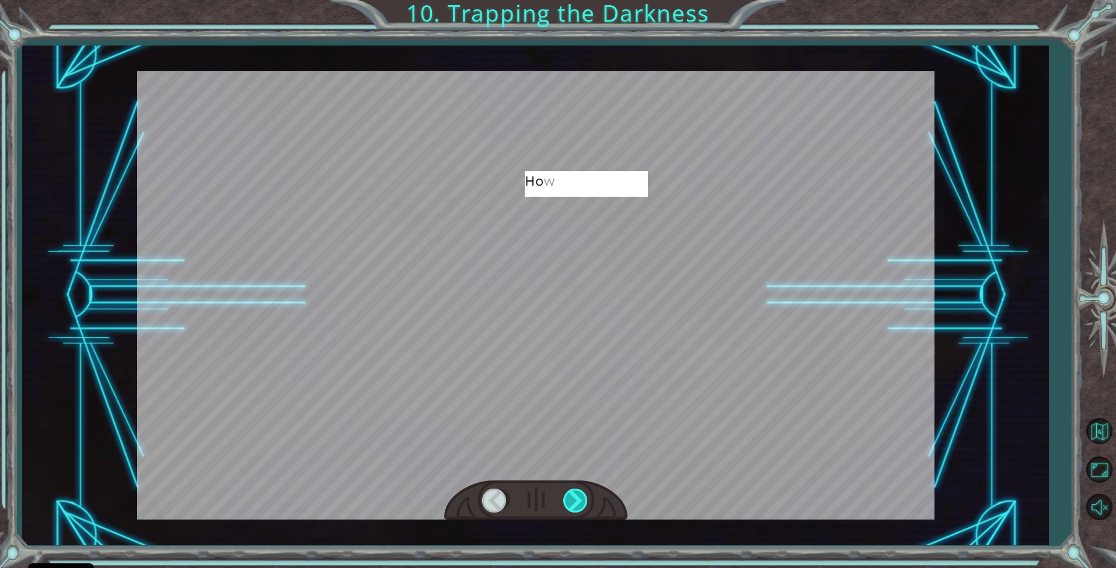
click at [583, 501] on div at bounding box center [576, 501] width 26 height 24
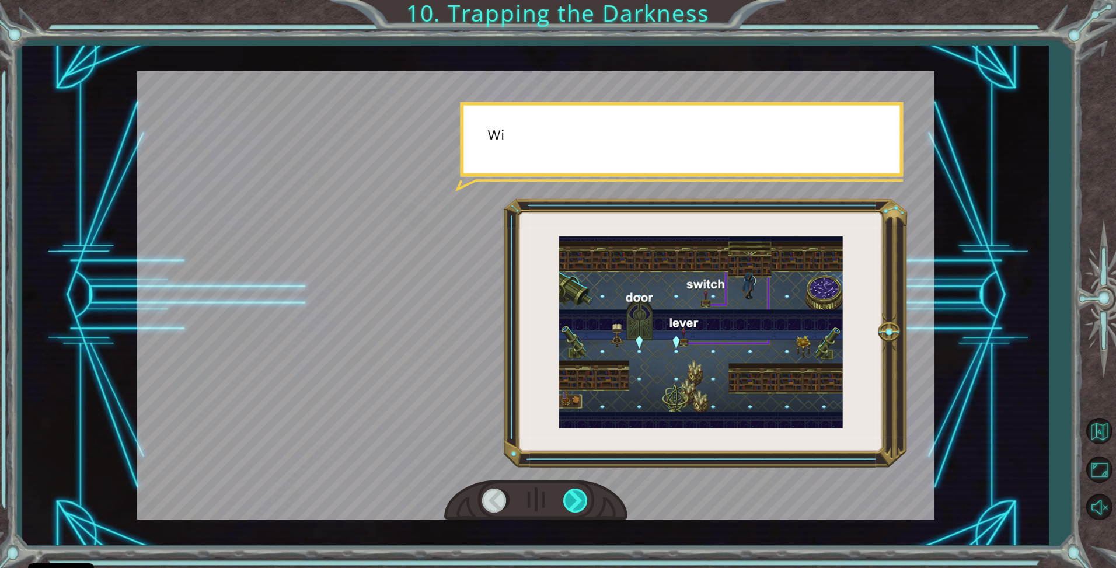
click at [583, 501] on div at bounding box center [576, 501] width 26 height 24
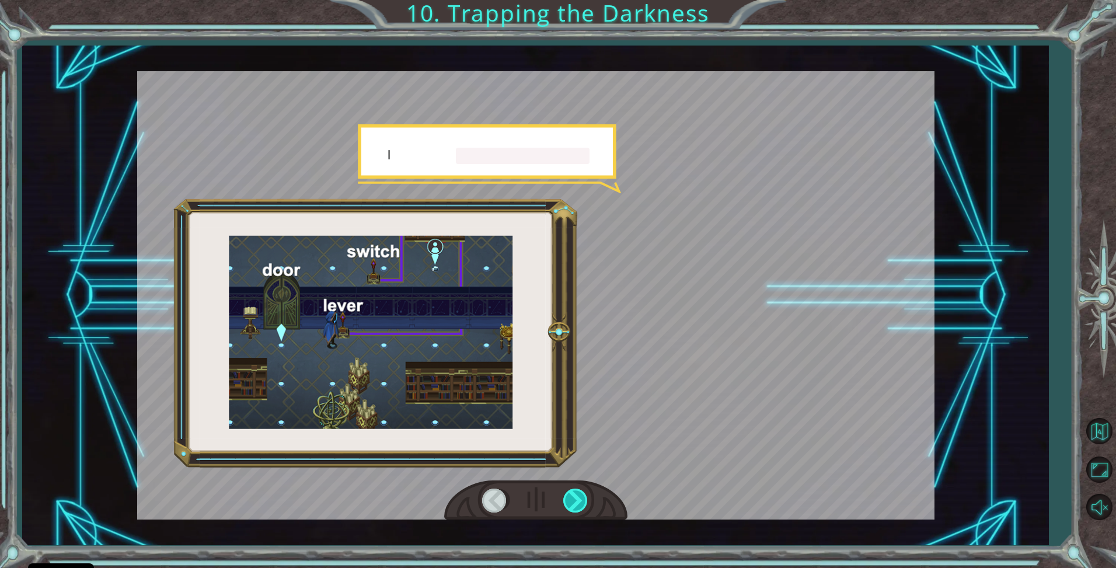
click at [582, 503] on div at bounding box center [576, 501] width 26 height 24
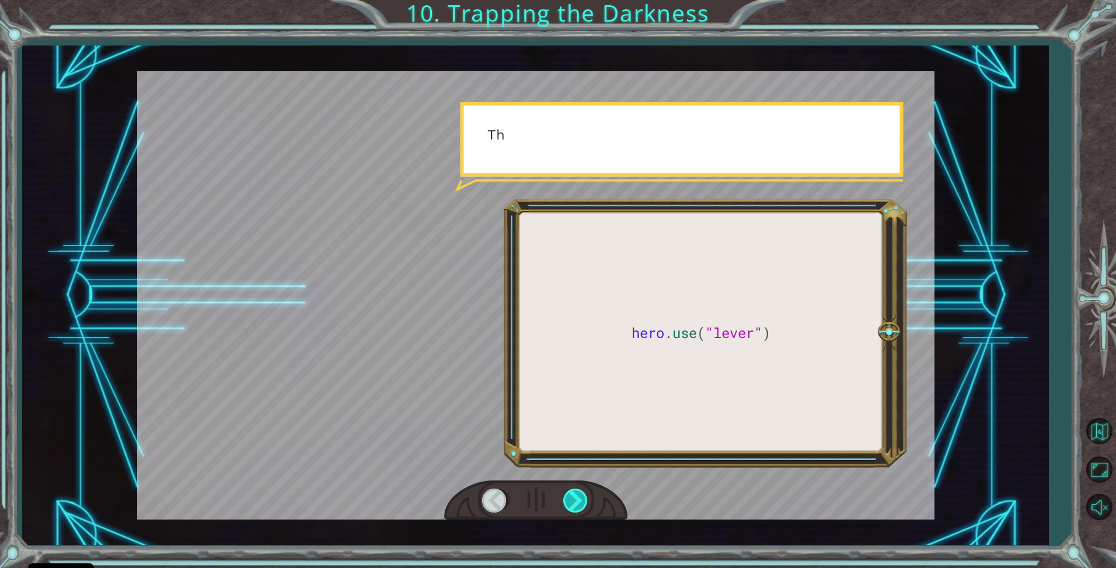
click at [582, 503] on div at bounding box center [576, 501] width 26 height 24
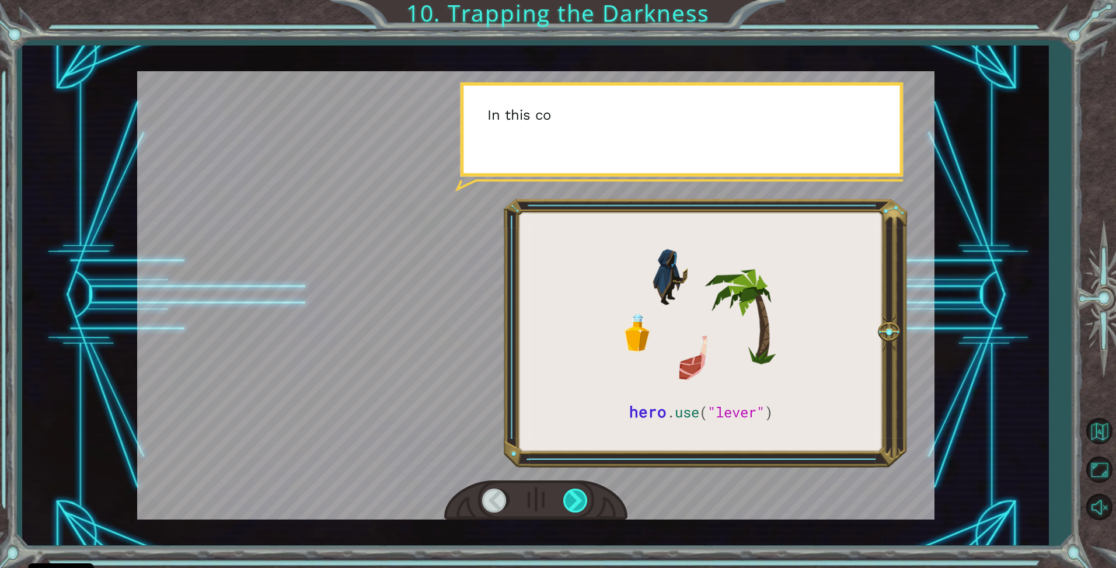
click at [581, 503] on div at bounding box center [576, 501] width 26 height 24
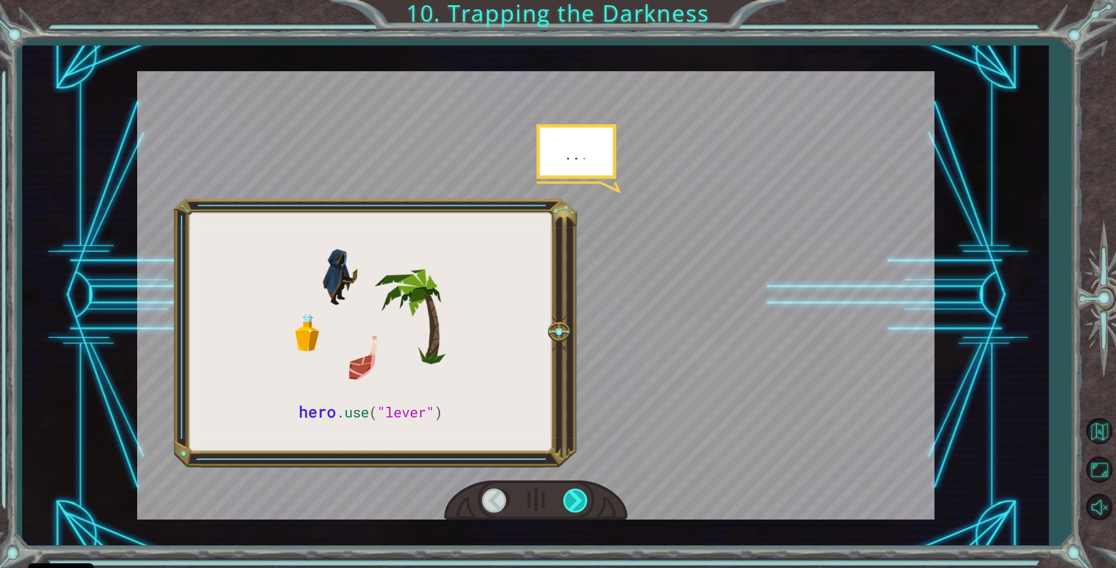
click at [581, 503] on div at bounding box center [576, 501] width 26 height 24
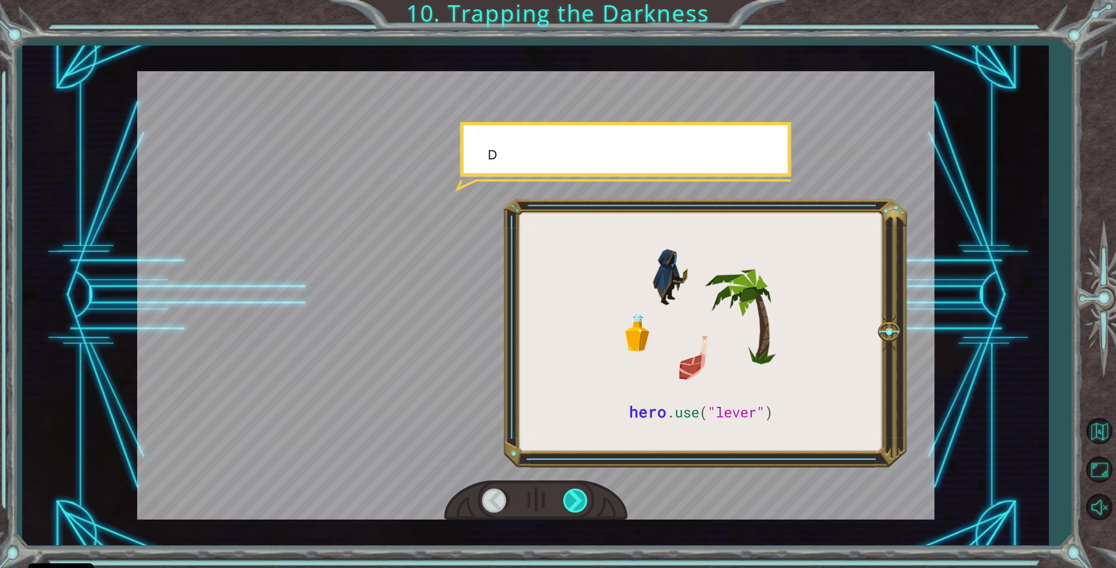
click at [581, 503] on div at bounding box center [576, 501] width 26 height 24
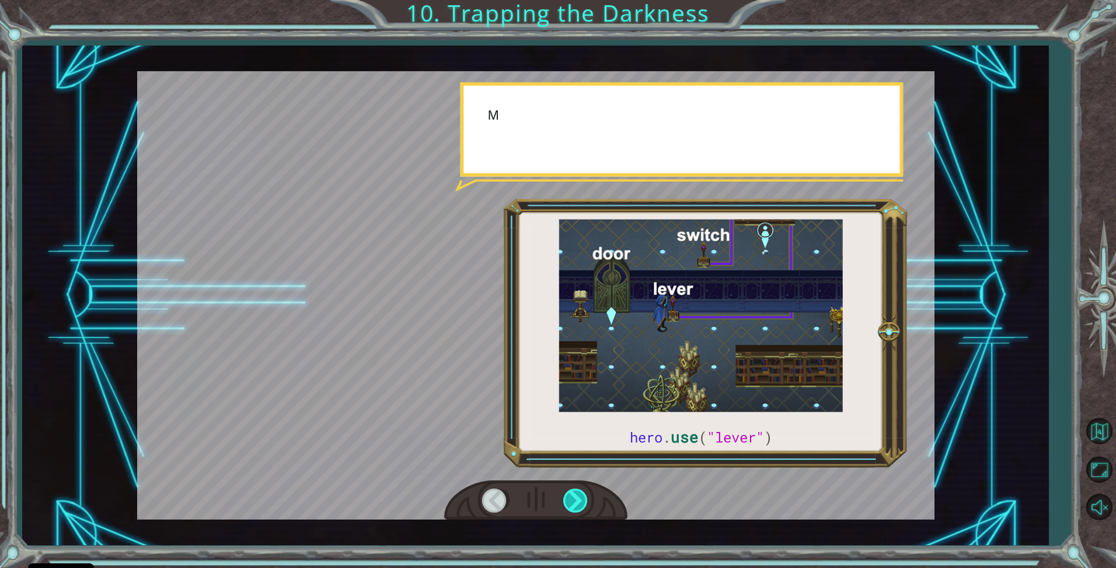
click at [581, 503] on div at bounding box center [576, 501] width 26 height 24
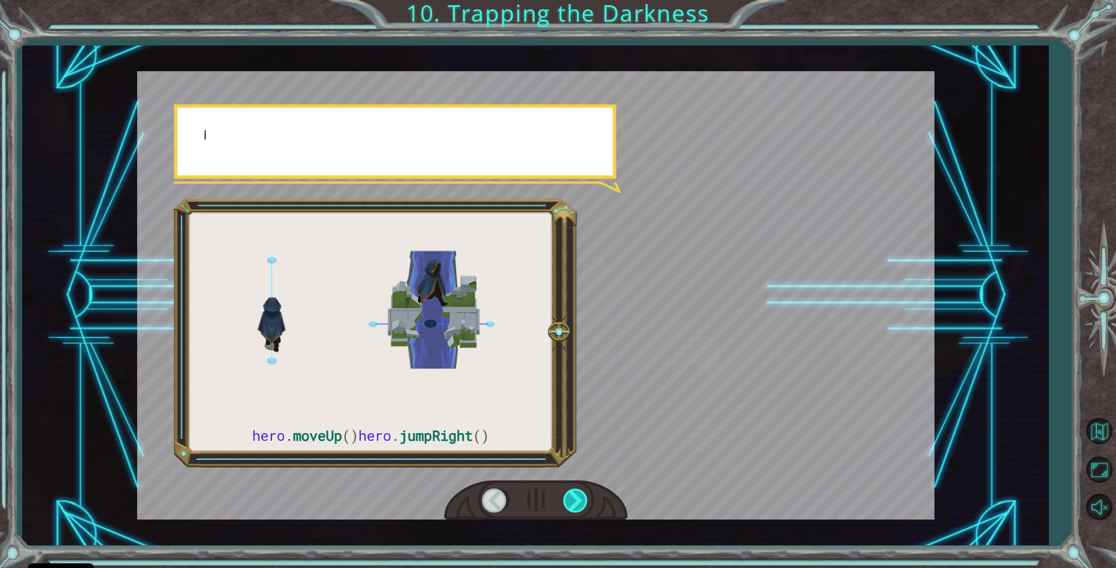
click at [581, 503] on div at bounding box center [576, 501] width 26 height 24
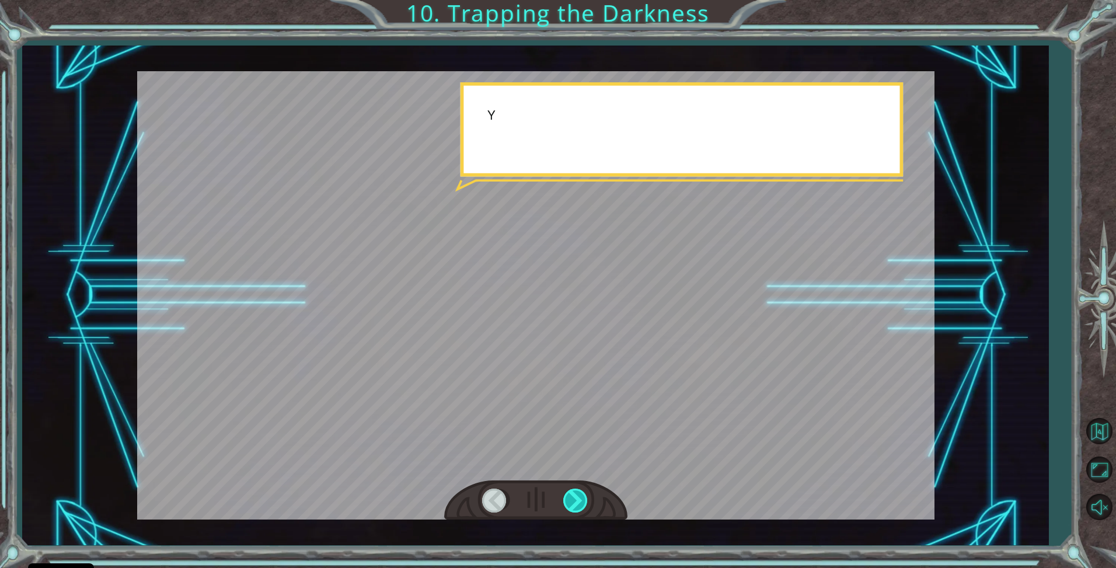
click at [581, 503] on div at bounding box center [576, 501] width 26 height 24
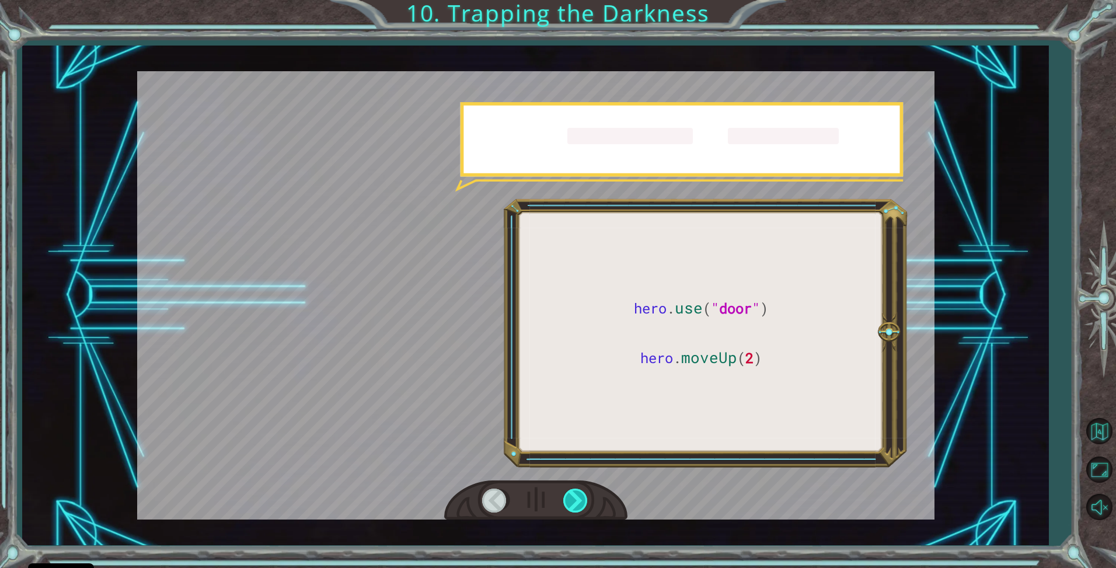
click at [581, 503] on div at bounding box center [576, 501] width 26 height 24
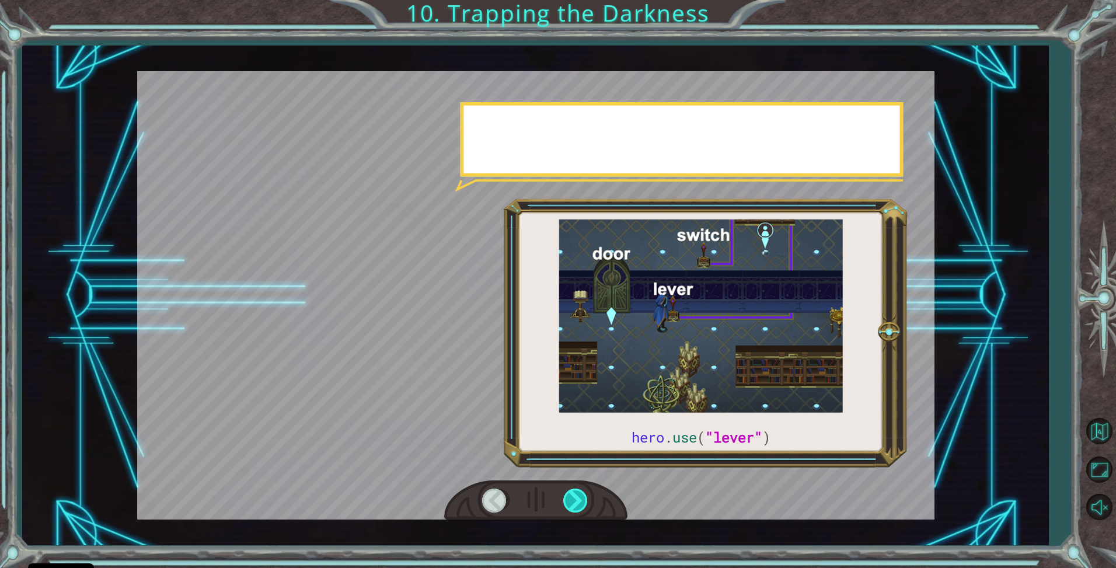
click at [581, 503] on div at bounding box center [576, 501] width 26 height 24
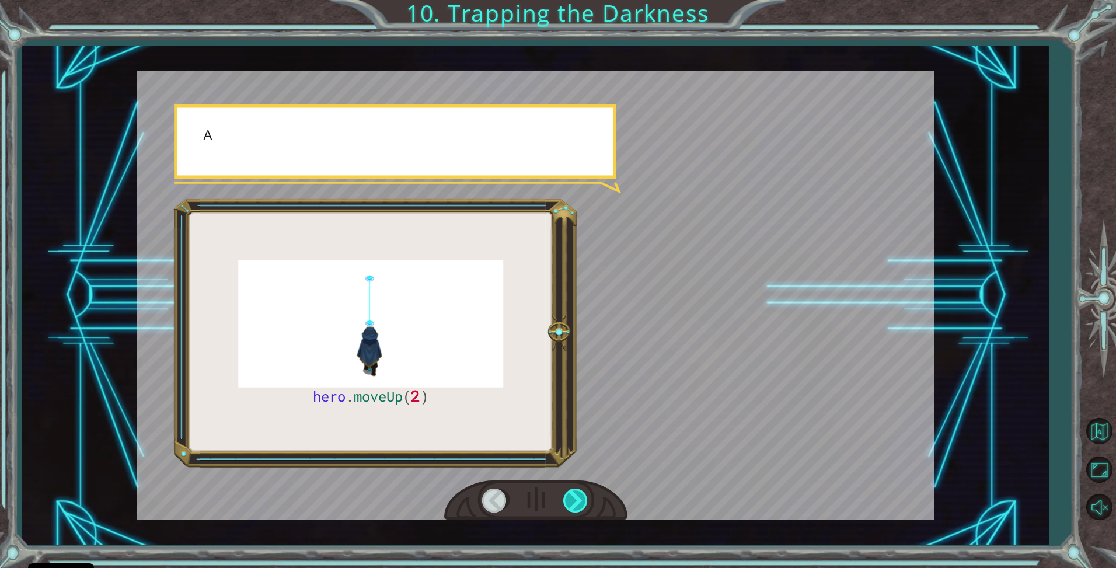
click at [581, 503] on div at bounding box center [576, 501] width 26 height 24
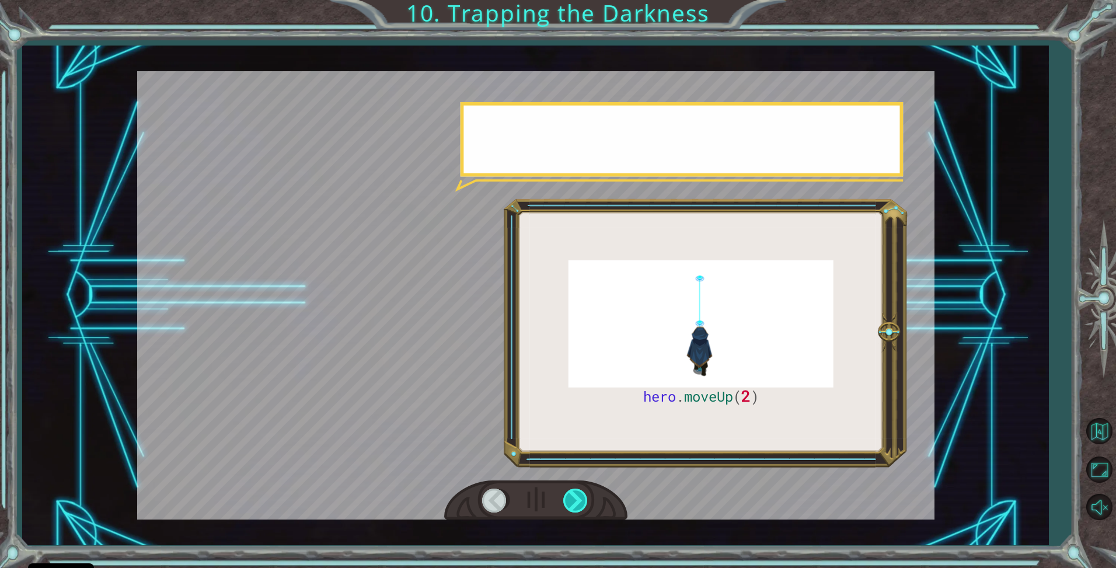
click at [581, 503] on div at bounding box center [576, 501] width 26 height 24
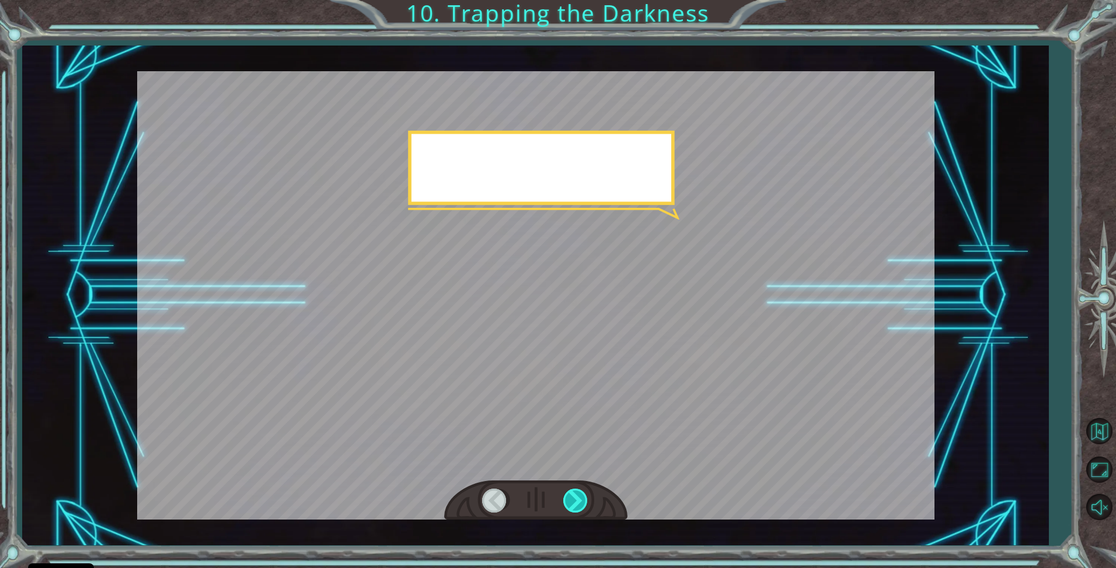
click at [581, 503] on div at bounding box center [576, 501] width 26 height 24
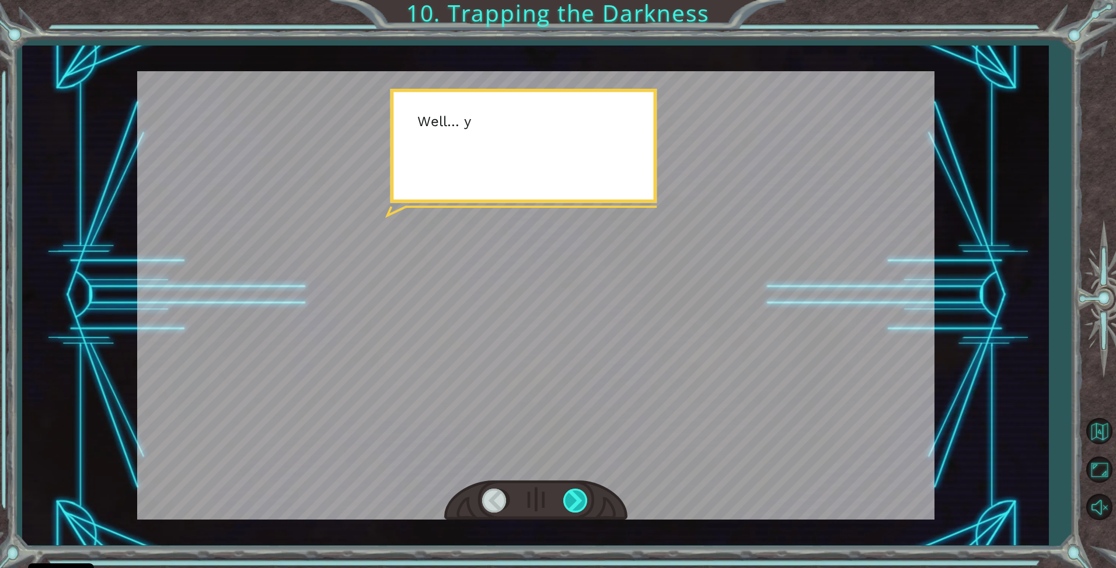
click at [581, 503] on div at bounding box center [576, 501] width 26 height 24
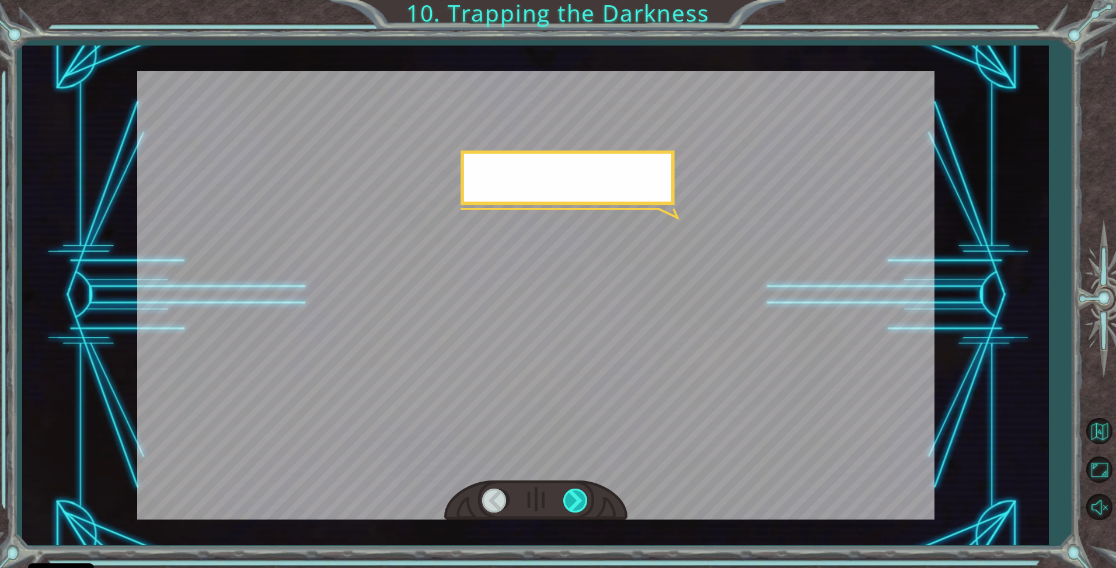
click at [581, 503] on div at bounding box center [576, 501] width 26 height 24
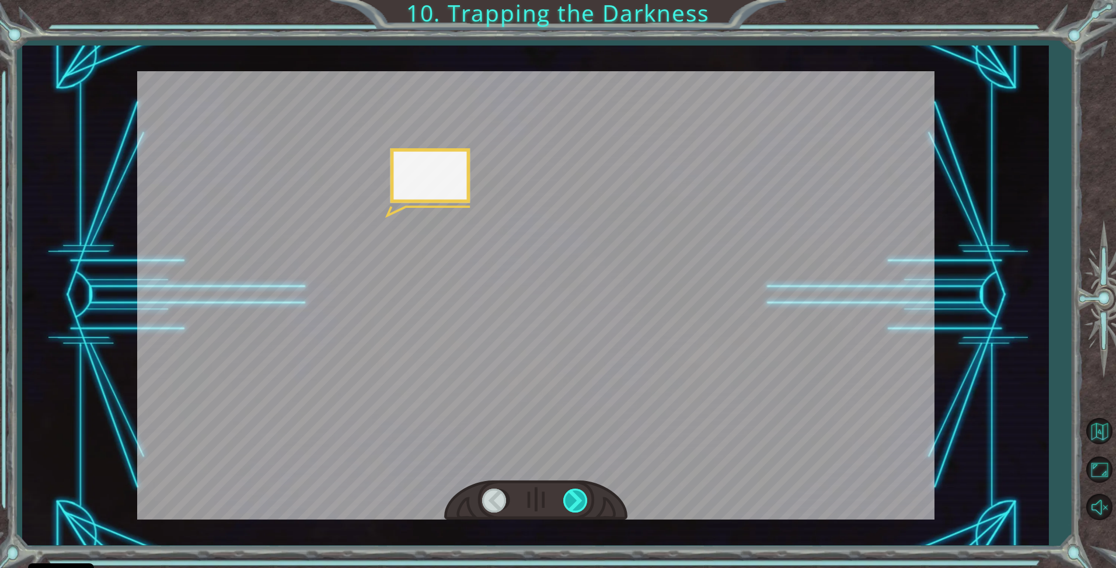
click at [581, 503] on div at bounding box center [576, 501] width 26 height 24
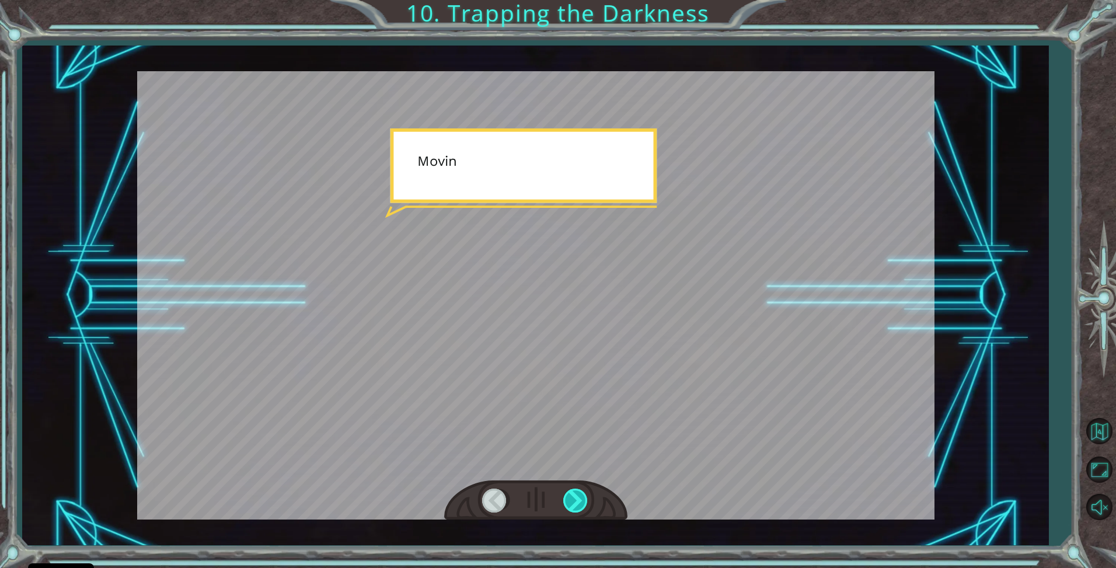
click at [581, 503] on div at bounding box center [576, 501] width 26 height 24
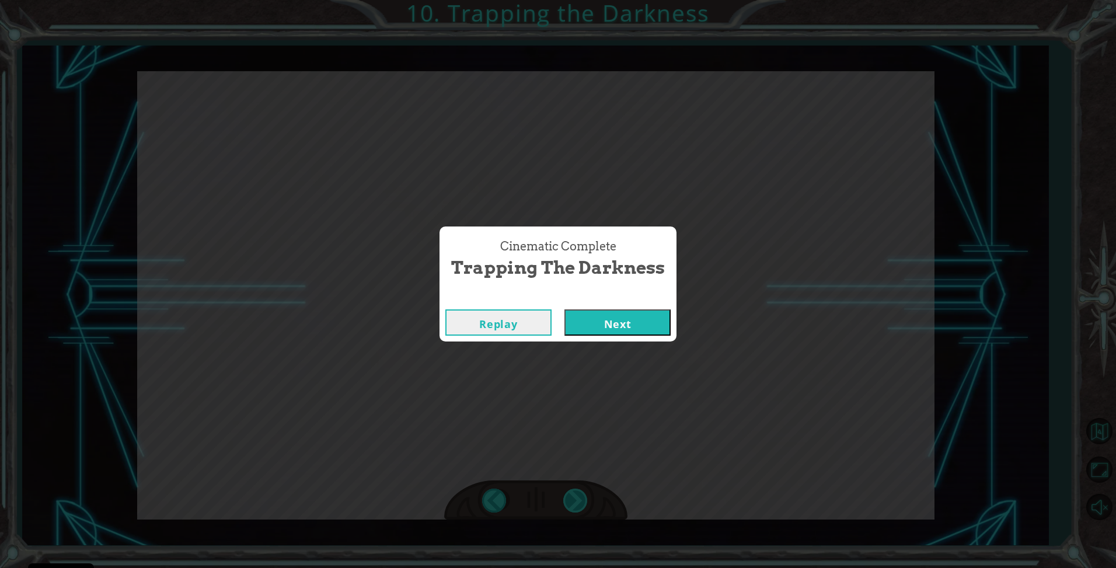
click at [581, 503] on div "Cinematic Complete Trapping the Darkness Replay Next" at bounding box center [558, 284] width 1116 height 568
click at [623, 336] on div "Replay Next" at bounding box center [558, 323] width 237 height 38
click at [620, 330] on button "Next" at bounding box center [617, 322] width 106 height 26
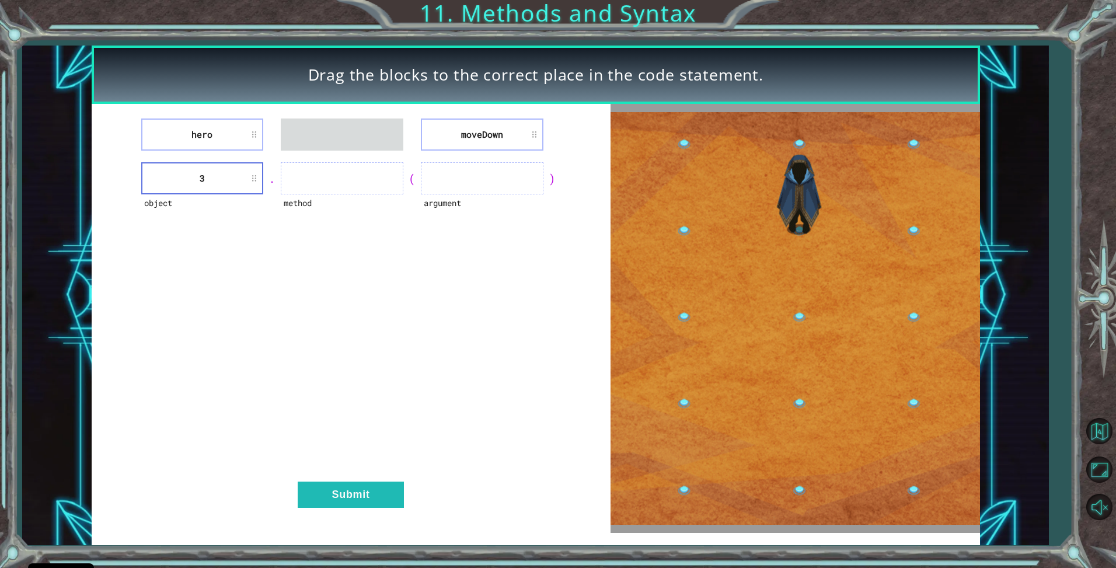
click at [219, 175] on li "3" at bounding box center [202, 178] width 123 height 32
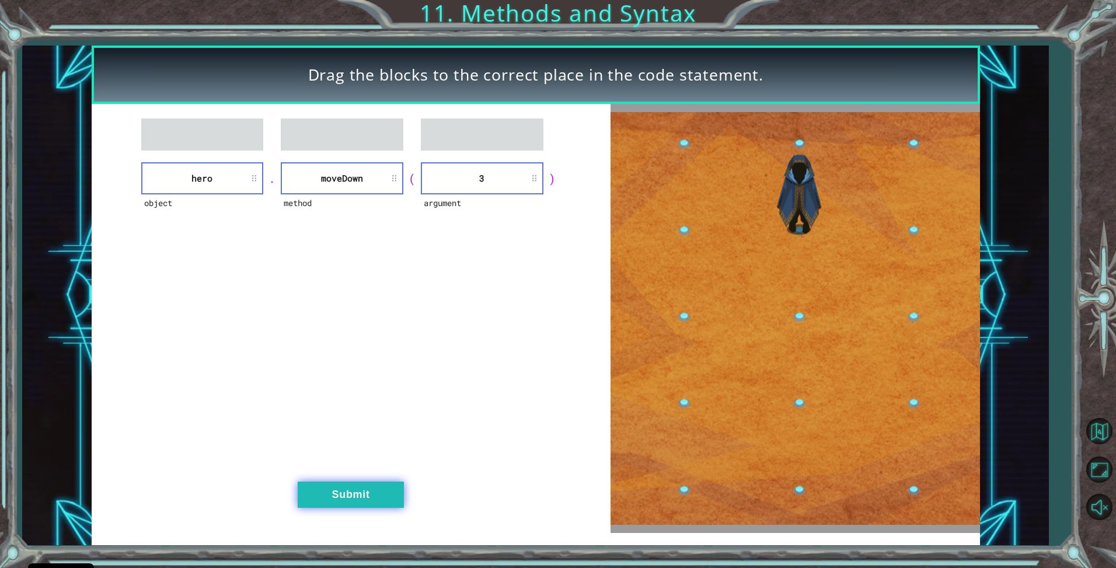
click at [387, 504] on button "Submit" at bounding box center [351, 495] width 106 height 26
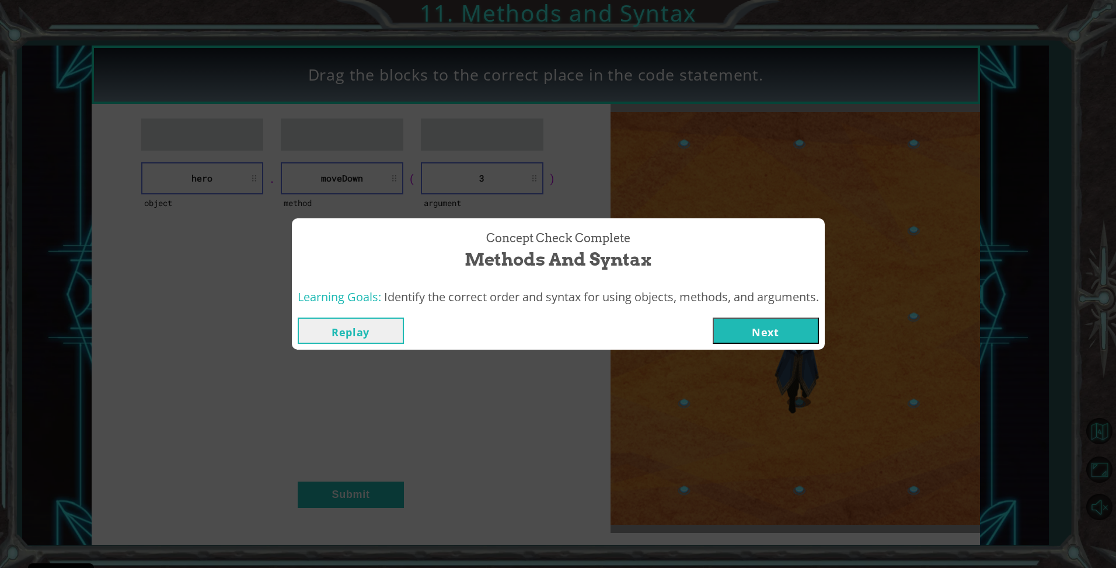
click at [800, 333] on button "Next" at bounding box center [766, 331] width 106 height 26
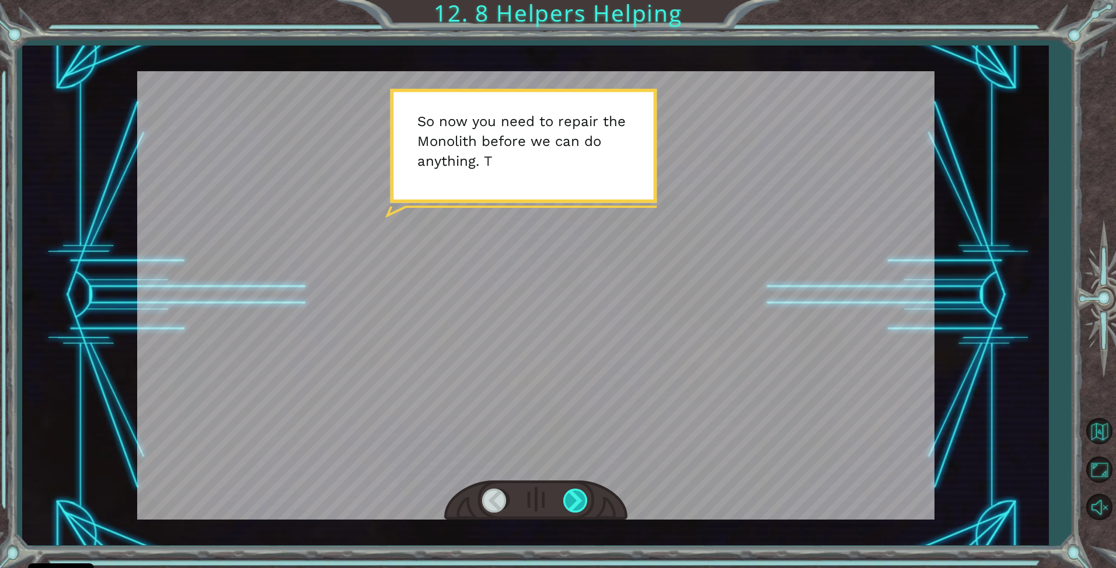
click at [583, 505] on div at bounding box center [576, 501] width 26 height 24
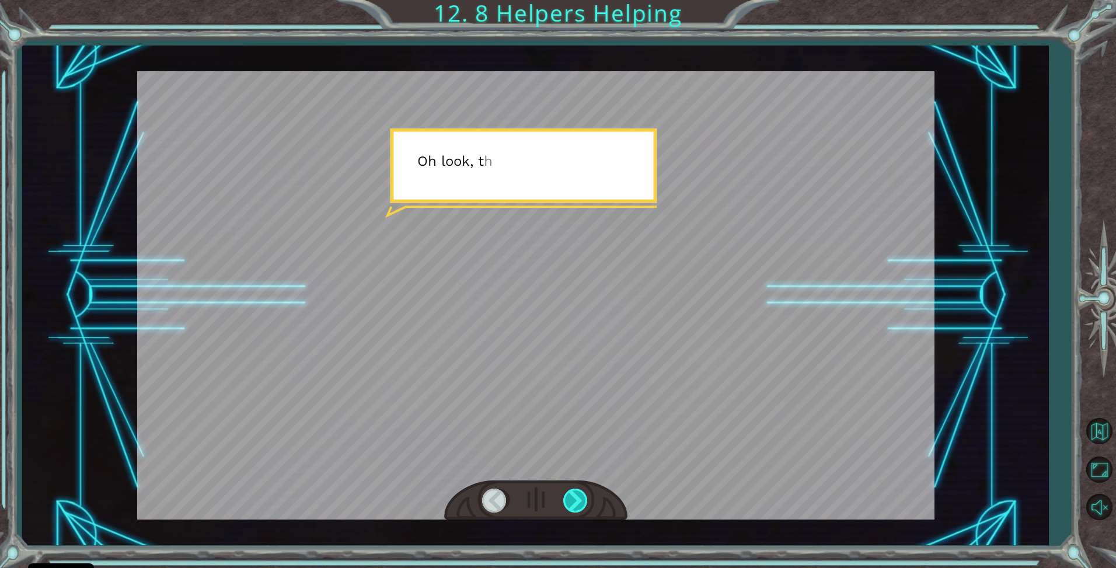
click at [583, 505] on div at bounding box center [576, 501] width 26 height 24
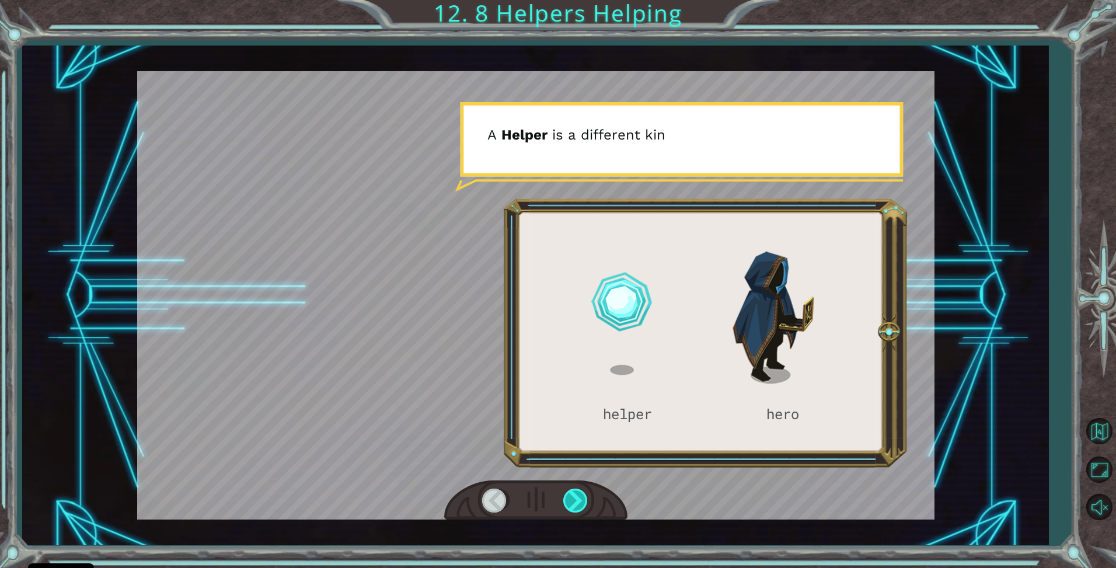
click at [583, 505] on div at bounding box center [576, 501] width 26 height 24
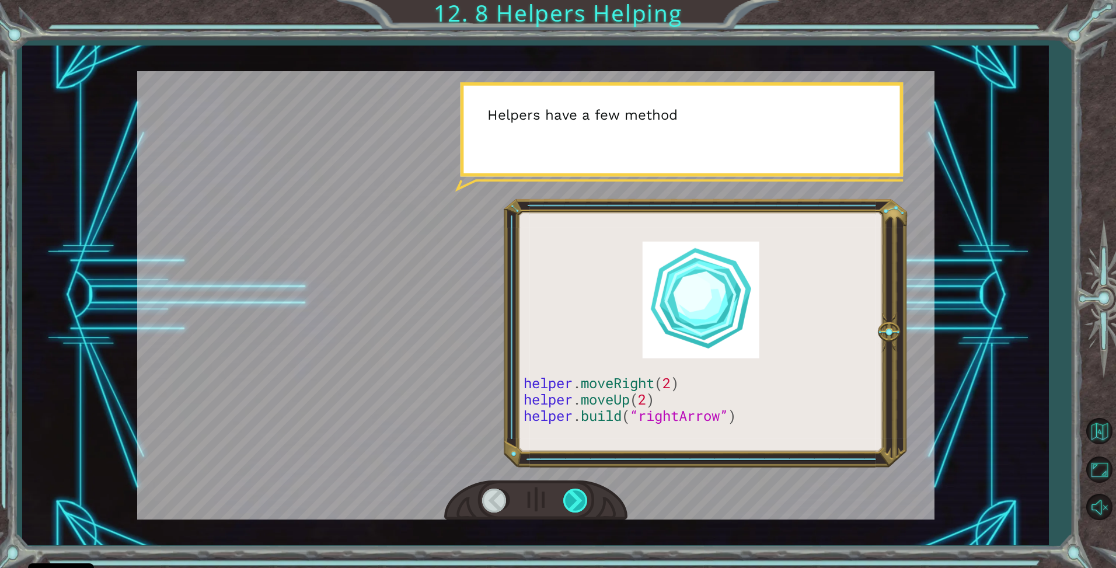
click at [583, 505] on div at bounding box center [576, 501] width 26 height 24
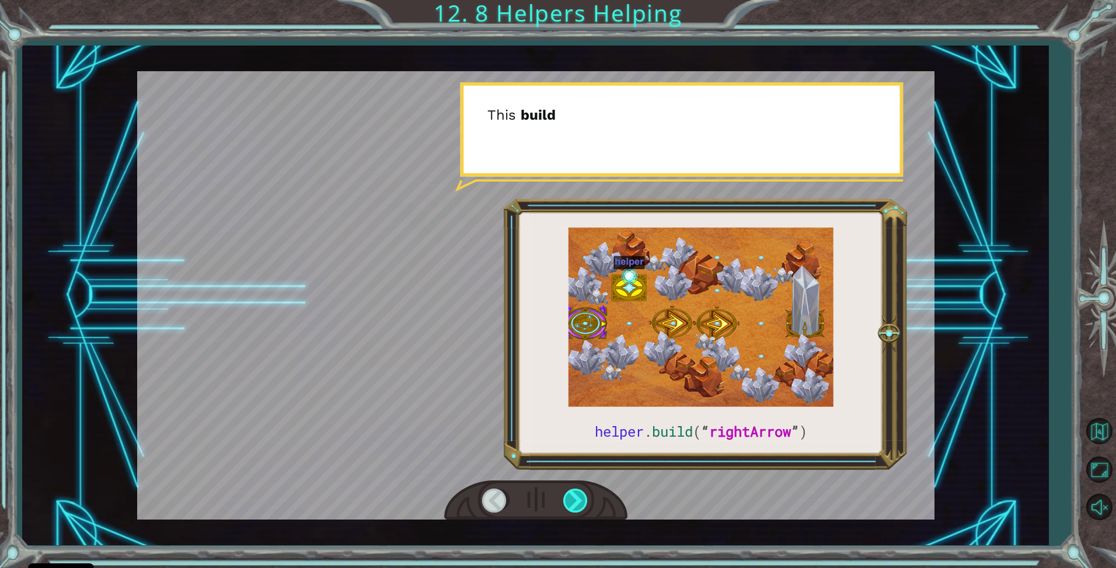
click at [583, 505] on div at bounding box center [576, 501] width 26 height 24
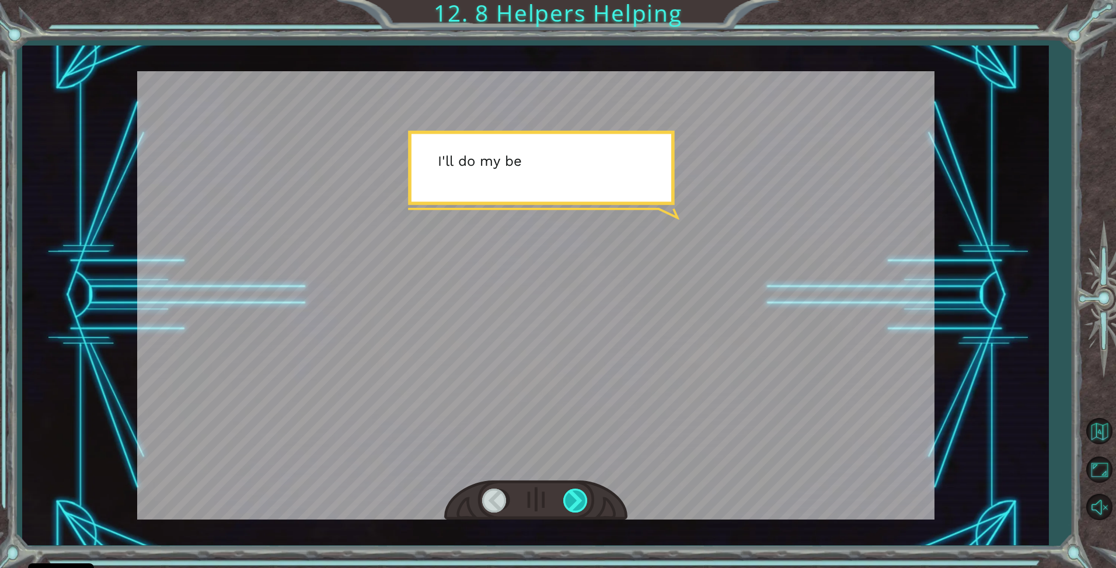
click at [583, 505] on div at bounding box center [576, 501] width 26 height 24
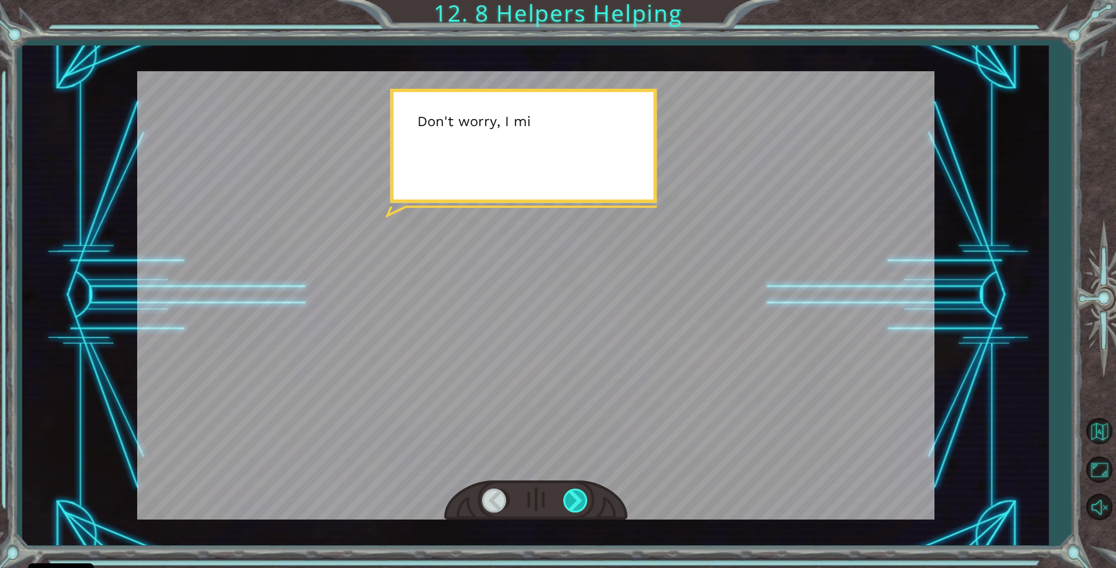
click at [583, 505] on div at bounding box center [576, 501] width 26 height 24
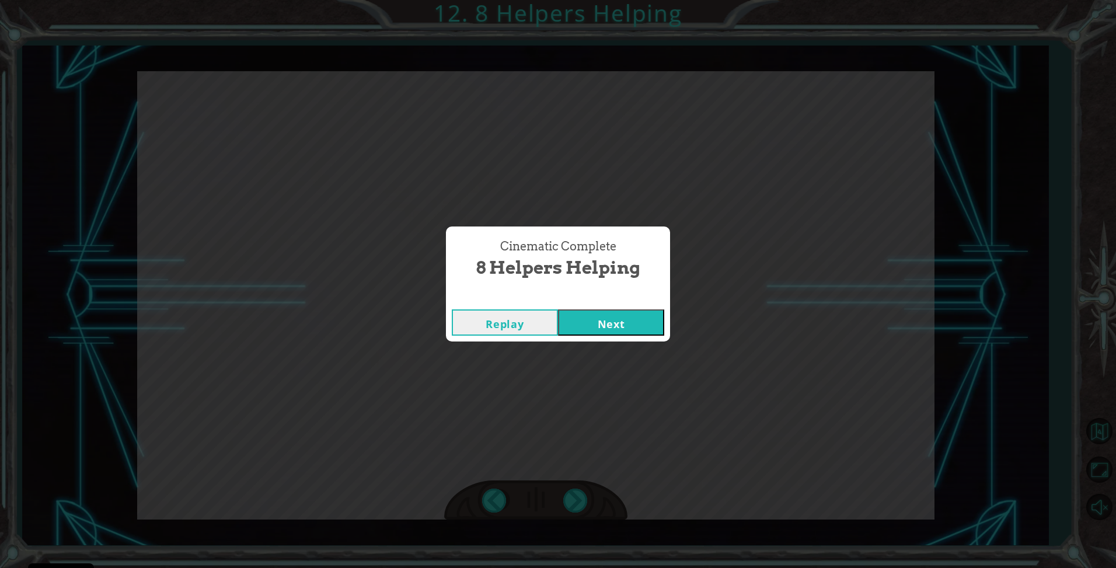
click at [601, 309] on button "Next" at bounding box center [611, 322] width 106 height 26
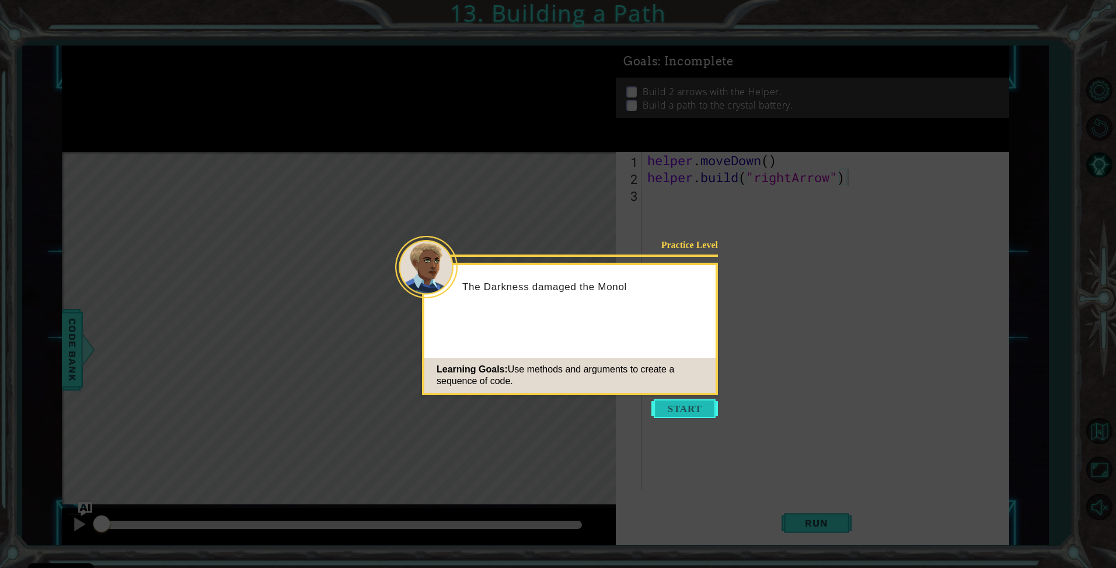
click at [681, 417] on button "Start" at bounding box center [684, 408] width 67 height 19
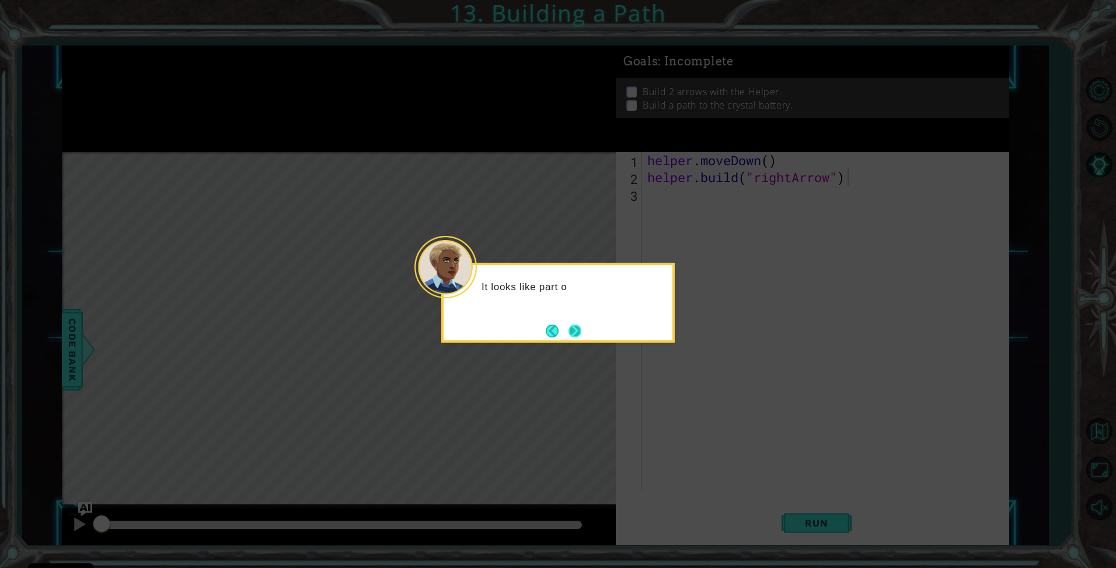
click at [579, 325] on button "Next" at bounding box center [575, 331] width 13 height 13
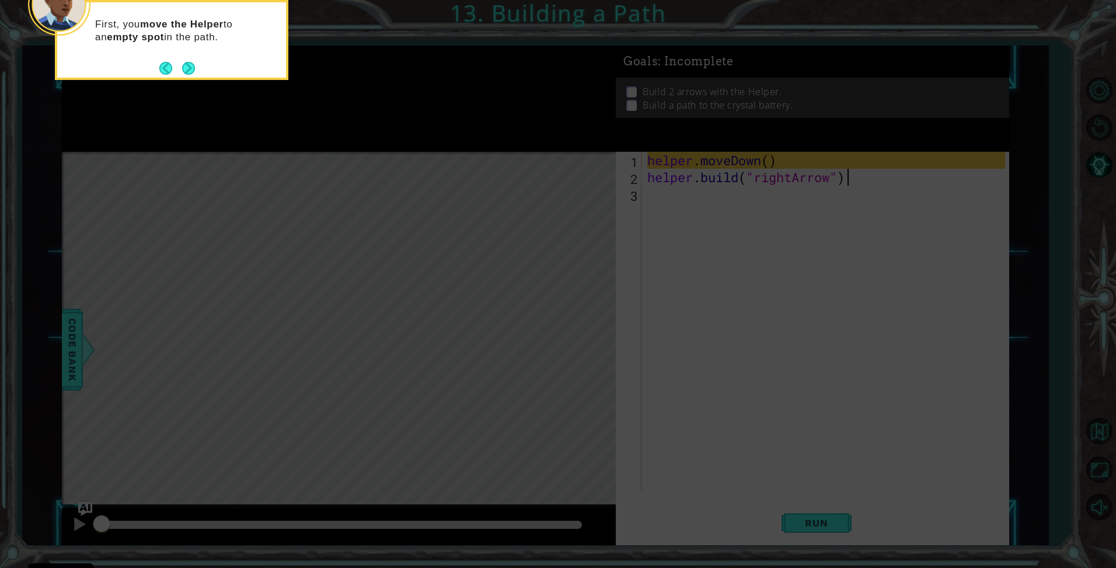
click at [189, 69] on button "Next" at bounding box center [188, 68] width 13 height 13
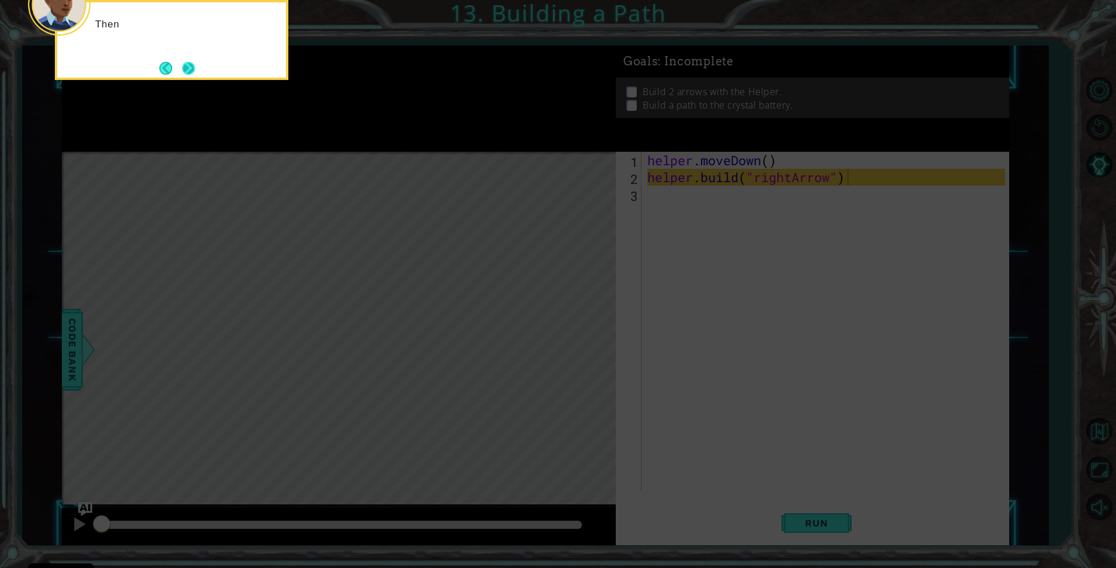
click at [190, 70] on button "Next" at bounding box center [188, 68] width 13 height 13
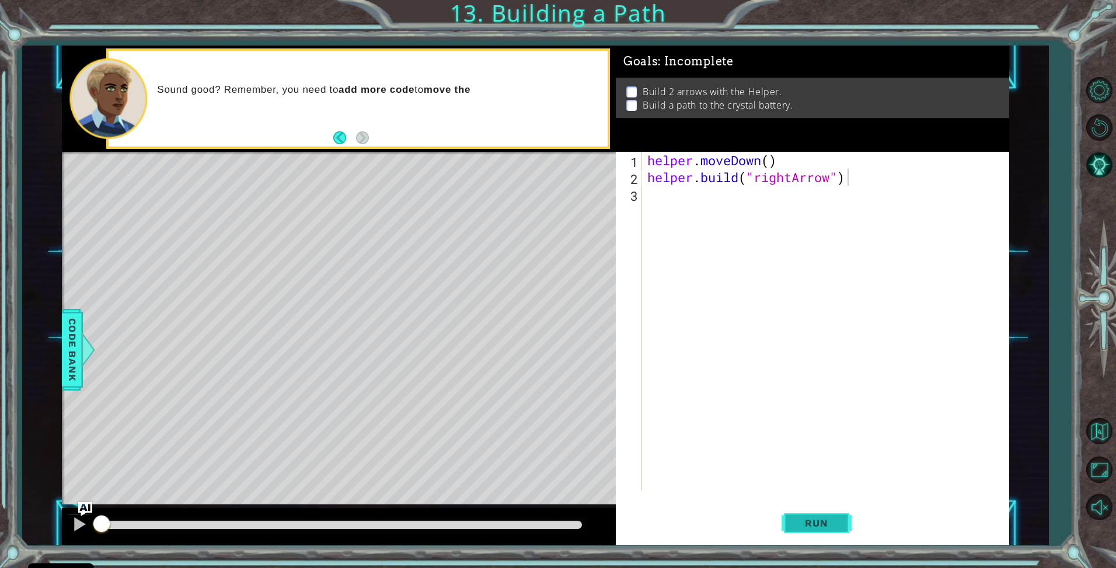
click at [797, 514] on button "Run" at bounding box center [817, 523] width 70 height 39
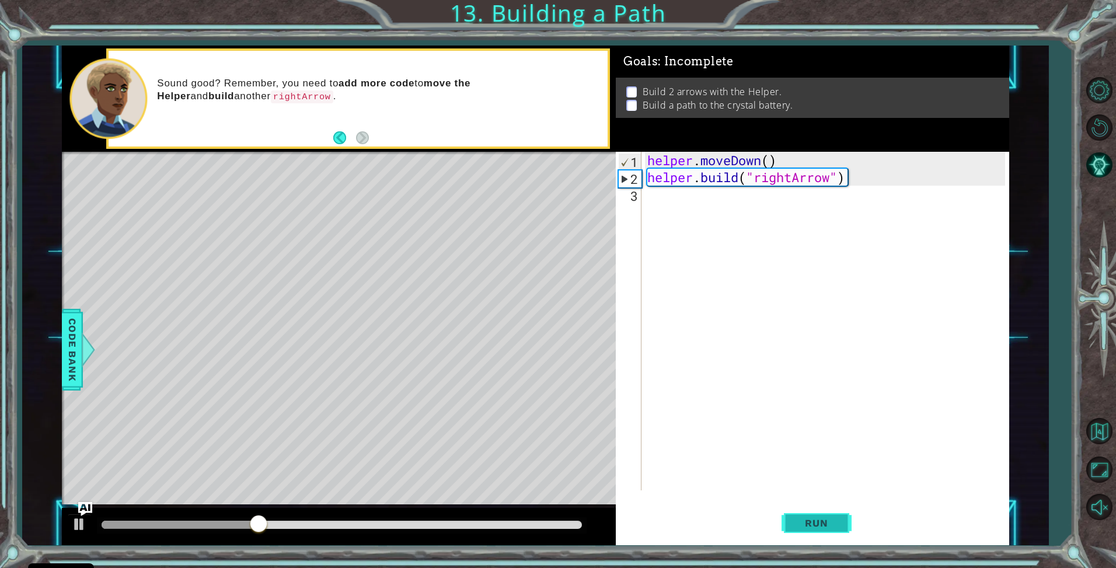
click at [811, 514] on button "Run" at bounding box center [817, 523] width 70 height 39
click at [655, 204] on div "helper . moveDown ( ) helper . build ( "rightArrow" )" at bounding box center [828, 338] width 367 height 372
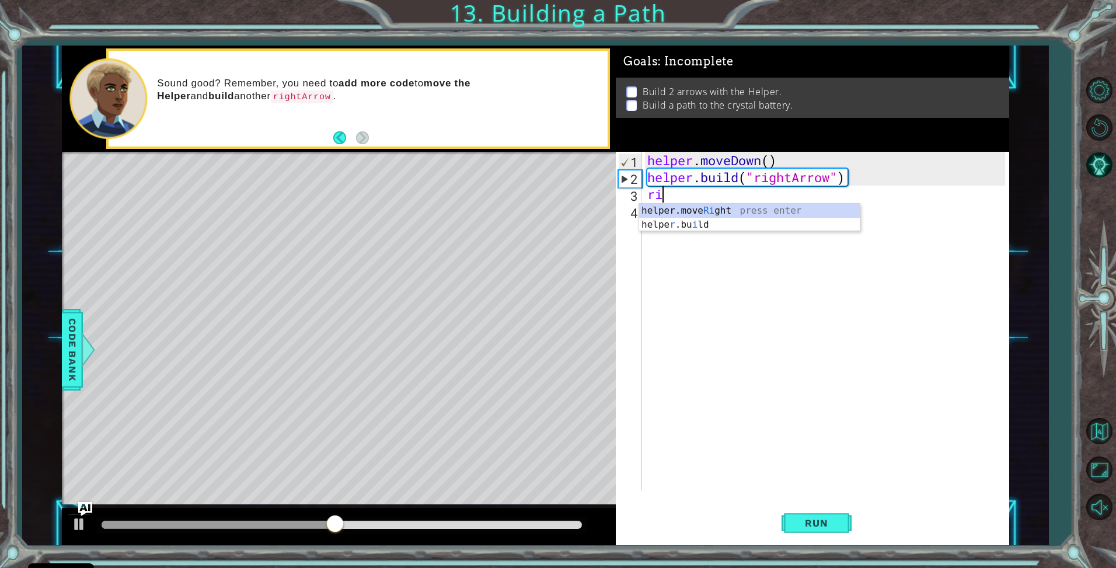
click at [655, 204] on div "helper.move Ri ght press enter helpe r .bu i ld press enter" at bounding box center [749, 232] width 221 height 56
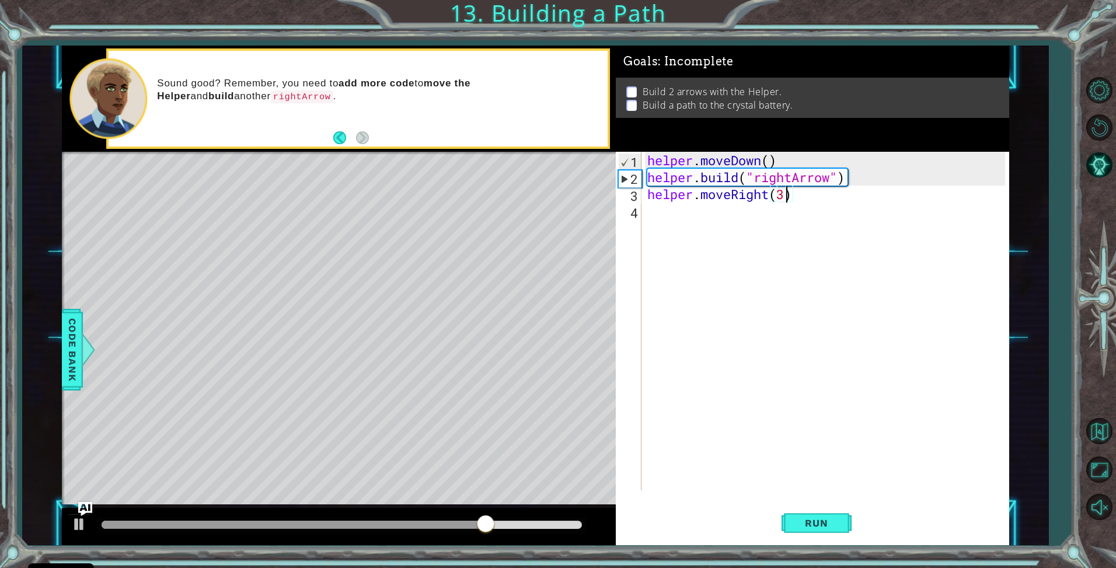
scroll to position [0, 6]
click at [813, 523] on span "Run" at bounding box center [816, 523] width 46 height 12
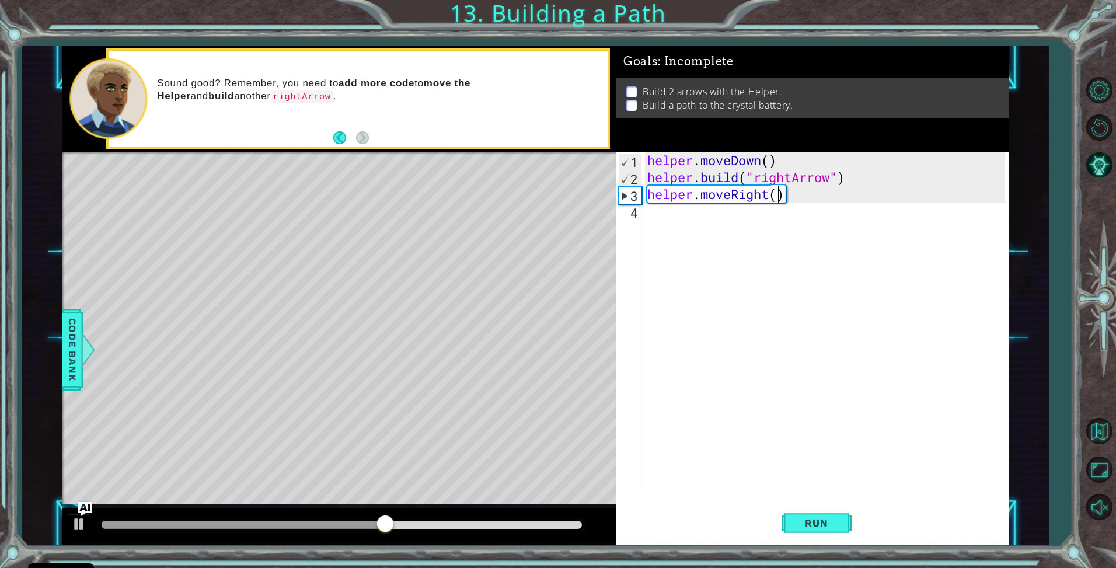
type textarea "helper.moveRight(1)"
click at [681, 225] on div "helper . moveDown ( ) helper . build ( "rightArrow" ) helper . moveRight ( 1 )" at bounding box center [828, 338] width 367 height 372
click at [838, 521] on span "Run" at bounding box center [816, 523] width 46 height 12
click at [782, 194] on div "helper . moveDown ( ) helper . build ( "rightArrow" ) helper . moveRight ( 1 )" at bounding box center [828, 338] width 367 height 372
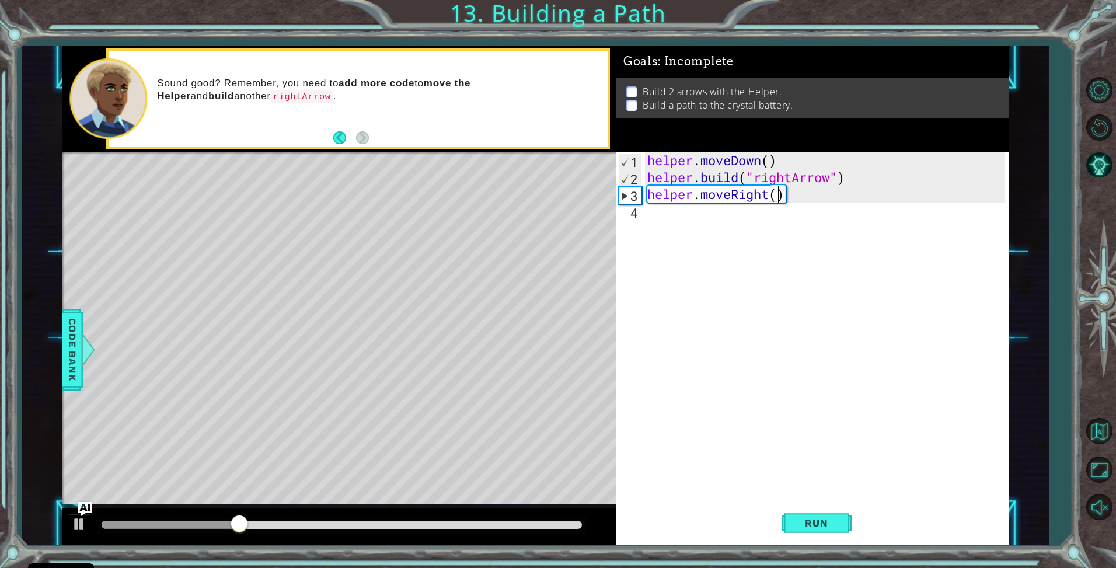
type textarea "helper.moveRight(3)"
click at [723, 233] on div "helper . moveDown ( ) helper . build ( "rightArrow" ) helper . moveRight ( 3 )" at bounding box center [828, 338] width 367 height 372
click at [721, 226] on div "helper. [PERSON_NAME] press enter" at bounding box center [749, 242] width 221 height 42
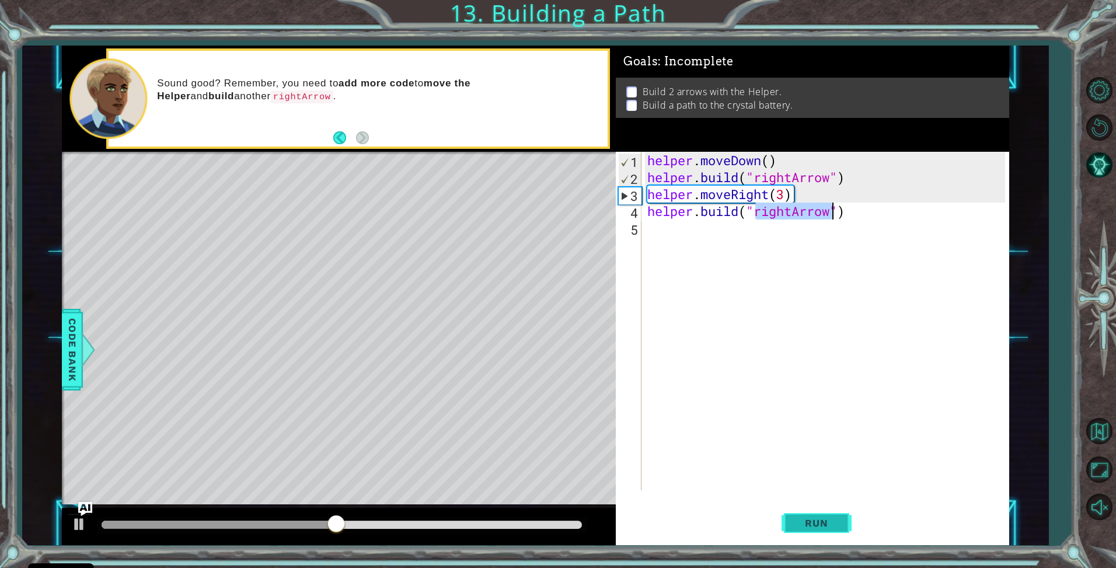
type textarea "[DOMAIN_NAME]("rightArrow")"
click at [811, 524] on span "Run" at bounding box center [816, 523] width 46 height 12
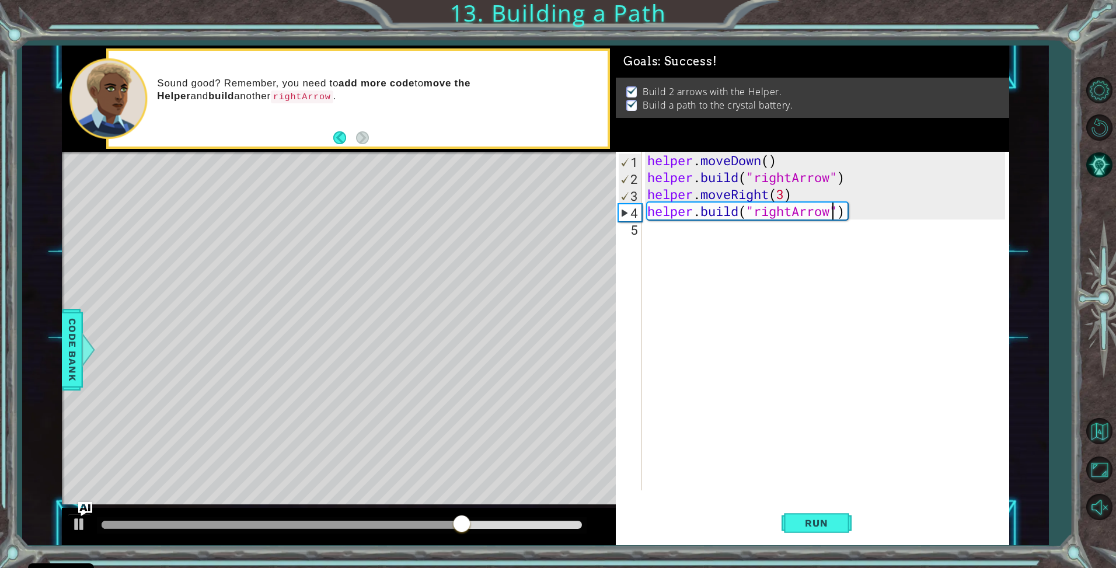
click at [656, 236] on div "helper . moveDown ( ) helper . build ( "rightArrow" ) helper . moveRight ( 3 ) …" at bounding box center [828, 338] width 367 height 372
click at [700, 249] on div "helper.move Lef t press enter" at bounding box center [749, 259] width 221 height 42
type textarea "helper.moveLeft(1)"
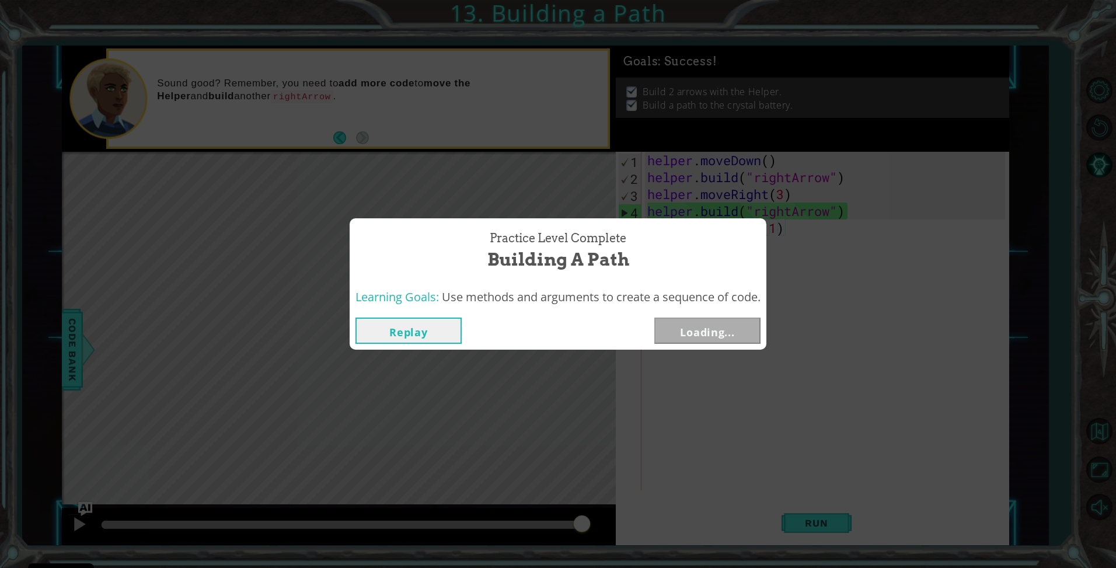
click at [694, 247] on body "Cookie Policy CodeCombat uses a few essential and non-essential cookies. Privac…" at bounding box center [558, 284] width 1116 height 568
click at [698, 341] on button "Next" at bounding box center [707, 331] width 106 height 26
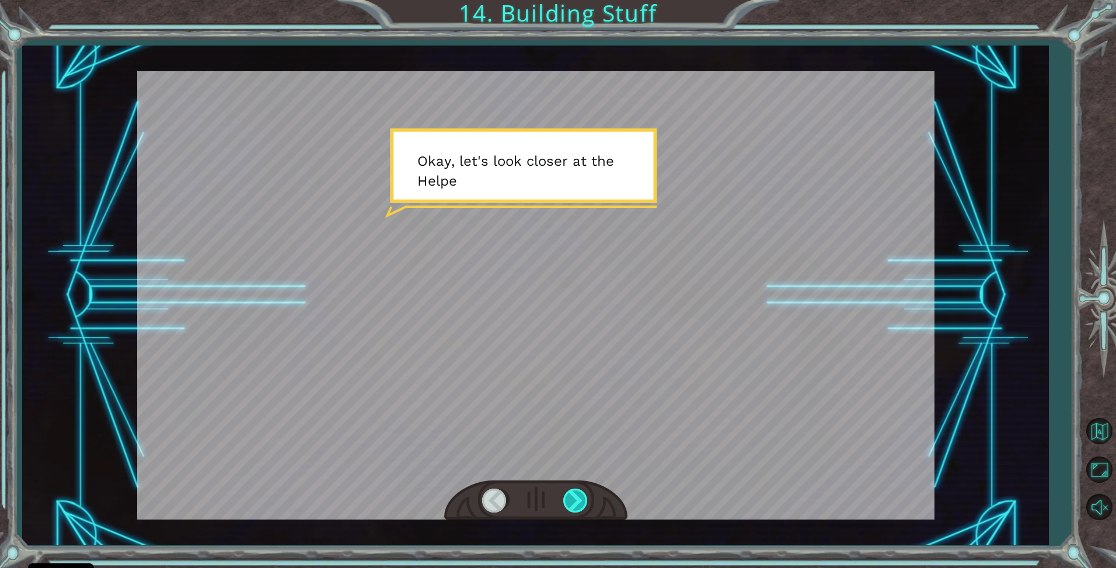
click at [575, 505] on div at bounding box center [576, 501] width 26 height 24
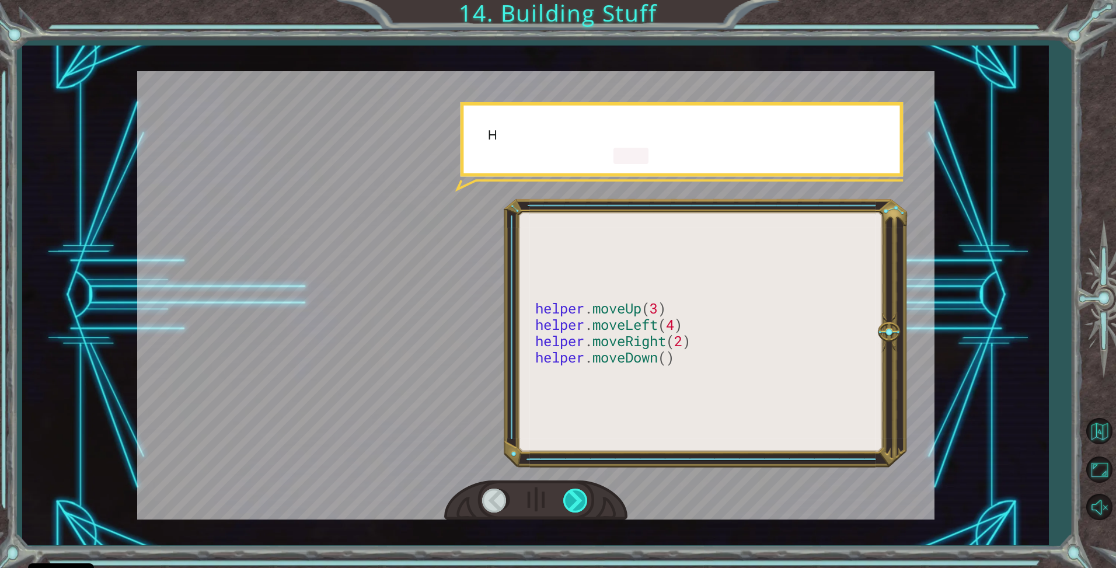
click at [573, 505] on div at bounding box center [576, 501] width 26 height 24
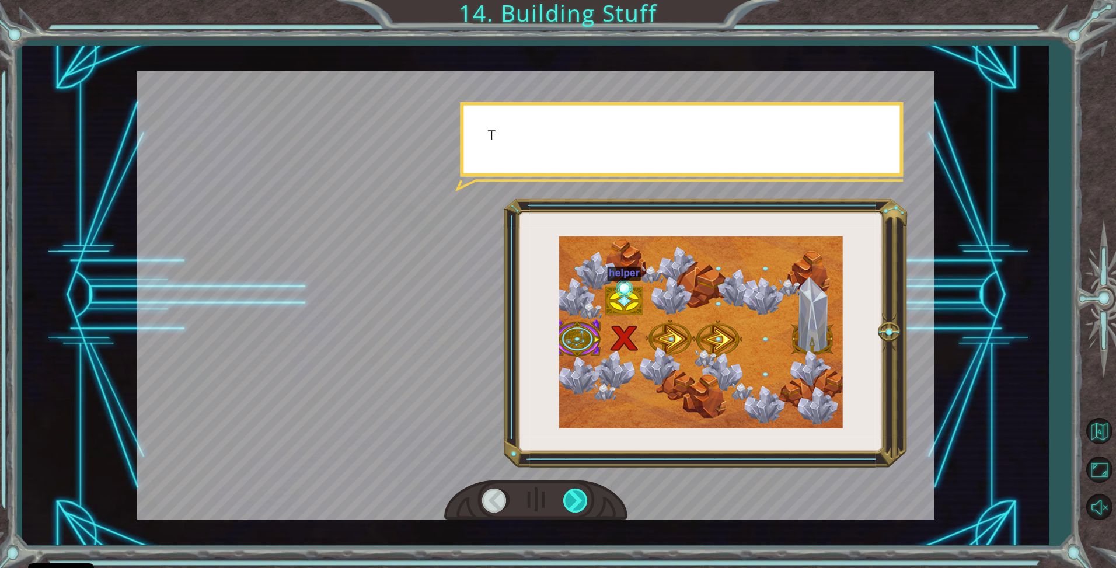
click at [573, 505] on div at bounding box center [576, 501] width 26 height 24
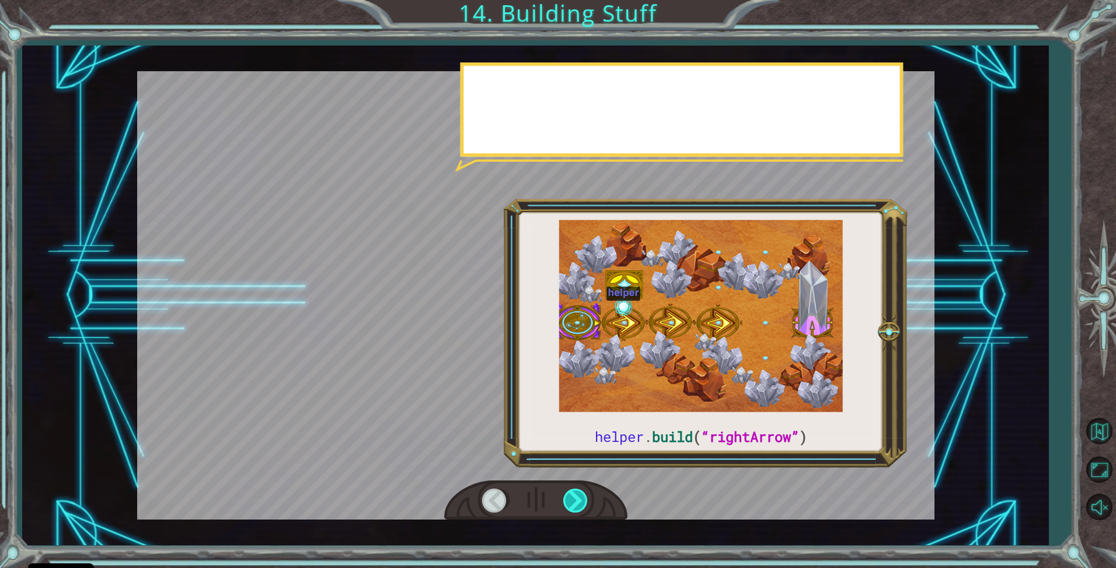
click at [572, 505] on div at bounding box center [576, 501] width 26 height 24
click at [573, 504] on div at bounding box center [576, 501] width 26 height 24
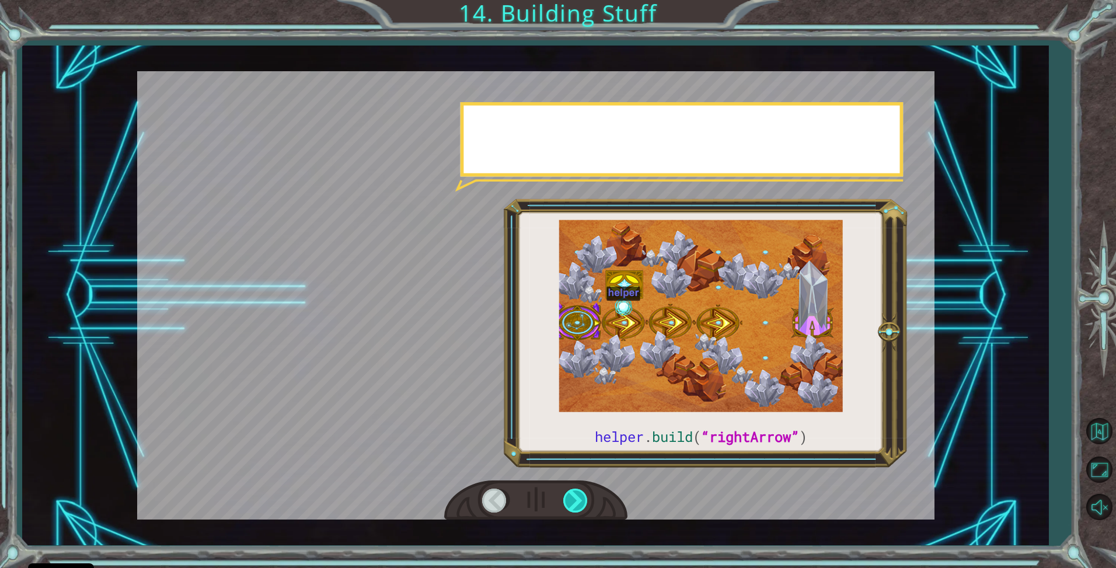
click at [573, 503] on div at bounding box center [576, 501] width 26 height 24
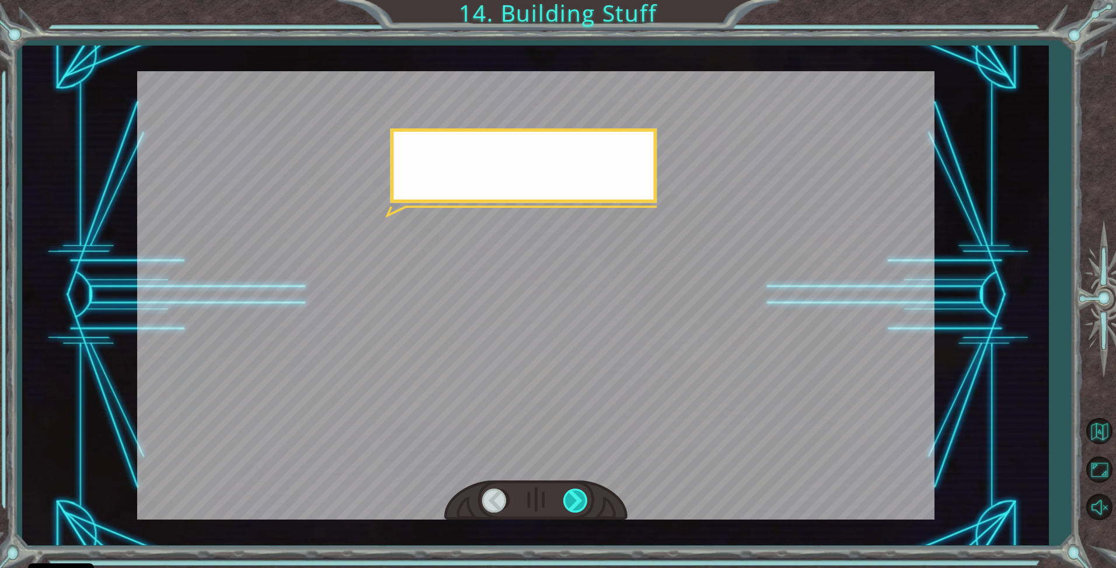
click at [573, 503] on div at bounding box center [576, 501] width 26 height 24
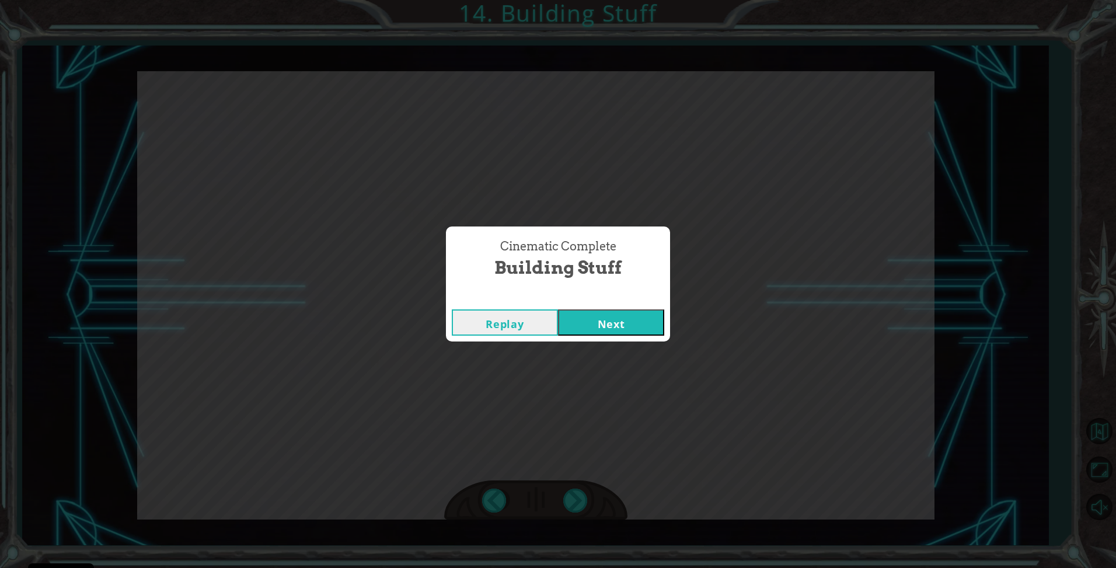
click at [590, 315] on button "Next" at bounding box center [611, 322] width 106 height 26
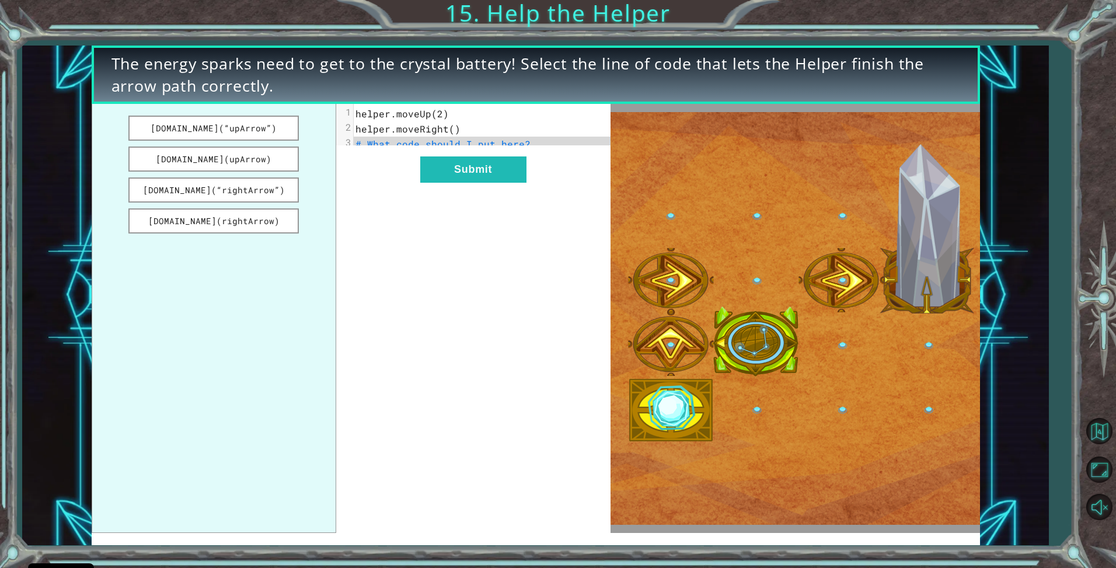
drag, startPoint x: 267, startPoint y: 184, endPoint x: 365, endPoint y: 194, distance: 98.6
click at [441, 165] on div "[DOMAIN_NAME](“upArrow”) [DOMAIN_NAME](upArrow) [DOMAIN_NAME](“rightArrow”) [DO…" at bounding box center [351, 319] width 519 height 430
click at [276, 191] on button "[DOMAIN_NAME](“rightArrow”)" at bounding box center [213, 189] width 170 height 25
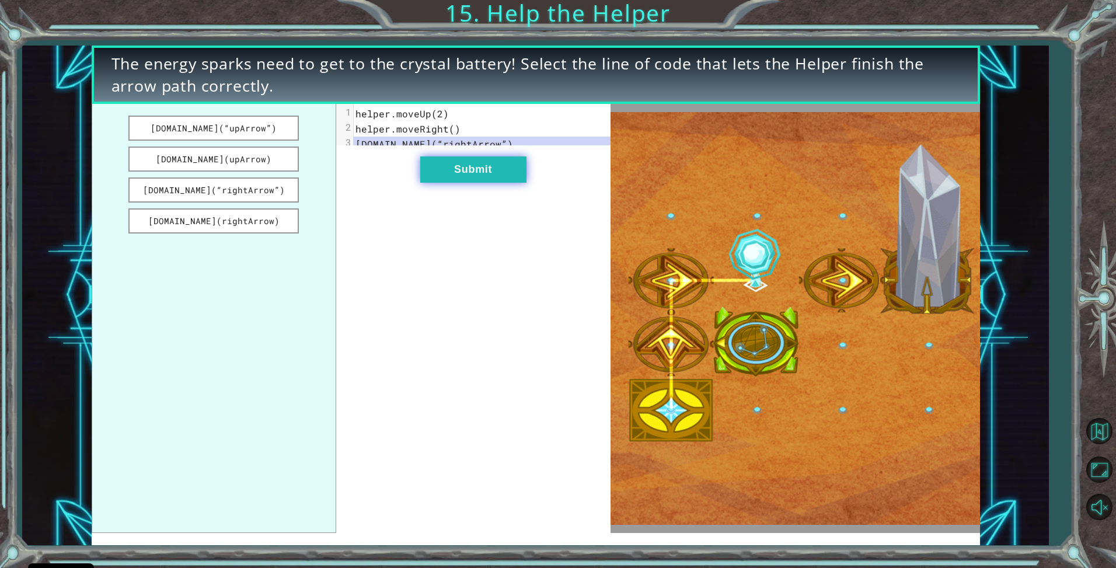
click at [435, 179] on button "Submit" at bounding box center [473, 169] width 106 height 26
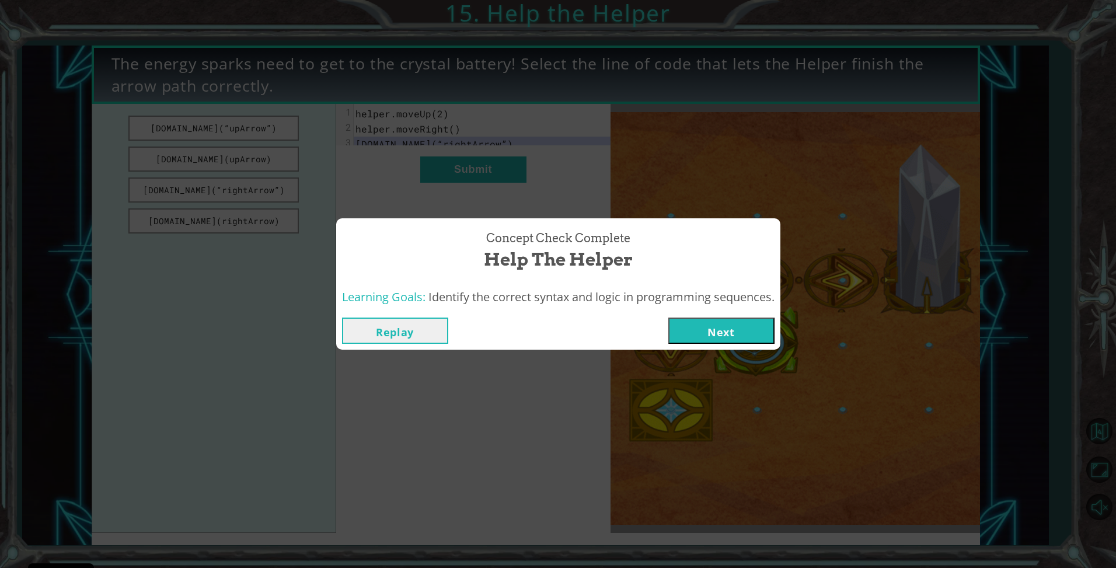
click at [727, 324] on button "Next" at bounding box center [721, 331] width 106 height 26
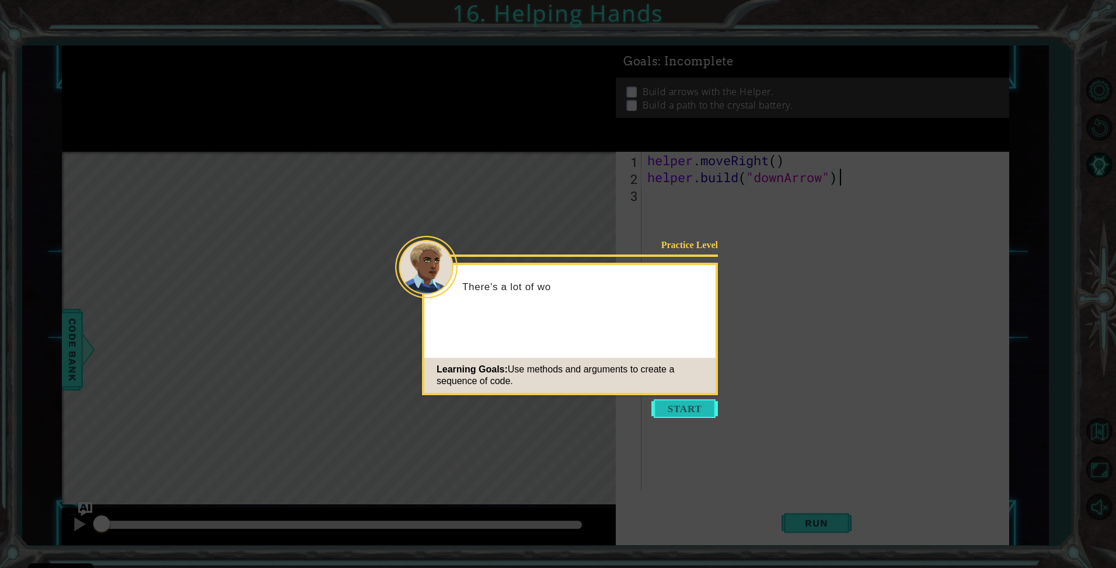
click at [686, 413] on button "Start" at bounding box center [684, 408] width 67 height 19
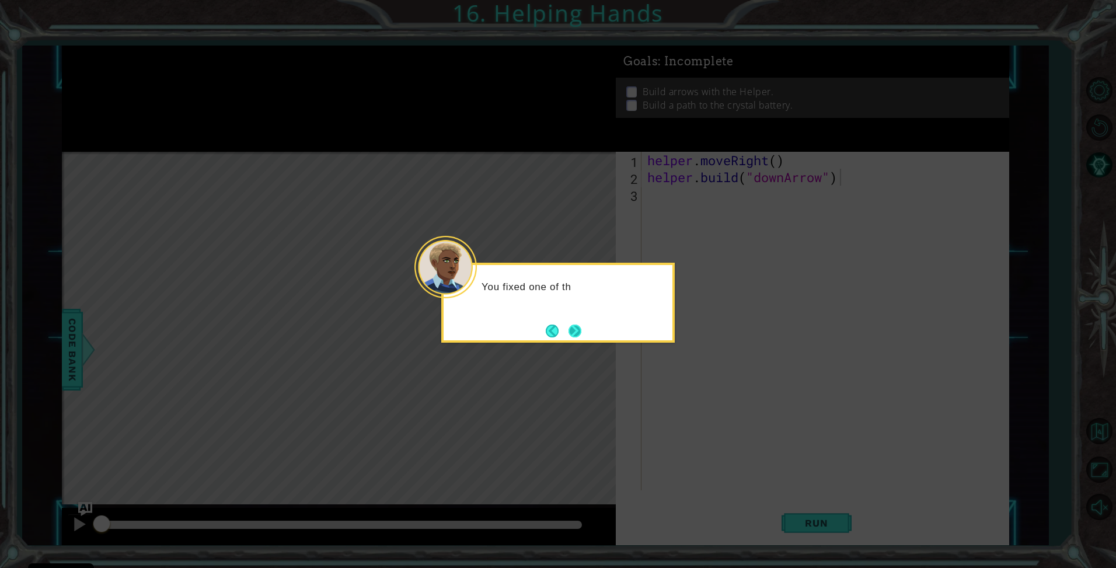
click at [576, 333] on button "Next" at bounding box center [575, 331] width 13 height 13
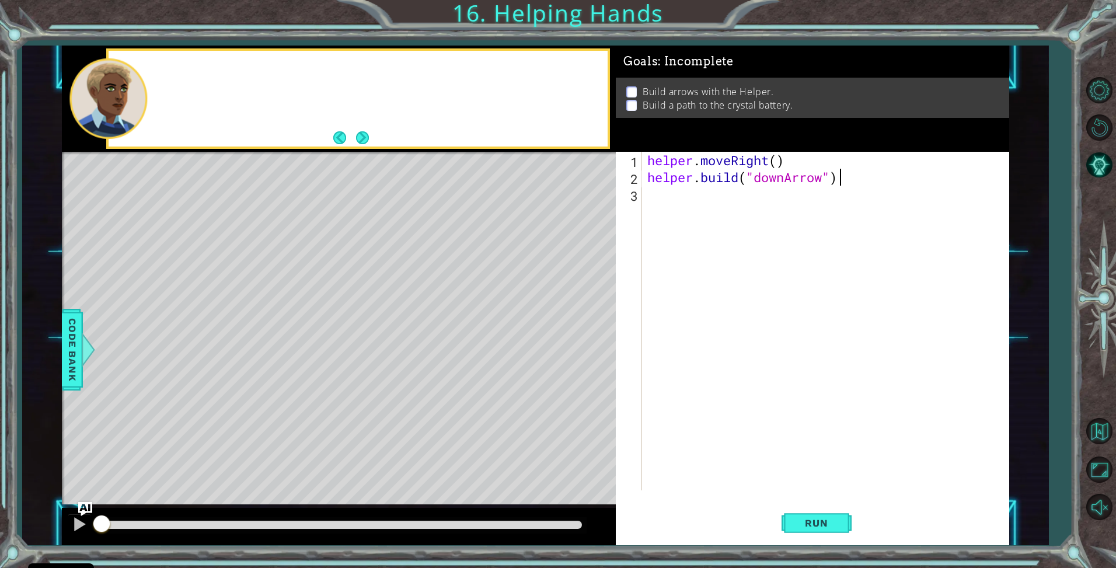
click at [576, 333] on div "Level Map" at bounding box center [331, 324] width 539 height 344
click at [813, 530] on button "Run" at bounding box center [817, 523] width 70 height 39
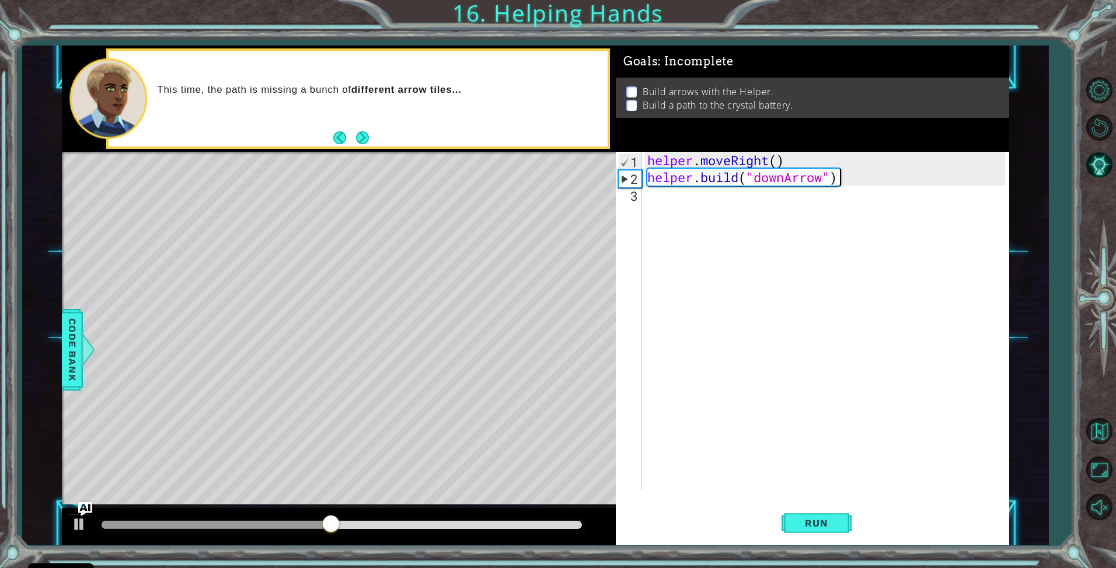
click at [668, 205] on div "helper . moveRight ( ) helper . build ( "downArrow" )" at bounding box center [828, 338] width 367 height 372
type textarea "helper.moveDown(1)"
click at [663, 218] on div "helper . moveRight ( ) helper . build ( "downArrow" ) helper . moveDown ( 1 )" at bounding box center [828, 338] width 367 height 372
type textarea "b"
click at [698, 235] on div "helper . moveRight ( ) helper . build ( "downArrow" ) helper . moveDown ( 1 ) b" at bounding box center [828, 338] width 367 height 372
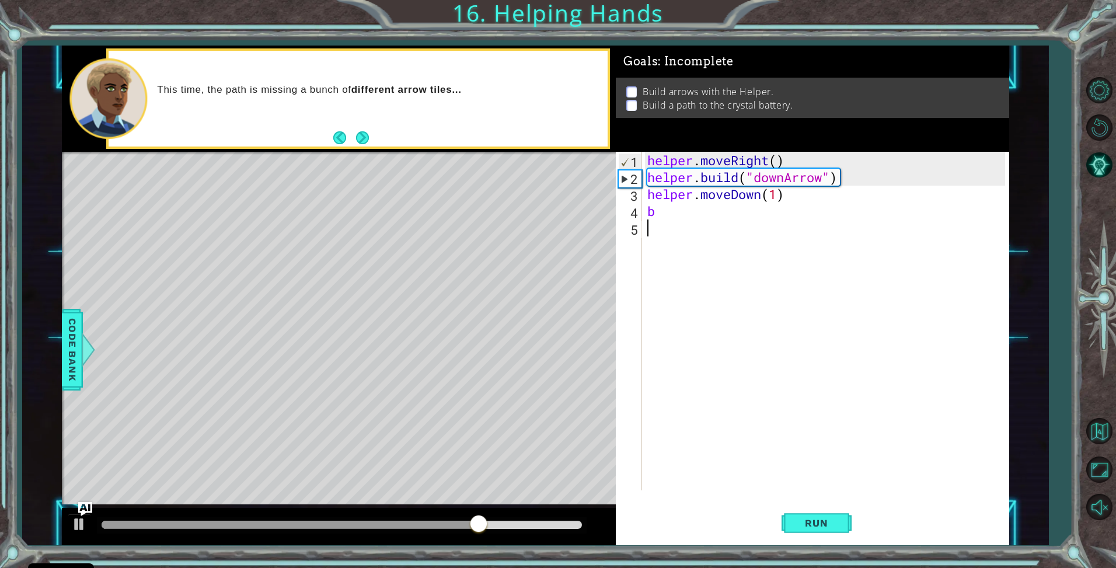
click at [688, 206] on div "helper . moveRight ( ) helper . build ( "downArrow" ) helper . moveDown ( 1 ) b" at bounding box center [828, 338] width 367 height 372
click at [695, 225] on div "helper. bu ild press enter" at bounding box center [749, 242] width 221 height 42
type textarea "[DOMAIN_NAME]("rightArrow")"
click at [693, 236] on div "helper . moveRight ( ) helper . build ( "downArrow" ) helper . moveDown ( 1 ) h…" at bounding box center [828, 338] width 367 height 372
click at [809, 520] on span "Run" at bounding box center [816, 523] width 46 height 12
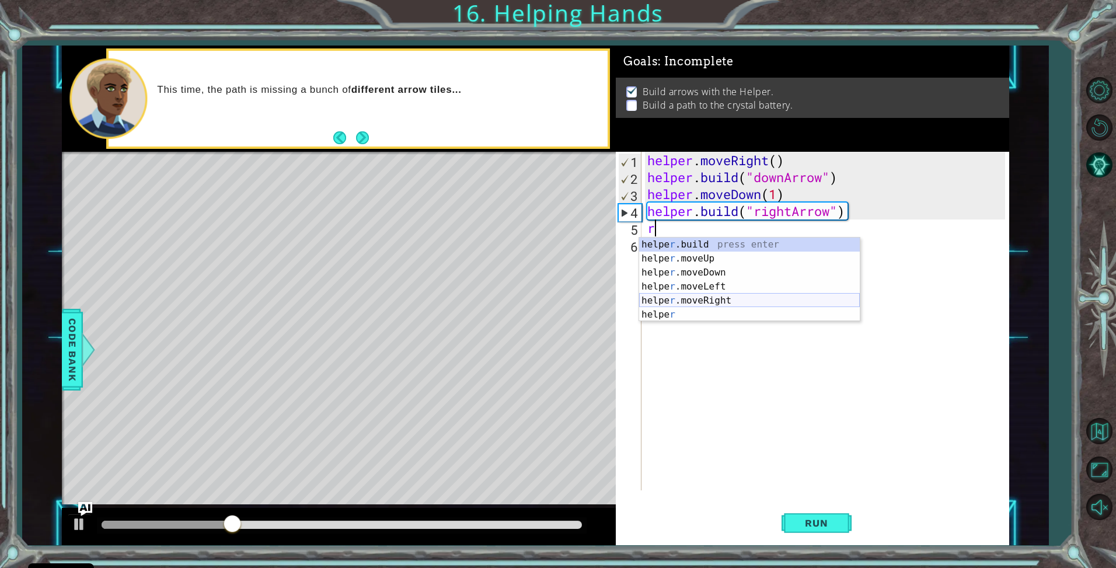
click at [742, 299] on div "helpe [PERSON_NAME]build press enter helpe r .moveUp press enter helpe [PERSON_…" at bounding box center [749, 294] width 221 height 112
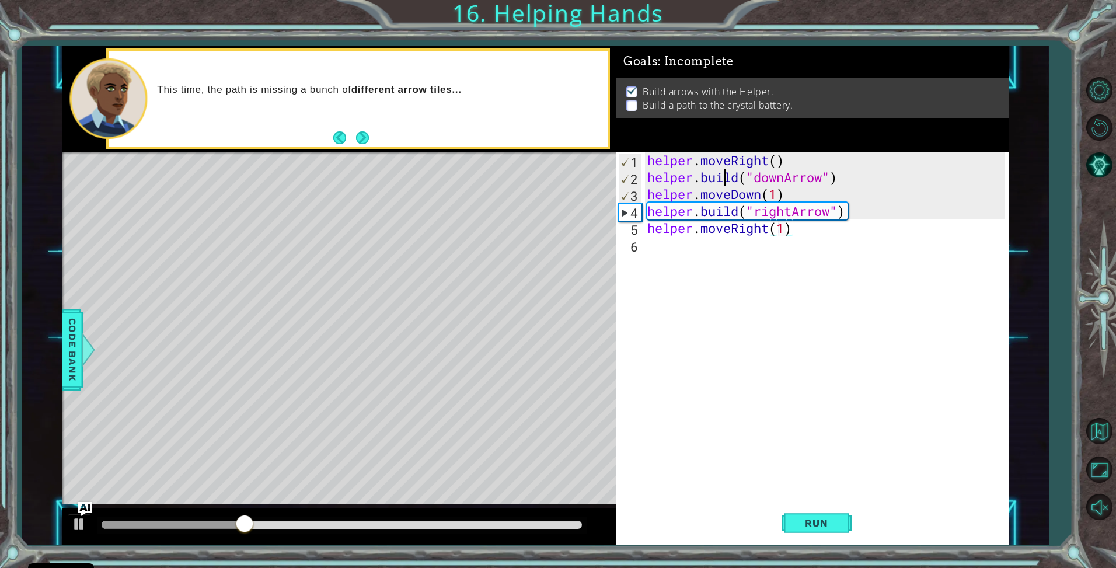
click at [726, 261] on div "helper . moveRight ( ) helper . build ( "downArrow" ) helper . moveDown ( 1 ) h…" at bounding box center [828, 338] width 367 height 372
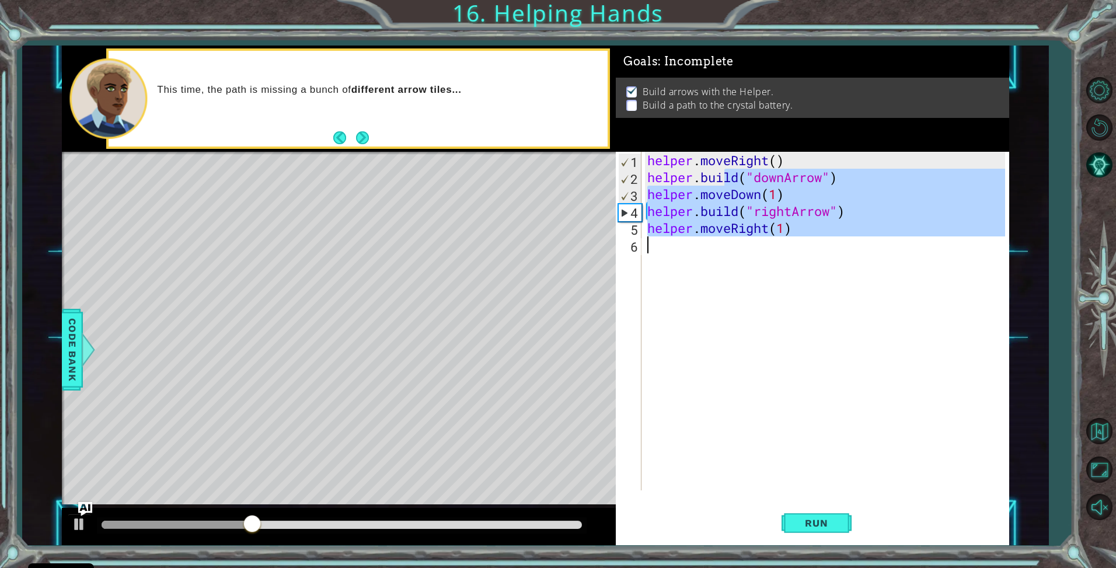
type textarea "helper.moveRight(1)"
click at [726, 261] on div "helper . moveRight ( ) helper . build ( "downArrow" ) helper . moveDown ( 1 ) h…" at bounding box center [825, 321] width 361 height 339
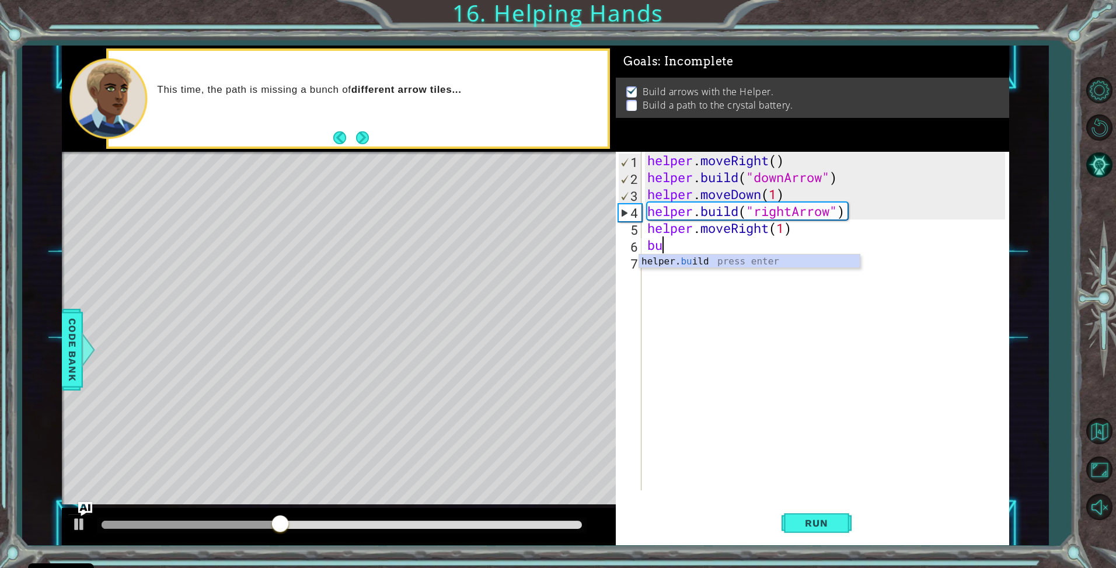
click at [726, 260] on div "helper. bu ild press enter" at bounding box center [749, 276] width 221 height 42
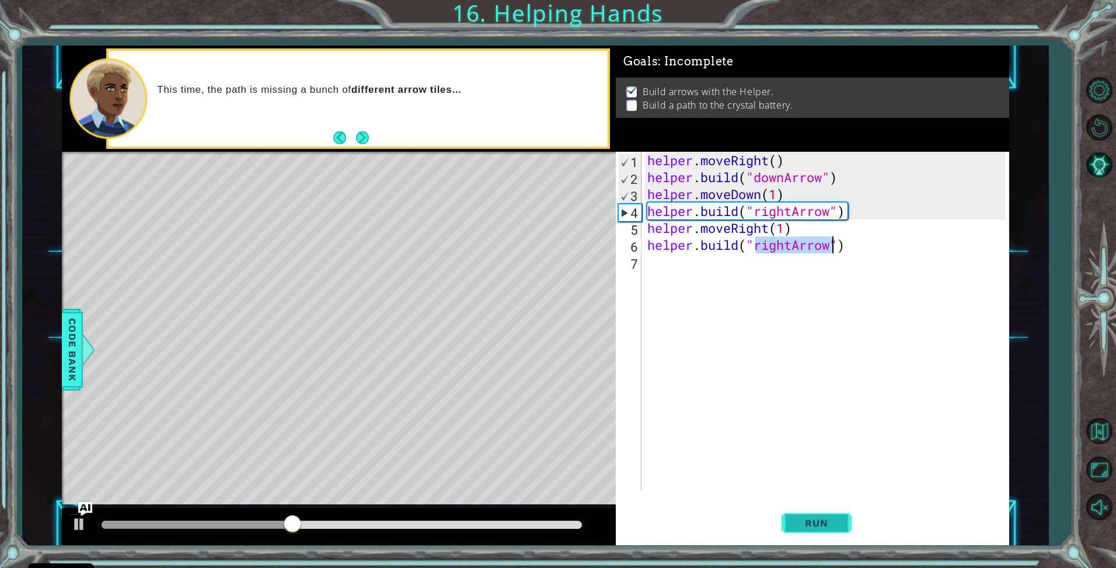
type textarea "[DOMAIN_NAME]("rightArrow")"
click at [818, 511] on button "Run" at bounding box center [817, 523] width 70 height 39
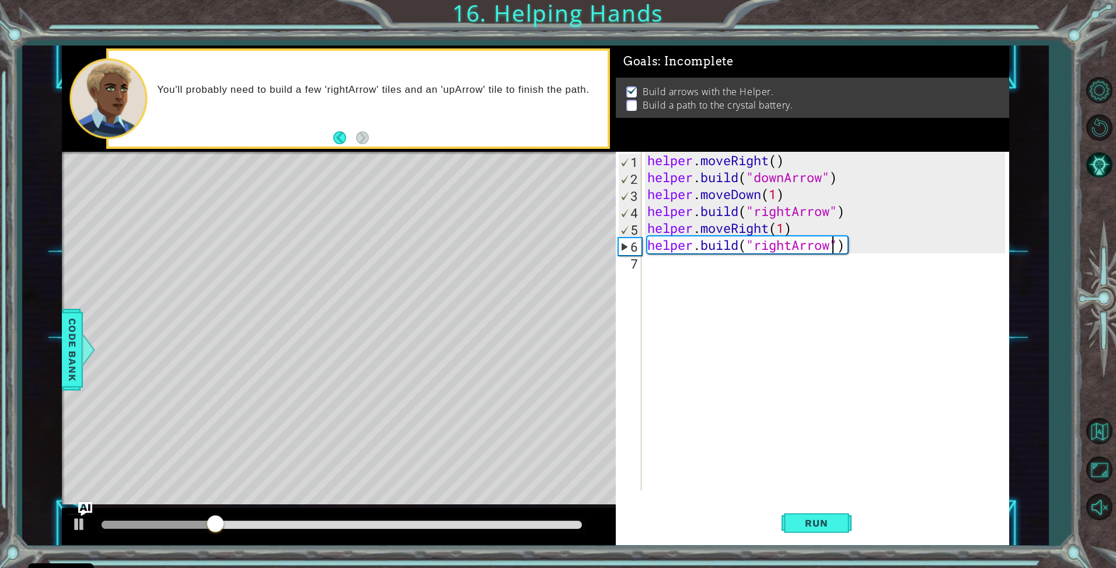
click at [668, 272] on div "helper . moveRight ( ) helper . build ( "downArrow" ) helper . moveDown ( 1 ) h…" at bounding box center [828, 338] width 367 height 372
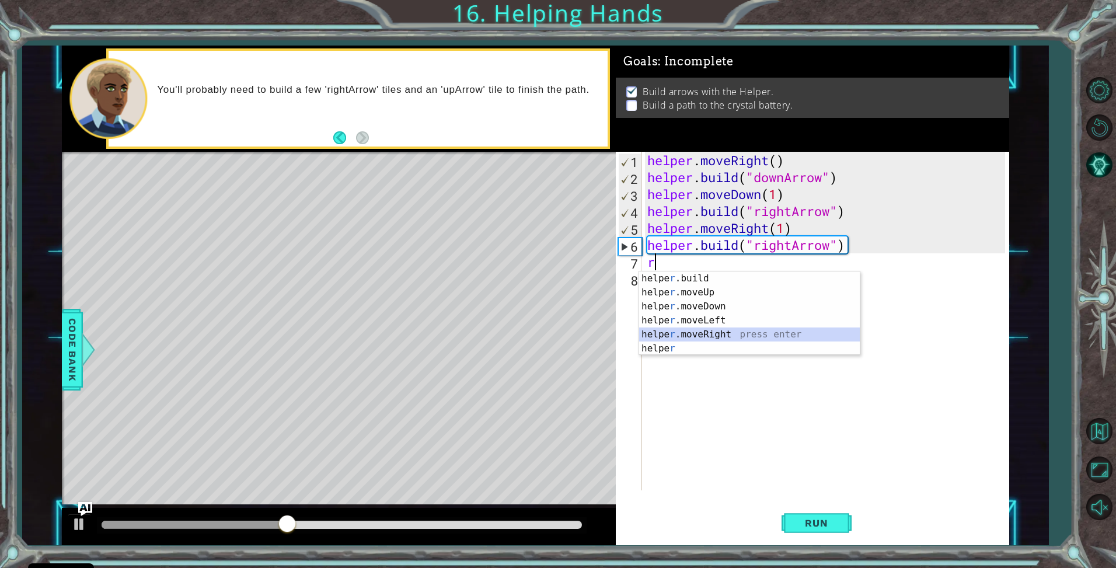
drag, startPoint x: 719, startPoint y: 337, endPoint x: 710, endPoint y: 309, distance: 29.2
click at [719, 337] on div "helpe [PERSON_NAME]build press enter helpe r .moveUp press enter helpe [PERSON_…" at bounding box center [749, 327] width 221 height 112
type textarea "helper.moveRight(1)"
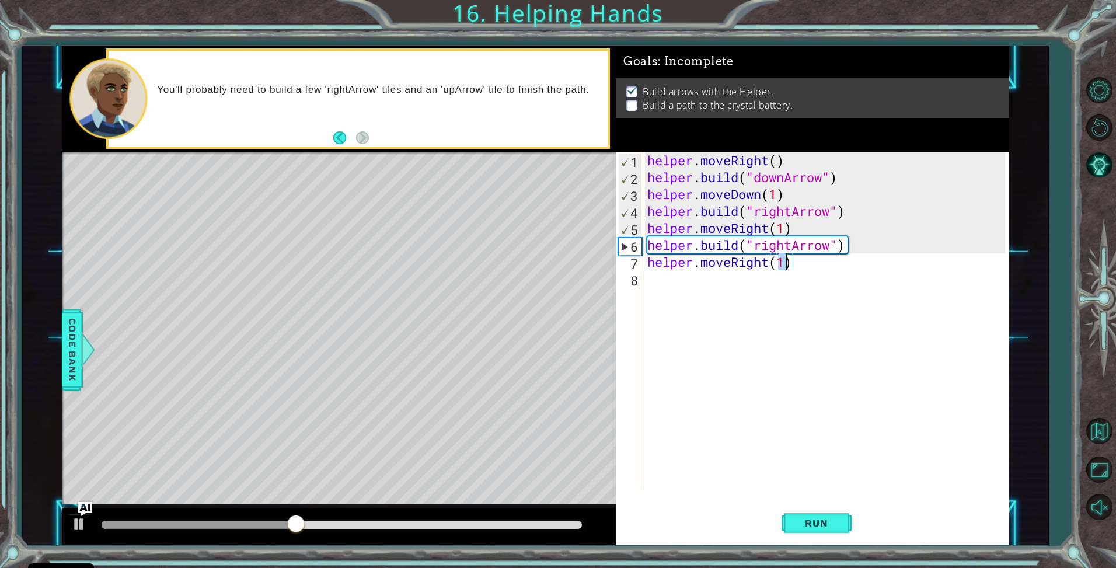
click at [695, 284] on div "helper . moveRight ( ) helper . build ( "downArrow" ) helper . moveDown ( 1 ) h…" at bounding box center [828, 338] width 367 height 372
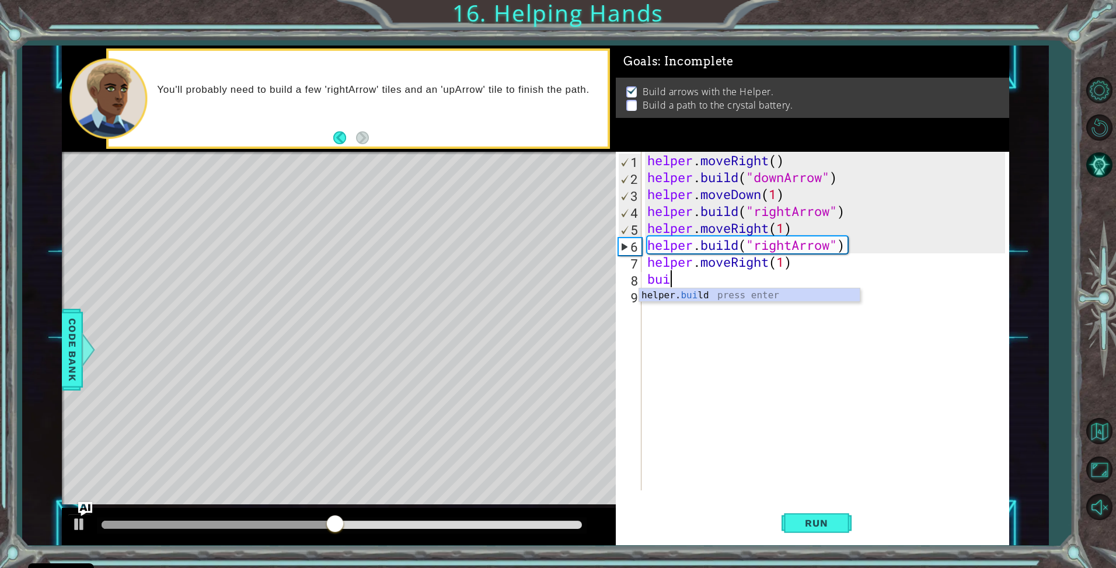
click at [695, 294] on div "helper. [PERSON_NAME] press enter" at bounding box center [749, 309] width 221 height 42
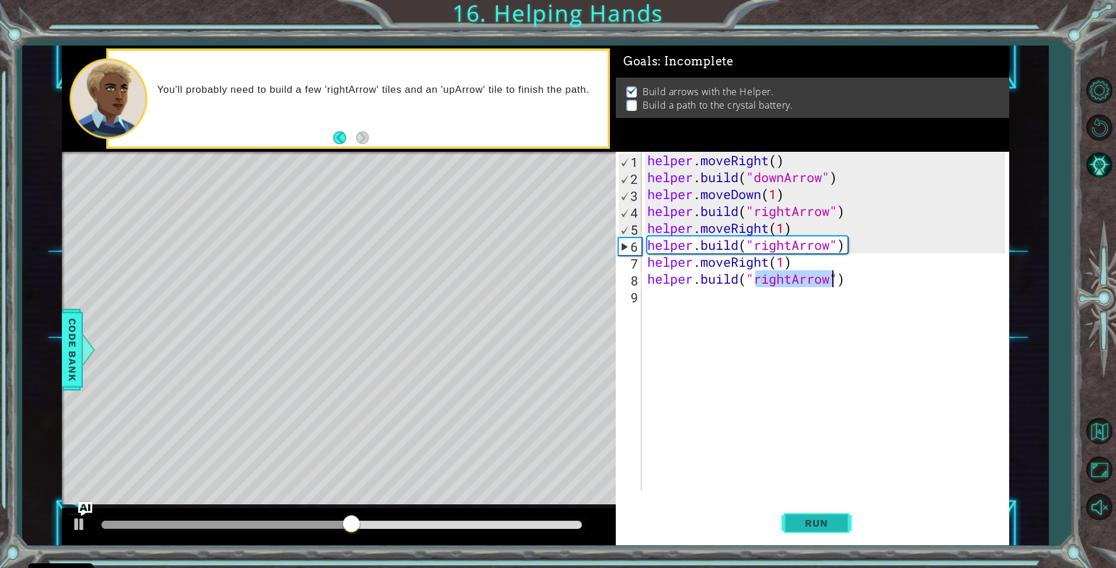
type textarea "[DOMAIN_NAME]("rightArrow")"
click at [824, 530] on button "Run" at bounding box center [817, 523] width 70 height 39
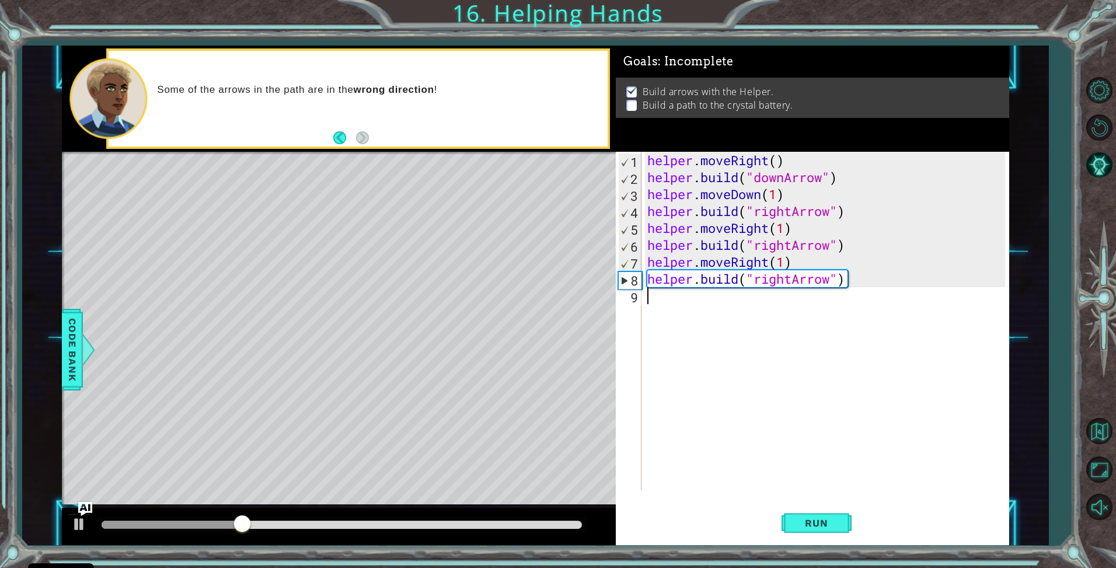
click at [660, 302] on div "helper . moveRight ( ) helper . build ( "downArrow" ) helper . moveDown ( 1 ) h…" at bounding box center [828, 338] width 367 height 372
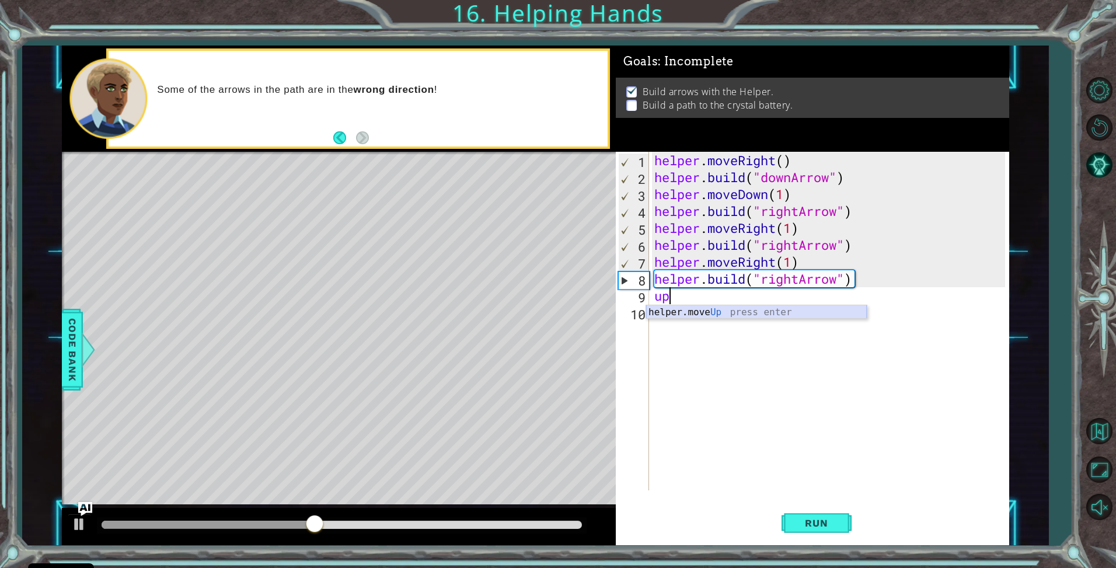
click at [683, 315] on div "helper.move Up press enter" at bounding box center [756, 326] width 221 height 42
type textarea "helper.moveUp(2)"
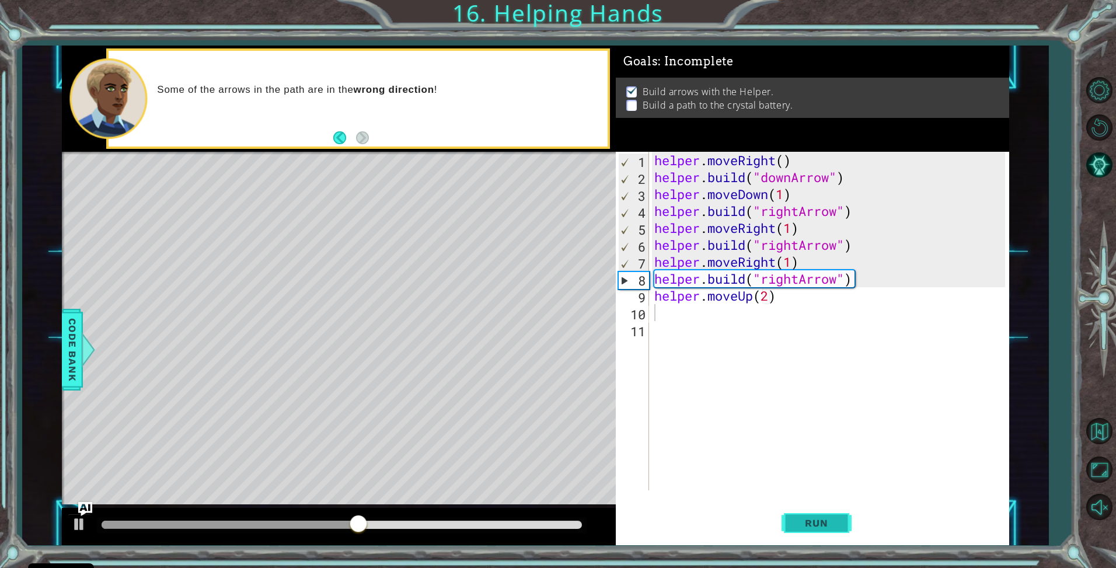
click at [804, 531] on button "Run" at bounding box center [817, 523] width 70 height 39
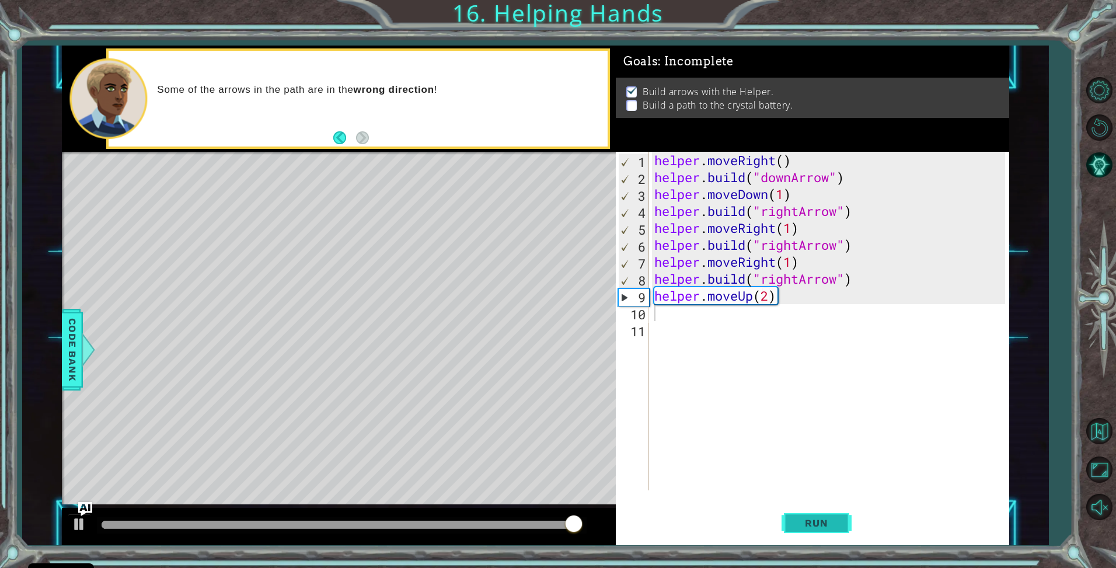
click at [791, 525] on button "Run" at bounding box center [817, 523] width 70 height 39
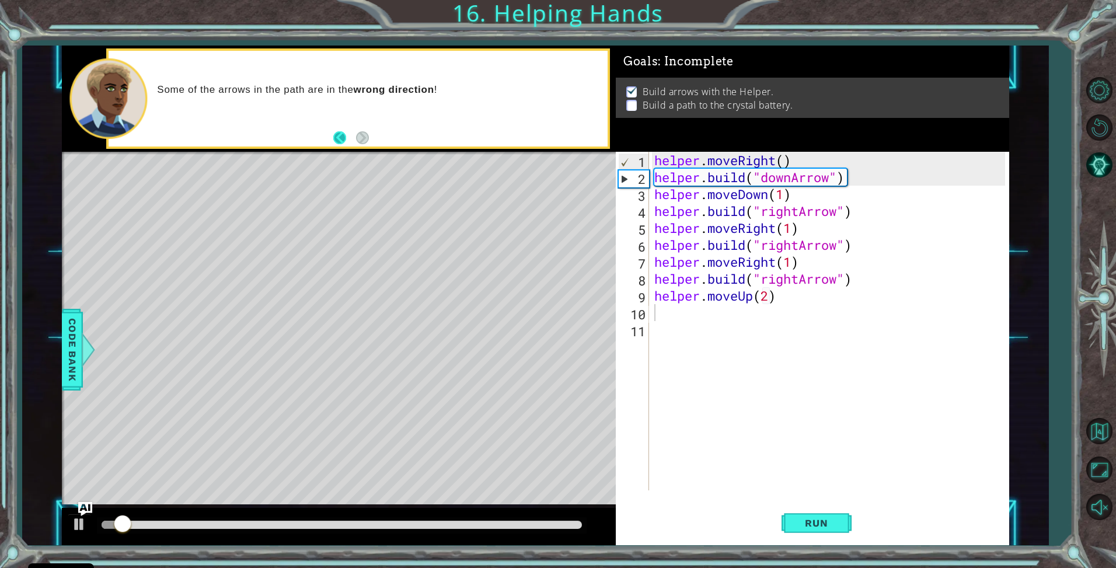
click at [342, 137] on button "Back" at bounding box center [344, 137] width 23 height 13
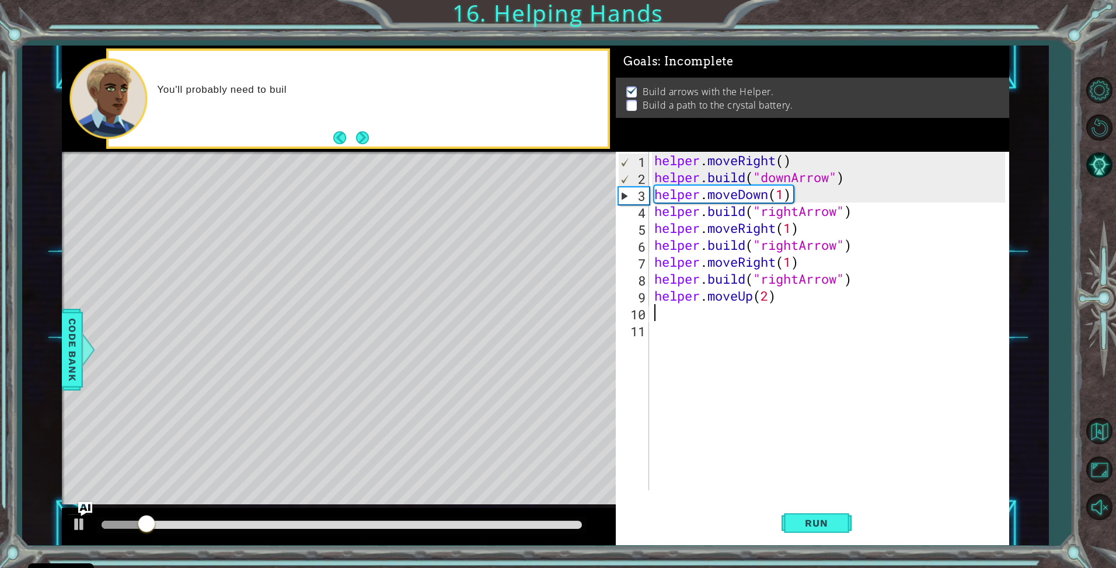
click at [357, 81] on div "You'll probably need to buil" at bounding box center [378, 98] width 459 height 41
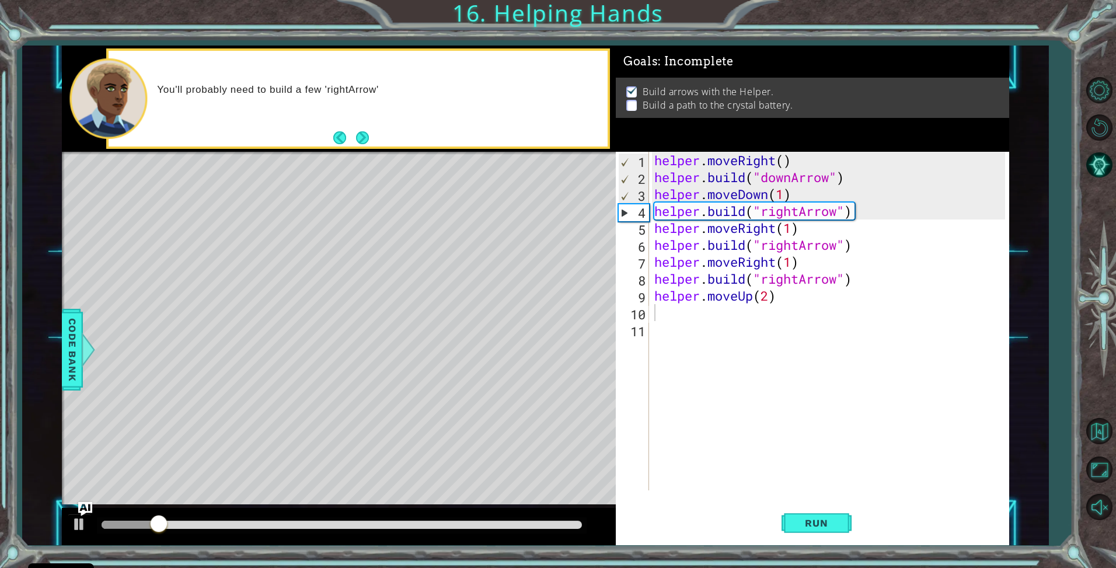
click at [360, 88] on p "You'll probably need to build a few 'rightArrow'" at bounding box center [378, 89] width 442 height 13
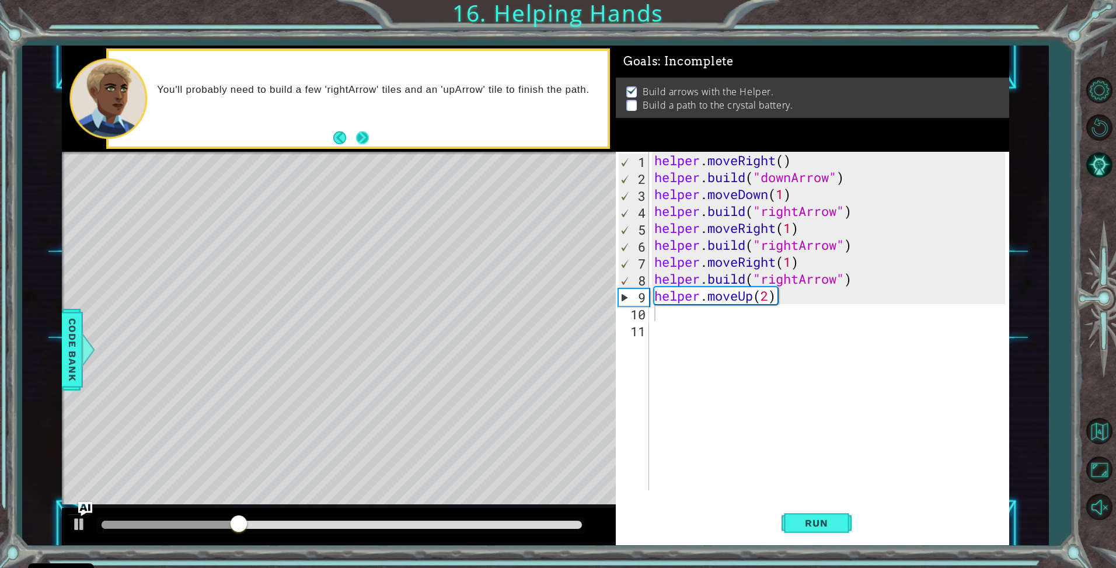
click at [360, 140] on button "Next" at bounding box center [362, 137] width 13 height 13
click at [329, 137] on div "Some of the arrows in the path are in the wrong direction !" at bounding box center [358, 98] width 499 height 95
click at [337, 138] on button "Back" at bounding box center [344, 137] width 23 height 13
click at [800, 284] on div "helper . moveRight ( ) helper . build ( "downArrow" ) helper . moveDown ( 1 ) h…" at bounding box center [832, 338] width 360 height 372
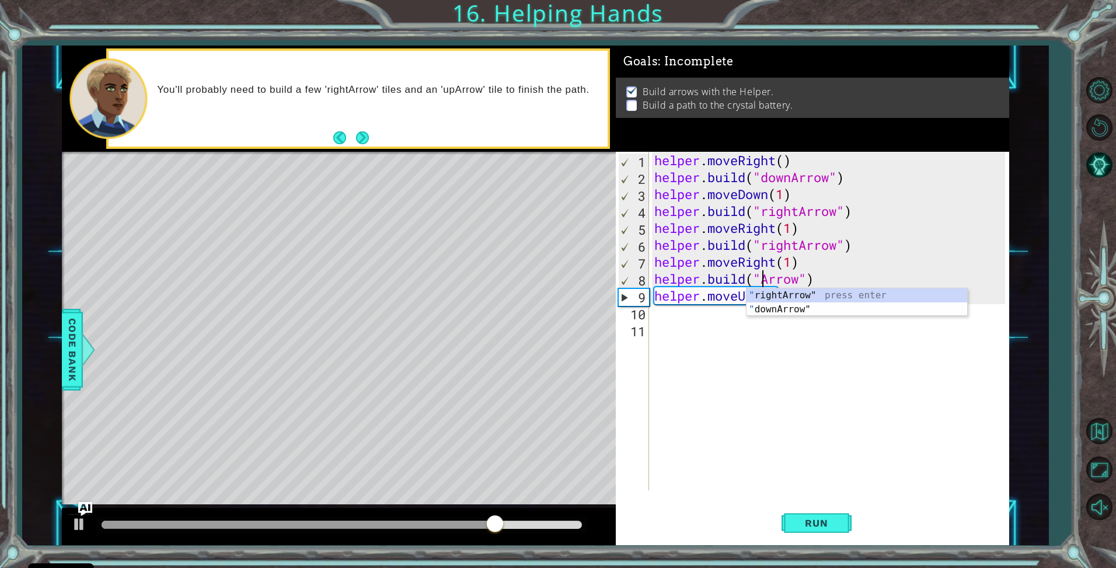
scroll to position [0, 5]
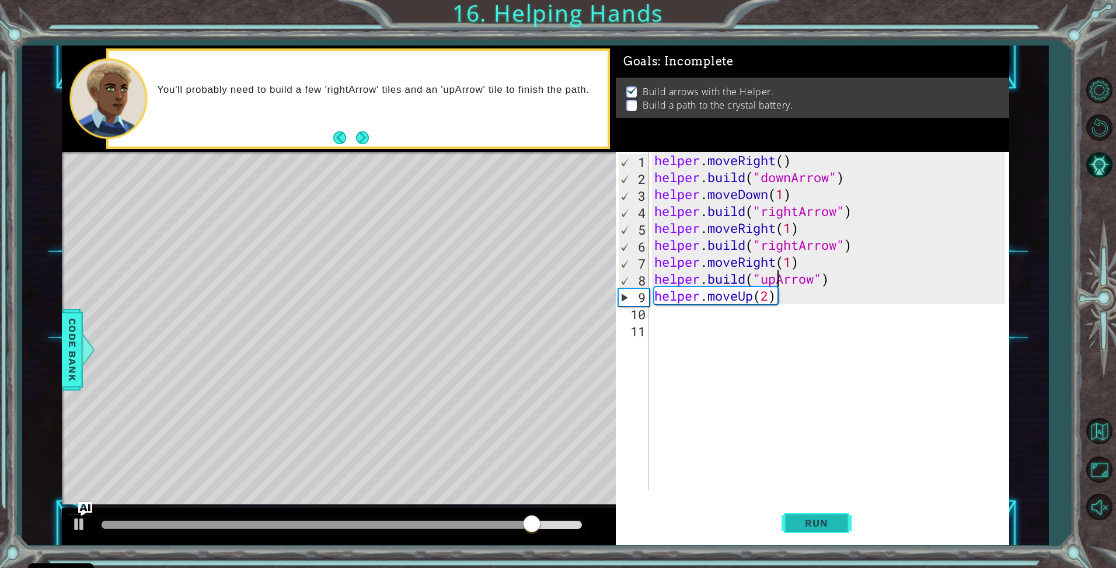
type textarea "[DOMAIN_NAME]("upArrow")"
click at [806, 518] on span "Run" at bounding box center [816, 523] width 46 height 12
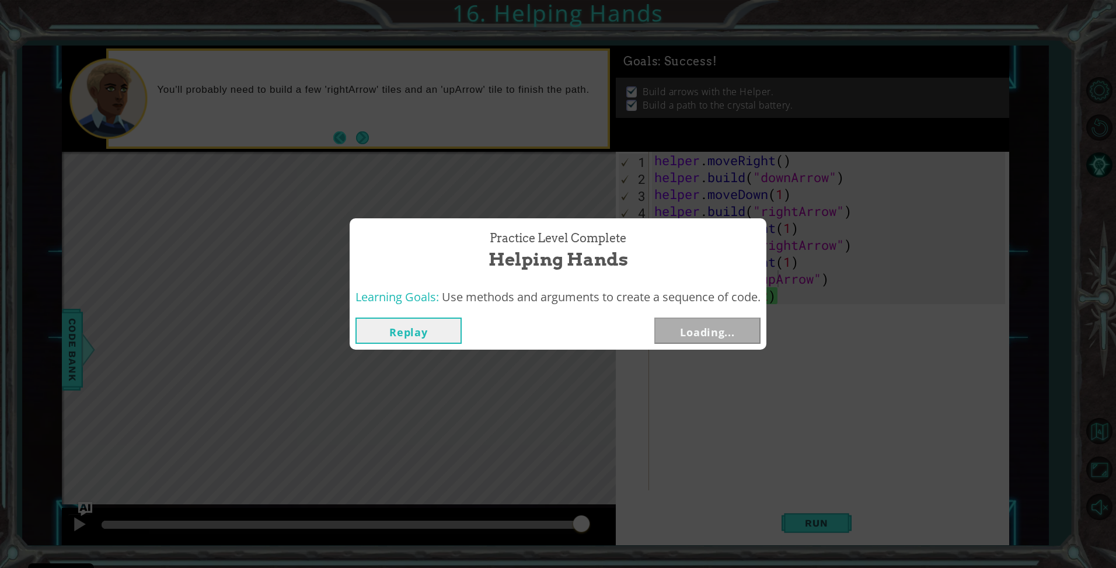
click at [346, 137] on div "Practice Level Complete Helping Hands Learning Goals: Use methods and arguments…" at bounding box center [558, 284] width 1116 height 568
click at [684, 335] on button "Next" at bounding box center [707, 331] width 106 height 26
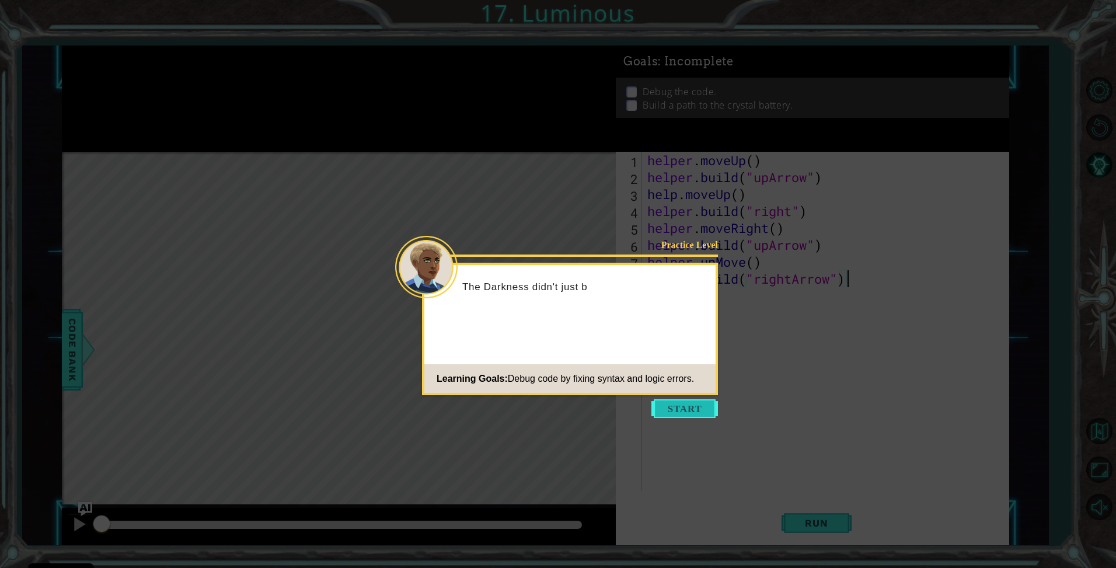
click at [670, 407] on button "Start" at bounding box center [684, 408] width 67 height 19
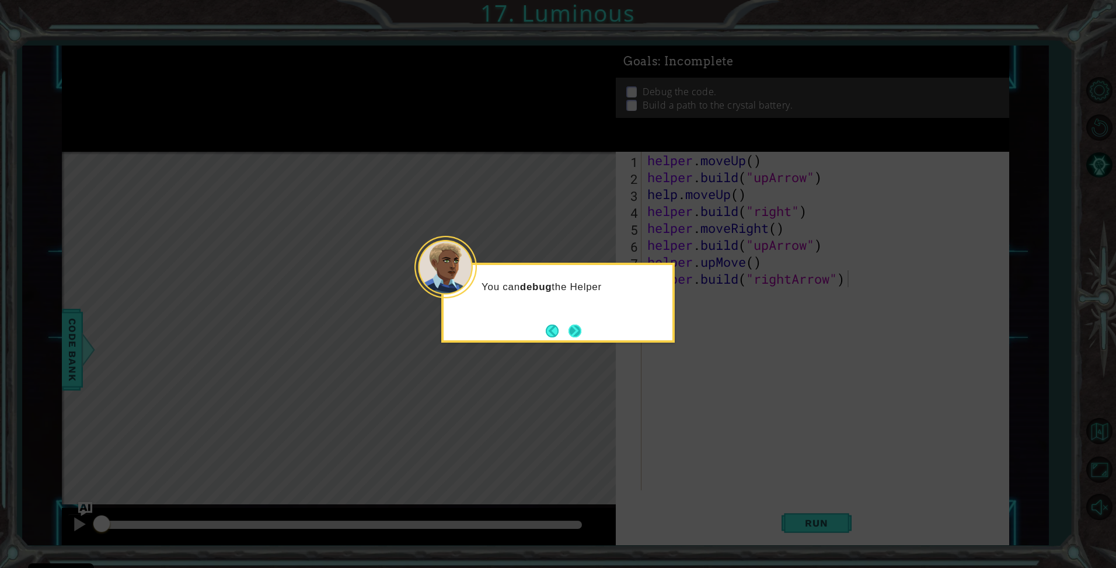
click at [576, 325] on button "Next" at bounding box center [575, 331] width 13 height 13
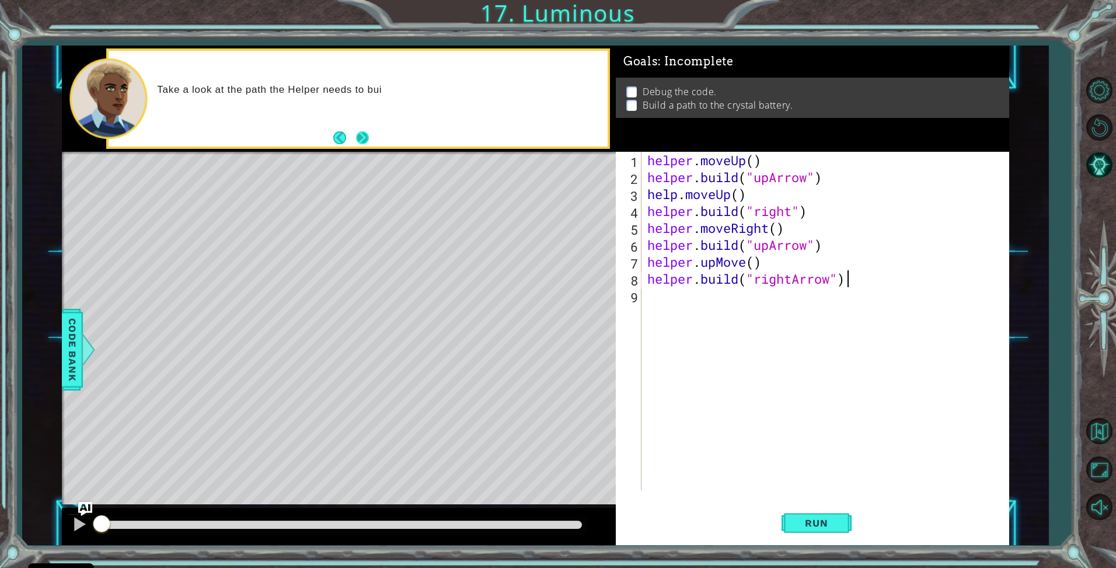
click at [364, 140] on button "Next" at bounding box center [362, 137] width 13 height 13
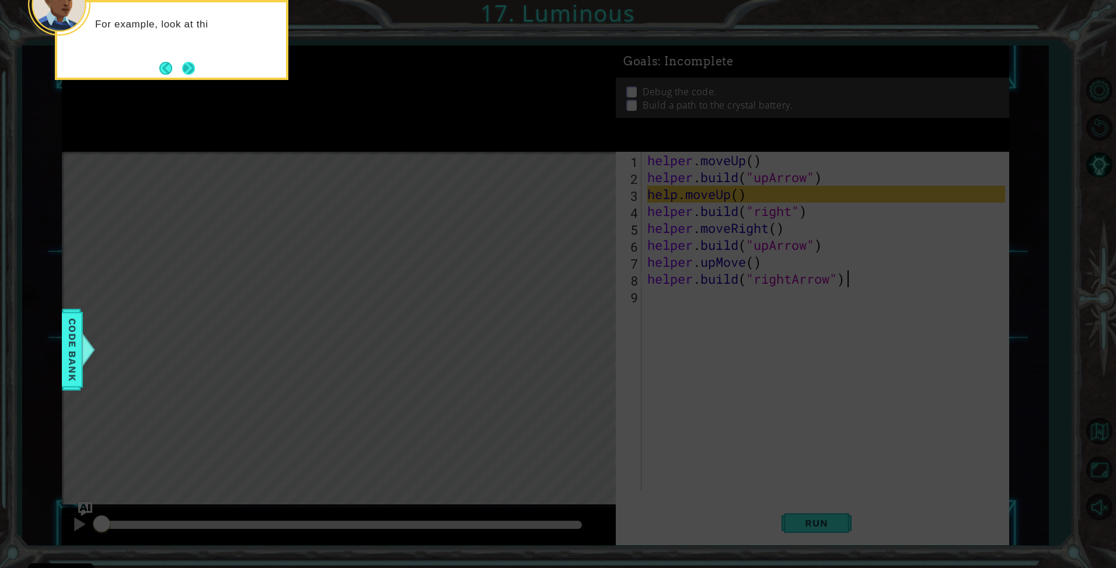
click at [192, 64] on button "Next" at bounding box center [188, 68] width 13 height 13
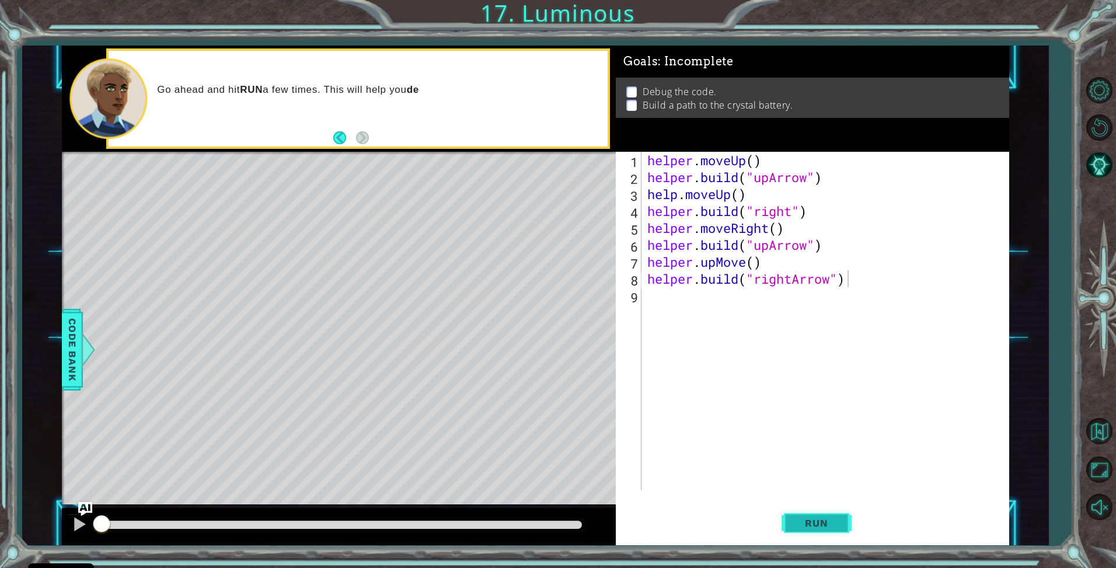
click at [825, 508] on button "Run" at bounding box center [817, 523] width 70 height 39
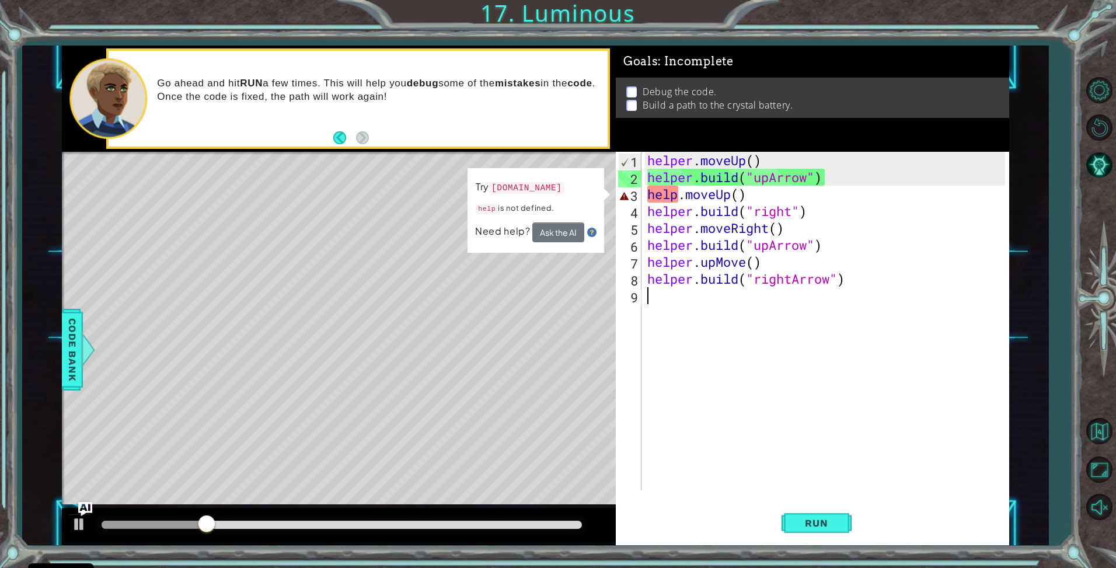
click at [671, 304] on div "helper . moveUp ( ) helper . build ( "upArrow" ) help . moveUp ( ) helper . bui…" at bounding box center [828, 338] width 367 height 372
click at [678, 197] on div "helper . moveUp ( ) helper . build ( "upArrow" ) help . moveUp ( ) helper . bui…" at bounding box center [828, 338] width 367 height 372
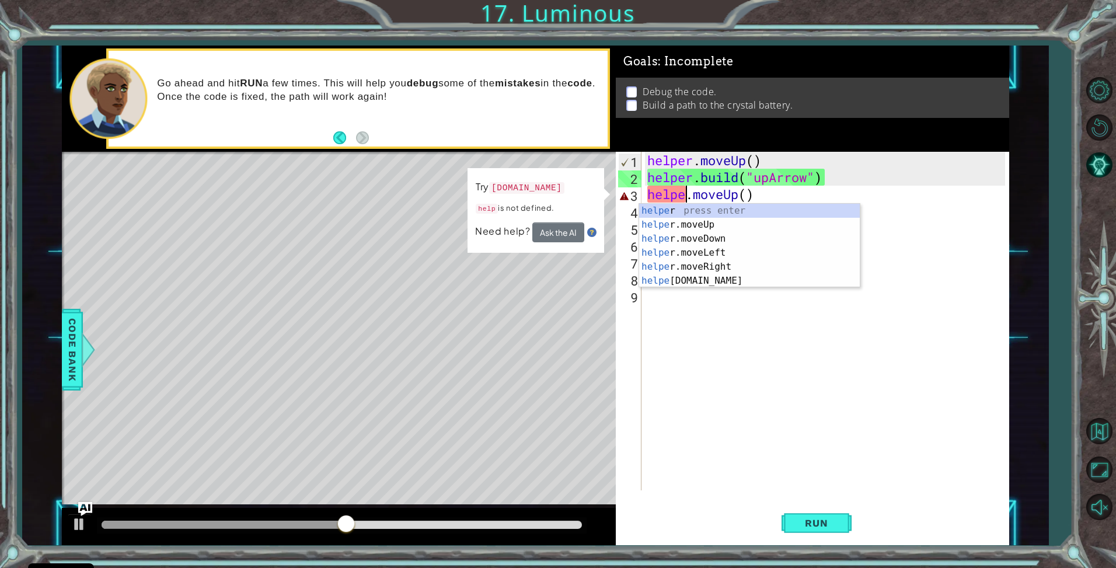
scroll to position [0, 2]
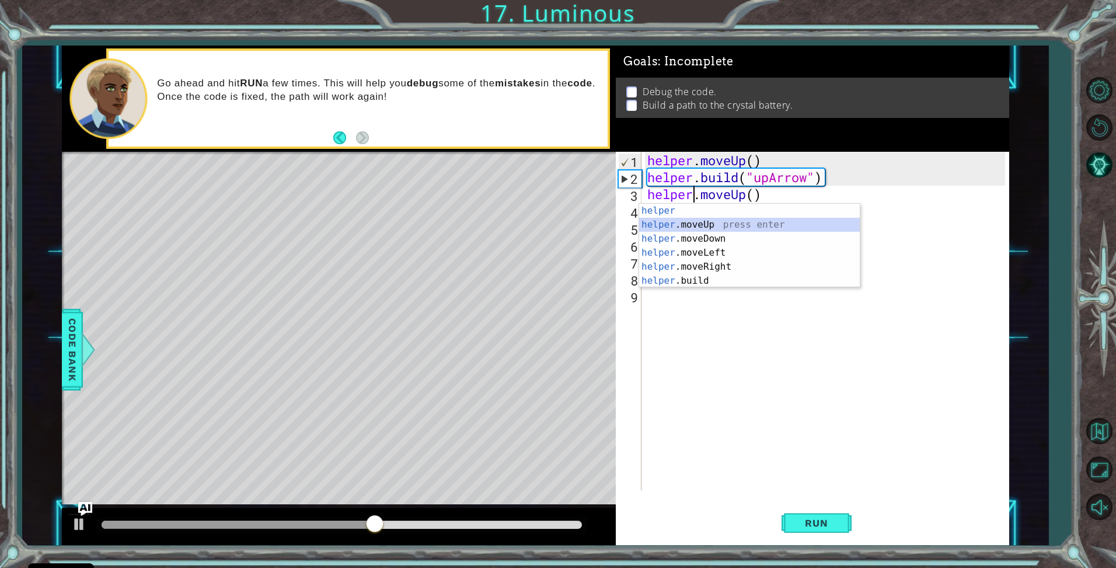
click at [713, 226] on div "helper press enter helper .moveUp press enter helper .moveDown press enter help…" at bounding box center [749, 260] width 221 height 112
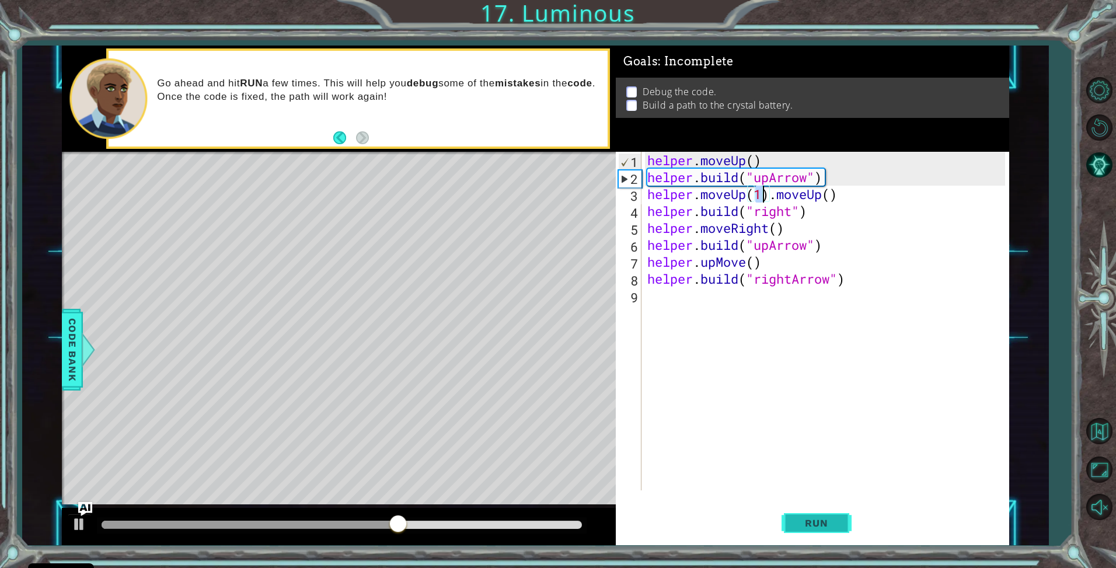
click at [828, 522] on span "Run" at bounding box center [816, 523] width 46 height 12
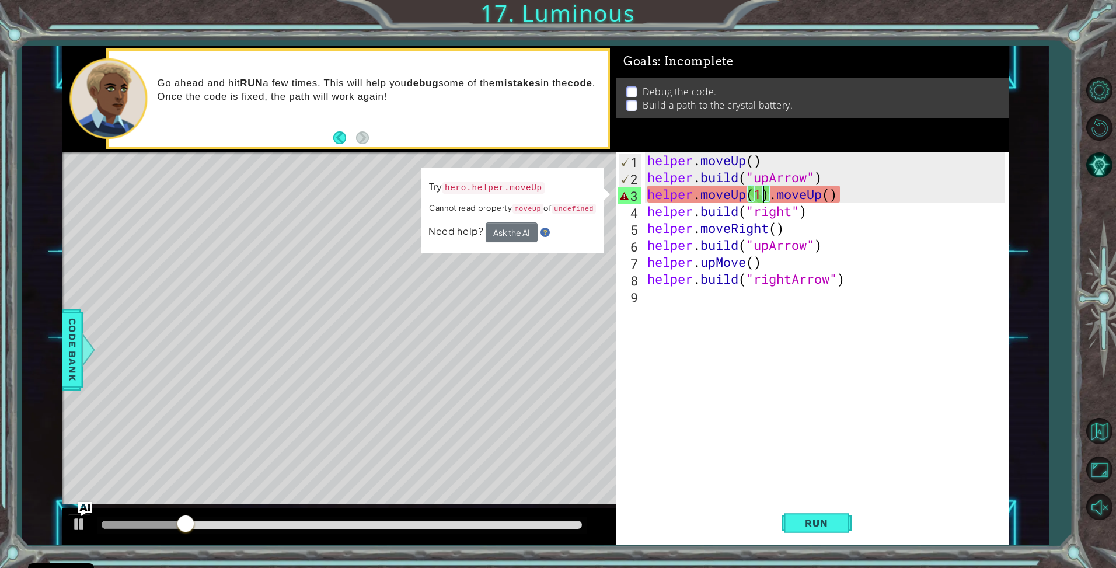
click at [737, 194] on div "helper . moveUp ( ) helper . build ( "upArrow" ) helper . moveUp ( 1 ) . moveUp…" at bounding box center [828, 338] width 367 height 372
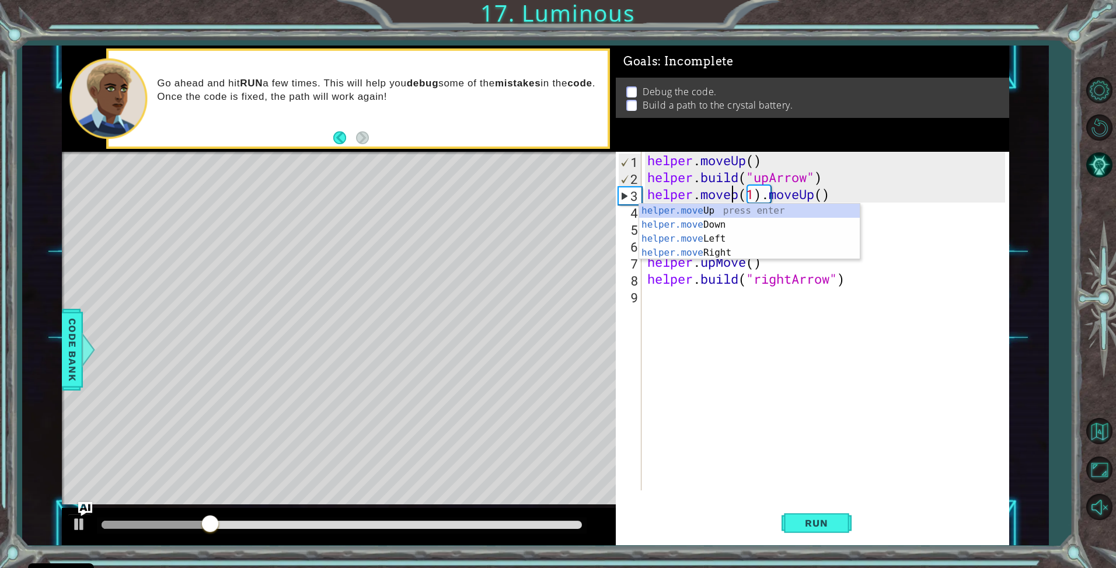
scroll to position [0, 4]
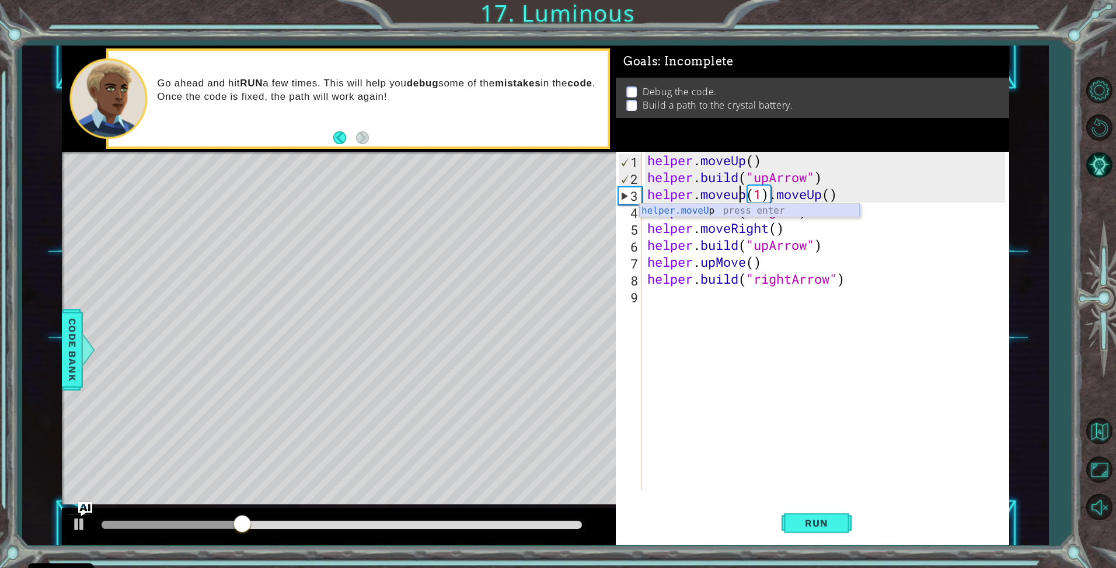
click at [771, 204] on div "helper.moveU p press enter" at bounding box center [749, 225] width 221 height 42
drag, startPoint x: 879, startPoint y: 195, endPoint x: 772, endPoint y: 191, distance: 107.5
click at [772, 191] on div "helper . moveUp ( ) helper . build ( "upArrow" ) helper . moveUp ( 1 ) ( 1 ) . …" at bounding box center [828, 338] width 367 height 372
type textarea "helper.moveUp(1)"
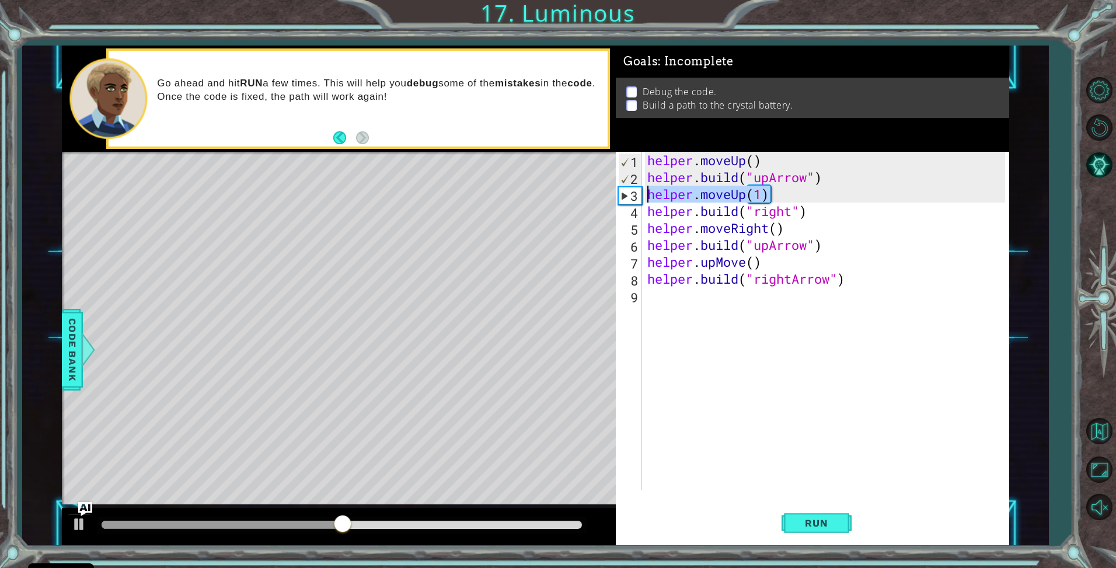
click at [612, 191] on div "1 ההההההההההההההההההההההההההההההההההההההההההההההההההההההההההההההההההההההההההההה…" at bounding box center [535, 296] width 947 height 500
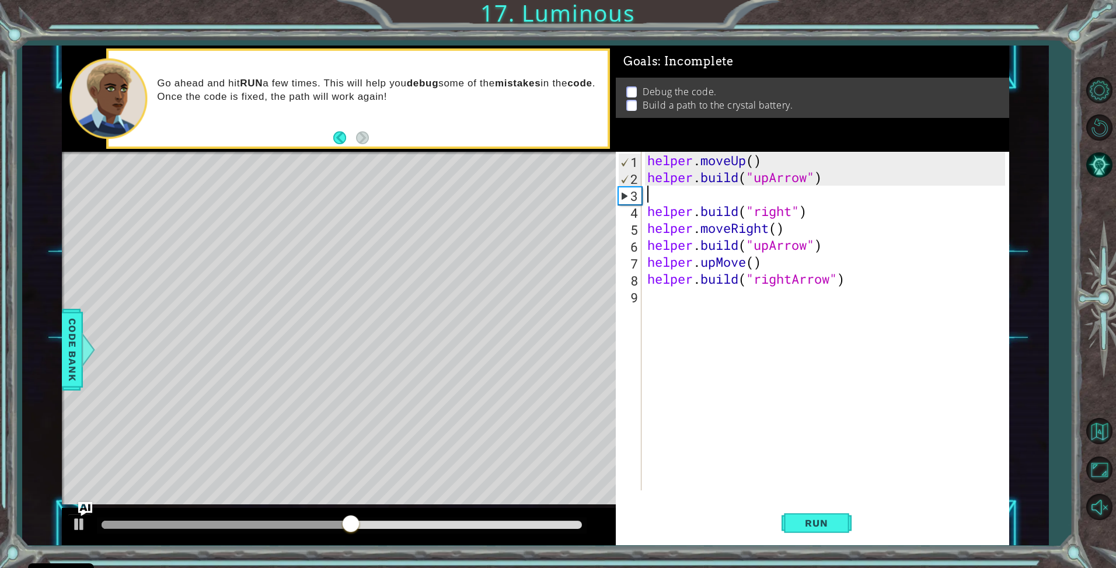
scroll to position [0, 0]
click at [686, 214] on div "helper.move Up press enter" at bounding box center [749, 225] width 221 height 42
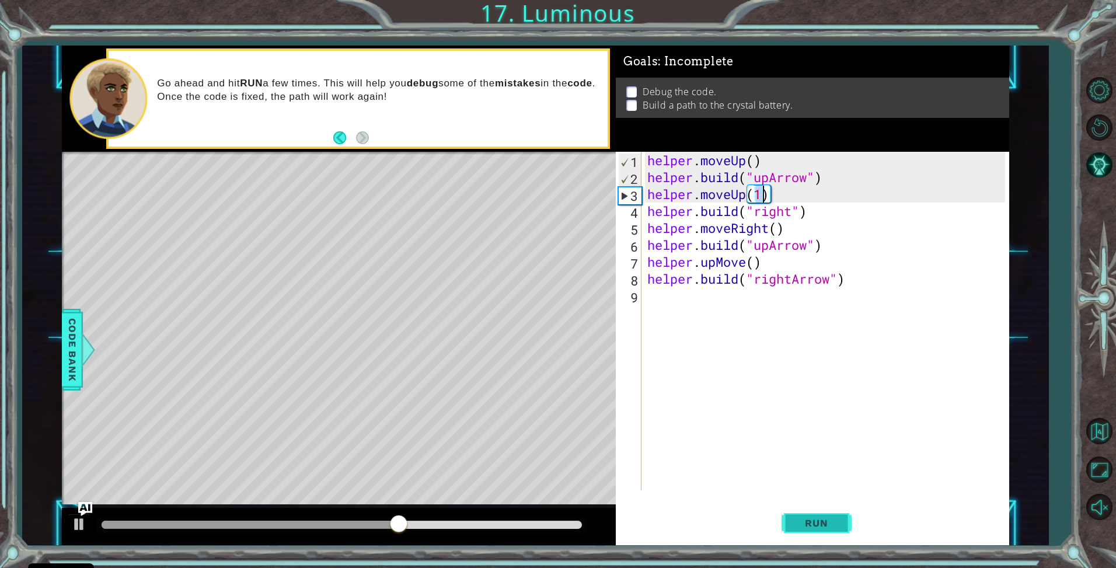
click at [823, 518] on span "Run" at bounding box center [816, 523] width 46 height 12
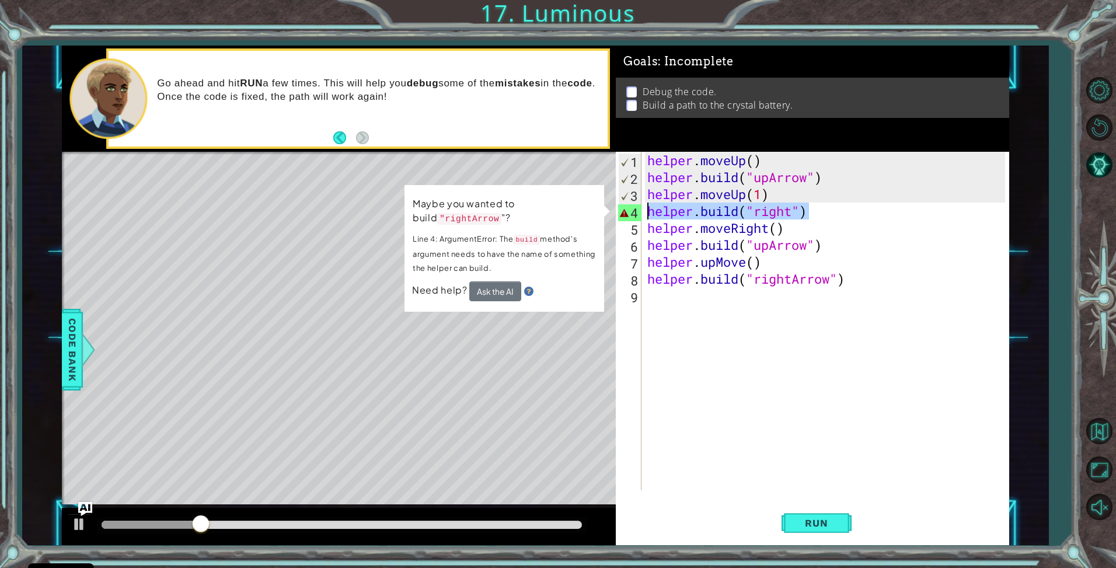
drag, startPoint x: 814, startPoint y: 216, endPoint x: 635, endPoint y: 209, distance: 178.8
click at [635, 209] on div "helper.moveUp(1) 1 2 3 4 5 6 7 8 9 helper . moveUp ( ) helper . build ( "upArro…" at bounding box center [811, 321] width 390 height 339
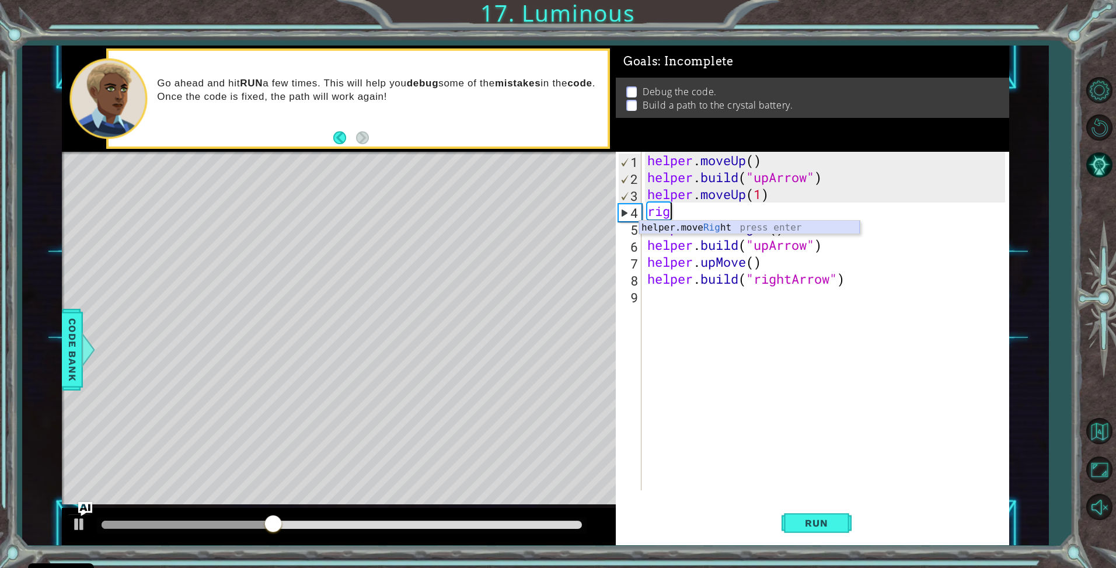
click at [724, 229] on div "helper.move Rig ht press enter" at bounding box center [749, 242] width 221 height 42
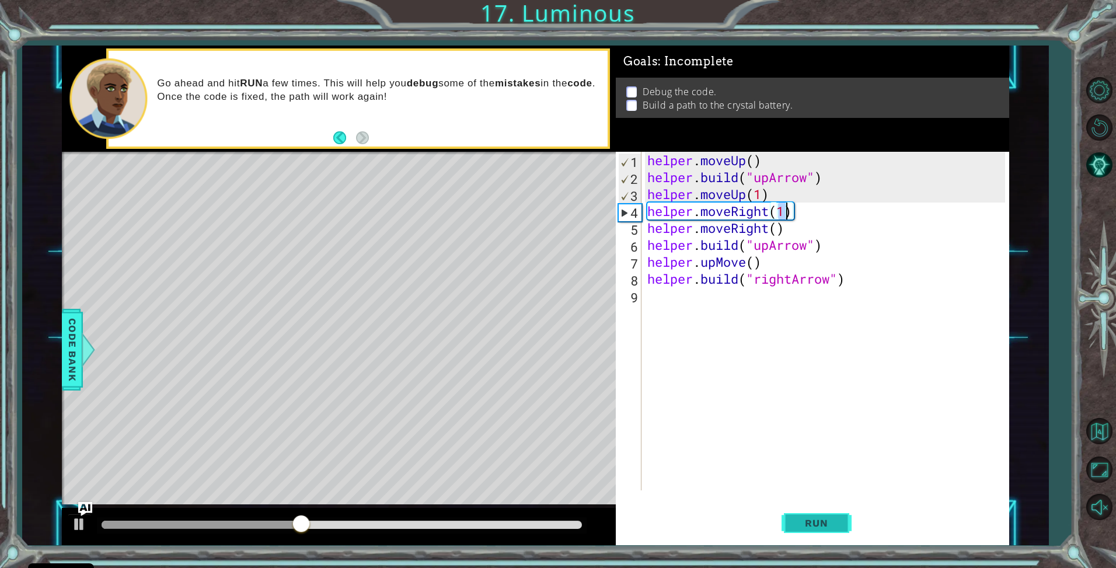
click at [798, 514] on button "Run" at bounding box center [817, 523] width 70 height 39
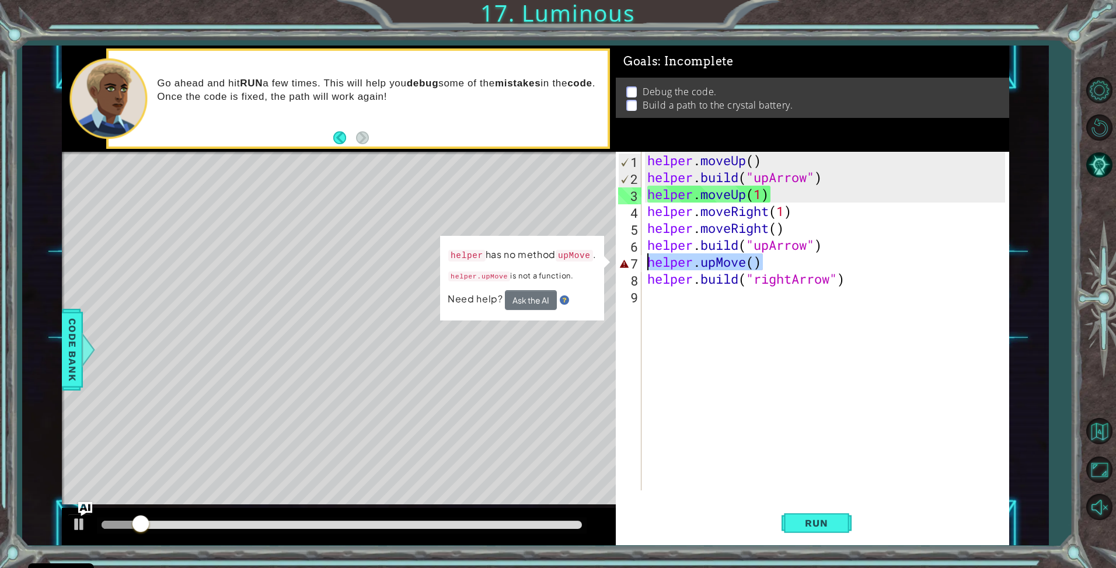
click at [605, 255] on div "1 ההההההההההההההההההההההההההההההההההההההההההההההההההההההההההההההההההההההההההההה…" at bounding box center [535, 296] width 947 height 500
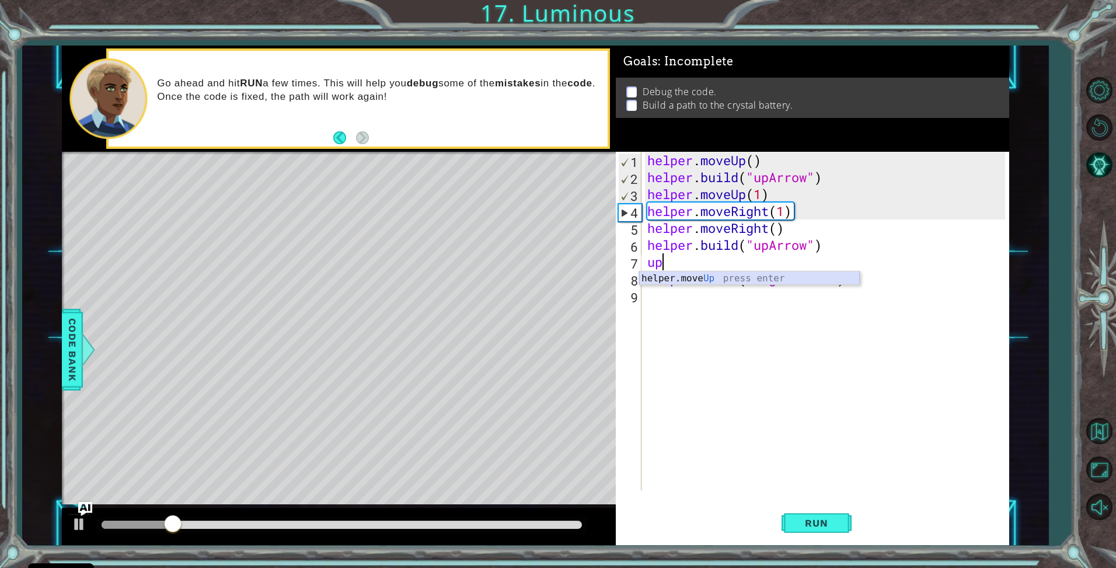
click at [672, 276] on div "helper.move Up press enter" at bounding box center [749, 292] width 221 height 42
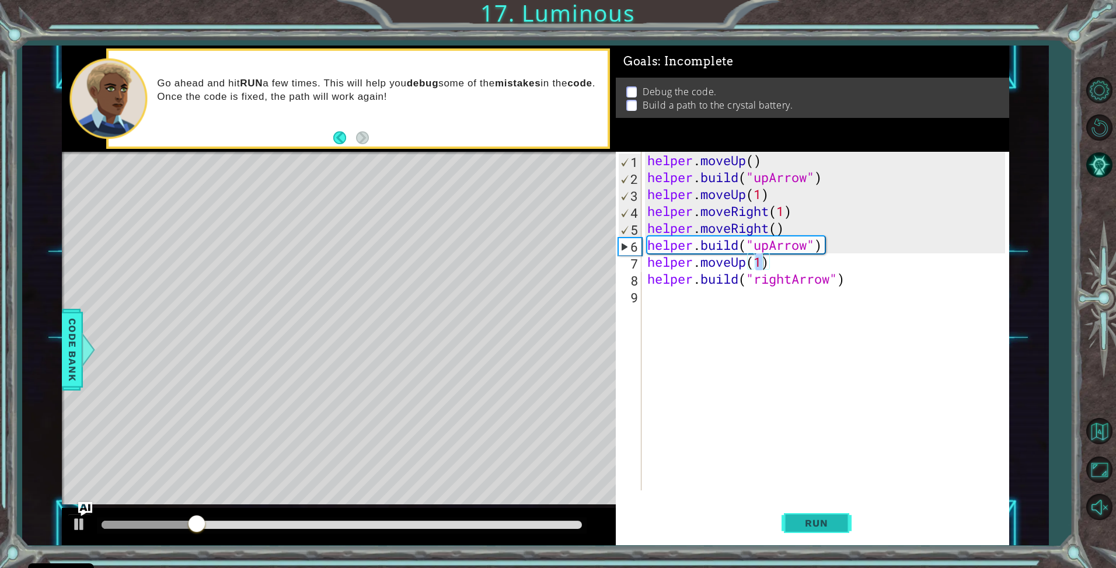
click at [834, 531] on button "Run" at bounding box center [817, 523] width 70 height 39
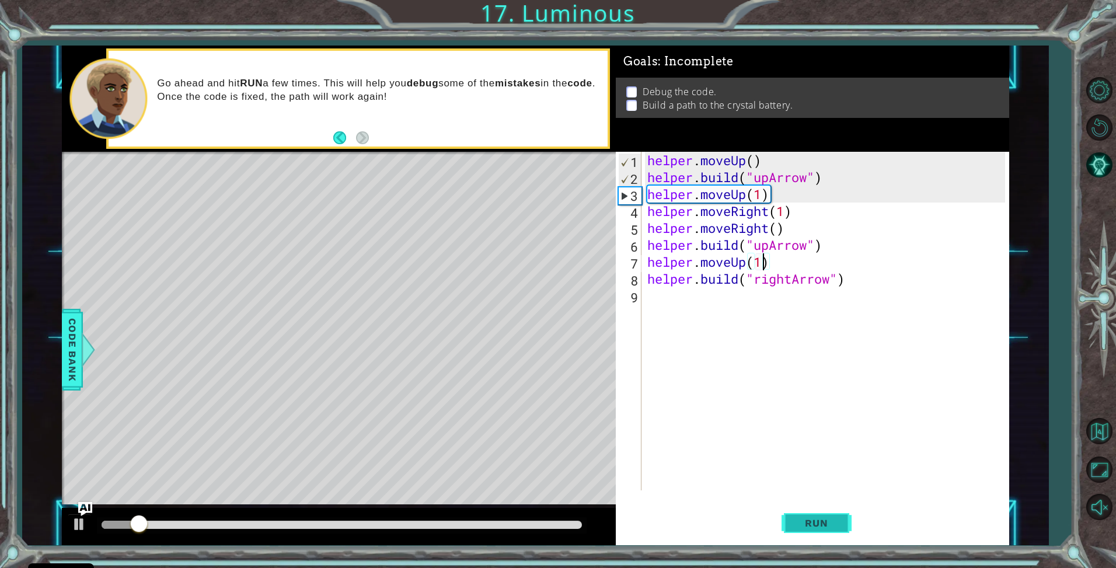
click at [824, 517] on span "Run" at bounding box center [816, 523] width 46 height 12
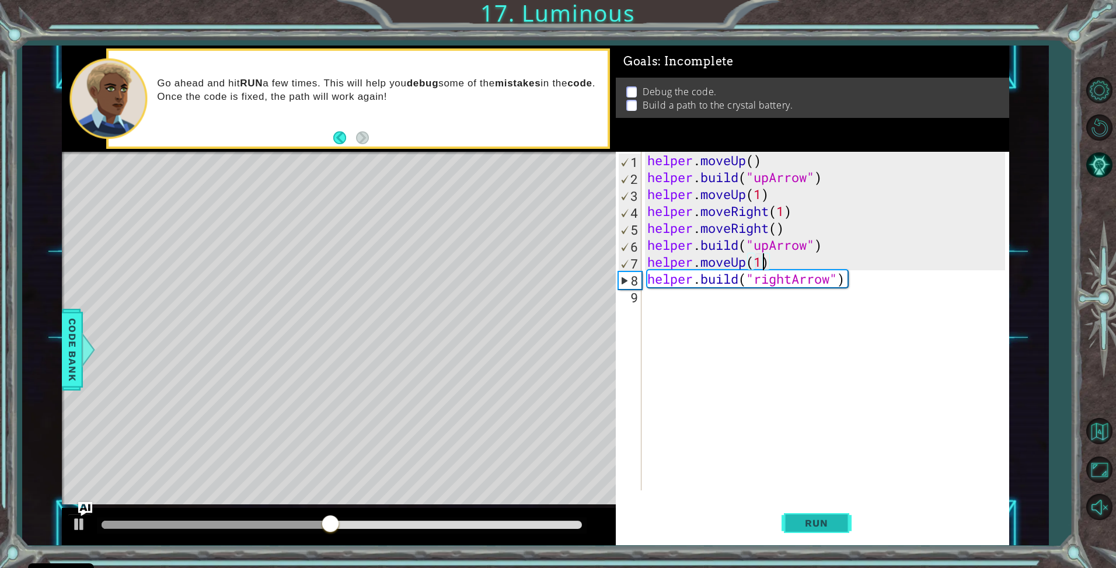
click at [789, 514] on button "Run" at bounding box center [817, 523] width 70 height 39
click at [645, 194] on div "helper . moveUp ( ) helper . build ( "upArrow" ) helper . moveUp ( 1 ) helper .…" at bounding box center [825, 321] width 361 height 339
click at [647, 212] on div "helper . moveUp ( ) helper . build ( "upArrow" ) helper . moveUp ( 1 ) helper .…" at bounding box center [828, 338] width 367 height 372
type textarea "helper.moveRight(1)"
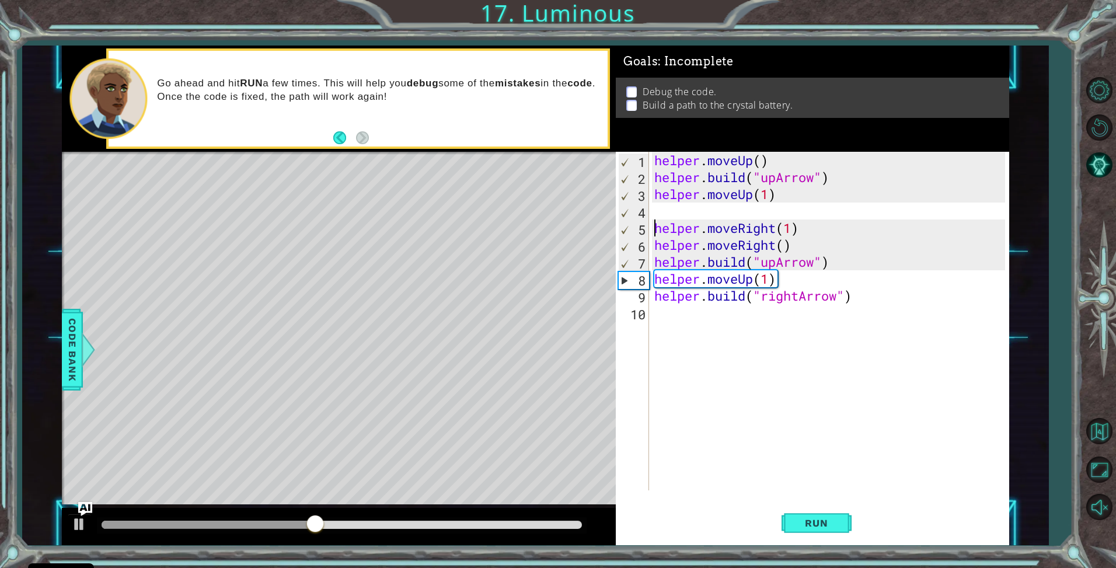
click at [657, 211] on div "helper . moveUp ( ) helper . build ( "upArrow" ) helper . moveUp ( 1 ) helper .…" at bounding box center [832, 338] width 360 height 372
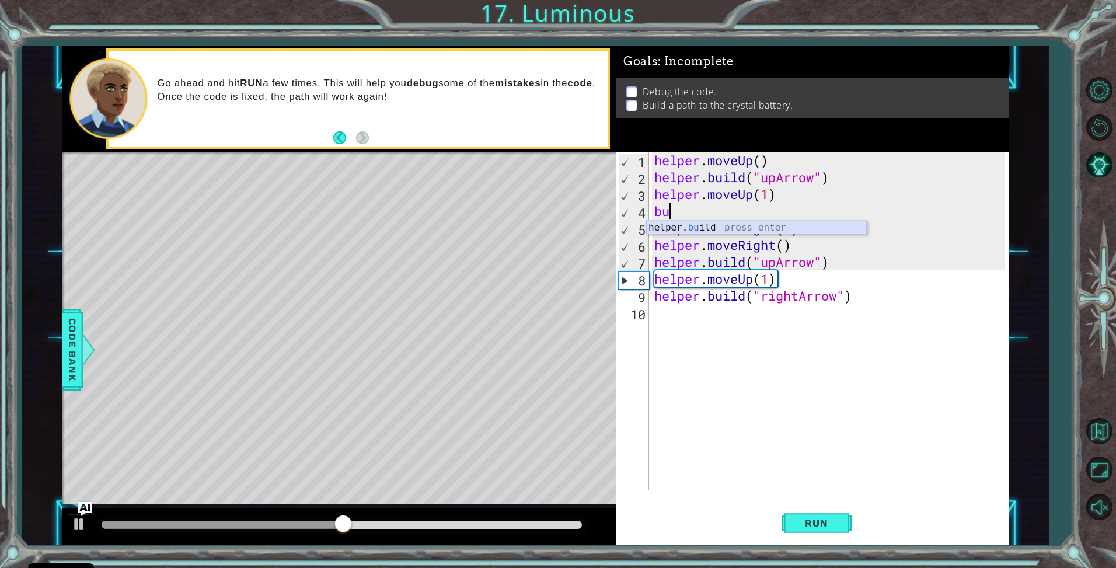
click at [660, 226] on div "helper. bu ild press enter" at bounding box center [756, 242] width 221 height 42
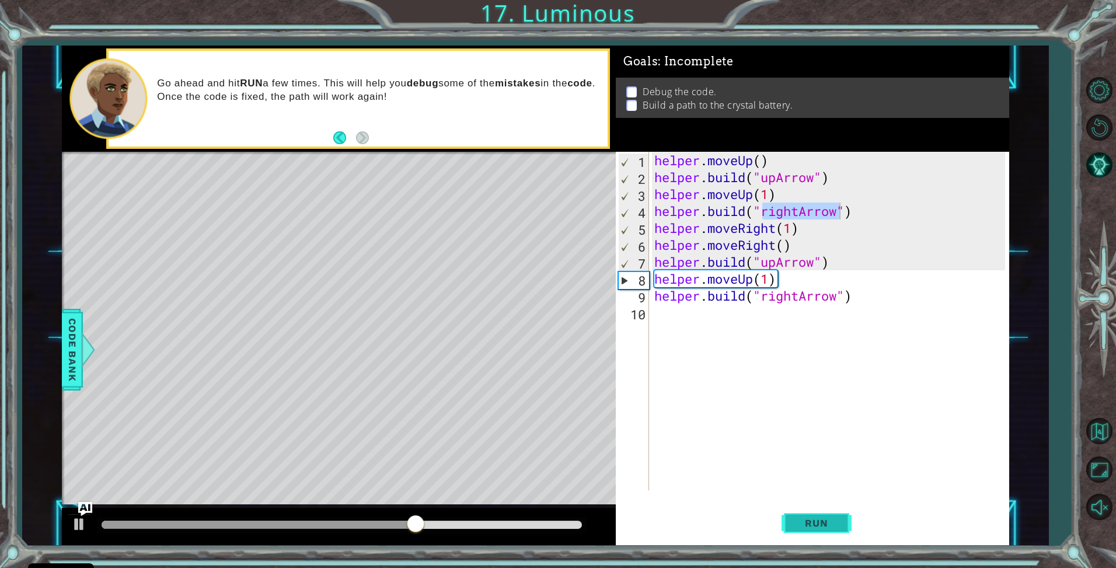
click at [829, 514] on button "Run" at bounding box center [817, 523] width 70 height 39
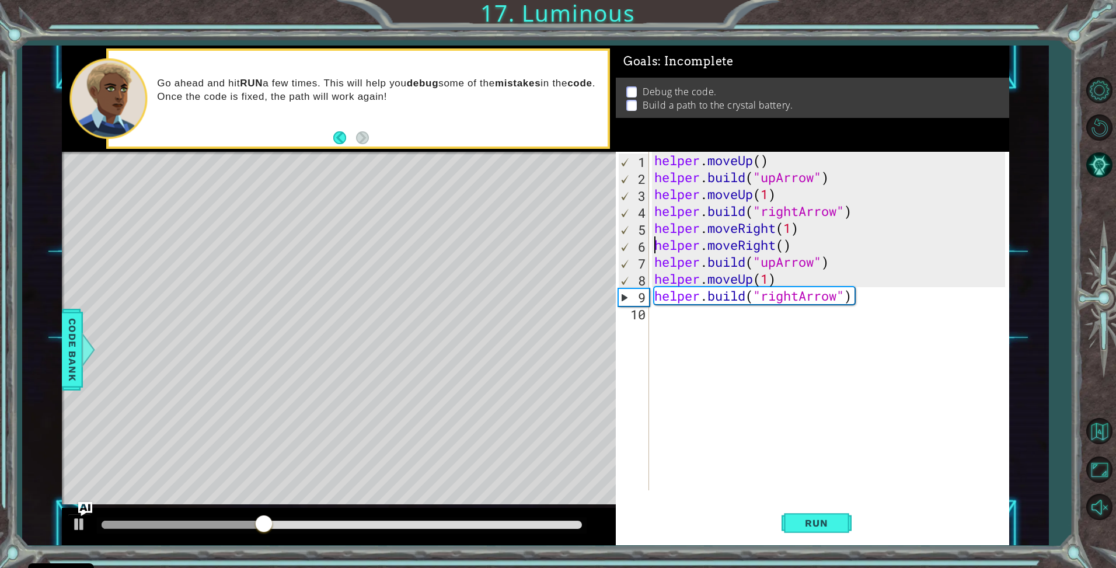
click at [653, 248] on div "helper . moveUp ( ) helper . build ( "upArrow" ) helper . moveUp ( 1 ) helper .…" at bounding box center [832, 338] width 360 height 372
type textarea "helper.moveRight()"
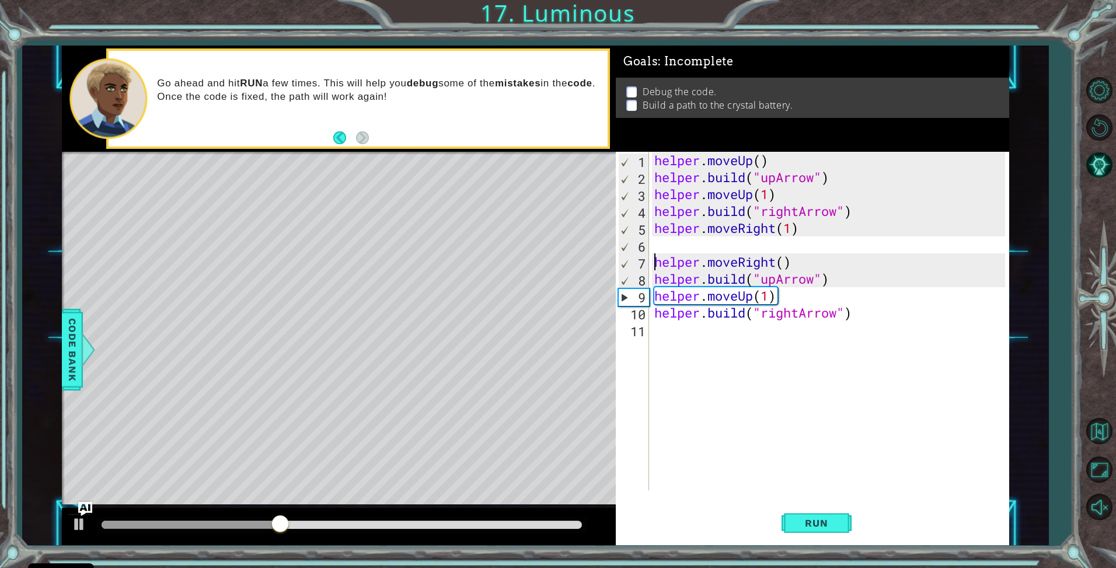
click at [660, 242] on div "helper . moveUp ( ) helper . build ( "upArrow" ) helper . moveUp ( 1 ) helper .…" at bounding box center [832, 338] width 360 height 372
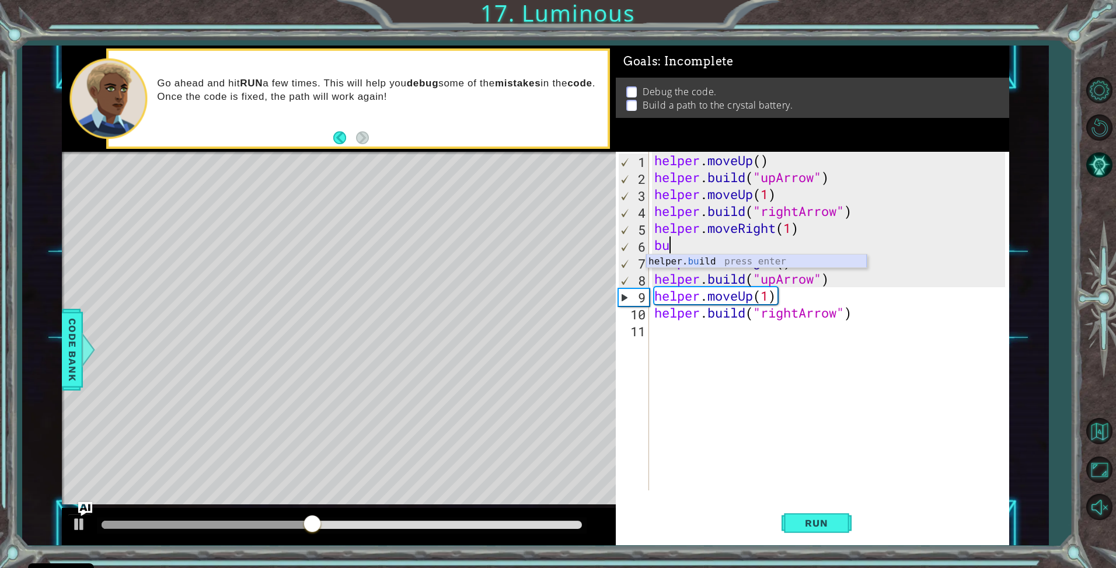
click at [684, 256] on div "helper. bu ild press enter" at bounding box center [756, 276] width 221 height 42
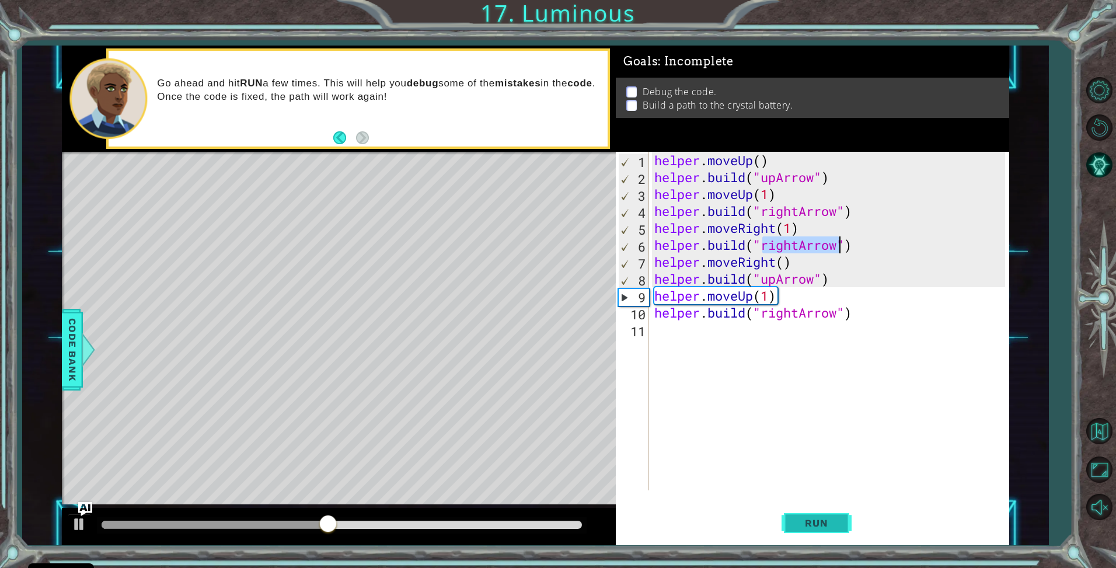
type textarea "[DOMAIN_NAME]("rightArrow")"
click at [804, 511] on button "Run" at bounding box center [817, 523] width 70 height 39
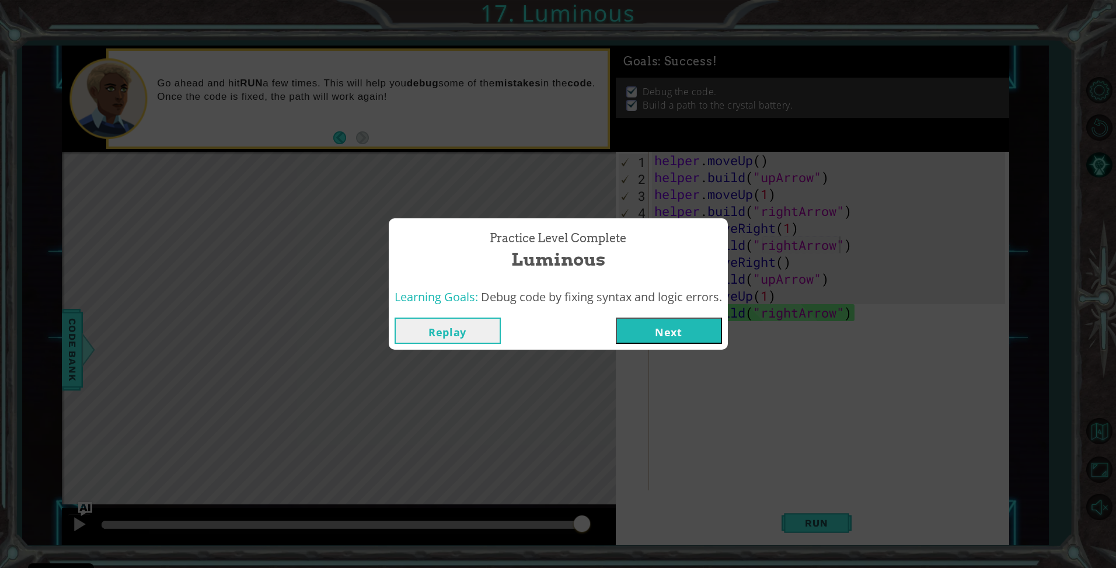
click at [636, 323] on button "Next" at bounding box center [669, 331] width 106 height 26
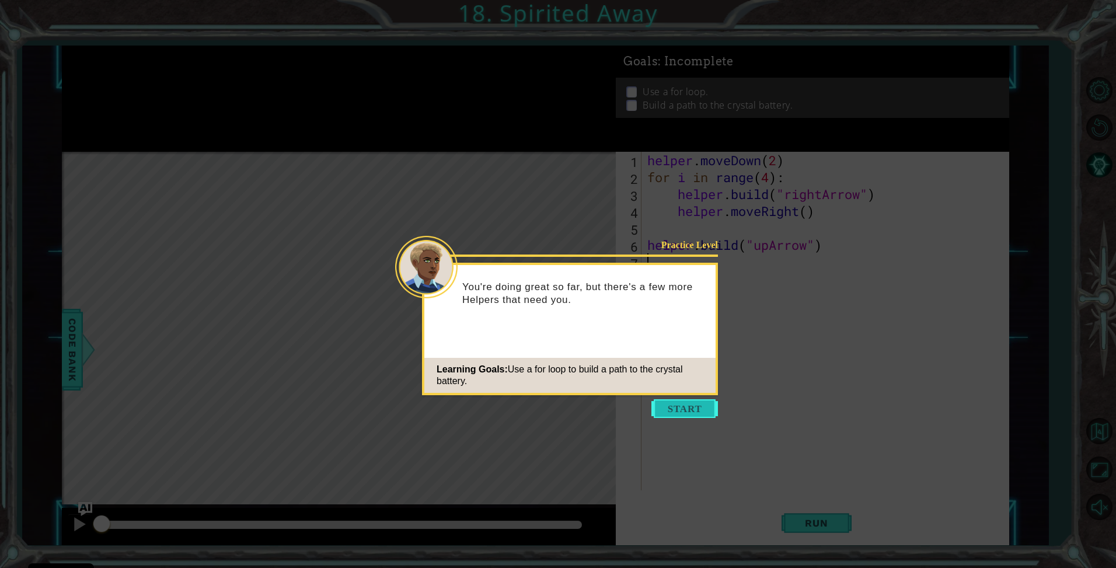
click at [707, 405] on button "Start" at bounding box center [684, 408] width 67 height 19
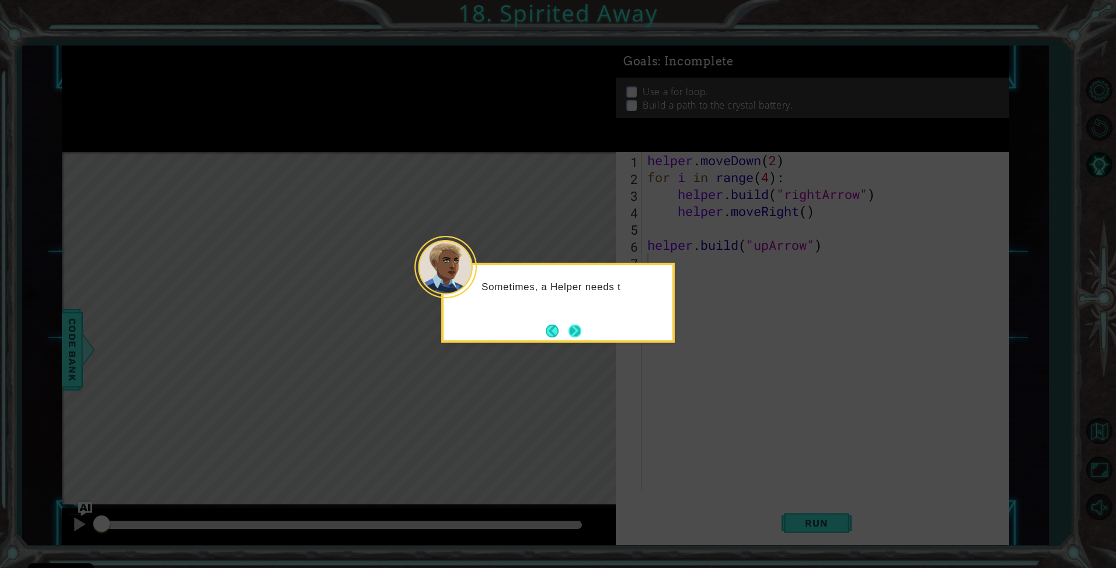
click at [574, 329] on button "Next" at bounding box center [575, 331] width 13 height 13
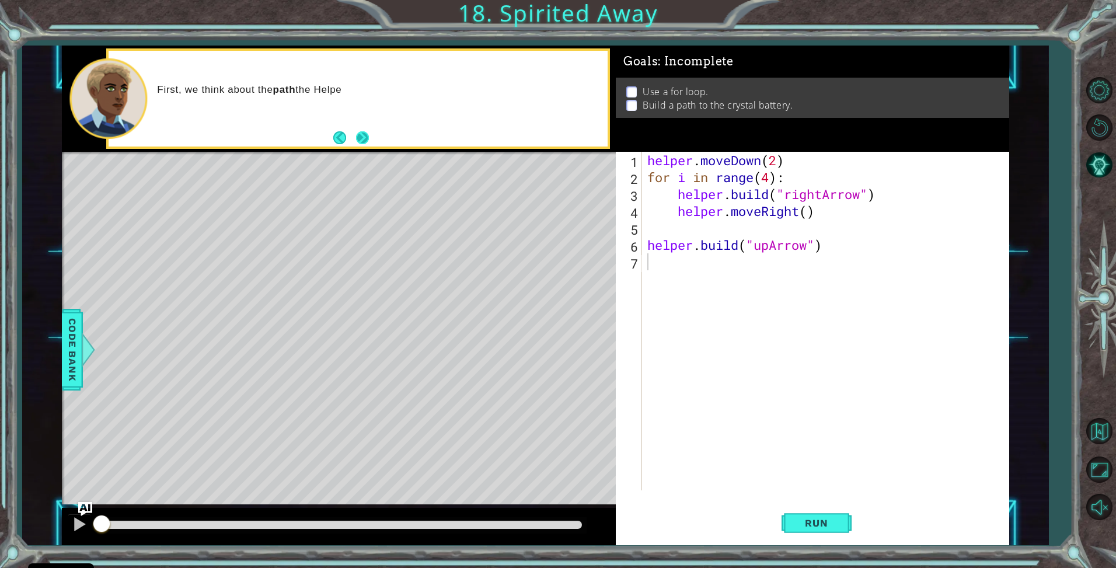
click at [360, 136] on button "Next" at bounding box center [362, 137] width 13 height 13
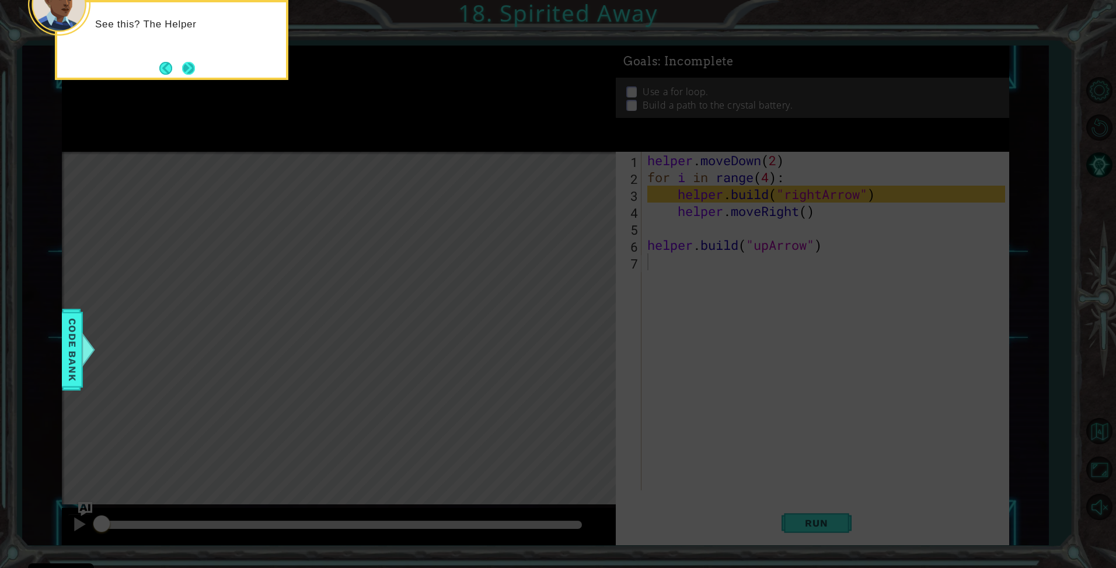
click at [190, 62] on button "Next" at bounding box center [188, 68] width 13 height 13
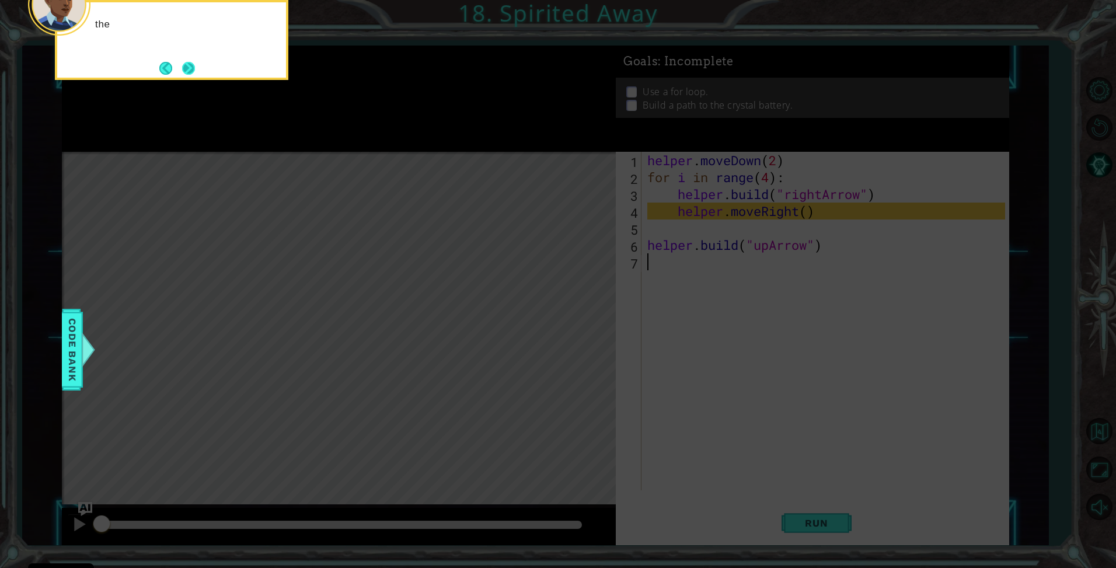
click at [195, 62] on button "Next" at bounding box center [188, 68] width 13 height 13
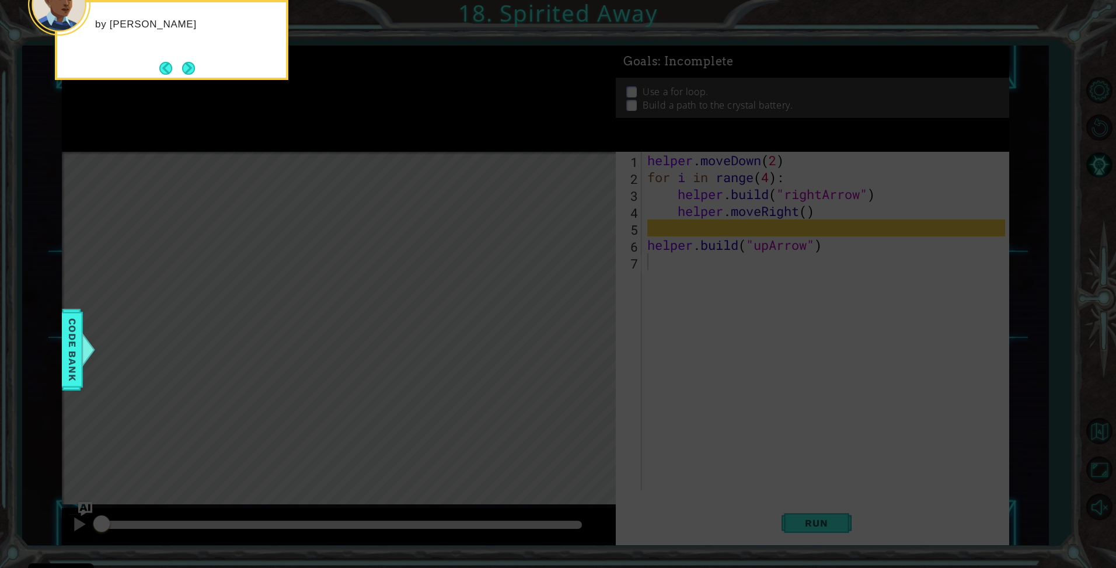
click at [197, 62] on div "by [PERSON_NAME]" at bounding box center [171, 40] width 233 height 80
click at [195, 64] on button "Next" at bounding box center [188, 68] width 13 height 13
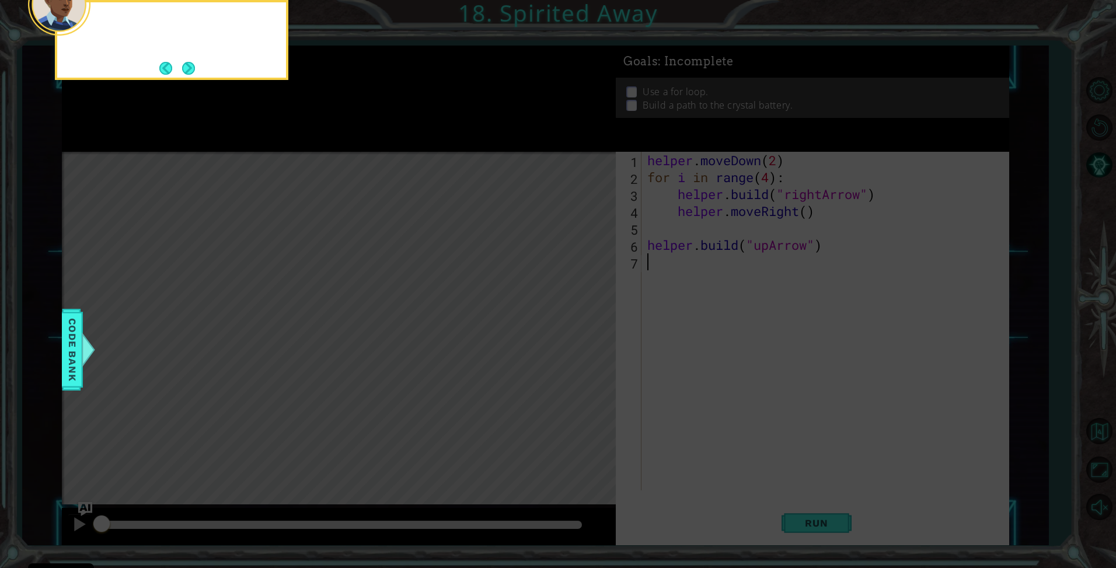
click at [195, 64] on button "Next" at bounding box center [188, 68] width 13 height 13
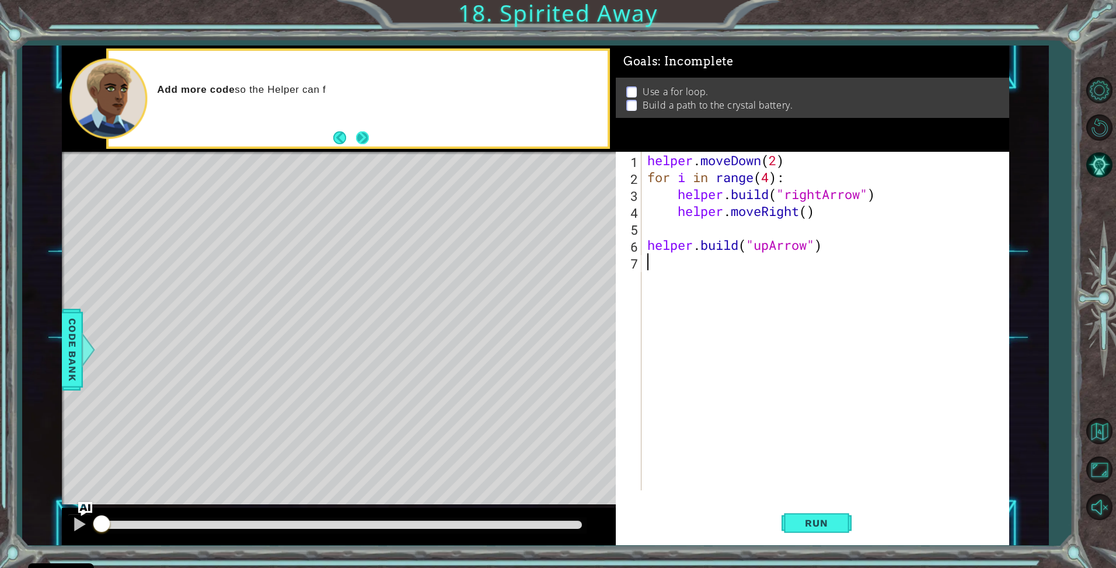
click at [367, 142] on button "Next" at bounding box center [362, 137] width 13 height 13
click at [838, 501] on div "1 2 3 4 5 6 7 helper . moveDown ( 2 ) for i in range ( 4 ) : helper . build ( "…" at bounding box center [812, 348] width 393 height 393
click at [838, 509] on button "Run" at bounding box center [817, 523] width 70 height 39
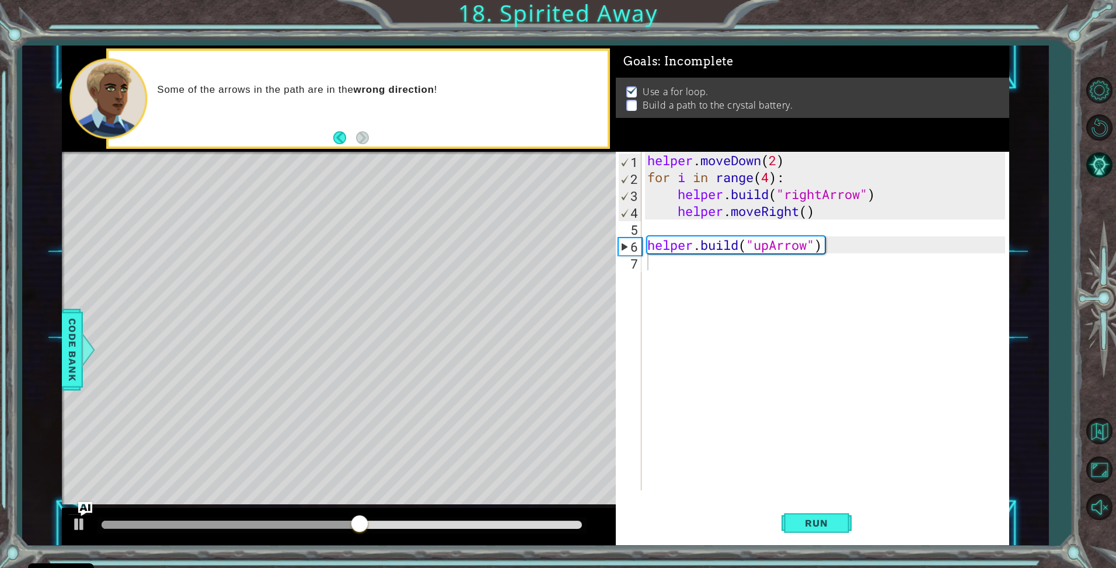
click at [747, 53] on div "Goals : Incomplete" at bounding box center [812, 62] width 393 height 32
click at [774, 161] on div "helper . moveDown ( 2 ) for i in range ( 4 ) : helper . build ( "rightArrow" ) …" at bounding box center [828, 338] width 367 height 372
click at [777, 161] on div "helper . moveDown ( 2 ) for i in range ( 4 ) : helper . build ( "rightArrow" ) …" at bounding box center [828, 338] width 367 height 372
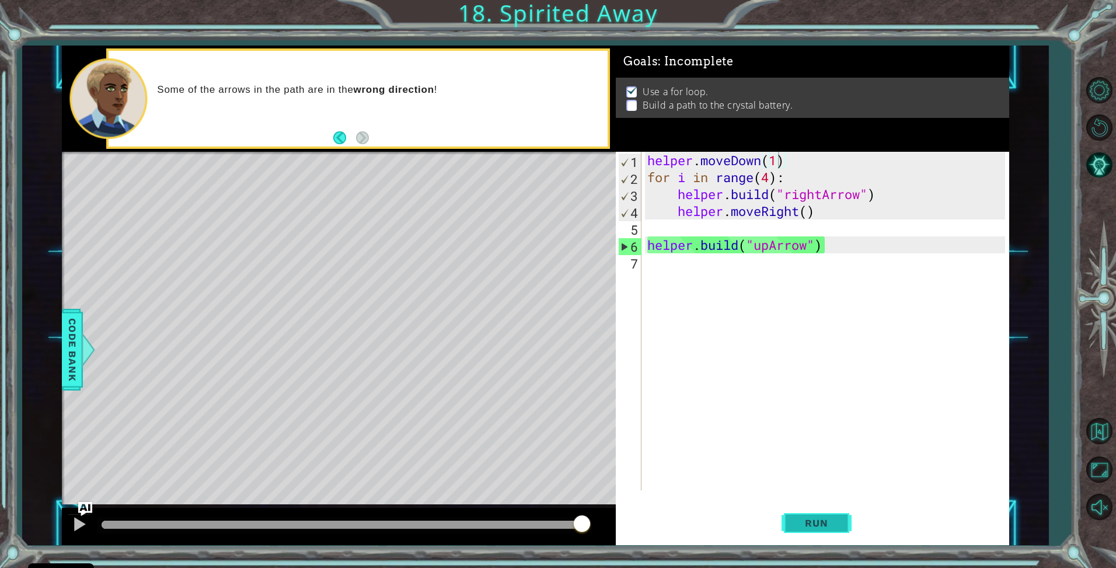
click at [825, 520] on span "Run" at bounding box center [816, 523] width 46 height 12
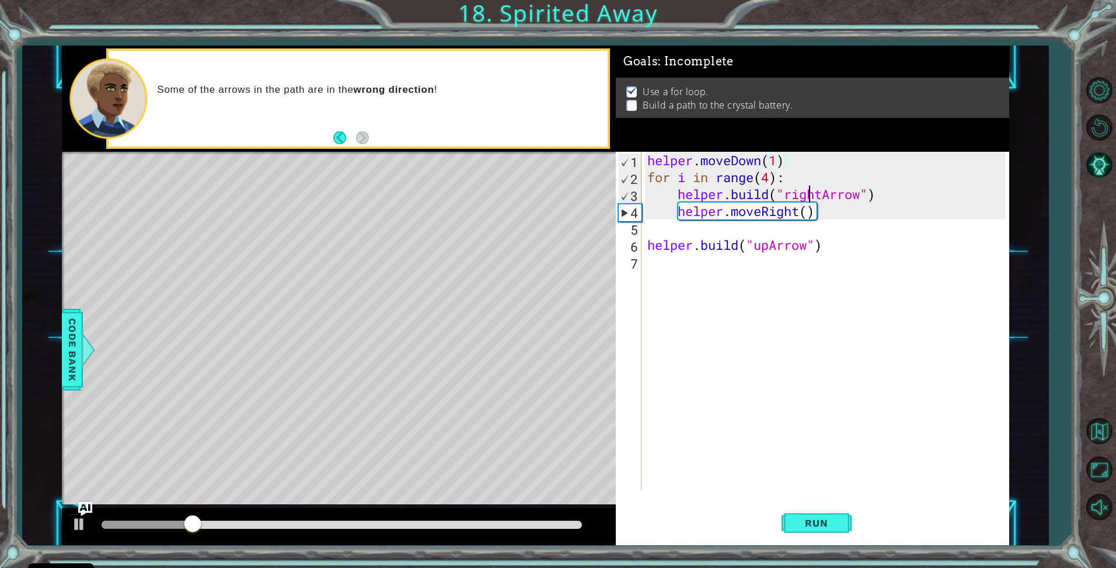
click at [813, 194] on div "helper . moveDown ( 1 ) for i in range ( 4 ) : helper . build ( "rightArrow" ) …" at bounding box center [828, 338] width 367 height 372
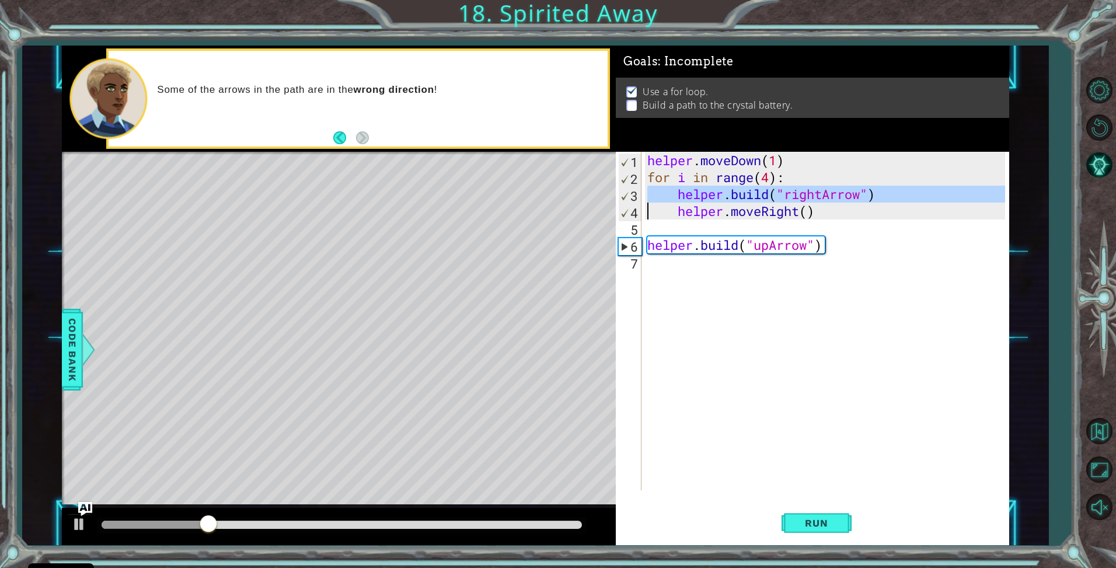
click at [825, 199] on div "helper . moveDown ( 1 ) for i in range ( 4 ) : helper . build ( "rightArrow" ) …" at bounding box center [825, 321] width 361 height 339
drag, startPoint x: 824, startPoint y: 197, endPoint x: 788, endPoint y: 197, distance: 36.2
click at [788, 197] on div "helper . moveDown ( 1 ) for i in range ( 4 ) : helper . build ( "rightArrow" ) …" at bounding box center [828, 338] width 367 height 372
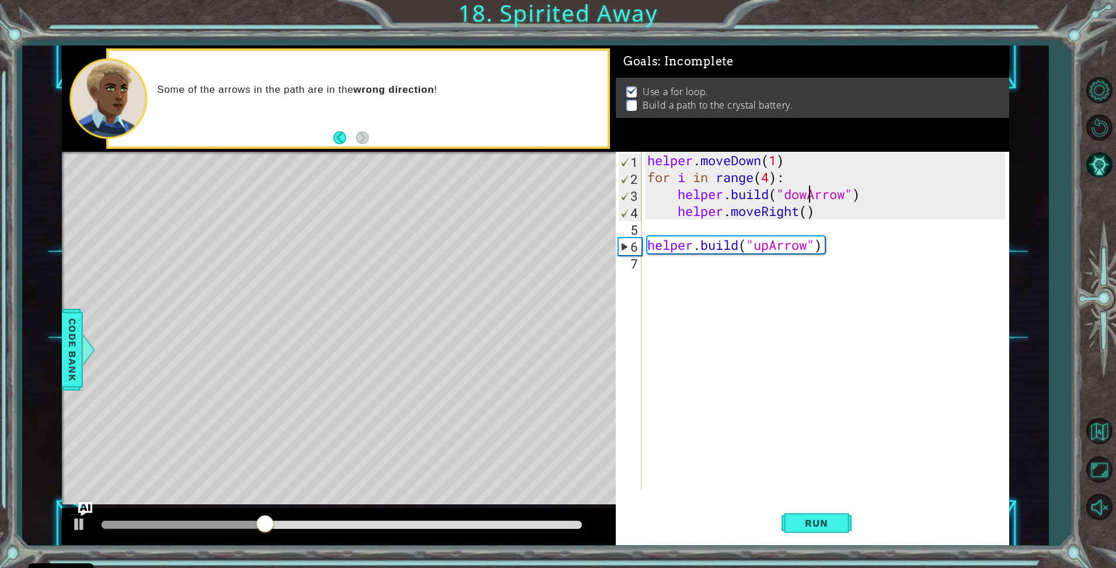
scroll to position [0, 8]
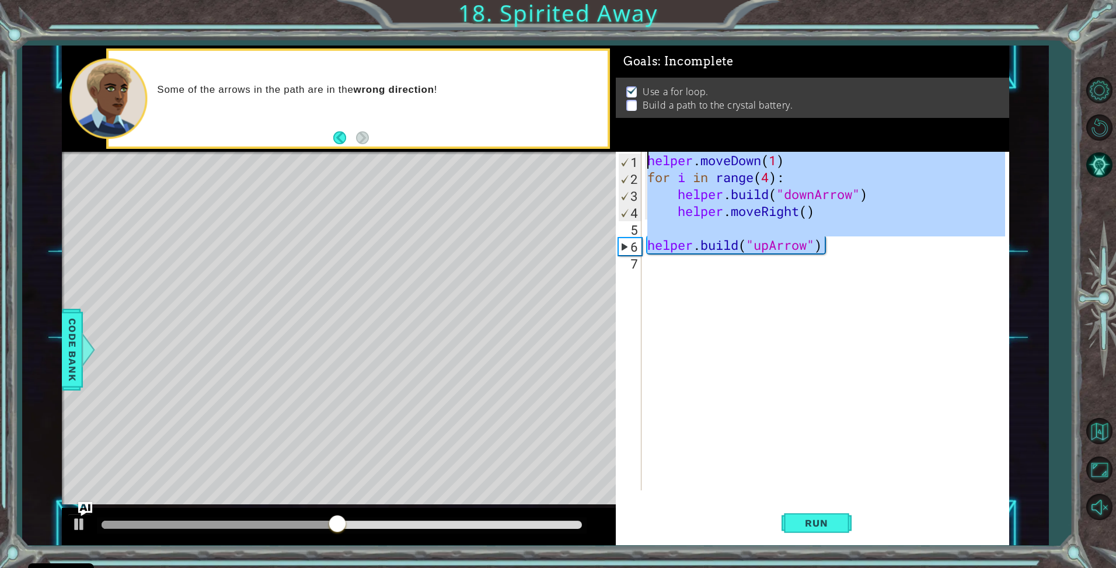
drag, startPoint x: 911, startPoint y: 239, endPoint x: 472, endPoint y: 103, distance: 459.0
click at [472, 103] on div "1 ההההההההההההההההההההההההההההההההההההההההההההההההההההההההההההההההההההההההההההה…" at bounding box center [535, 296] width 947 height 500
type textarea "helper.moveDown(1) for i in range(4):"
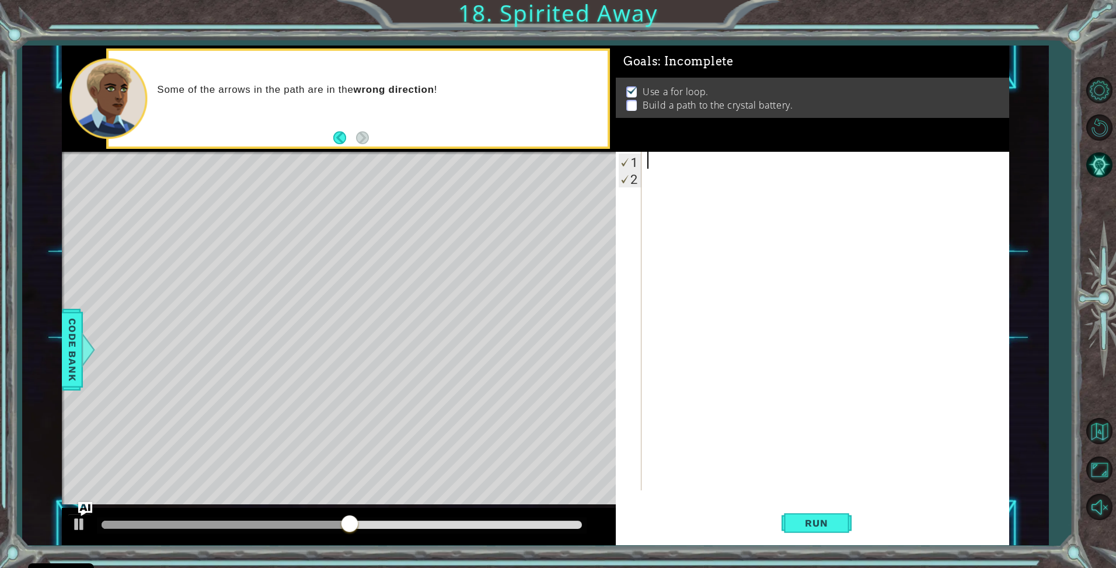
scroll to position [0, 0]
click at [810, 520] on span "Run" at bounding box center [816, 523] width 46 height 12
click at [660, 173] on div at bounding box center [828, 338] width 367 height 372
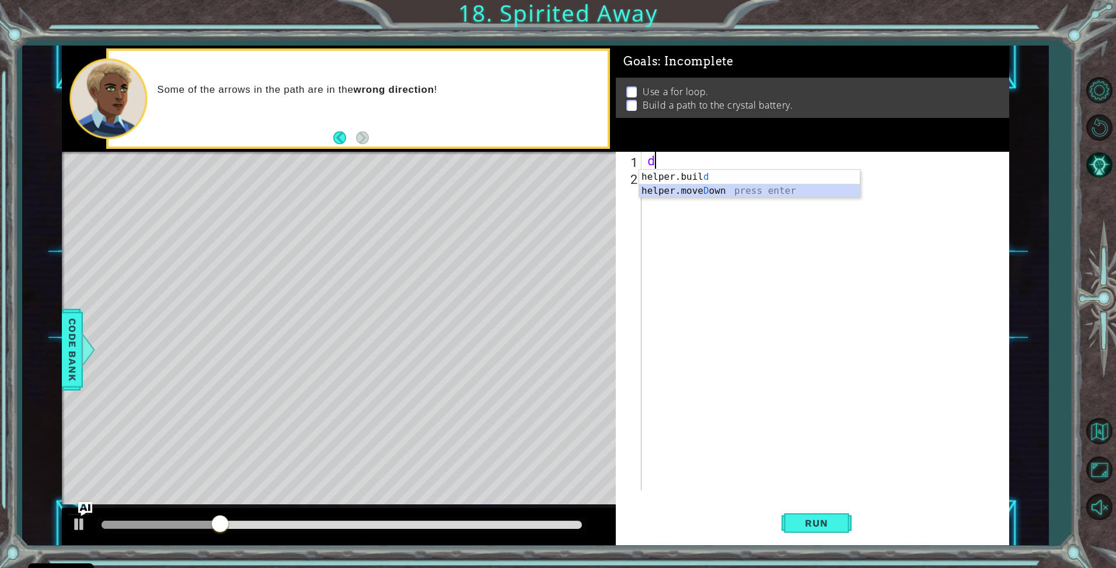
click at [671, 194] on div "helper.buil d press enter helper.[PERSON_NAME] own press enter" at bounding box center [749, 198] width 221 height 56
type textarea "helper.moveDown(1)"
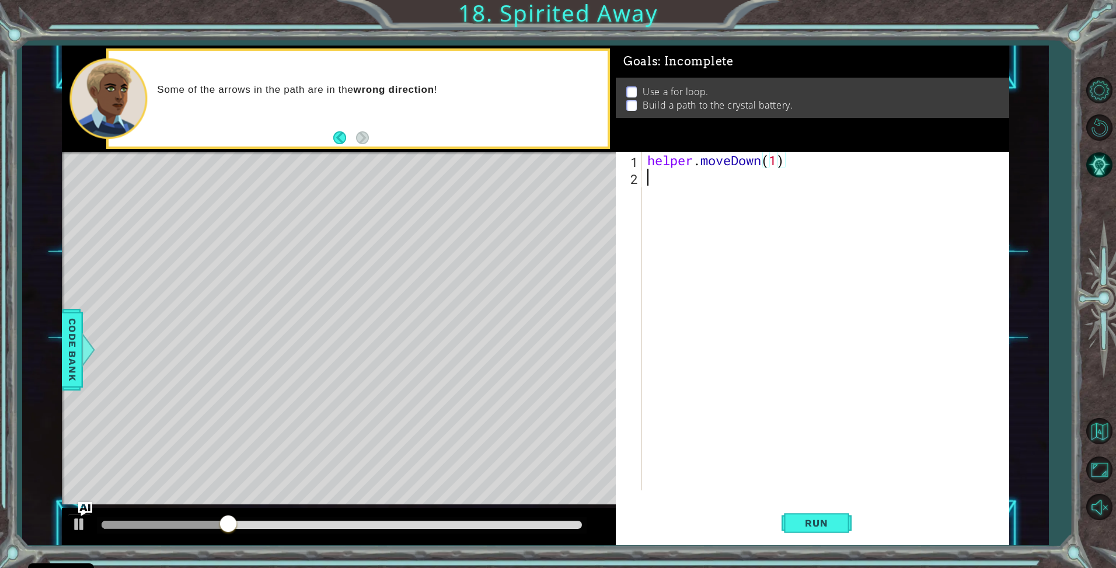
click at [669, 181] on div "helper . moveDown ( 1 )" at bounding box center [828, 338] width 367 height 372
click at [670, 194] on div "helper. bu ild press enter" at bounding box center [749, 208] width 221 height 42
click at [792, 174] on div "helper . moveDown ( 1 ) helper . build ( "rightArrow" )" at bounding box center [825, 321] width 361 height 339
drag, startPoint x: 791, startPoint y: 177, endPoint x: 758, endPoint y: 180, distance: 32.9
click at [758, 180] on div "helper . moveDown ( 1 ) helper . build ( "rightArrow" )" at bounding box center [828, 338] width 367 height 372
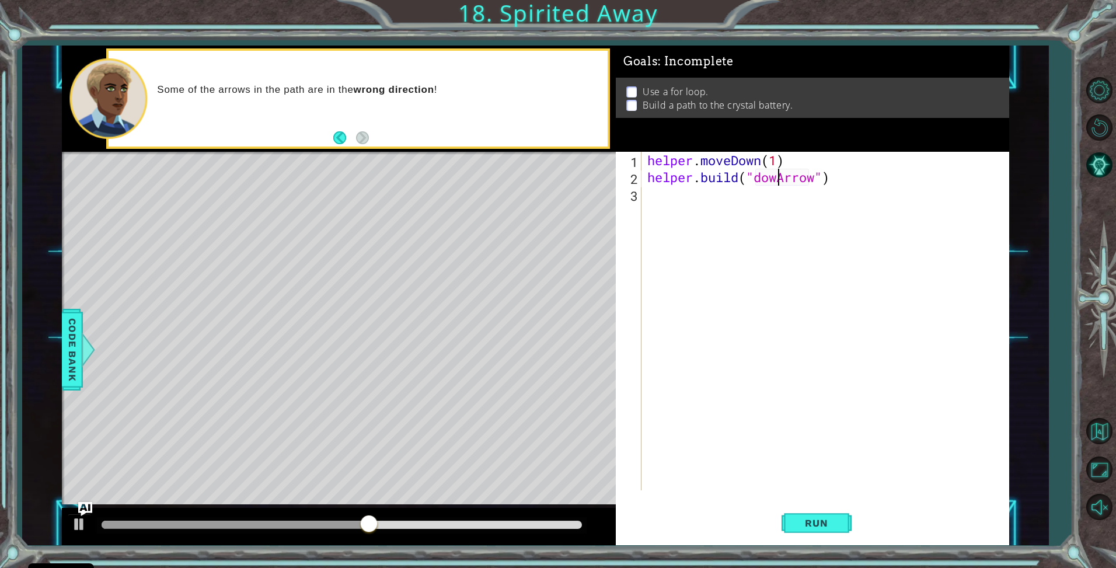
scroll to position [0, 6]
type textarea "[DOMAIN_NAME]("downArrow")"
click at [832, 527] on span "Run" at bounding box center [816, 523] width 46 height 12
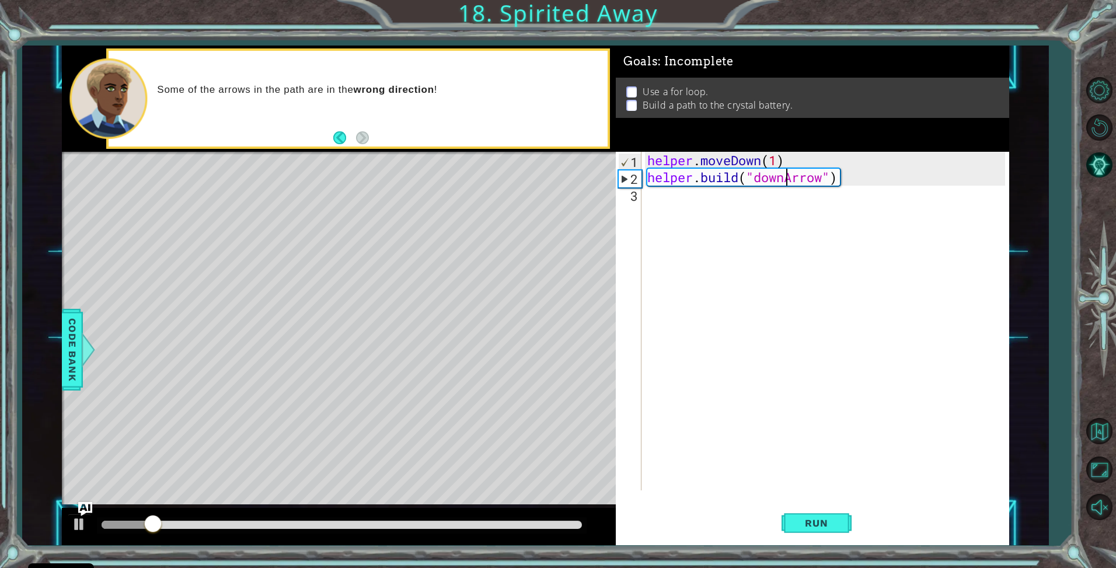
click at [719, 196] on div "helper . moveDown ( 1 ) helper . build ( "downArrow" )" at bounding box center [828, 338] width 367 height 372
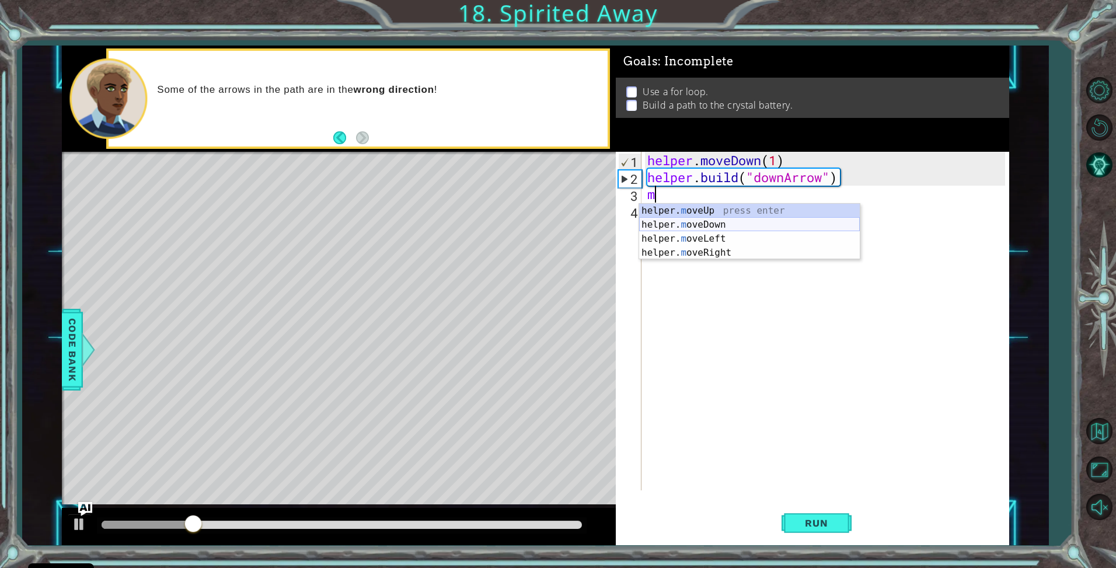
click at [735, 228] on div "helper. m oveUp press enter helper. m oveDown press enter helper. m oveLeft pre…" at bounding box center [749, 246] width 221 height 84
type textarea "helper.moveDown(1)"
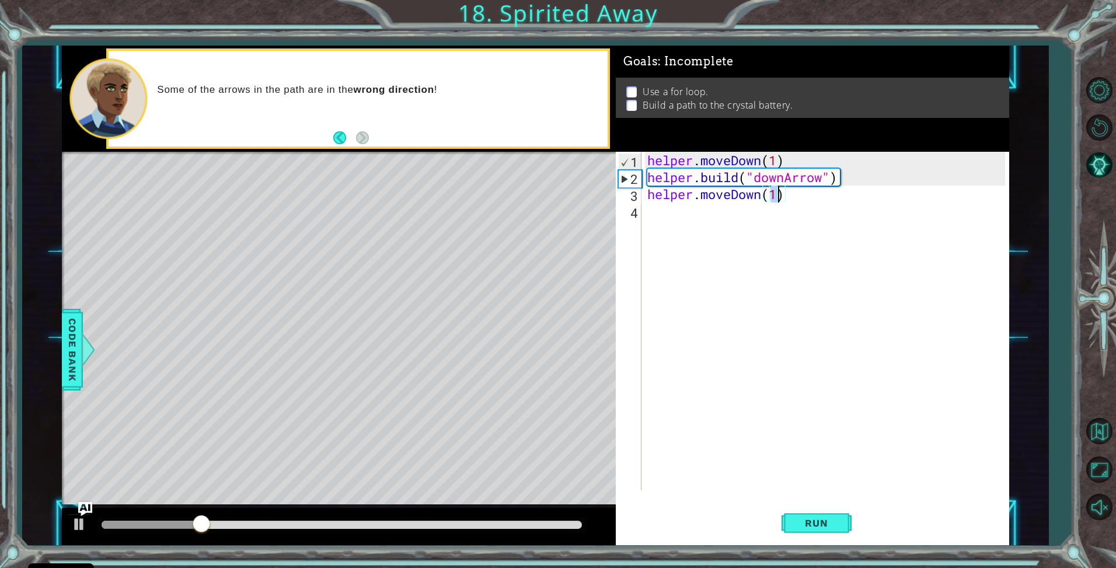
click at [696, 214] on div "helper . moveDown ( 1 ) helper . build ( "downArrow" ) helper . moveDown ( 1 )" at bounding box center [828, 338] width 367 height 372
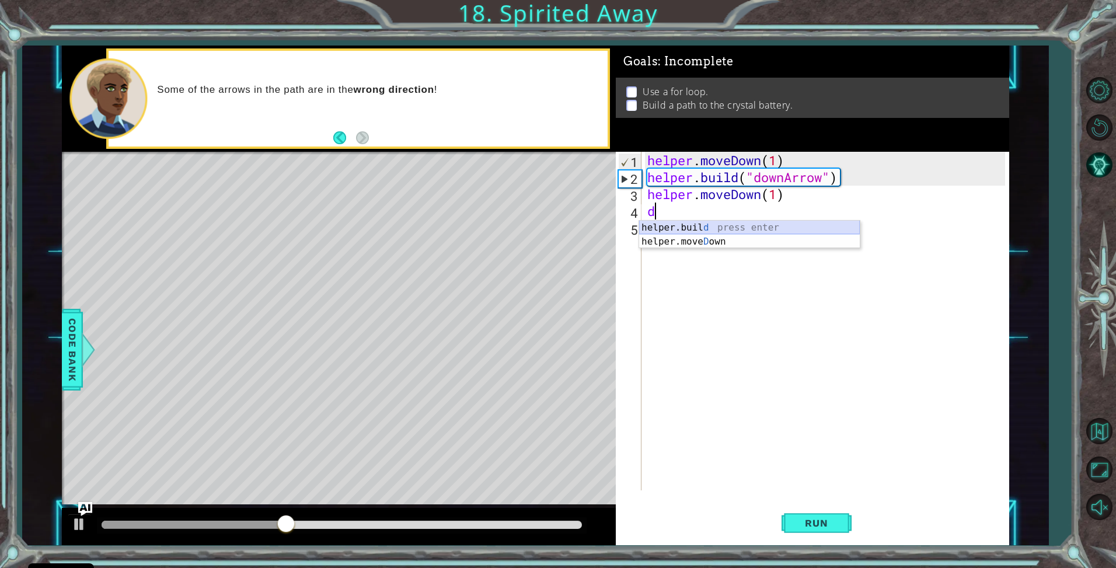
click at [709, 230] on div "helper.buil d press enter helper.[PERSON_NAME] own press enter" at bounding box center [749, 249] width 221 height 56
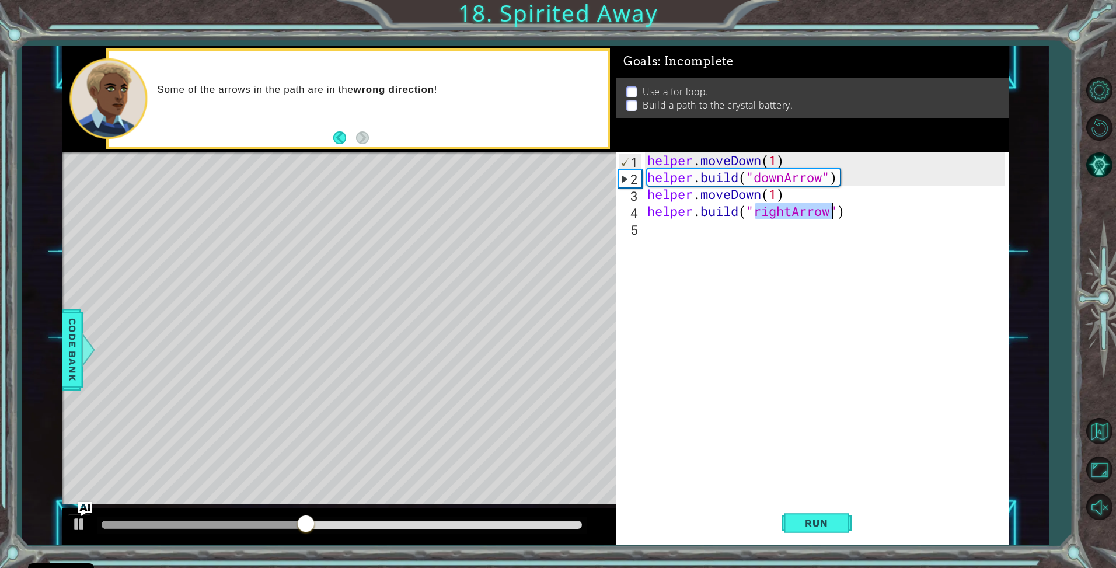
click at [783, 211] on div "helper . moveDown ( 1 ) helper . build ( "downArrow" ) helper . moveDown ( 1 ) …" at bounding box center [825, 321] width 361 height 339
drag, startPoint x: 790, startPoint y: 208, endPoint x: 752, endPoint y: 214, distance: 38.4
click at [752, 214] on div "helper . moveDown ( 1 ) helper . build ( "downArrow" ) helper . moveDown ( 1 ) …" at bounding box center [828, 338] width 367 height 372
type textarea "[DOMAIN_NAME]("downArrow")"
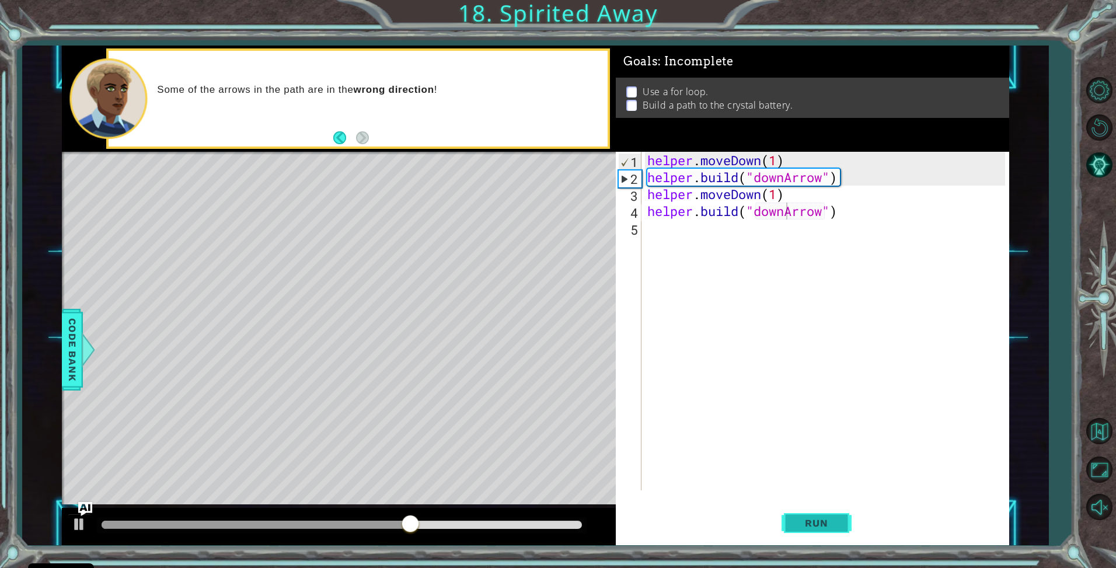
click at [804, 514] on button "Run" at bounding box center [817, 523] width 70 height 39
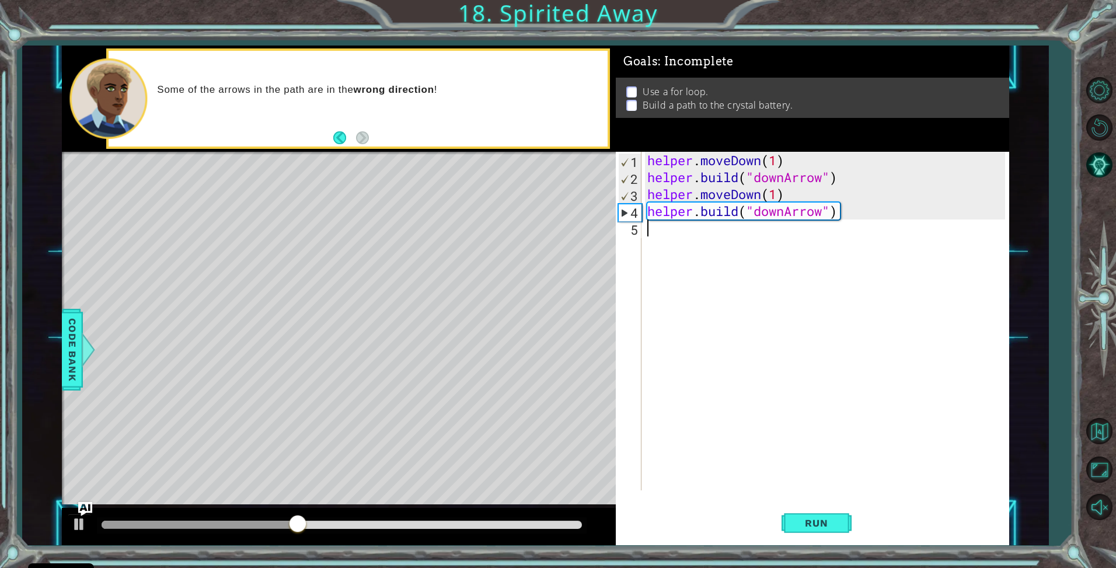
click at [703, 235] on div "helper . moveDown ( 1 ) helper . build ( "downArrow" ) helper . moveDown ( 1 ) …" at bounding box center [828, 338] width 367 height 372
click at [712, 264] on div "helper.buil d press enter helper.[PERSON_NAME] own press enter" at bounding box center [749, 266] width 221 height 56
type textarea "helper.moveDown(1)"
click at [688, 247] on div "helper . moveDown ( 1 ) helper . build ( "downArrow" ) helper . moveDown ( 1 ) …" at bounding box center [828, 338] width 367 height 372
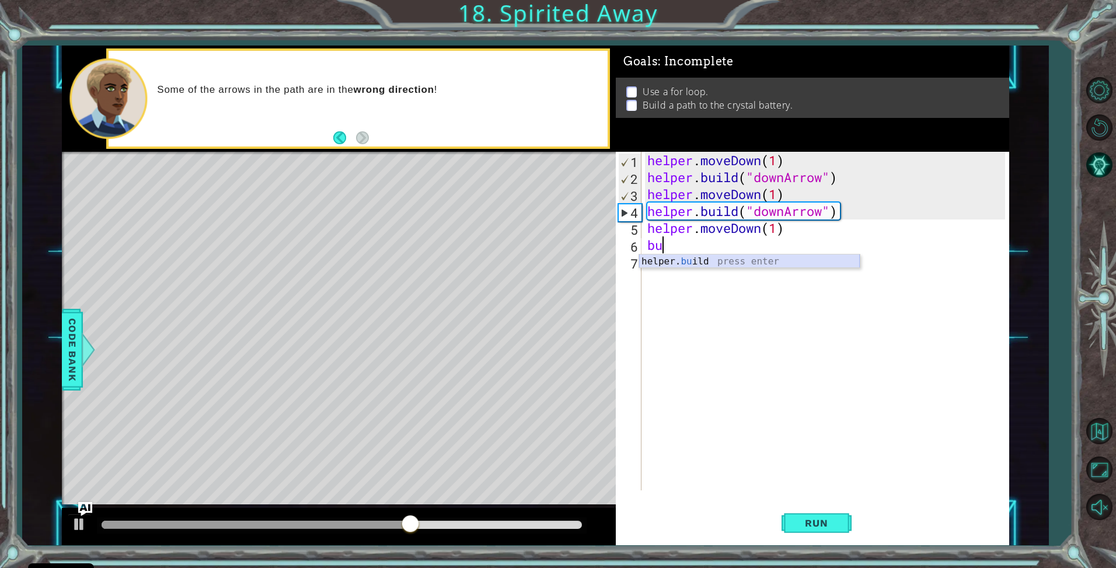
click at [690, 257] on div "helper. bu ild press enter" at bounding box center [749, 276] width 221 height 42
type textarea "[DOMAIN_NAME]("rightArrow")"
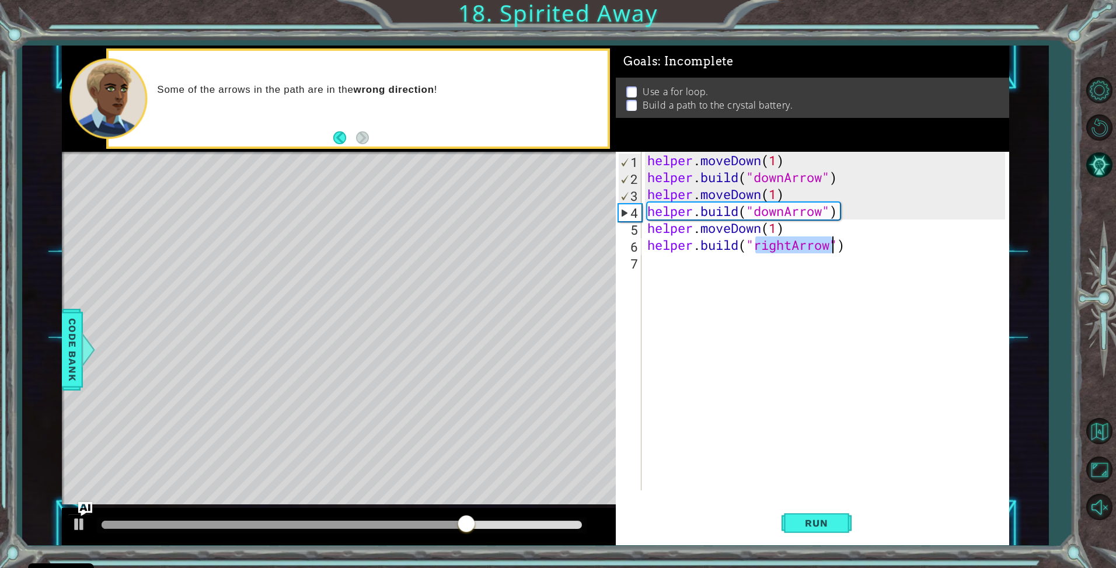
click at [687, 266] on div "helper . moveDown ( 1 ) helper . build ( "downArrow" ) helper . moveDown ( 1 ) …" at bounding box center [828, 338] width 367 height 372
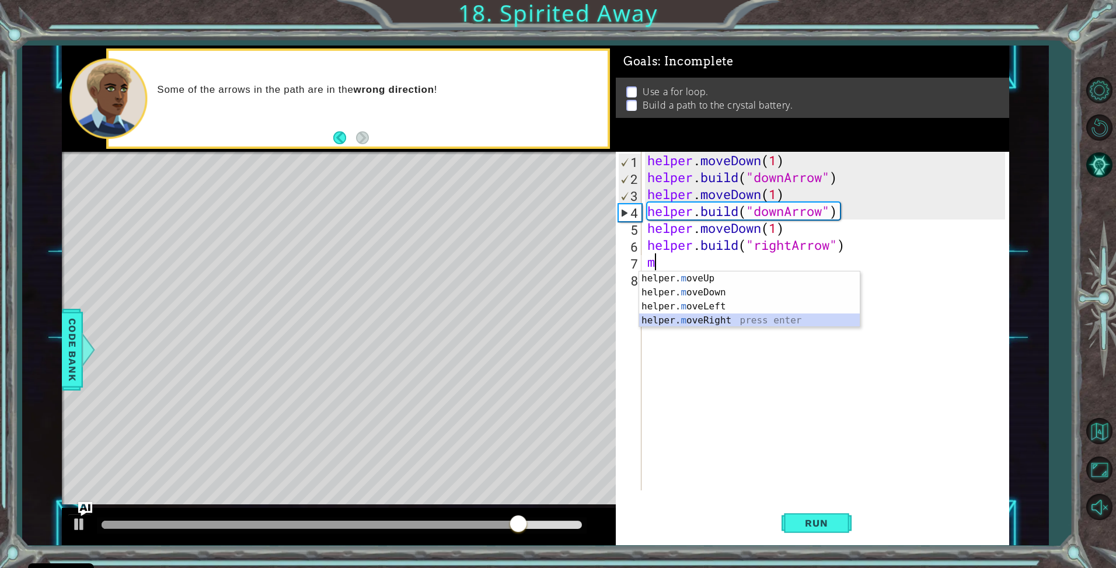
click at [685, 319] on div "helper. m oveUp press enter helper. m oveDown press enter helper. m oveLeft pre…" at bounding box center [749, 313] width 221 height 84
type textarea "helper.moveRight(1)"
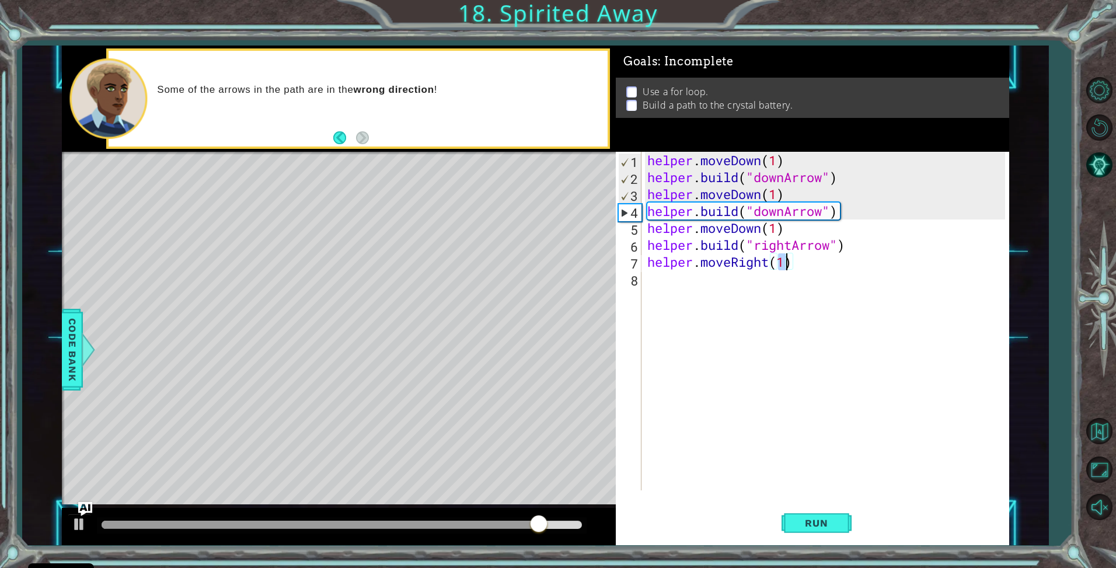
click at [667, 280] on div "helper . moveDown ( 1 ) helper . build ( "downArrow" ) helper . moveDown ( 1 ) …" at bounding box center [828, 338] width 367 height 372
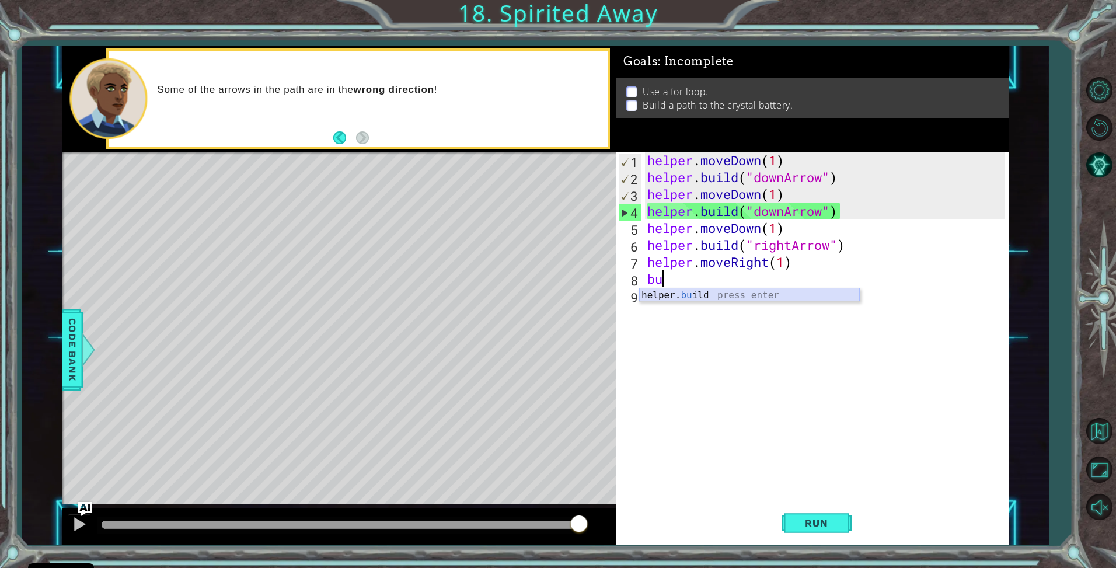
click at [673, 295] on div "helper. bu ild press enter" at bounding box center [749, 309] width 221 height 42
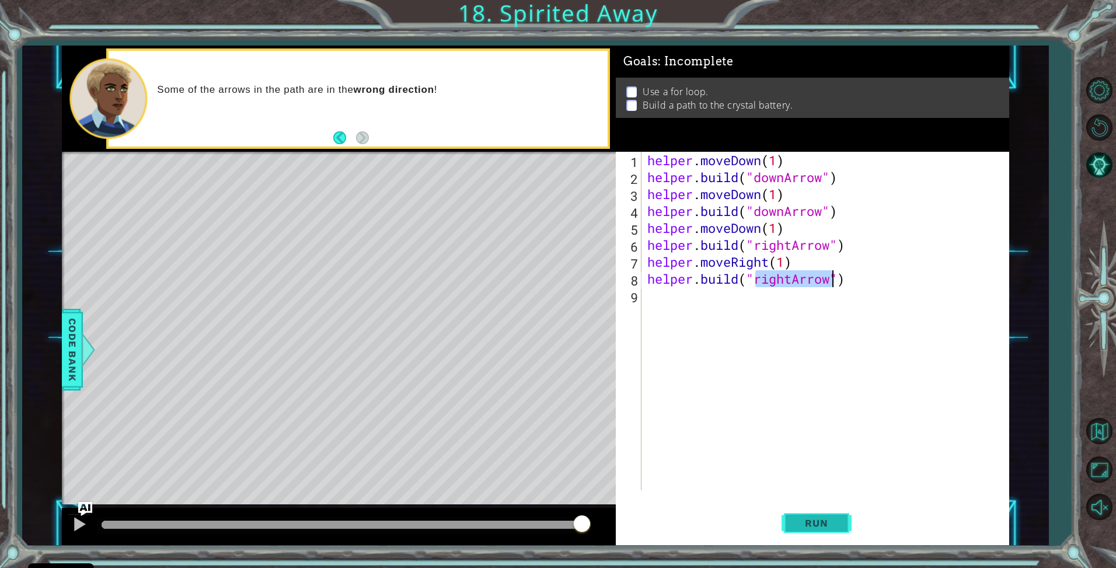
type textarea "[DOMAIN_NAME]("rightArrow")"
click at [831, 523] on span "Run" at bounding box center [816, 523] width 46 height 12
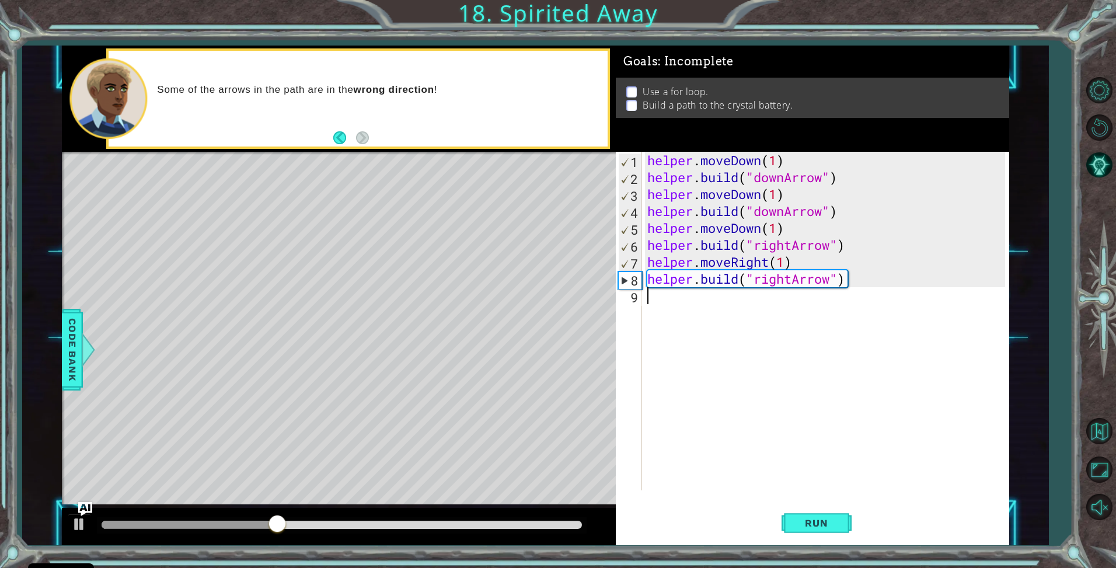
click at [666, 298] on div "helper . moveDown ( 1 ) helper . build ( "downArrow" ) helper . moveDown ( 1 ) …" at bounding box center [828, 338] width 367 height 372
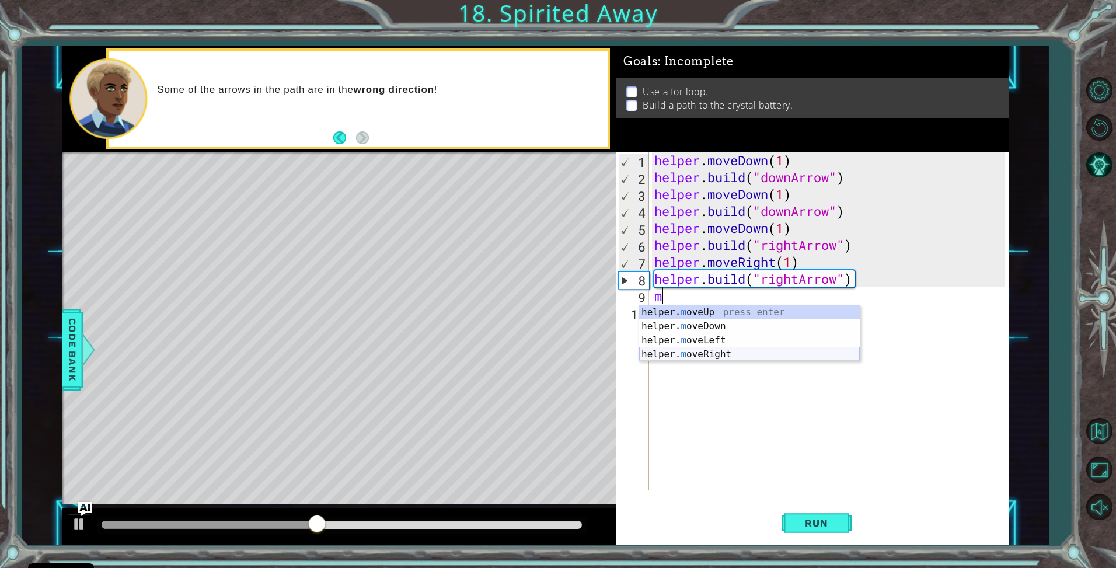
click at [712, 349] on div "helper. m oveUp press enter helper. m oveDown press enter helper. m oveLeft pre…" at bounding box center [749, 347] width 221 height 84
type textarea "helper.moveRight(1)"
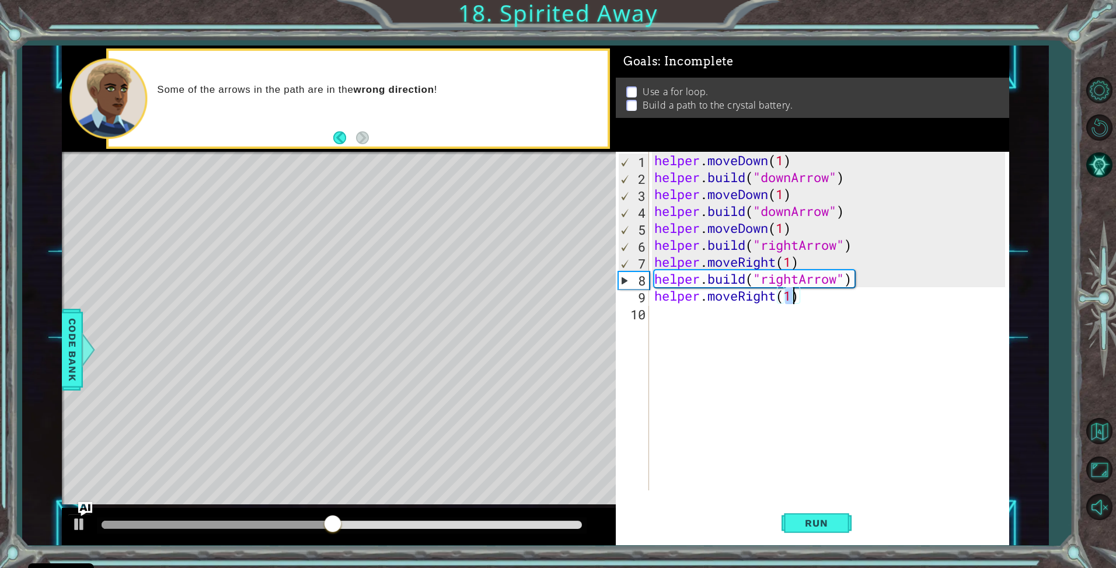
click at [693, 319] on div "helper . moveDown ( 1 ) helper . build ( "downArrow" ) helper . moveDown ( 1 ) …" at bounding box center [832, 338] width 360 height 372
click at [693, 318] on div "helper . moveDown ( 1 ) helper . build ( "downArrow" ) helper . moveDown ( 1 ) …" at bounding box center [832, 338] width 360 height 372
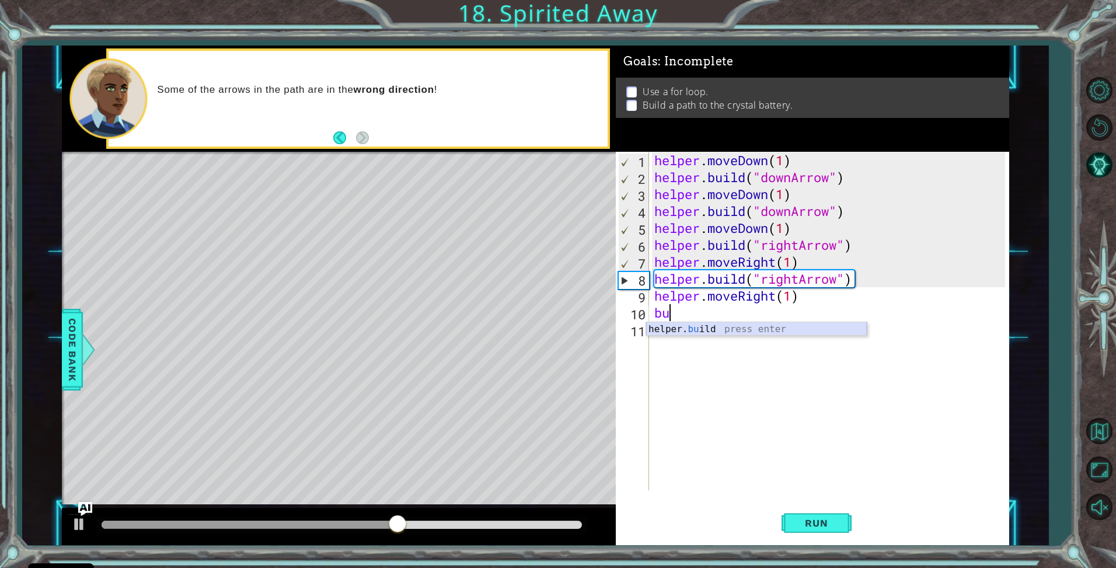
click at [679, 325] on div "helper. bu ild press enter" at bounding box center [756, 343] width 221 height 42
type textarea "[DOMAIN_NAME]("rightArrow")"
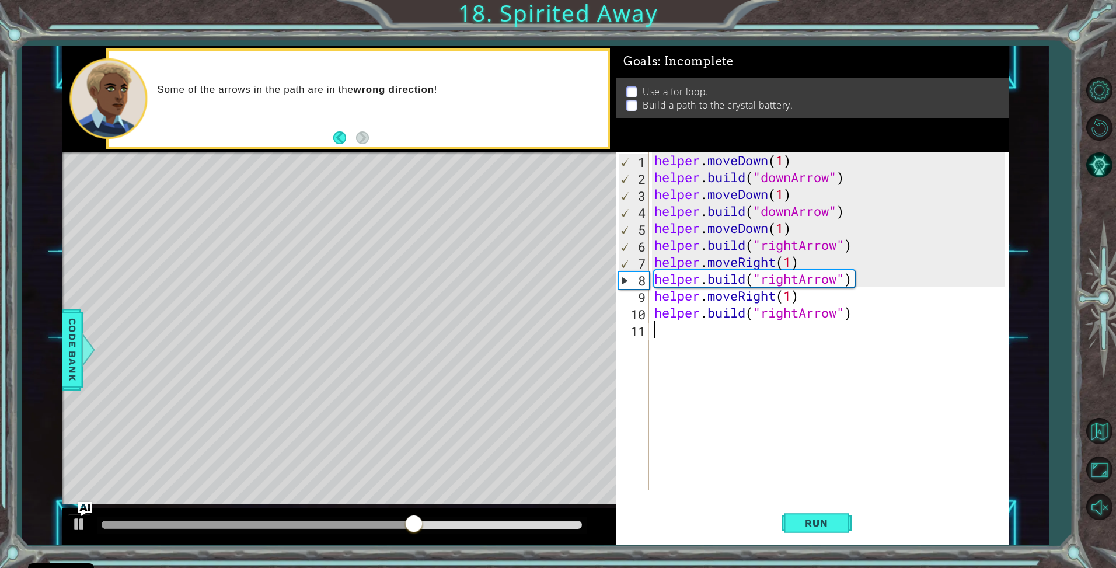
click at [675, 330] on div "helper . moveDown ( 1 ) helper . build ( "downArrow" ) helper . moveDown ( 1 ) …" at bounding box center [832, 338] width 360 height 372
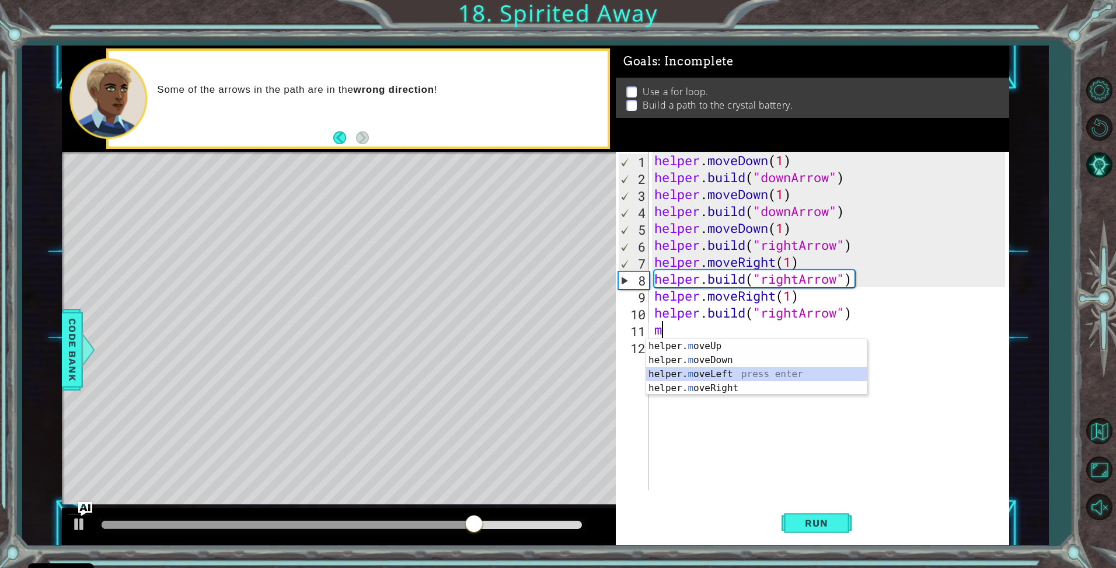
click at [738, 381] on div "helper. m oveUp press enter helper. m oveDown press enter helper. m oveLeft pre…" at bounding box center [756, 381] width 221 height 84
type textarea "helper.moveLeft(1)"
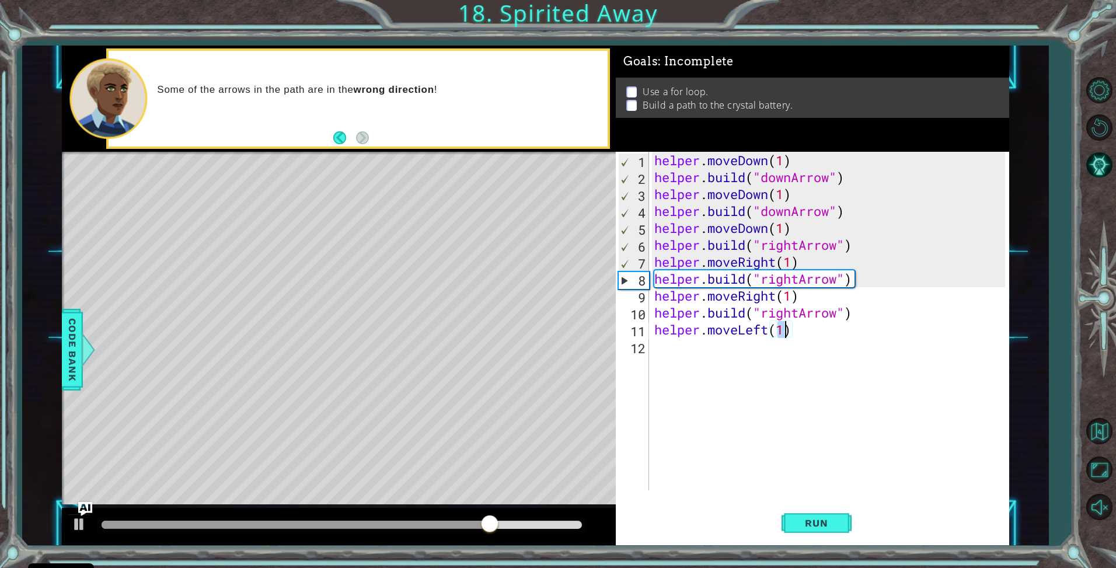
click at [764, 330] on div "helper . moveDown ( 1 ) helper . build ( "downArrow" ) helper . moveDown ( 1 ) …" at bounding box center [832, 338] width 360 height 372
drag, startPoint x: 796, startPoint y: 333, endPoint x: 638, endPoint y: 323, distance: 157.9
click at [638, 323] on div "helper.moveLeft(1) 1 2 3 4 5 6 7 8 9 10 11 12 helper . moveDown ( 1 ) helper . …" at bounding box center [811, 321] width 390 height 339
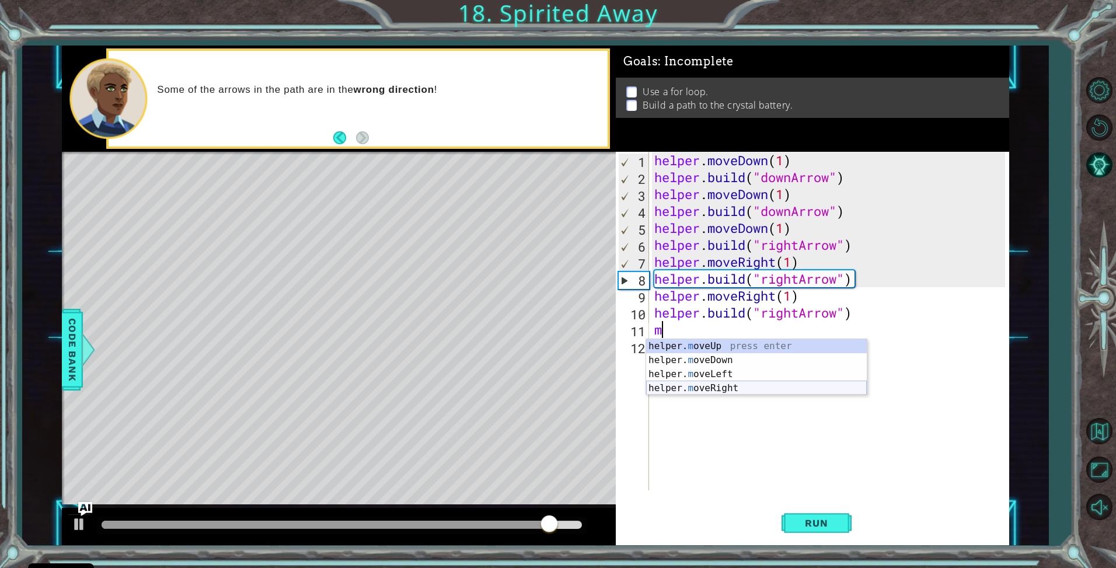
click at [748, 387] on div "helper. m oveUp press enter helper. m oveDown press enter helper. m oveLeft pre…" at bounding box center [756, 381] width 221 height 84
type textarea "helper.moveRight(1)"
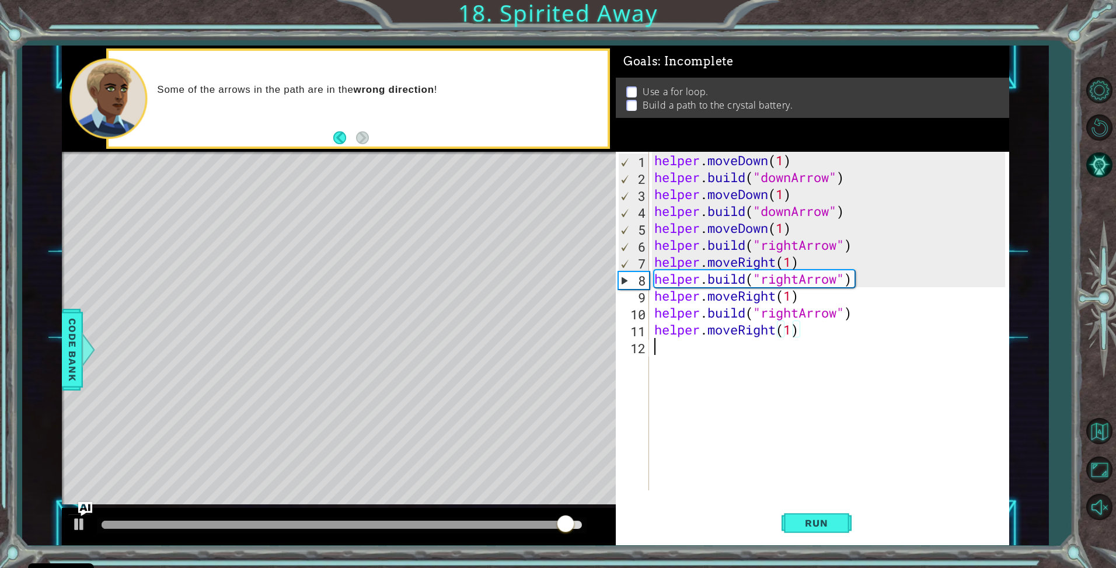
click at [699, 355] on div "helper . moveDown ( 1 ) helper . build ( "downArrow" ) helper . moveDown ( 1 ) …" at bounding box center [832, 338] width 360 height 372
type textarea "n"
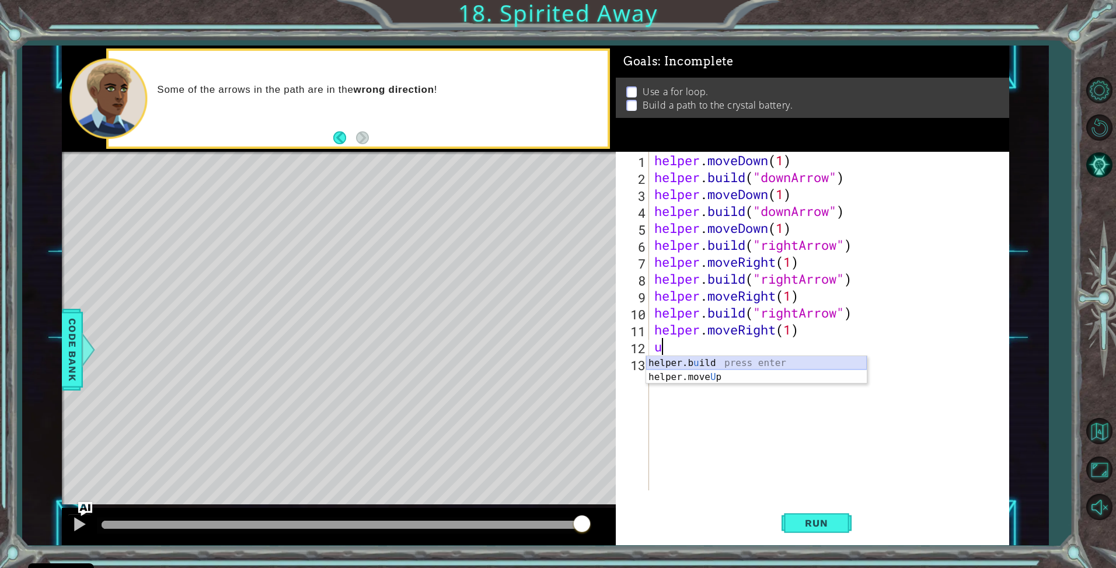
click at [685, 357] on div "helper.b u ild press enter helper.move U p press enter" at bounding box center [756, 384] width 221 height 56
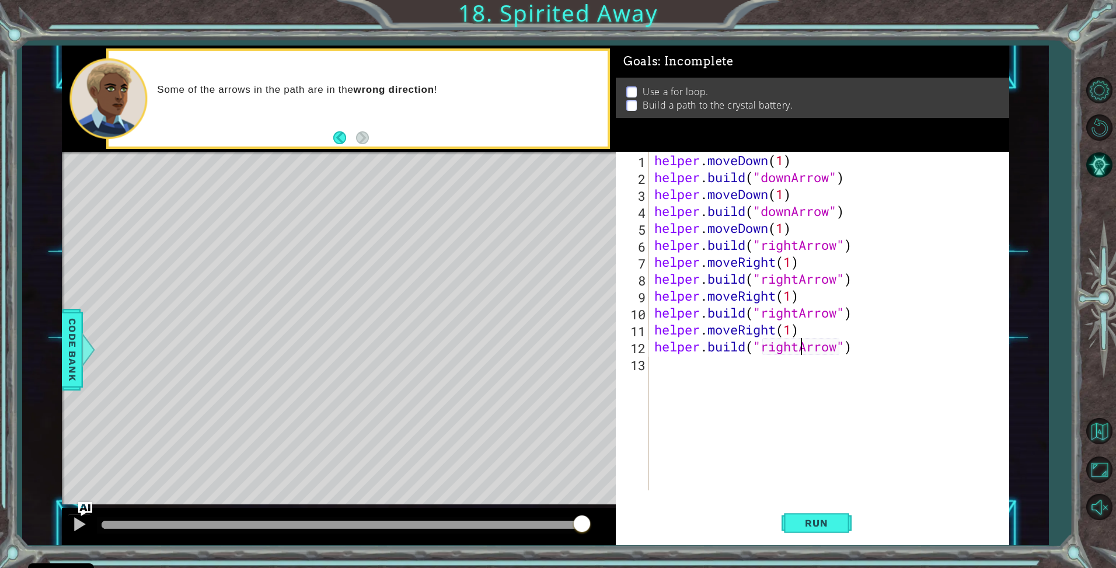
click at [799, 344] on div "helper . moveDown ( 1 ) helper . build ( "downArrow" ) helper . moveDown ( 1 ) …" at bounding box center [832, 338] width 360 height 372
drag, startPoint x: 799, startPoint y: 344, endPoint x: 774, endPoint y: 344, distance: 24.5
click at [774, 344] on div "helper . moveDown ( 1 ) helper . build ( "downArrow" ) helper . moveDown ( 1 ) …" at bounding box center [832, 338] width 360 height 372
click at [776, 361] on div ""up Arrow" press enter" at bounding box center [857, 377] width 221 height 42
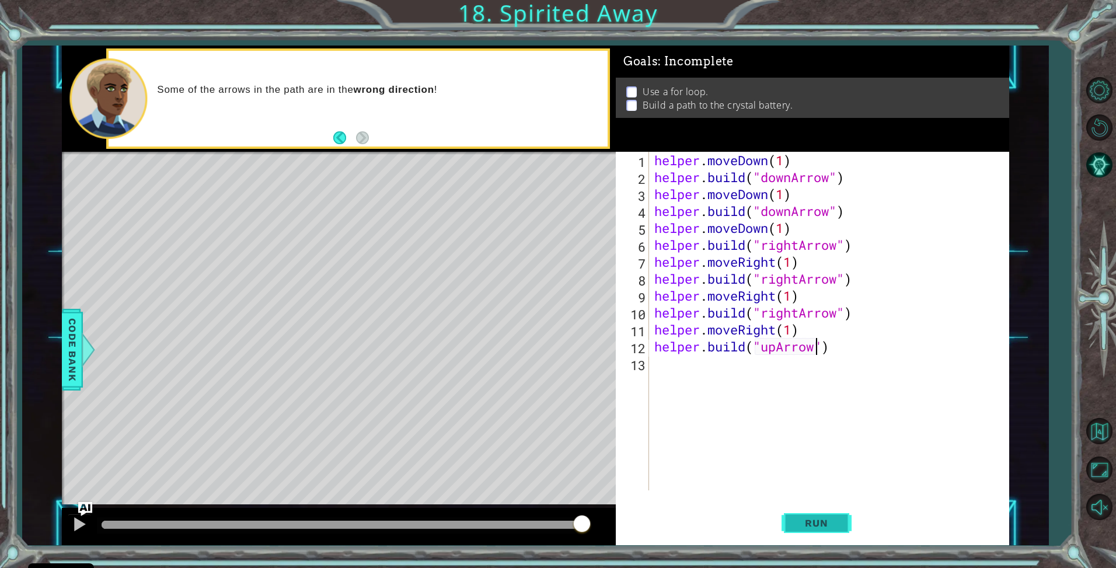
type textarea "[DOMAIN_NAME]("upArrow")"
click at [827, 528] on span "Run" at bounding box center [816, 523] width 46 height 12
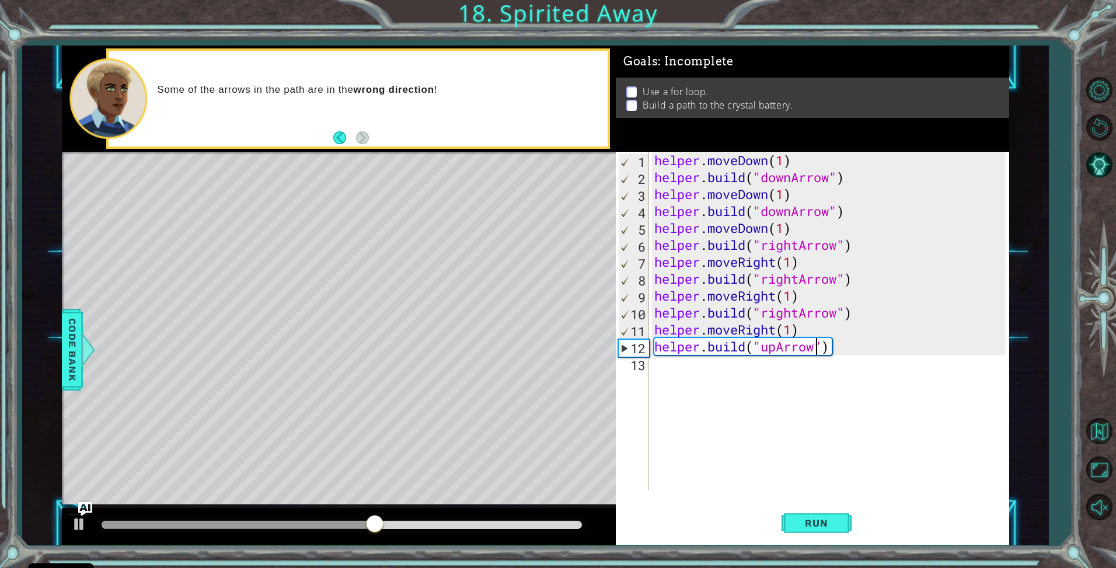
click at [744, 372] on div "helper . moveDown ( 1 ) helper . build ( "downArrow" ) helper . moveDown ( 1 ) …" at bounding box center [832, 338] width 360 height 372
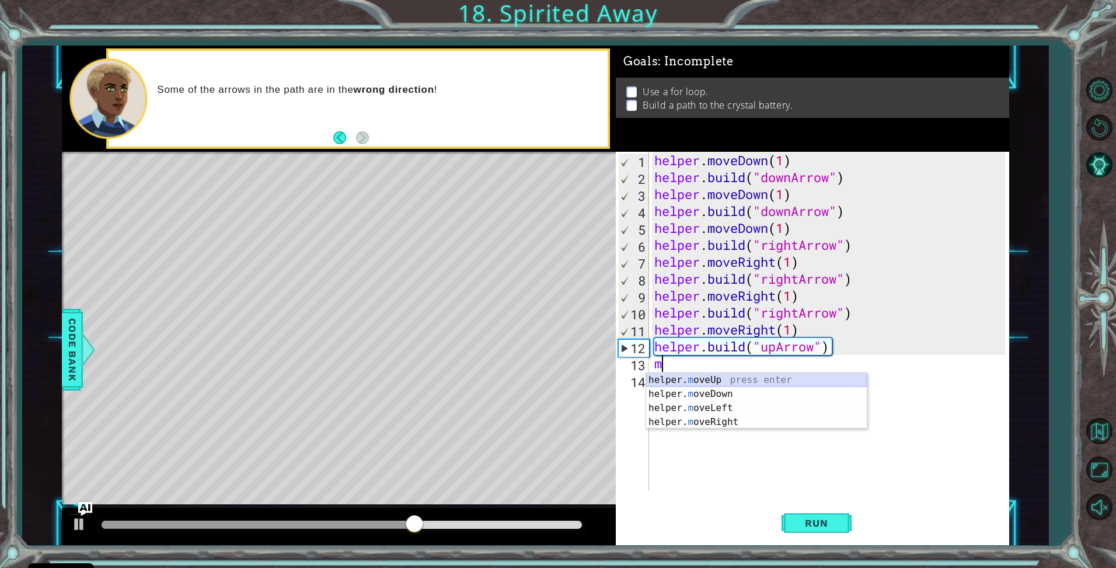
click at [741, 376] on div "helper. m oveUp press enter helper. m oveDown press enter helper. m oveLeft pre…" at bounding box center [756, 415] width 221 height 84
type textarea "helper.moveUp(1)"
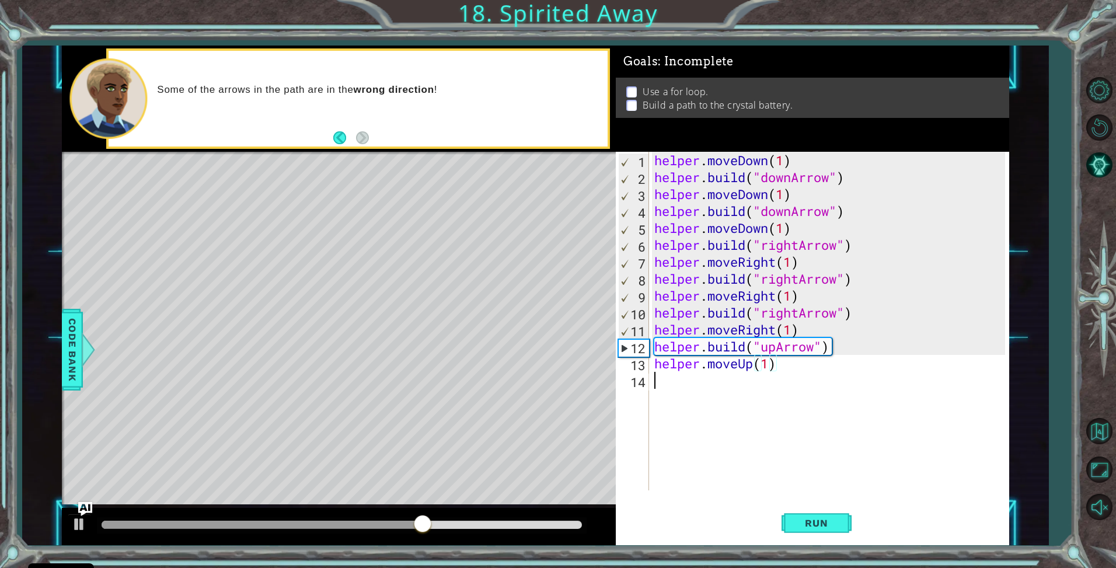
click at [718, 384] on div "helper . moveDown ( 1 ) helper . build ( "downArrow" ) helper . moveDown ( 1 ) …" at bounding box center [832, 338] width 360 height 372
click at [692, 368] on div "helper. b uild press enter" at bounding box center [756, 380] width 221 height 42
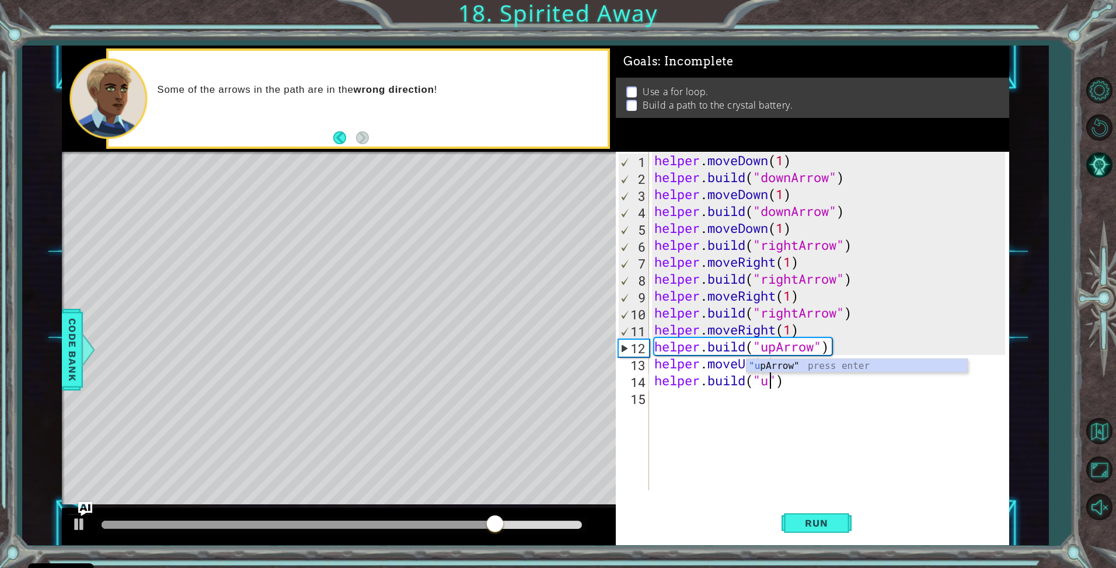
scroll to position [0, 5]
click at [795, 362] on div ""u [PERSON_NAME]" press enter" at bounding box center [857, 380] width 221 height 42
type textarea "[DOMAIN_NAME]("upArrow")"
click at [711, 406] on div "helper . moveDown ( 1 ) helper . build ( "downArrow" ) helper . moveDown ( 1 ) …" at bounding box center [832, 338] width 360 height 372
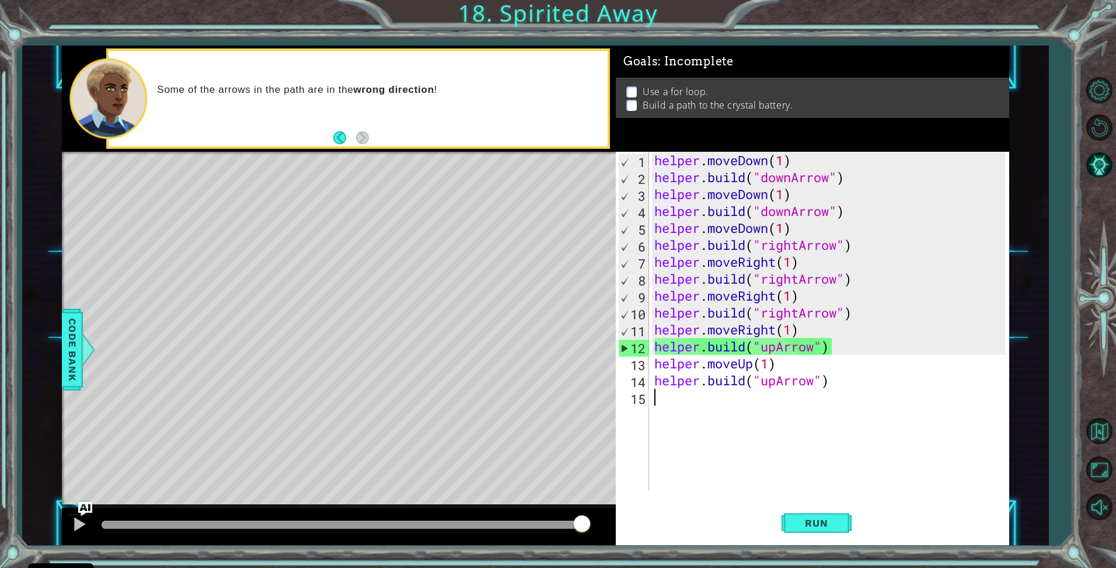
click at [776, 381] on div "helper . moveDown ( 1 ) helper . build ( "downArrow" ) helper . moveDown ( 1 ) …" at bounding box center [832, 338] width 360 height 372
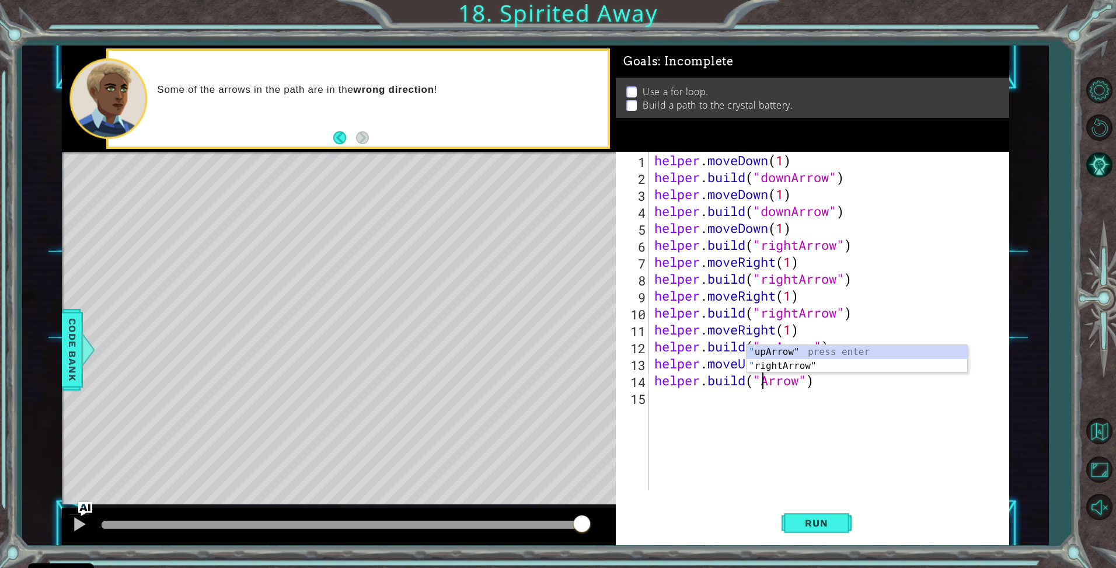
scroll to position [0, 5]
type textarea "[DOMAIN_NAME]("rightArrow")"
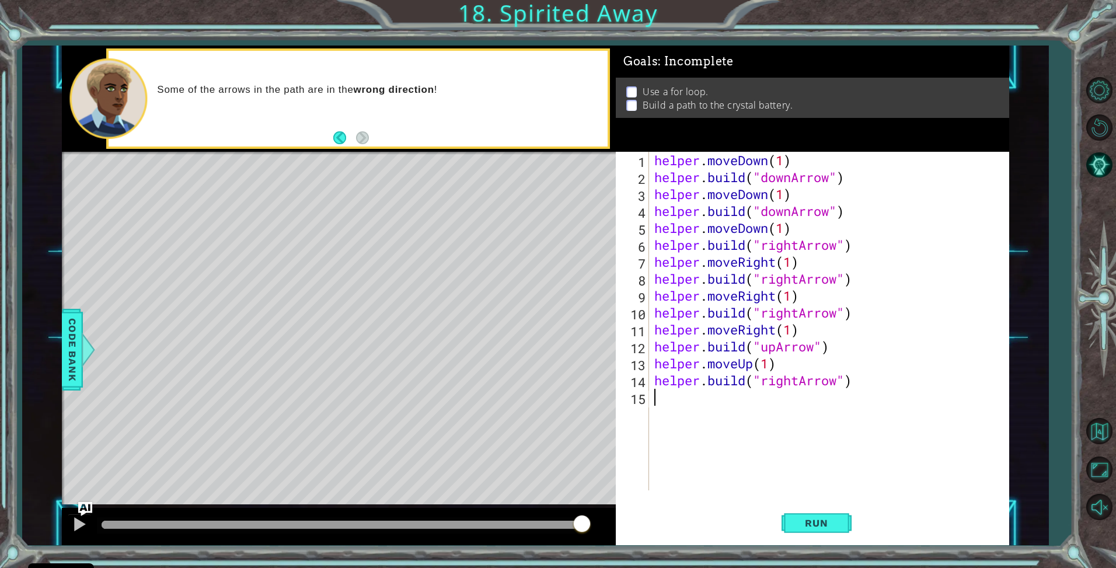
click at [663, 400] on div "helper . moveDown ( 1 ) helper . build ( "downArrow" ) helper . moveDown ( 1 ) …" at bounding box center [832, 338] width 360 height 372
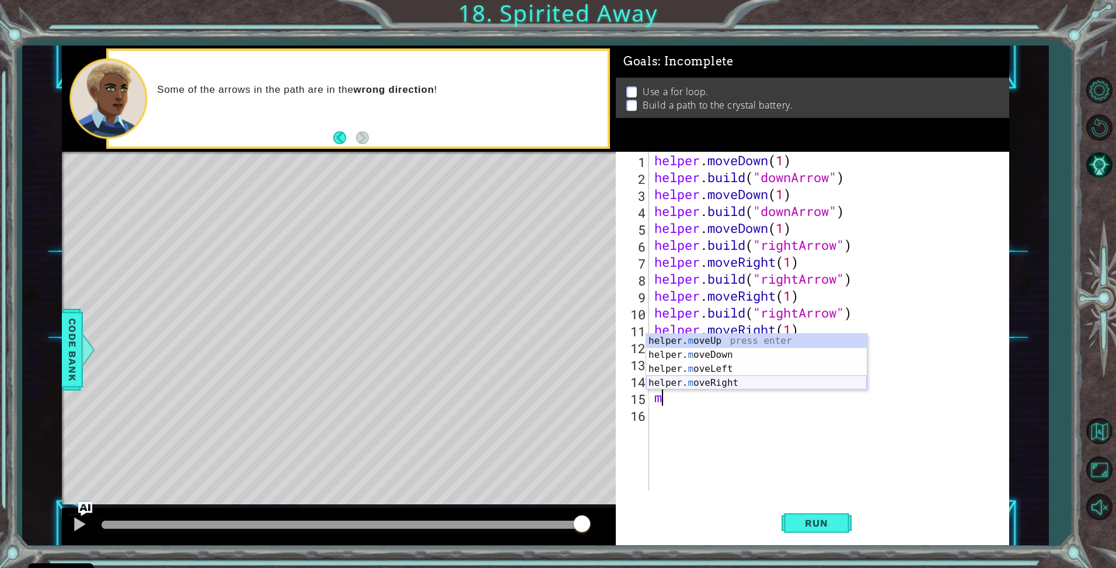
click at [704, 378] on div "helper. m oveUp press enter helper. m oveDown press enter helper. m oveLeft pre…" at bounding box center [756, 376] width 221 height 84
type textarea "helper.moveRight(1)"
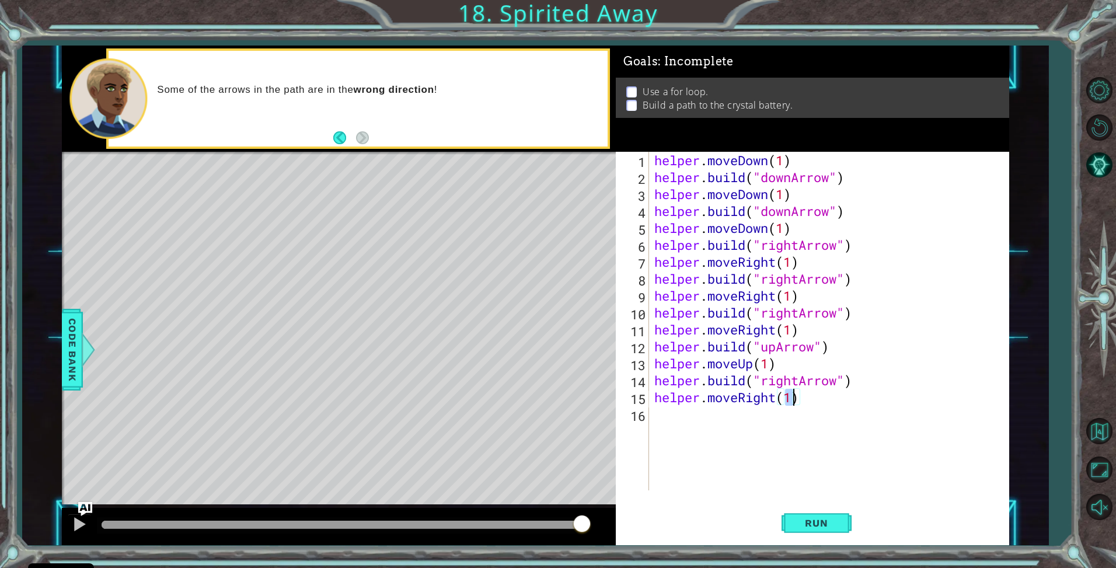
click at [708, 425] on div "helper . moveDown ( 1 ) helper . build ( "downArrow" ) helper . moveDown ( 1 ) …" at bounding box center [832, 338] width 360 height 372
type textarea "n"
click at [818, 525] on span "Run" at bounding box center [816, 523] width 46 height 12
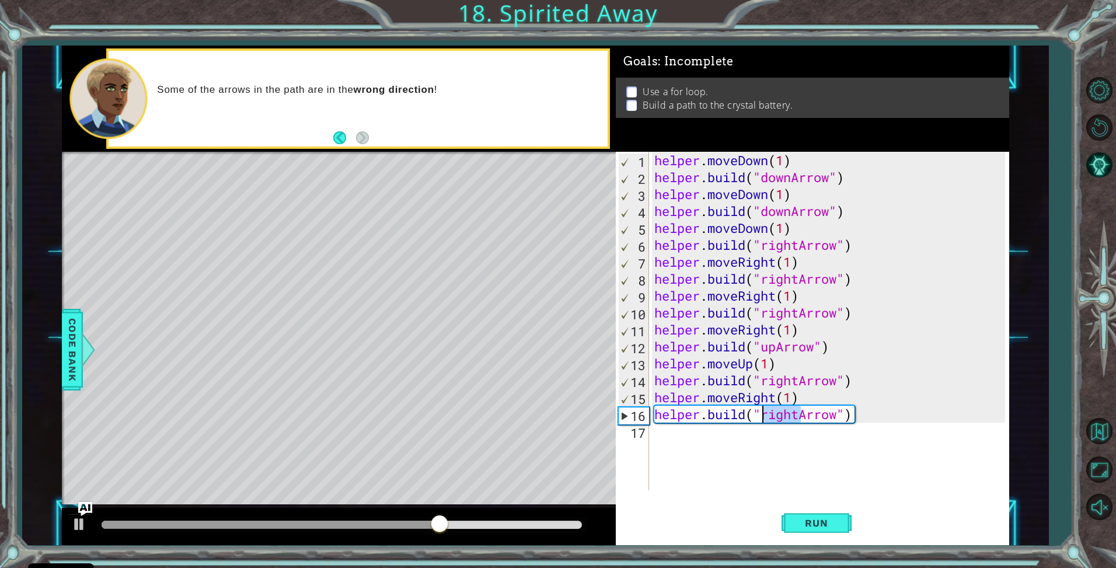
drag, startPoint x: 800, startPoint y: 413, endPoint x: 761, endPoint y: 414, distance: 39.7
click at [761, 414] on div "helper . moveDown ( 1 ) helper . build ( "downArrow" ) helper . moveDown ( 1 ) …" at bounding box center [832, 338] width 360 height 372
type textarea "[DOMAIN_NAME]("upArrow")"
click at [704, 441] on div "helper . moveDown ( 1 ) helper . build ( "downArrow" ) helper . moveDown ( 1 ) …" at bounding box center [832, 338] width 360 height 372
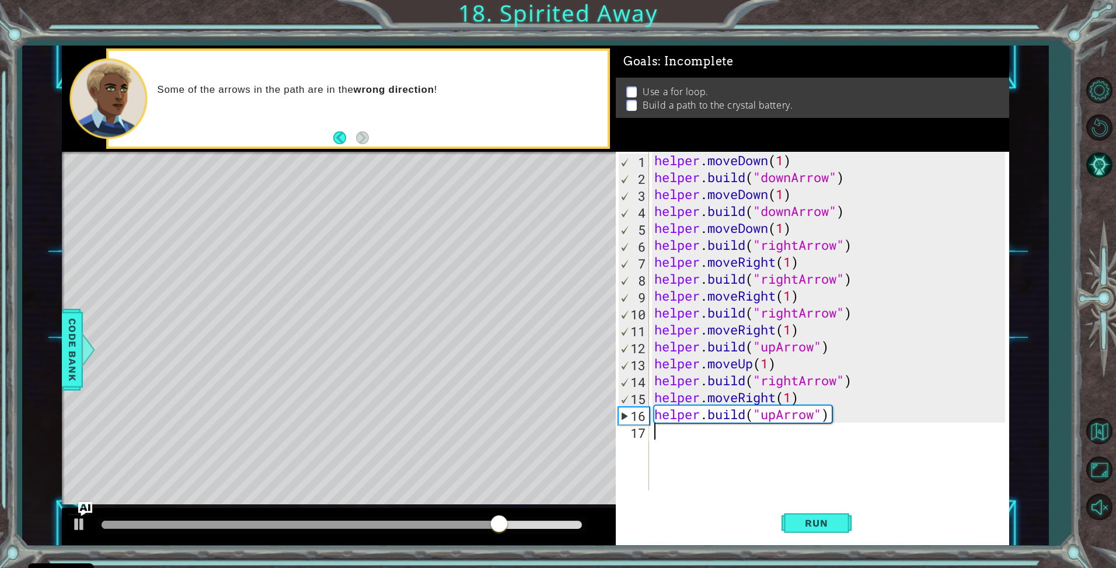
scroll to position [0, 0]
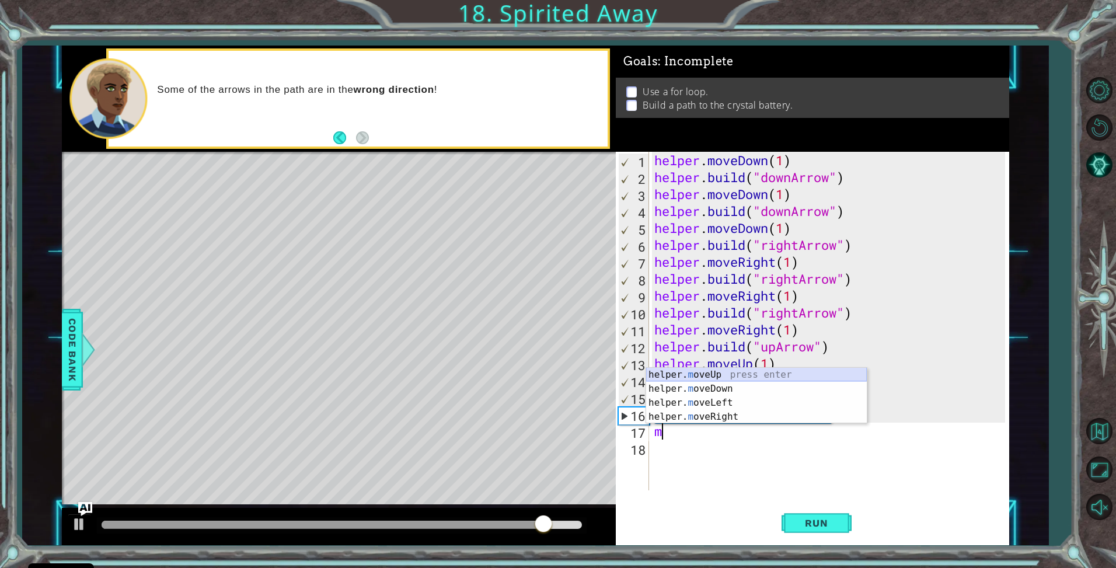
click at [669, 371] on div "helper. m oveUp press enter helper. m oveDown press enter helper. m oveLeft pre…" at bounding box center [756, 410] width 221 height 84
type textarea "helper.moveUp(1)"
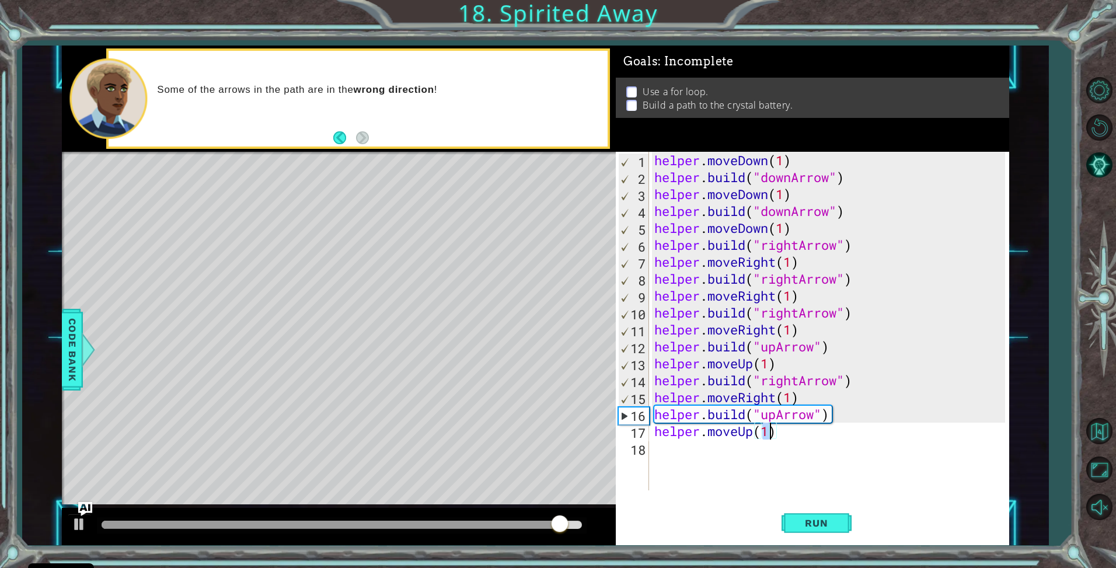
click at [673, 452] on div "helper . moveDown ( 1 ) helper . build ( "downArrow" ) helper . moveDown ( 1 ) …" at bounding box center [832, 338] width 360 height 372
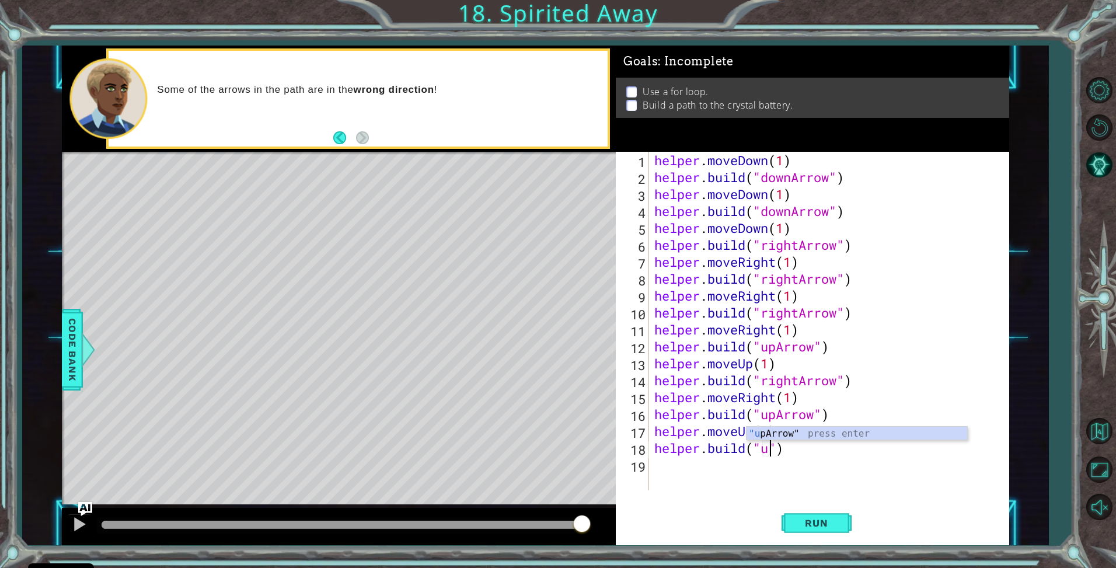
scroll to position [0, 5]
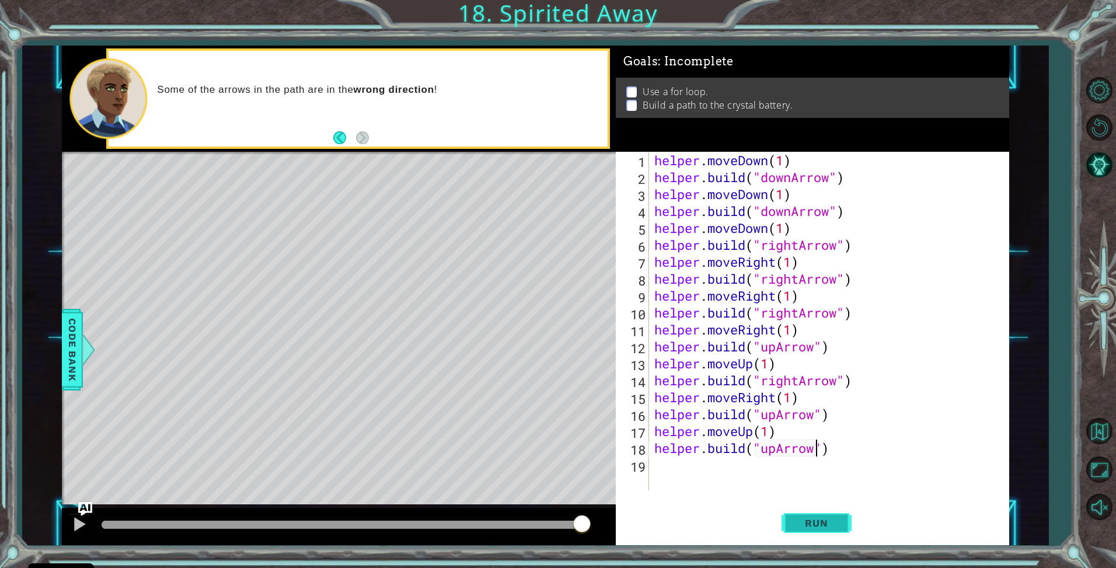
type textarea "[DOMAIN_NAME]("upArrow")"
click at [823, 516] on button "Run" at bounding box center [817, 523] width 70 height 39
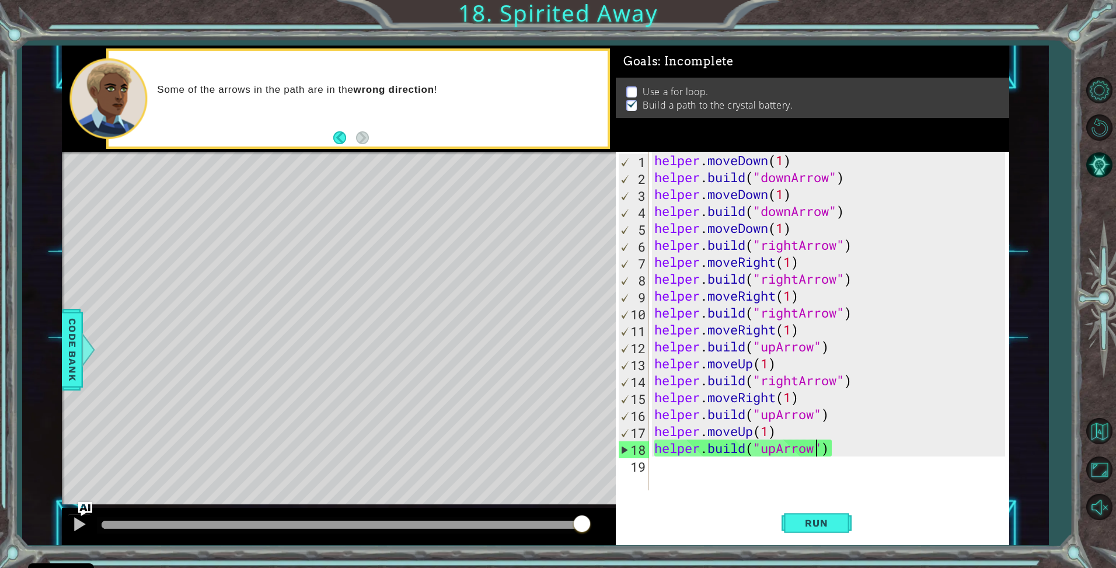
click at [647, 85] on p "Use a for loop." at bounding box center [675, 91] width 65 height 13
click at [338, 132] on button "Back" at bounding box center [344, 137] width 23 height 13
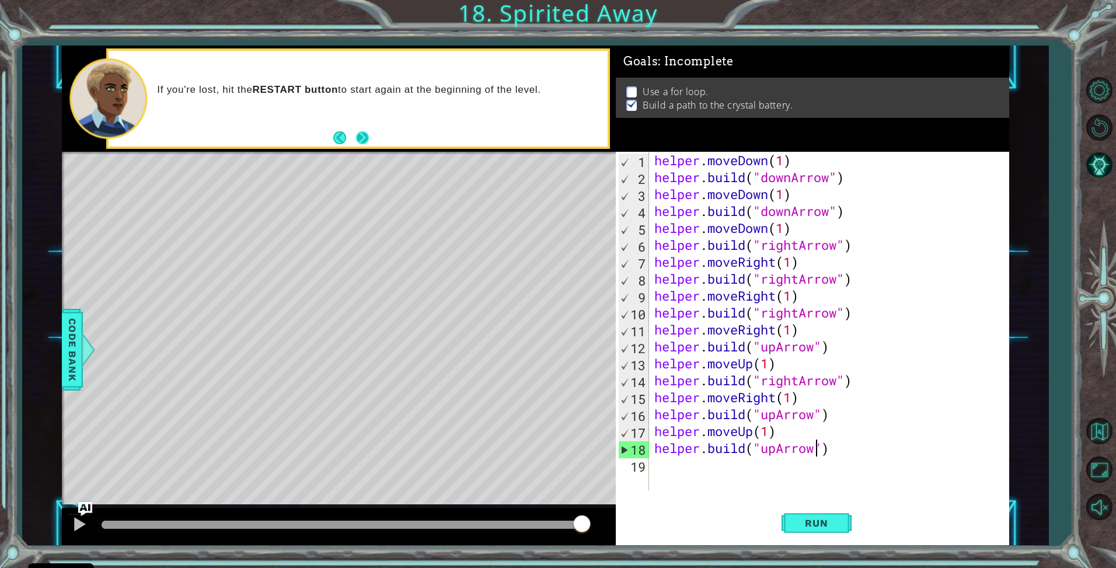
click at [362, 134] on button "Next" at bounding box center [362, 137] width 13 height 13
click at [818, 514] on button "Run" at bounding box center [817, 523] width 70 height 39
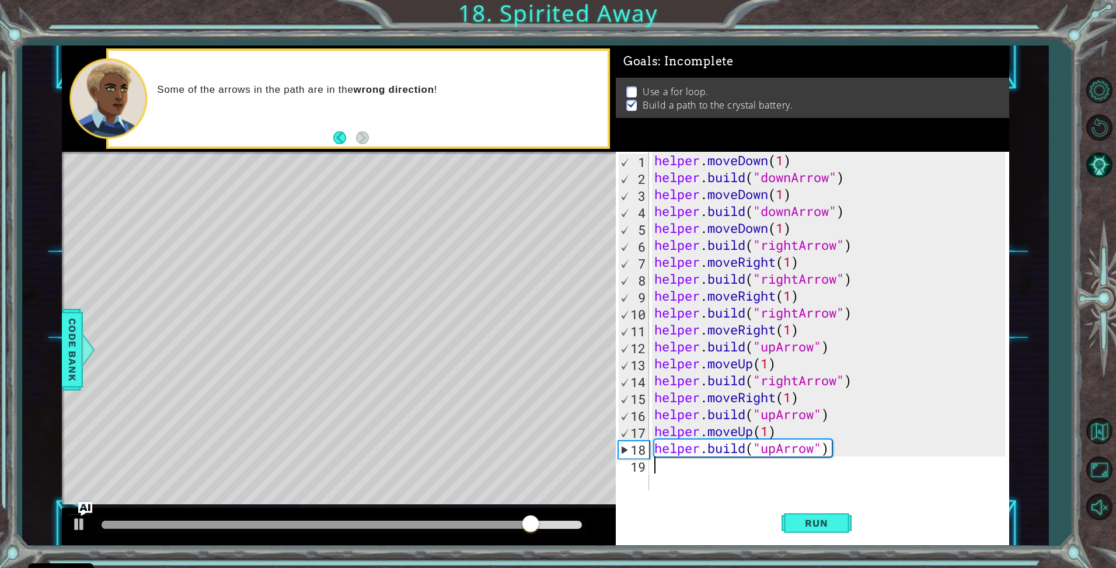
click at [723, 473] on div "helper . moveDown ( 1 ) helper . build ( "downArrow" ) helper . moveDown ( 1 ) …" at bounding box center [832, 338] width 360 height 372
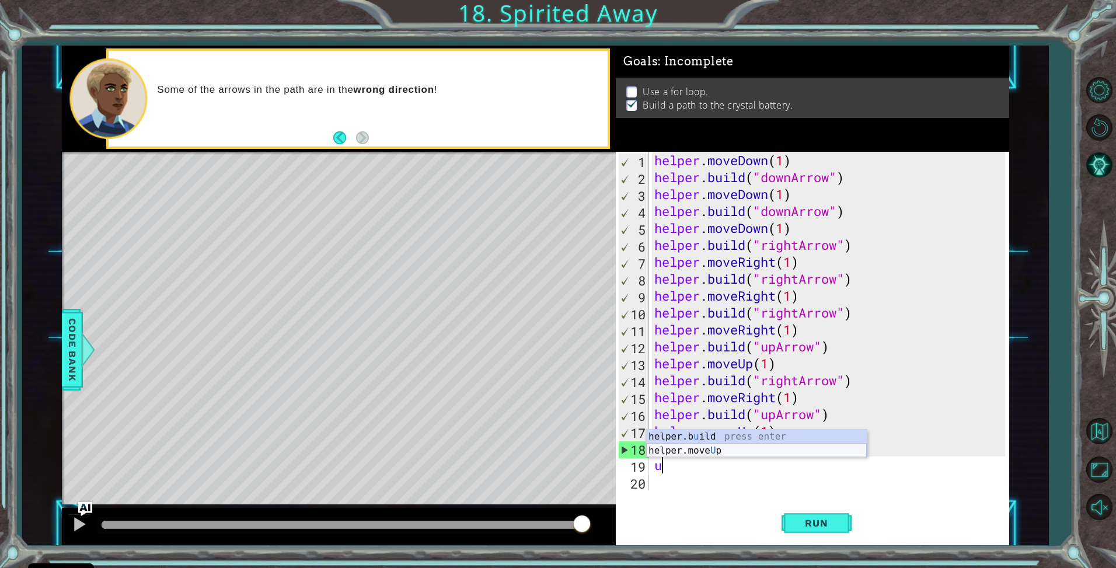
click at [720, 452] on div "helper.b u ild press enter helper.move U p press enter" at bounding box center [756, 458] width 221 height 56
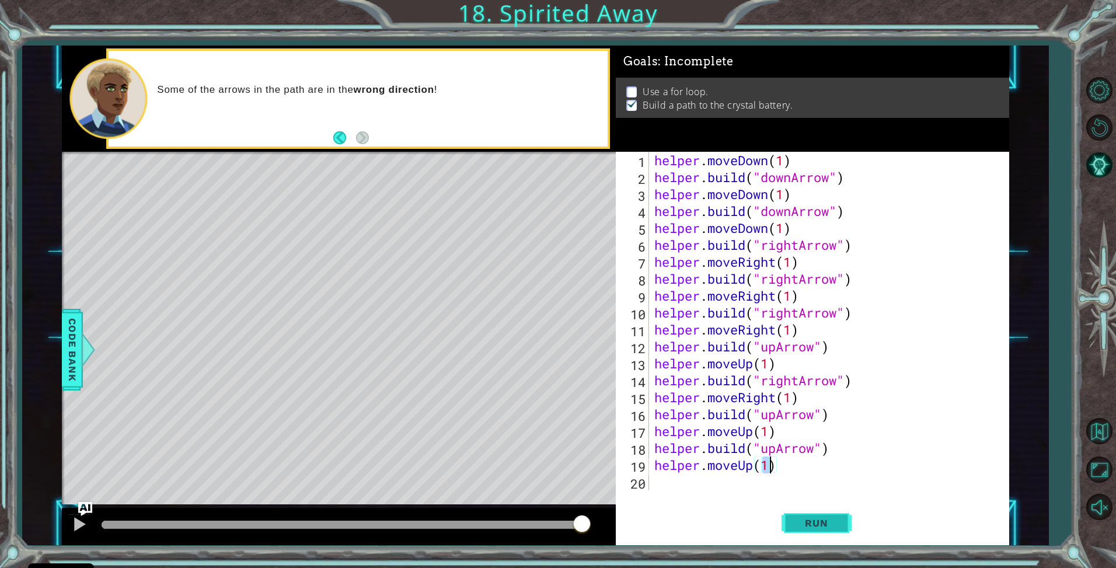
type textarea "helper.moveUp(1)"
click at [817, 531] on button "Run" at bounding box center [817, 523] width 70 height 39
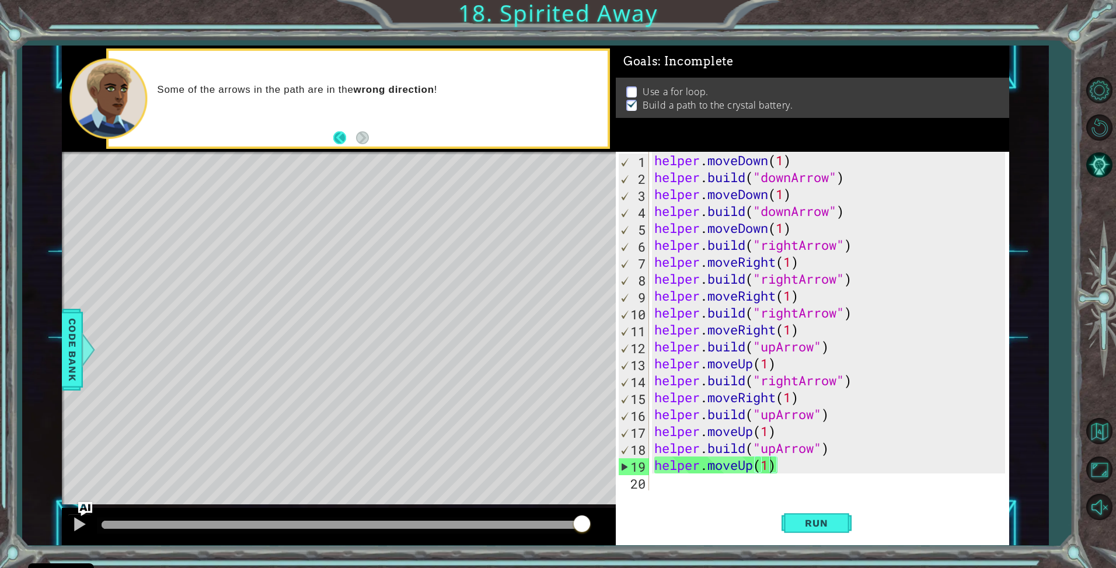
click at [345, 138] on button "Back" at bounding box center [344, 137] width 23 height 13
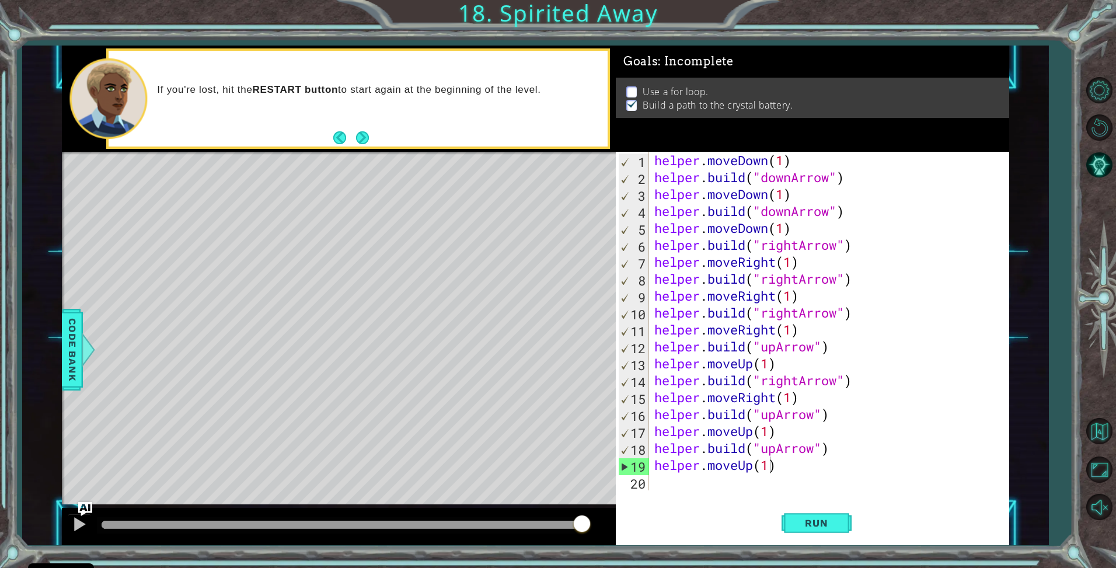
click at [345, 138] on button "Back" at bounding box center [344, 137] width 23 height 13
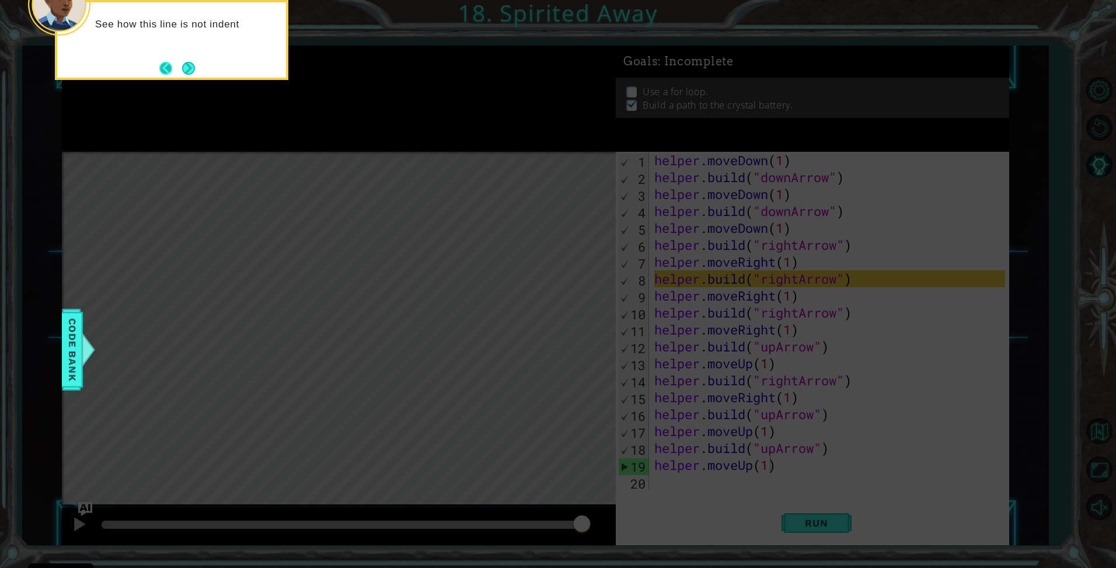
click at [162, 67] on button "Back" at bounding box center [170, 68] width 23 height 13
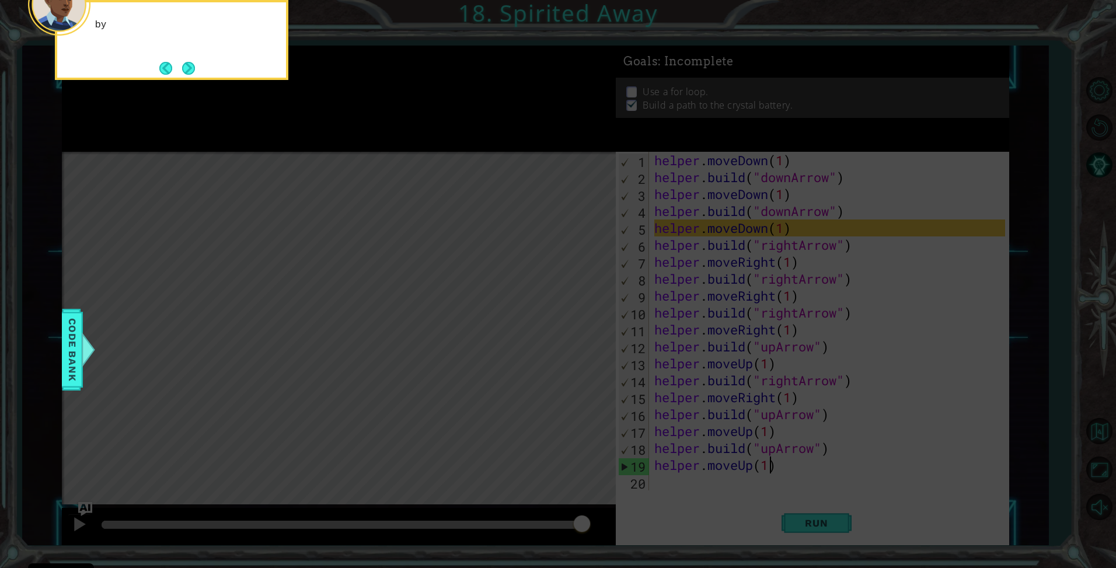
click at [162, 67] on button "Back" at bounding box center [170, 68] width 23 height 13
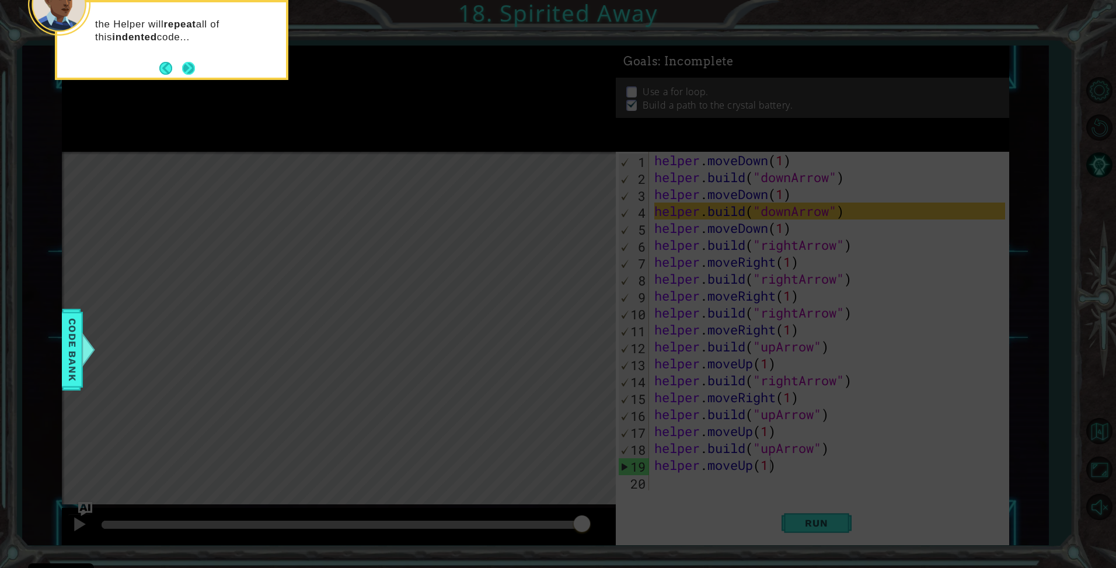
click at [190, 65] on button "Next" at bounding box center [188, 68] width 13 height 13
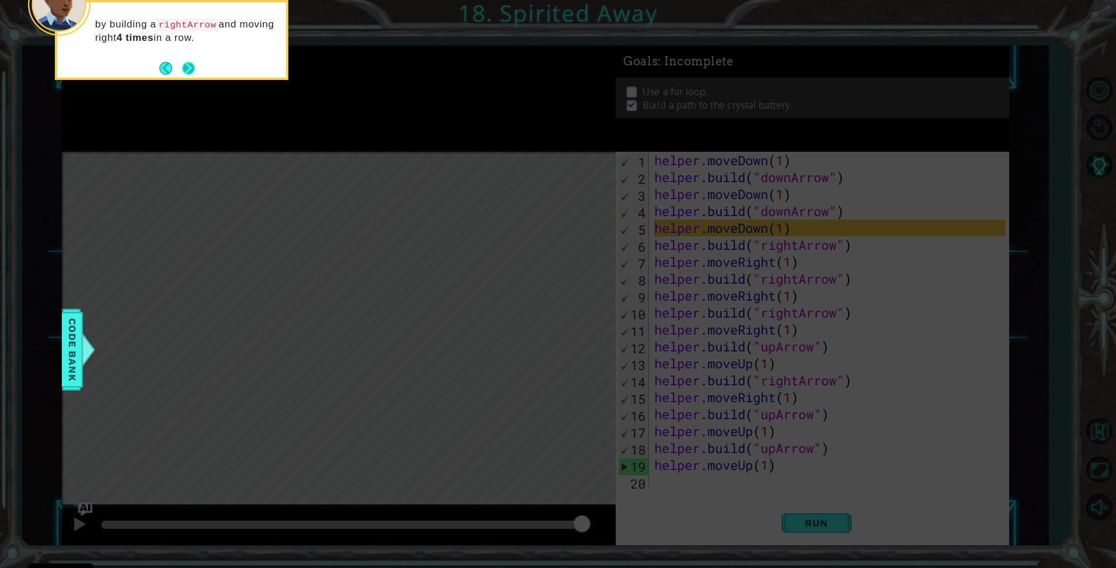
click at [191, 62] on button "Next" at bounding box center [188, 68] width 13 height 13
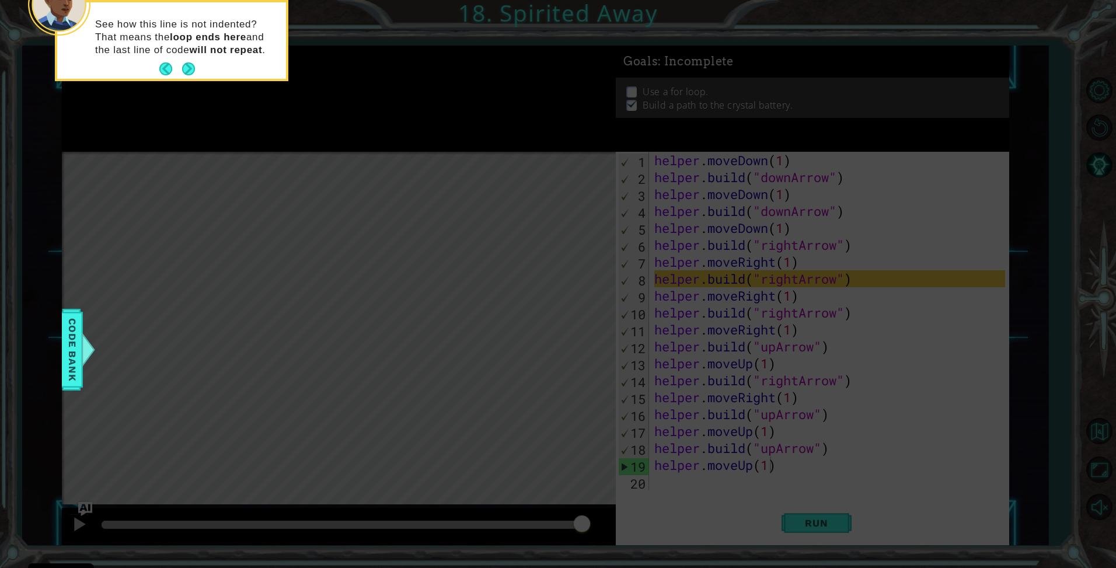
click at [333, 147] on icon at bounding box center [558, 85] width 1116 height 966
drag, startPoint x: 650, startPoint y: 281, endPoint x: 891, endPoint y: 330, distance: 246.6
click at [814, 329] on icon at bounding box center [558, 85] width 1116 height 966
drag, startPoint x: 904, startPoint y: 344, endPoint x: 728, endPoint y: 95, distance: 305.3
click at [900, 330] on icon at bounding box center [558, 85] width 1116 height 966
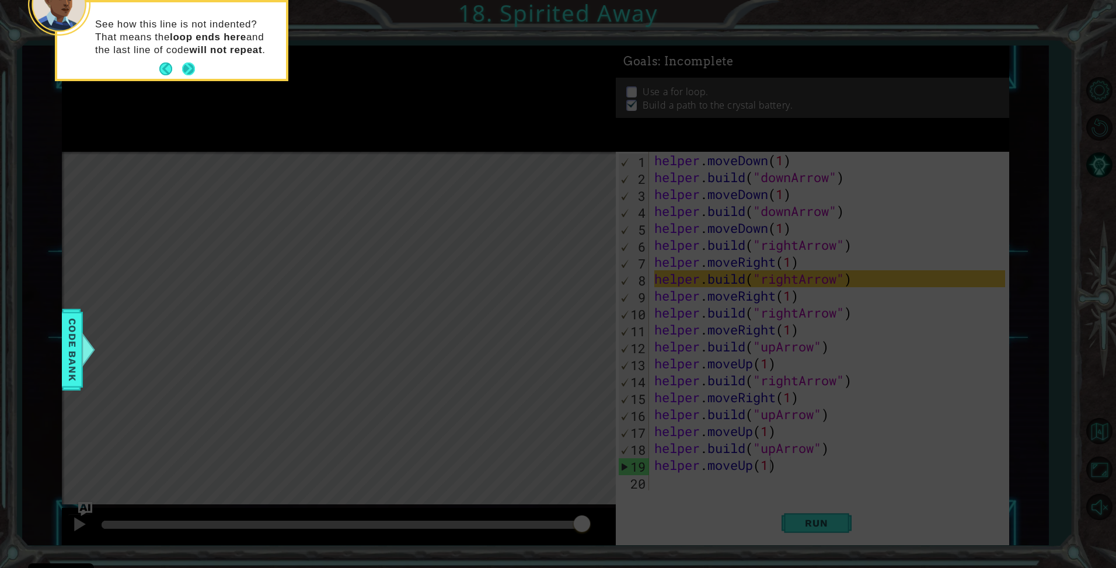
click at [188, 70] on button "Next" at bounding box center [188, 68] width 13 height 13
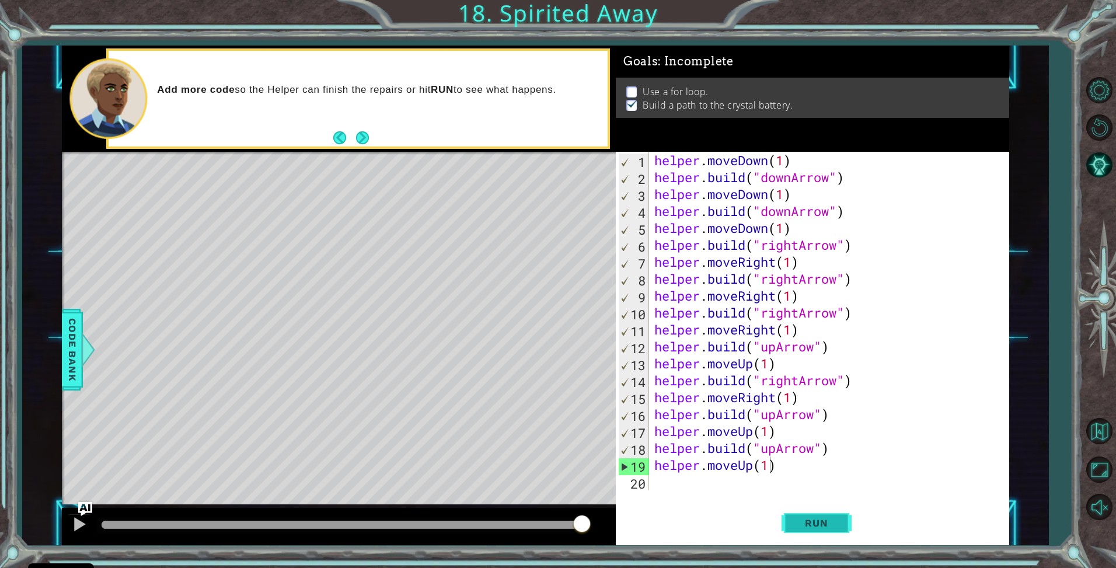
click at [806, 518] on span "Run" at bounding box center [816, 523] width 46 height 12
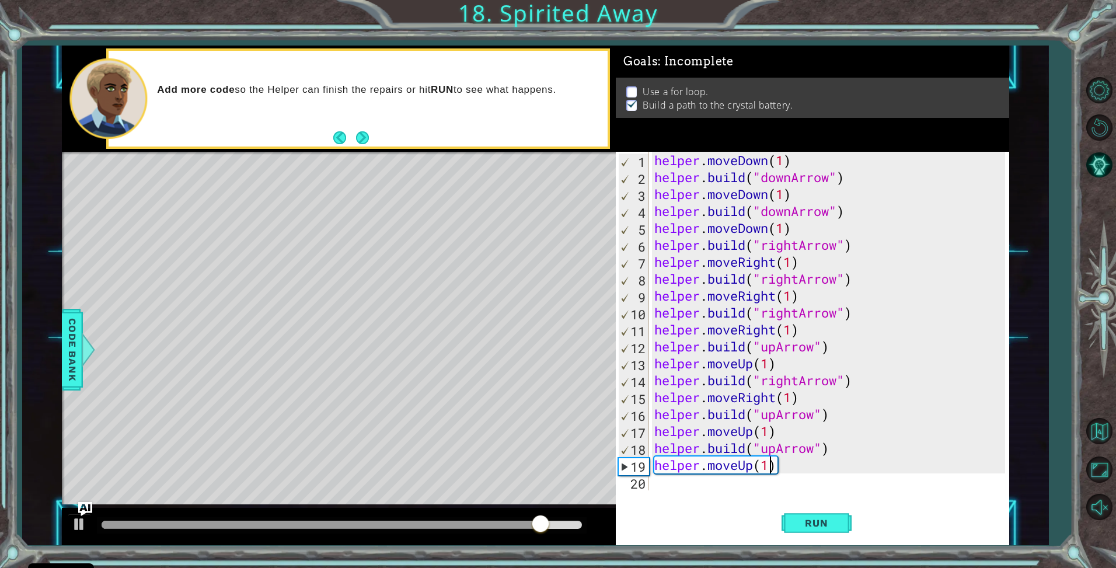
click at [671, 489] on div "helper . moveDown ( 1 ) helper . build ( "downArrow" ) helper . moveDown ( 1 ) …" at bounding box center [832, 338] width 360 height 372
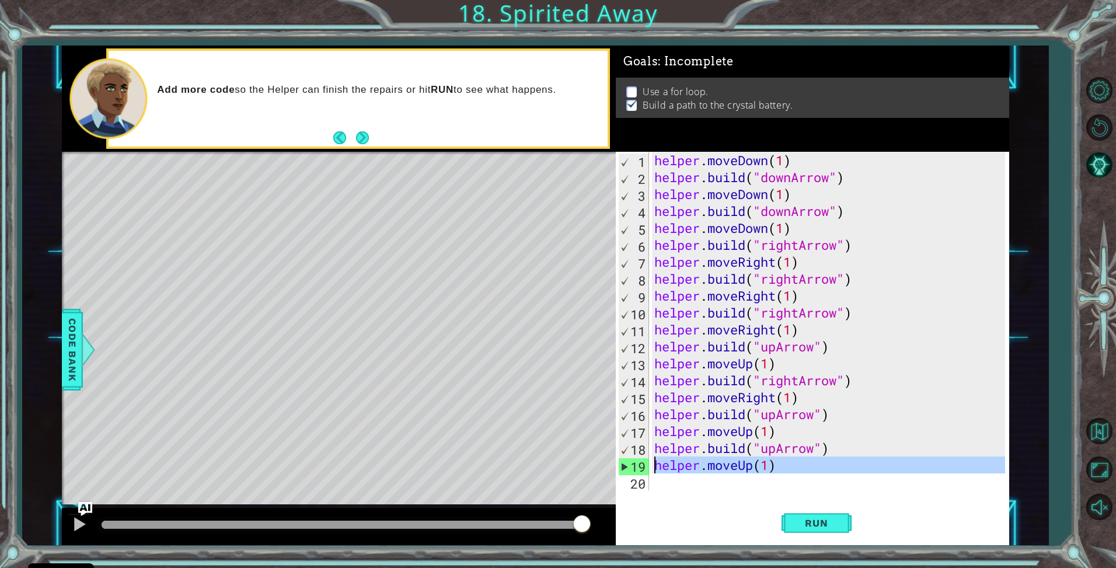
click at [626, 472] on div "19" at bounding box center [634, 466] width 30 height 17
type textarea "helper.moveUp(1)"
